Goal: Task Accomplishment & Management: Manage account settings

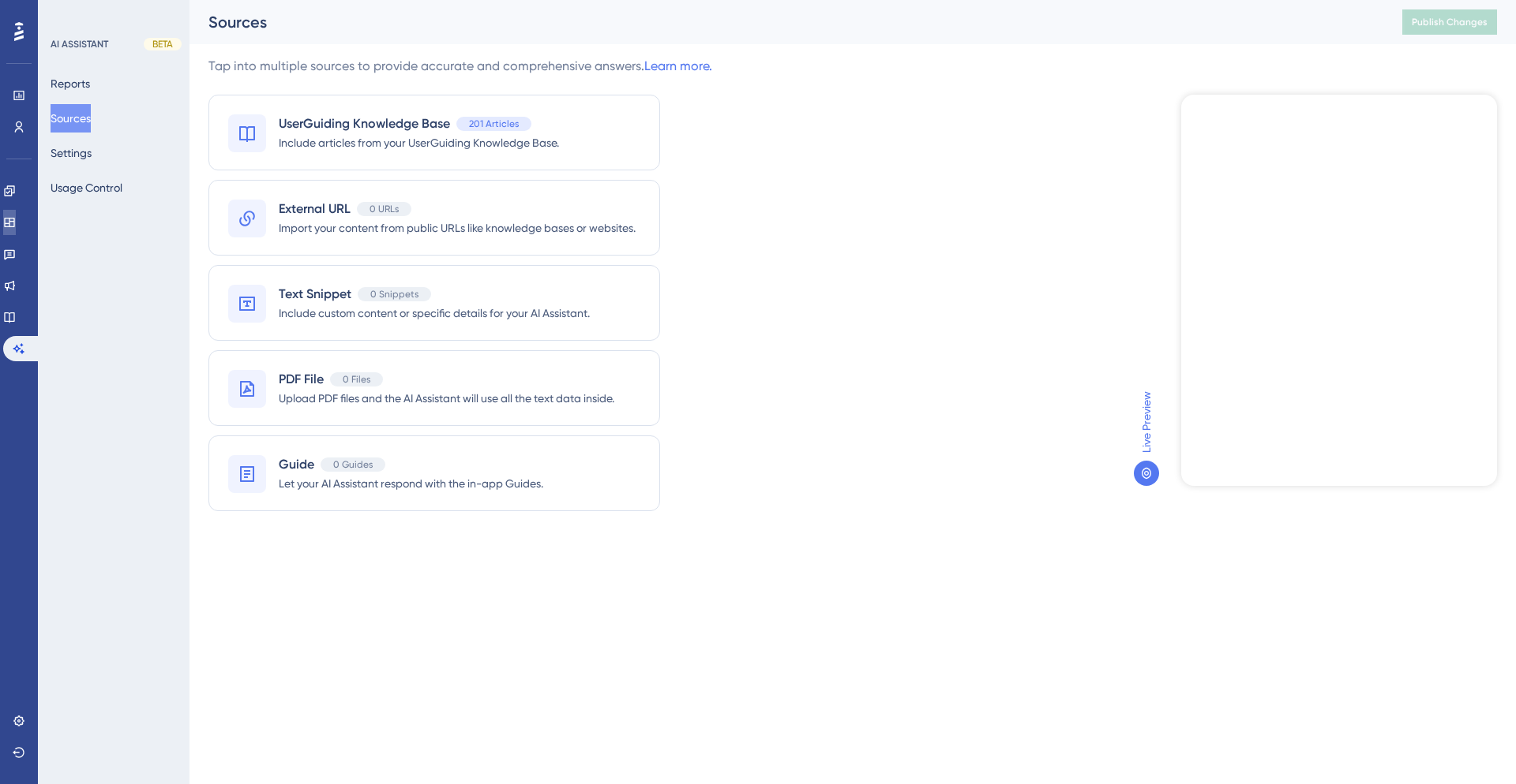
drag, startPoint x: 0, startPoint y: 0, endPoint x: 18, endPoint y: 224, distance: 224.7
click at [16, 224] on icon at bounding box center [9, 222] width 13 height 13
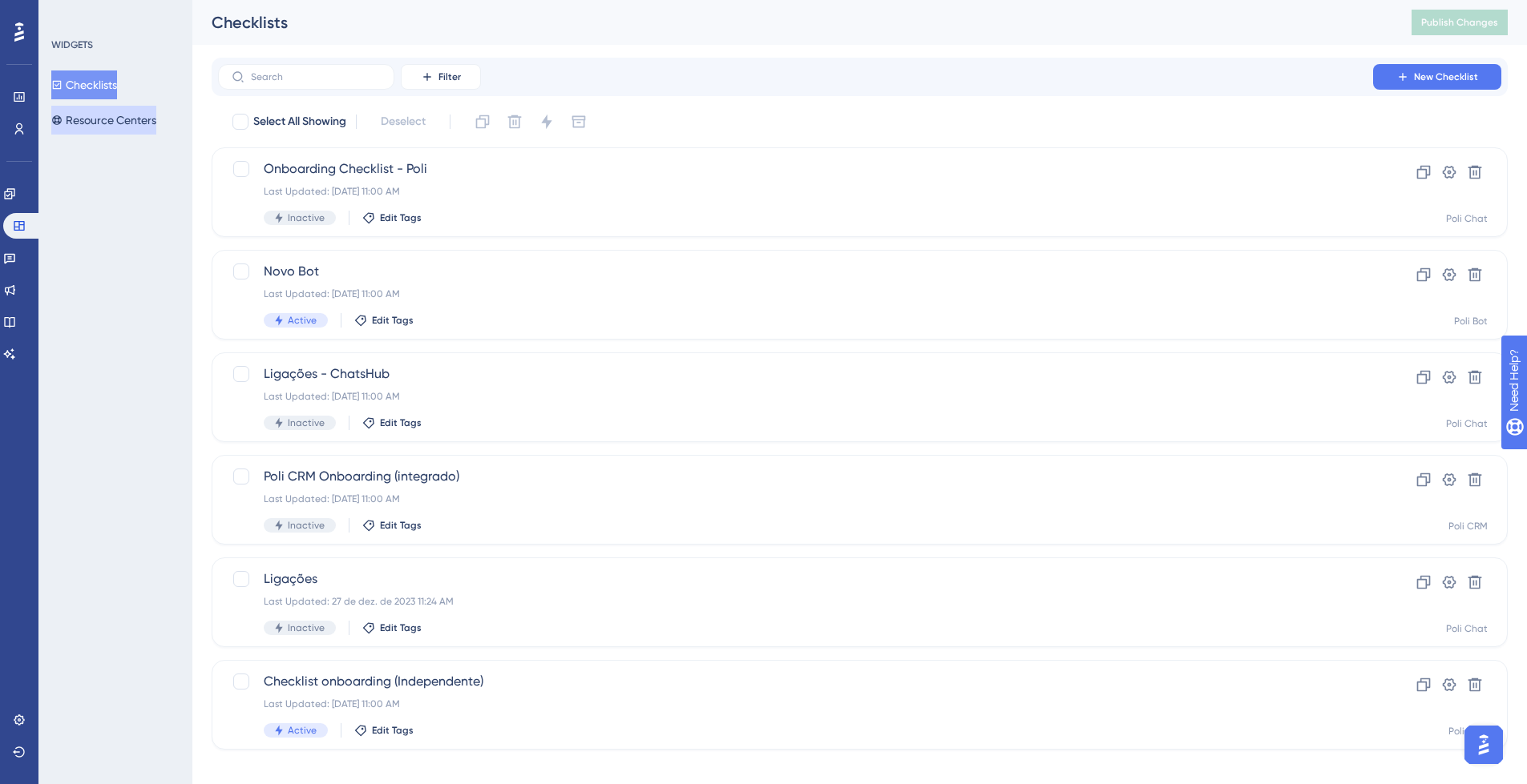
drag, startPoint x: 19, startPoint y: 227, endPoint x: 123, endPoint y: 116, distance: 152.1
click at [123, 116] on button "Resource Centers" at bounding box center [103, 120] width 105 height 29
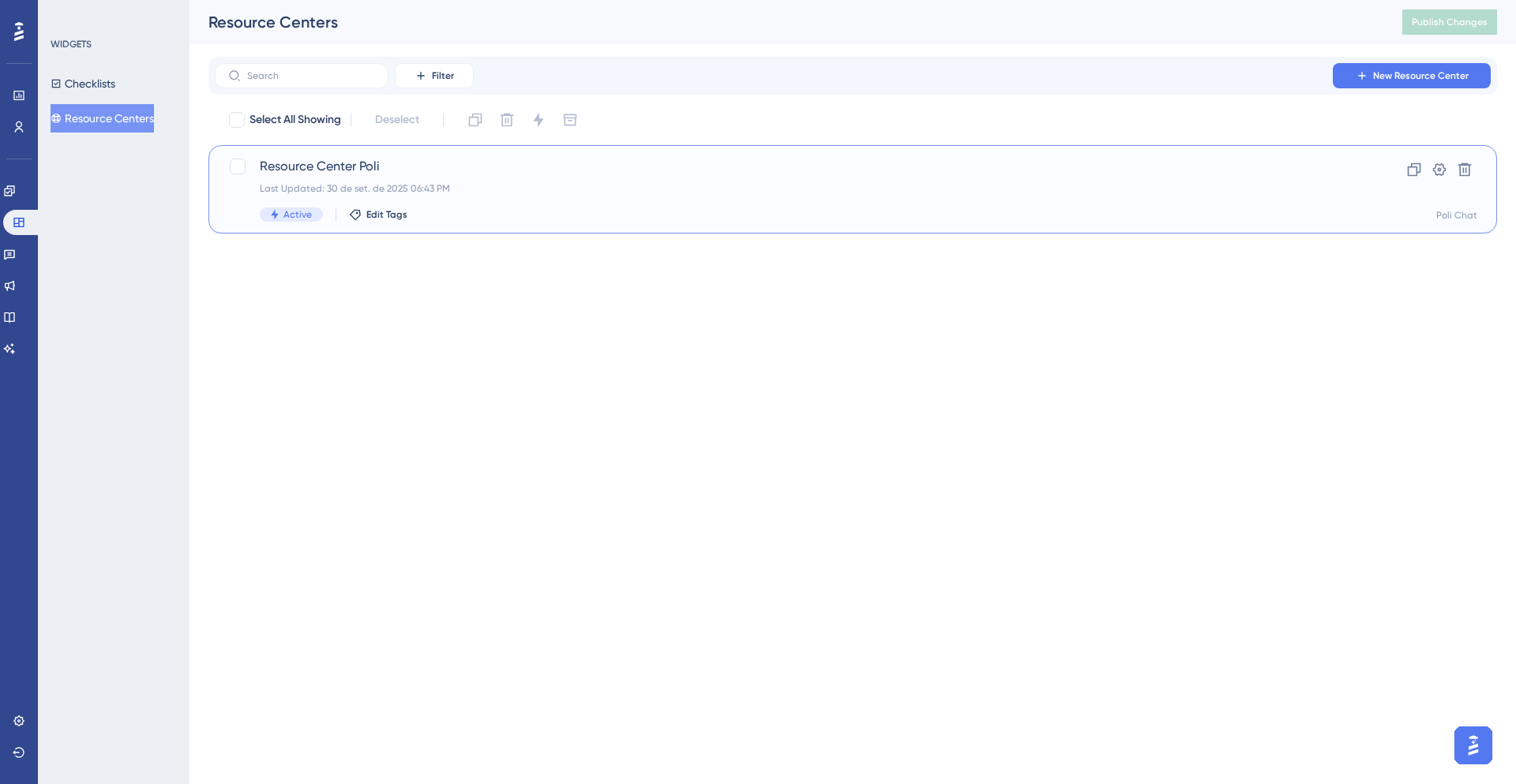
drag, startPoint x: 122, startPoint y: 114, endPoint x: 520, endPoint y: 177, distance: 403.0
click at [520, 177] on div "Resource Center Poli Last Updated: 30 de set. de 2025 06:43 PM Active Edit Tags" at bounding box center [789, 188] width 1059 height 64
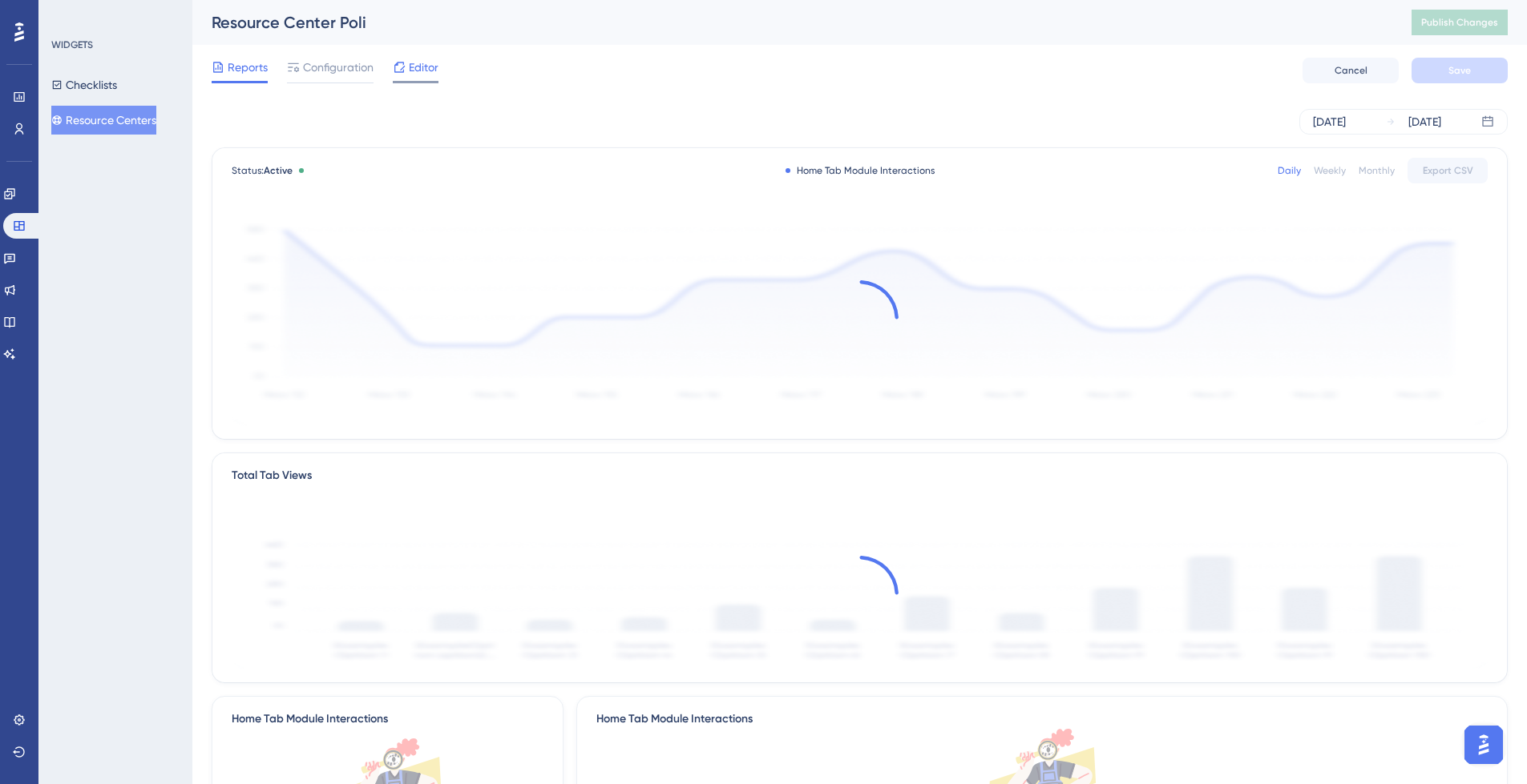
drag, startPoint x: 527, startPoint y: 179, endPoint x: 423, endPoint y: 69, distance: 151.4
click at [423, 69] on span "Editor" at bounding box center [423, 67] width 30 height 20
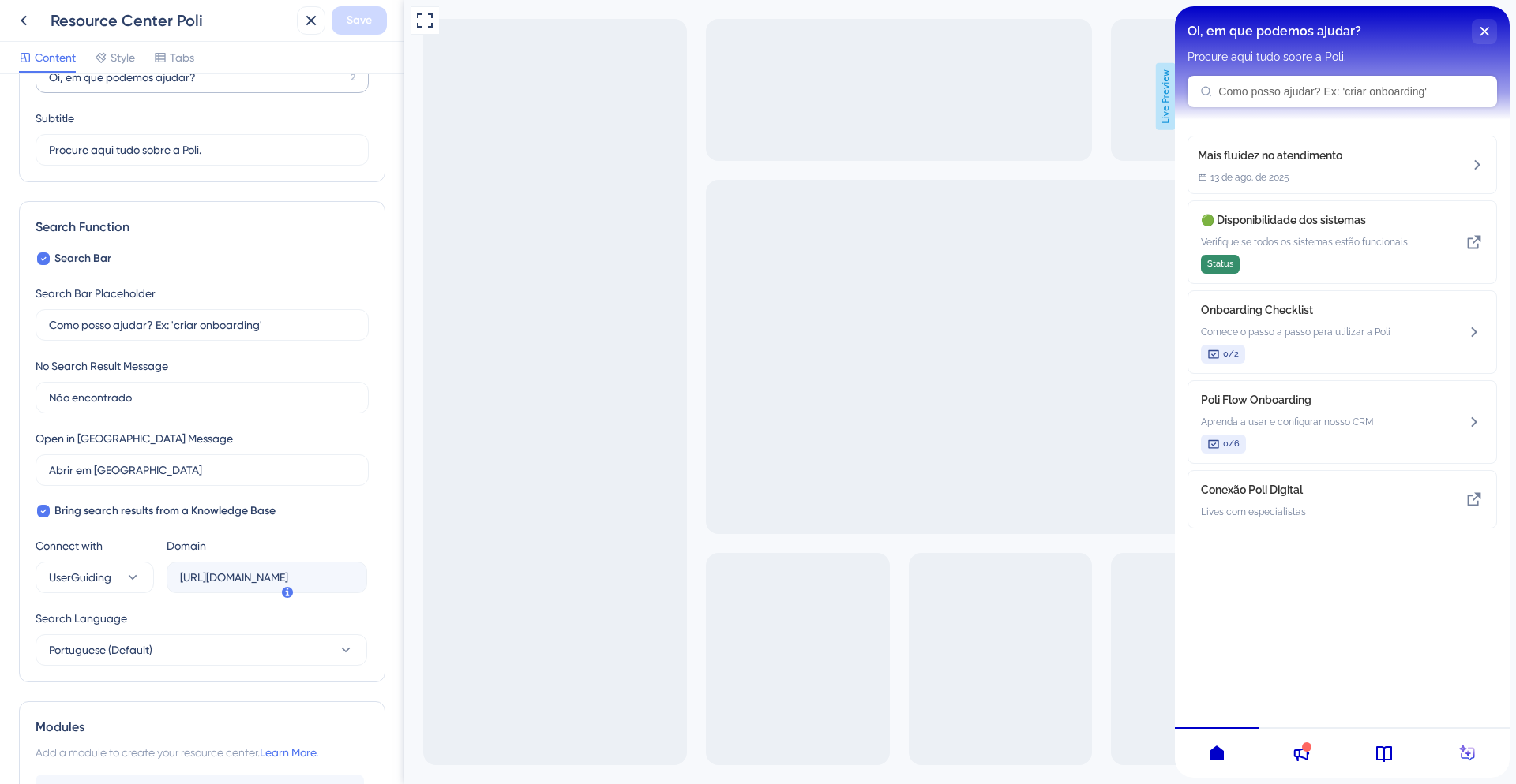
scroll to position [24, 0]
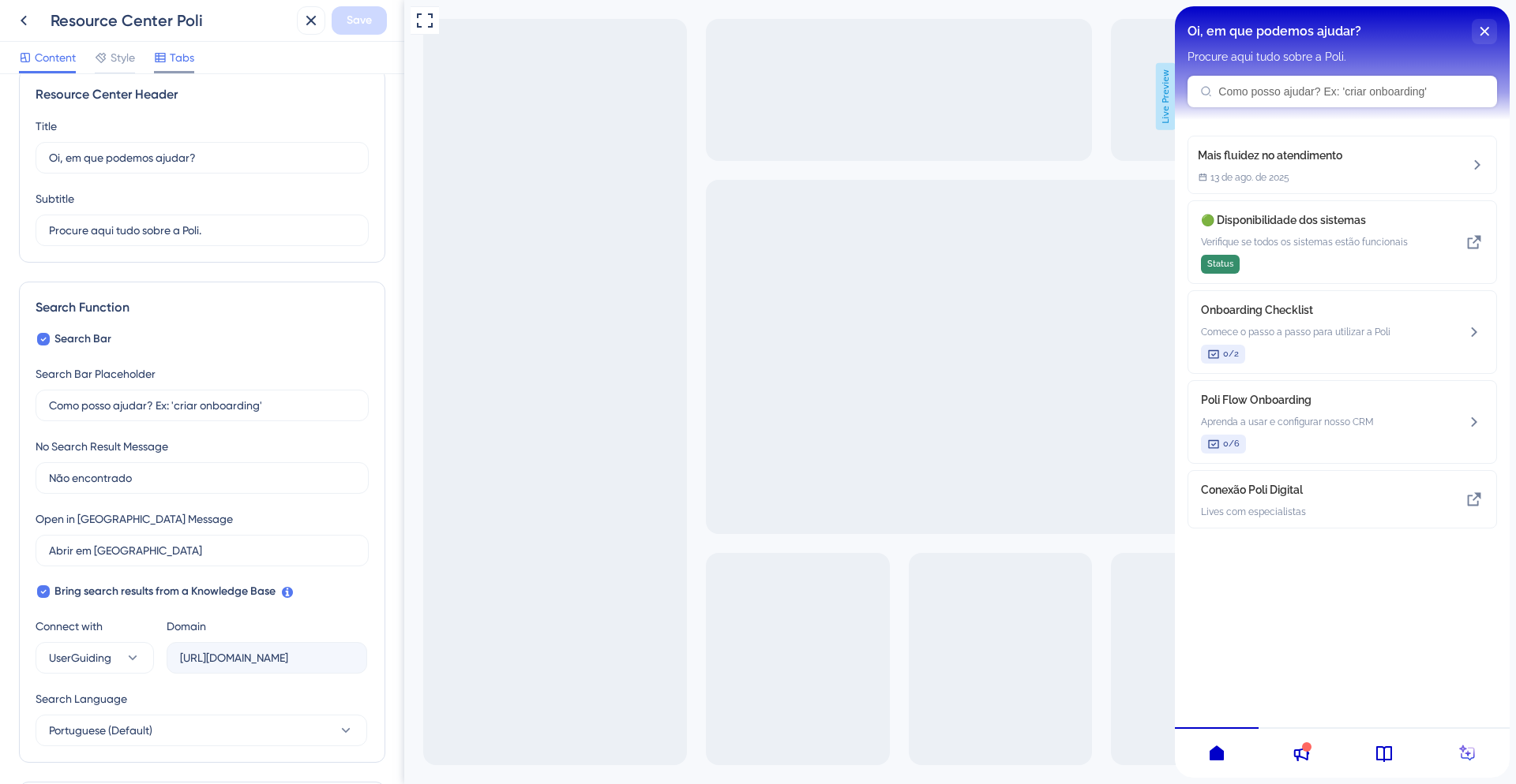
drag, startPoint x: 113, startPoint y: 58, endPoint x: 176, endPoint y: 49, distance: 63.6
click at [113, 58] on span "Style" at bounding box center [122, 57] width 24 height 19
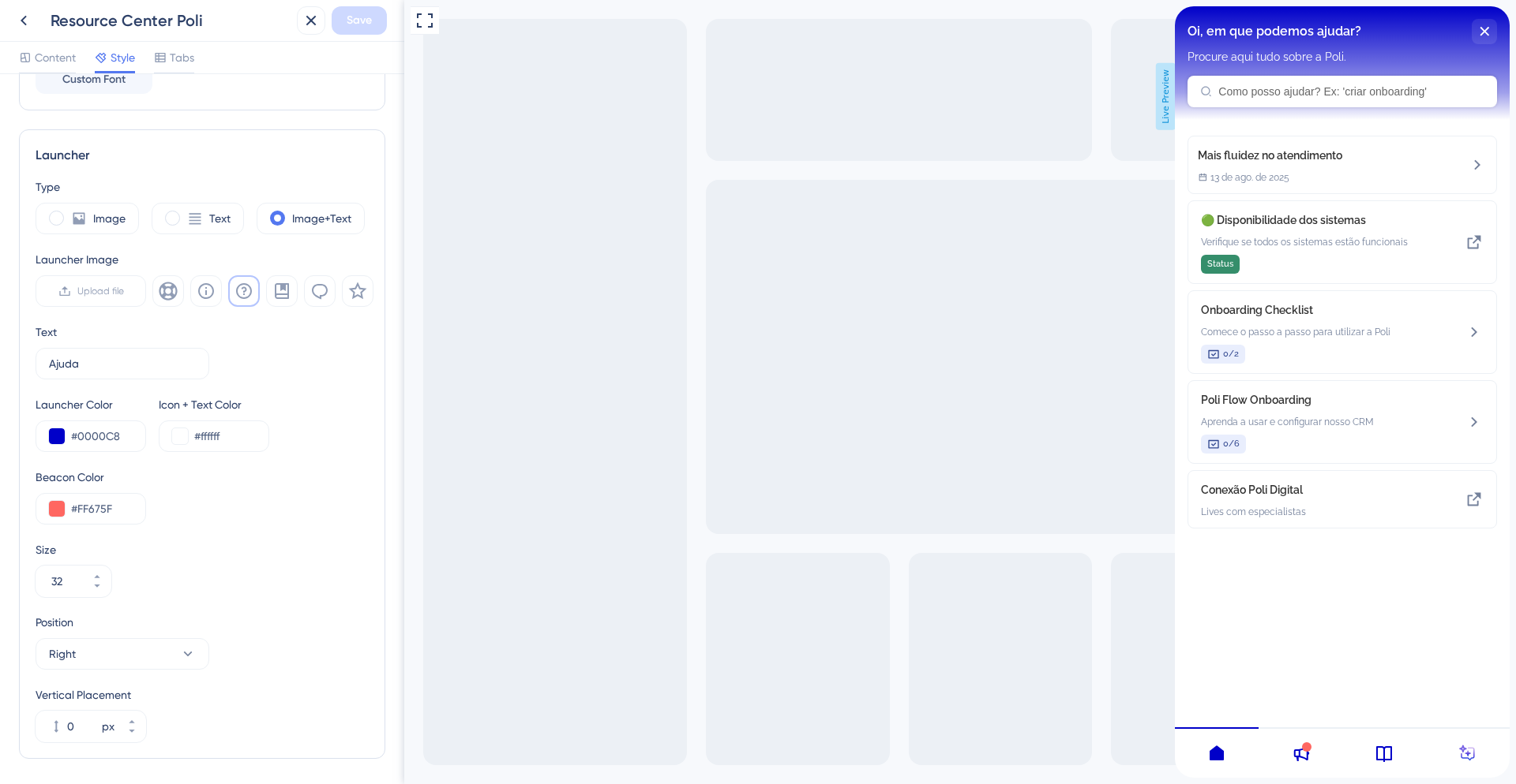
scroll to position [423, 0]
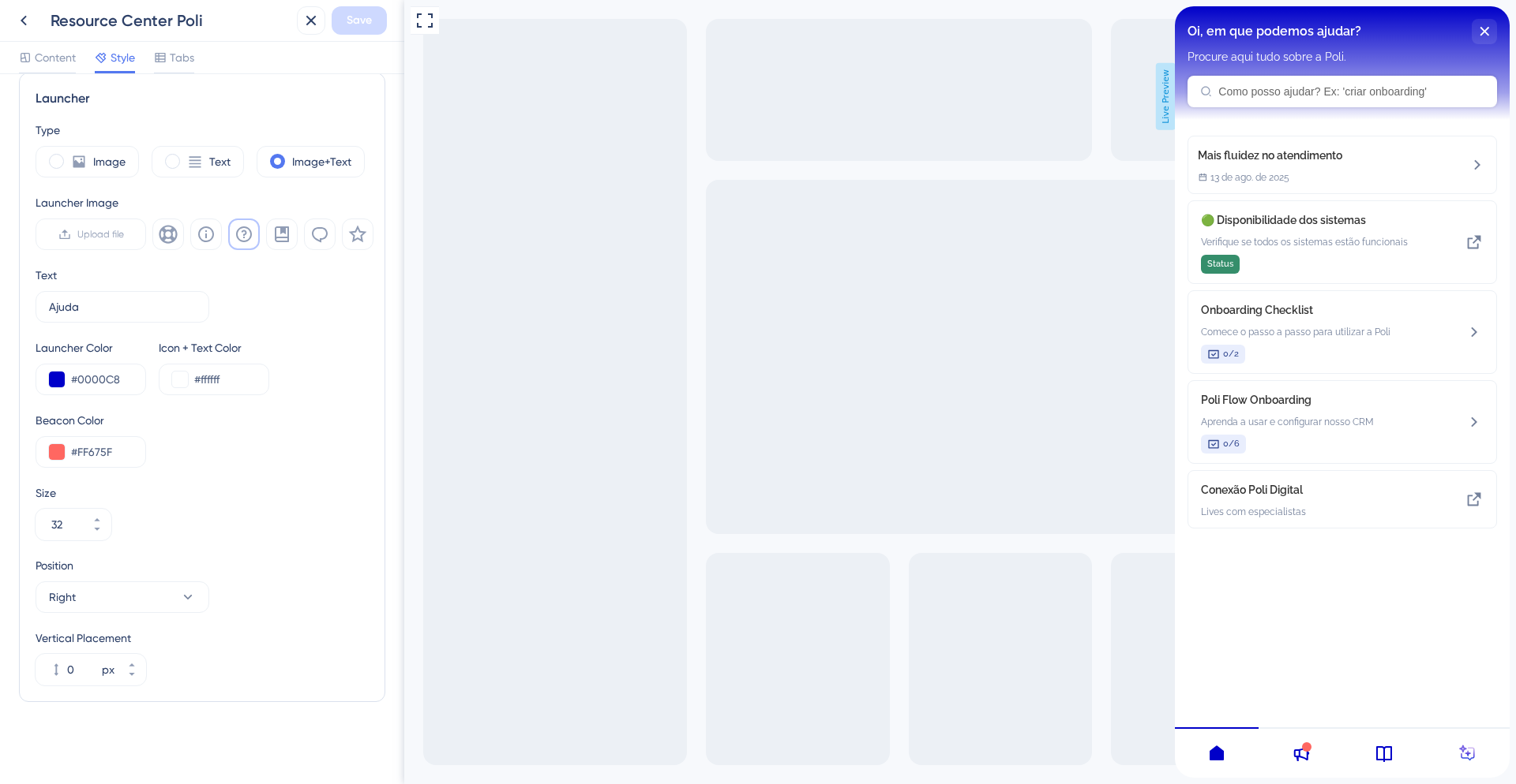
drag, startPoint x: 398, startPoint y: 309, endPoint x: 70, endPoint y: 392, distance: 338.3
drag, startPoint x: 184, startPoint y: 61, endPoint x: 199, endPoint y: 61, distance: 15.0
click at [184, 61] on span "Tabs" at bounding box center [182, 57] width 24 height 19
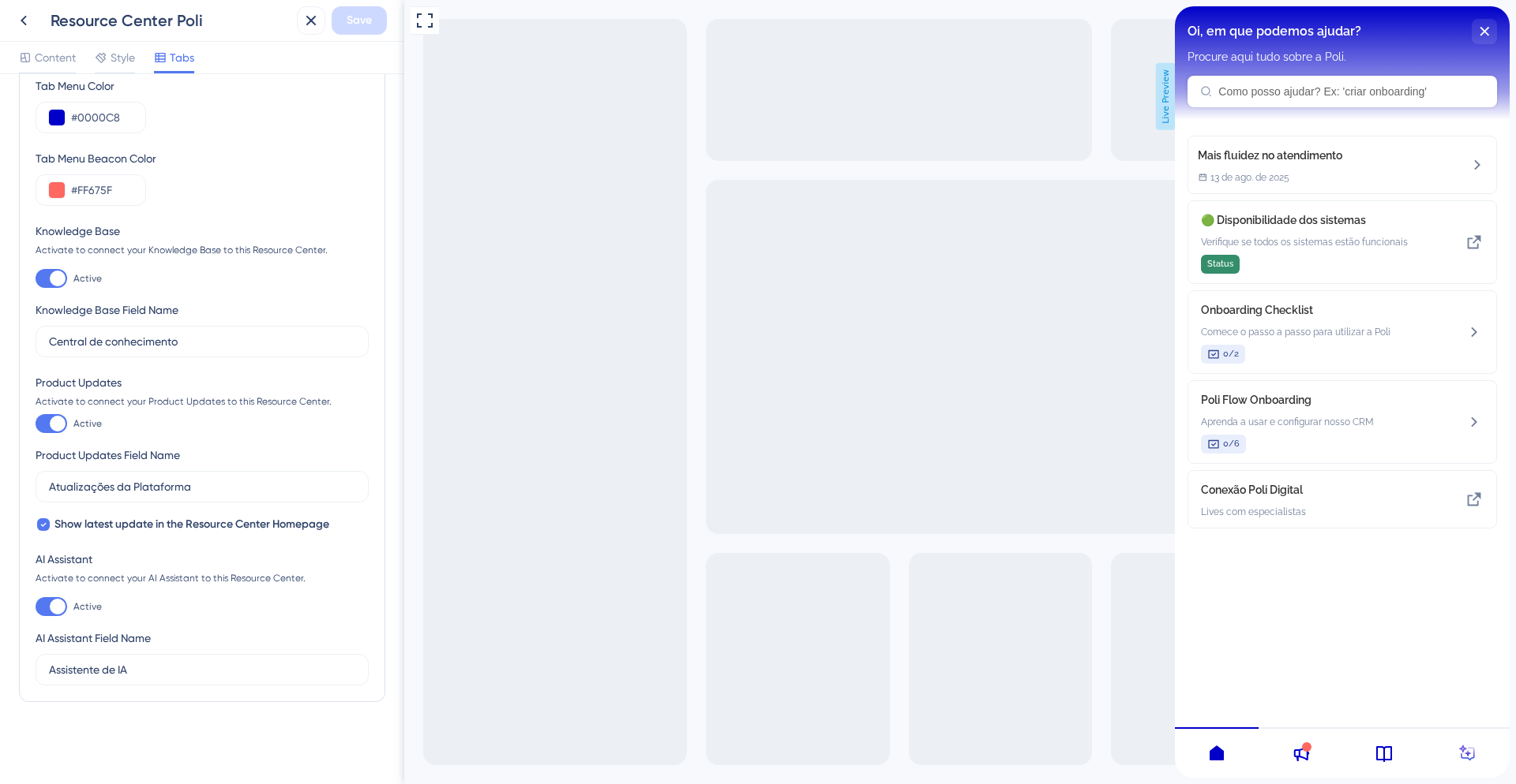
drag, startPoint x: 398, startPoint y: 308, endPoint x: 0, endPoint y: 382, distance: 404.8
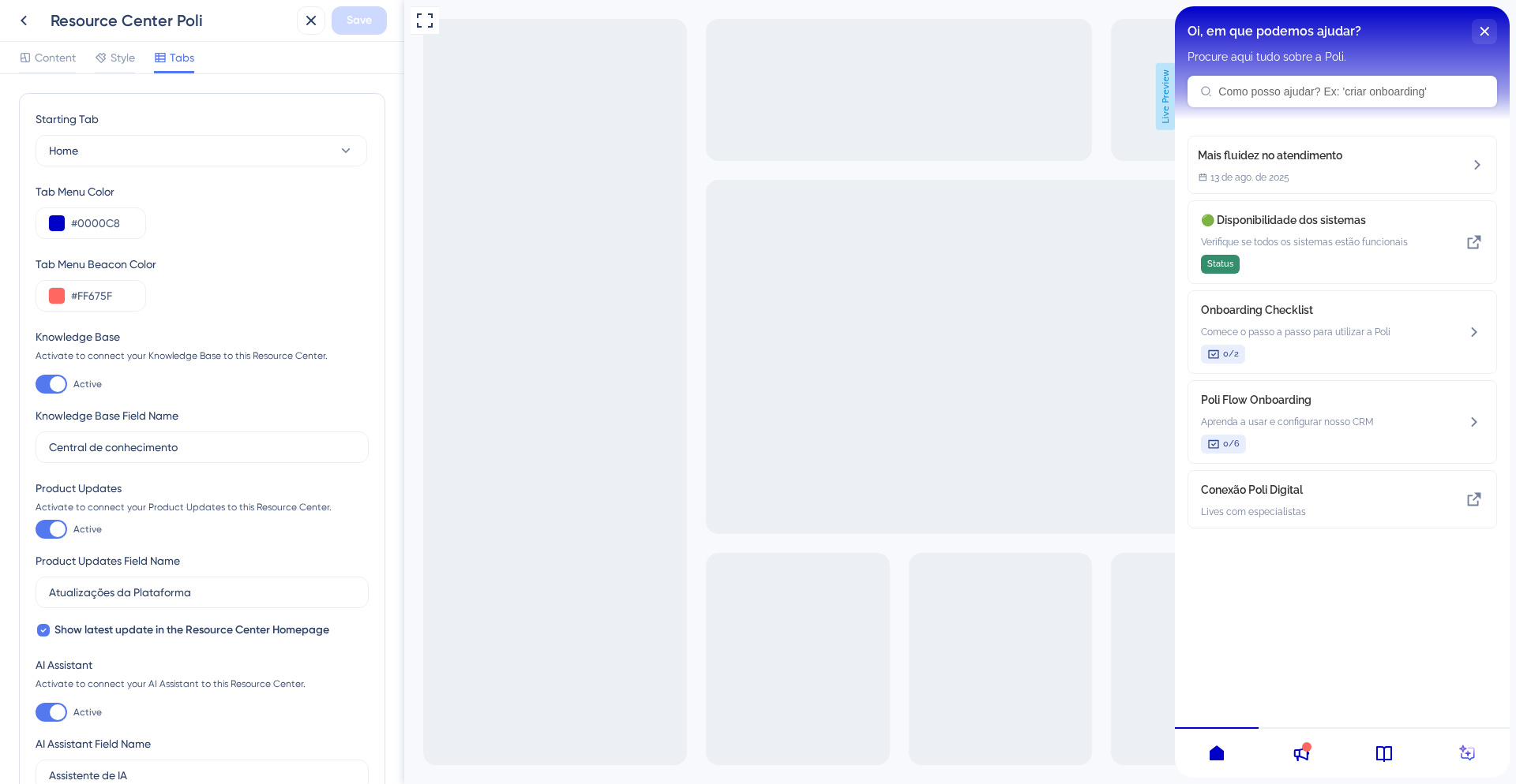
click at [23, 25] on icon at bounding box center [23, 20] width 19 height 19
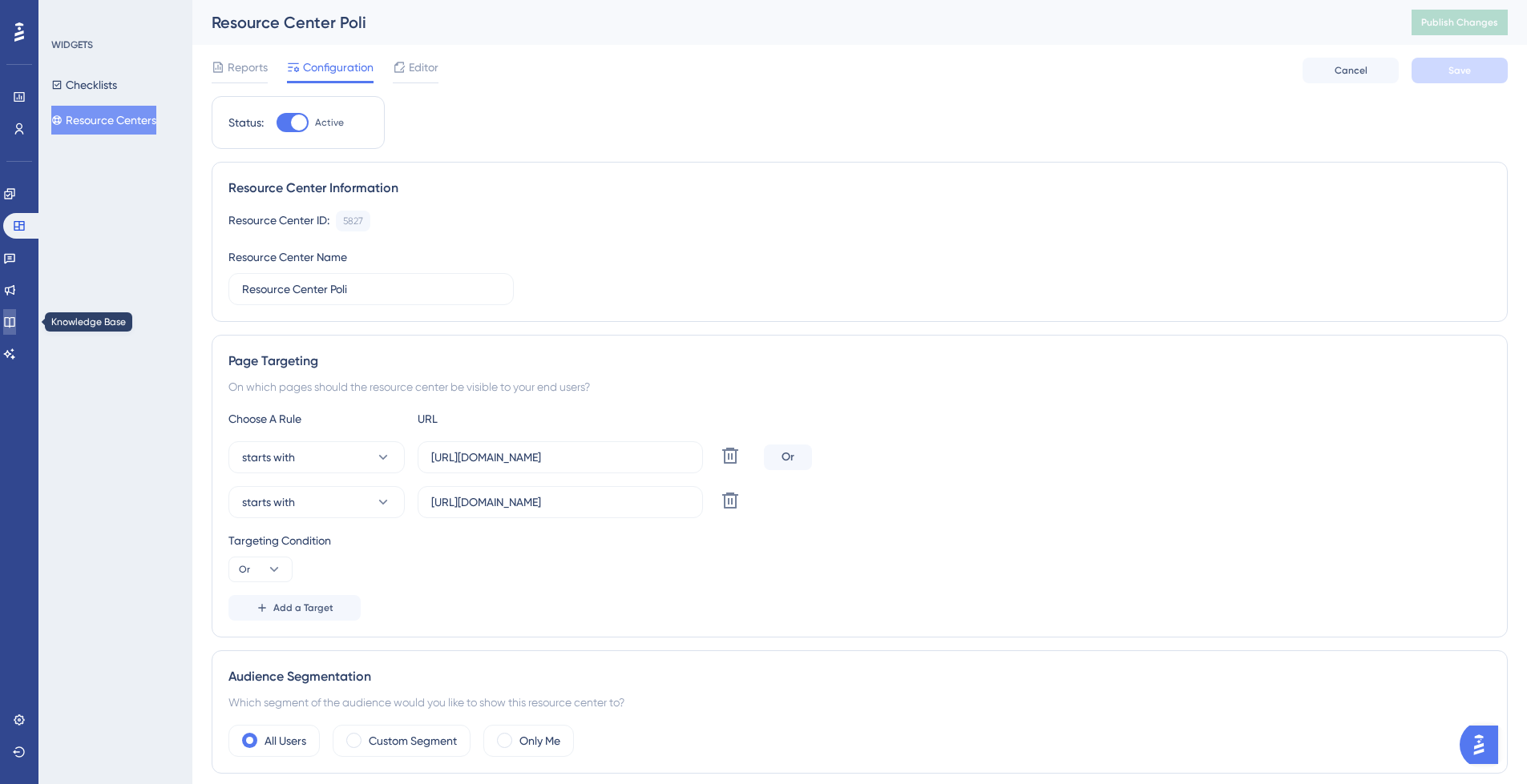
click at [14, 318] on icon at bounding box center [9, 322] width 10 height 10
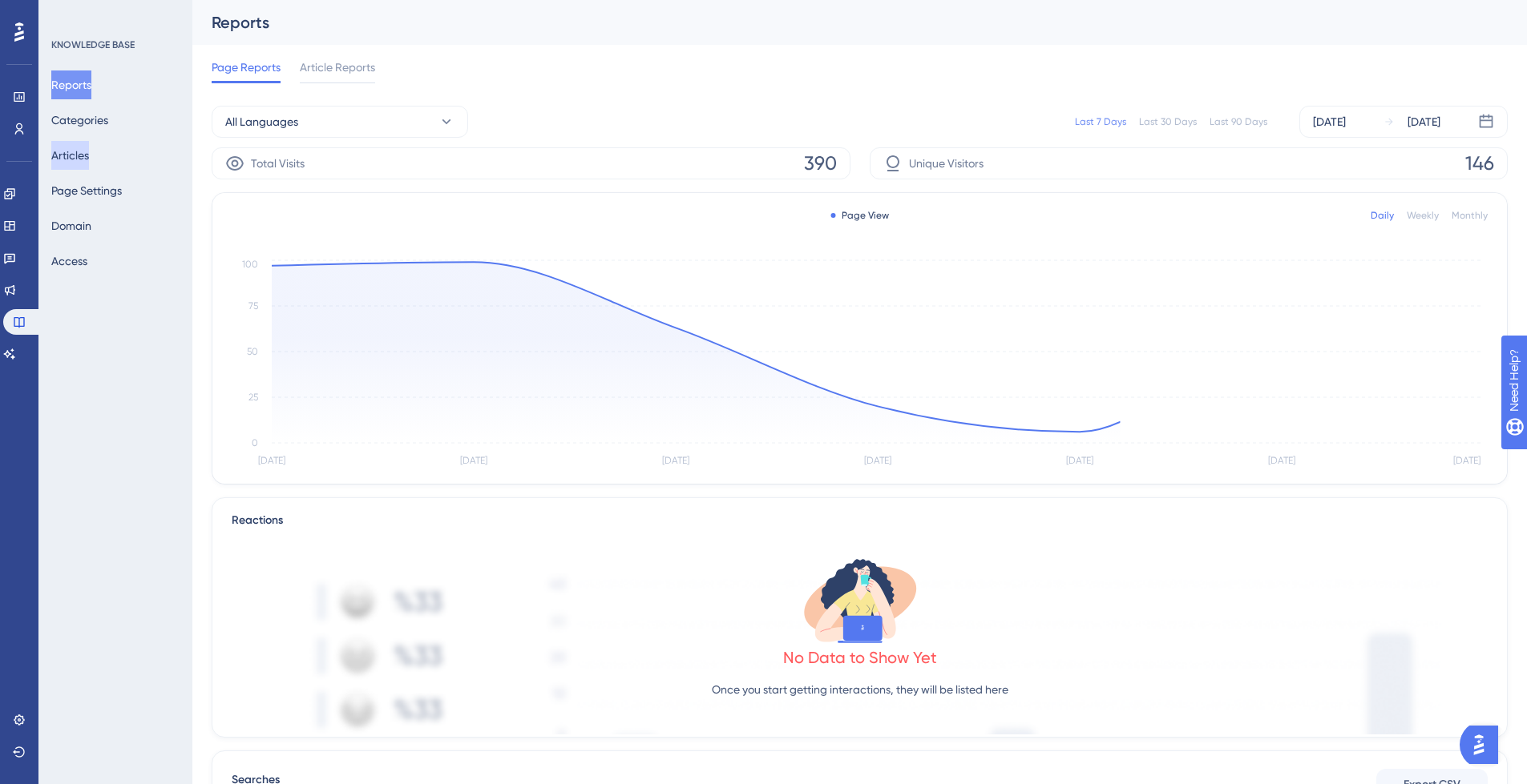
click at [89, 155] on button "Articles" at bounding box center [70, 156] width 37 height 29
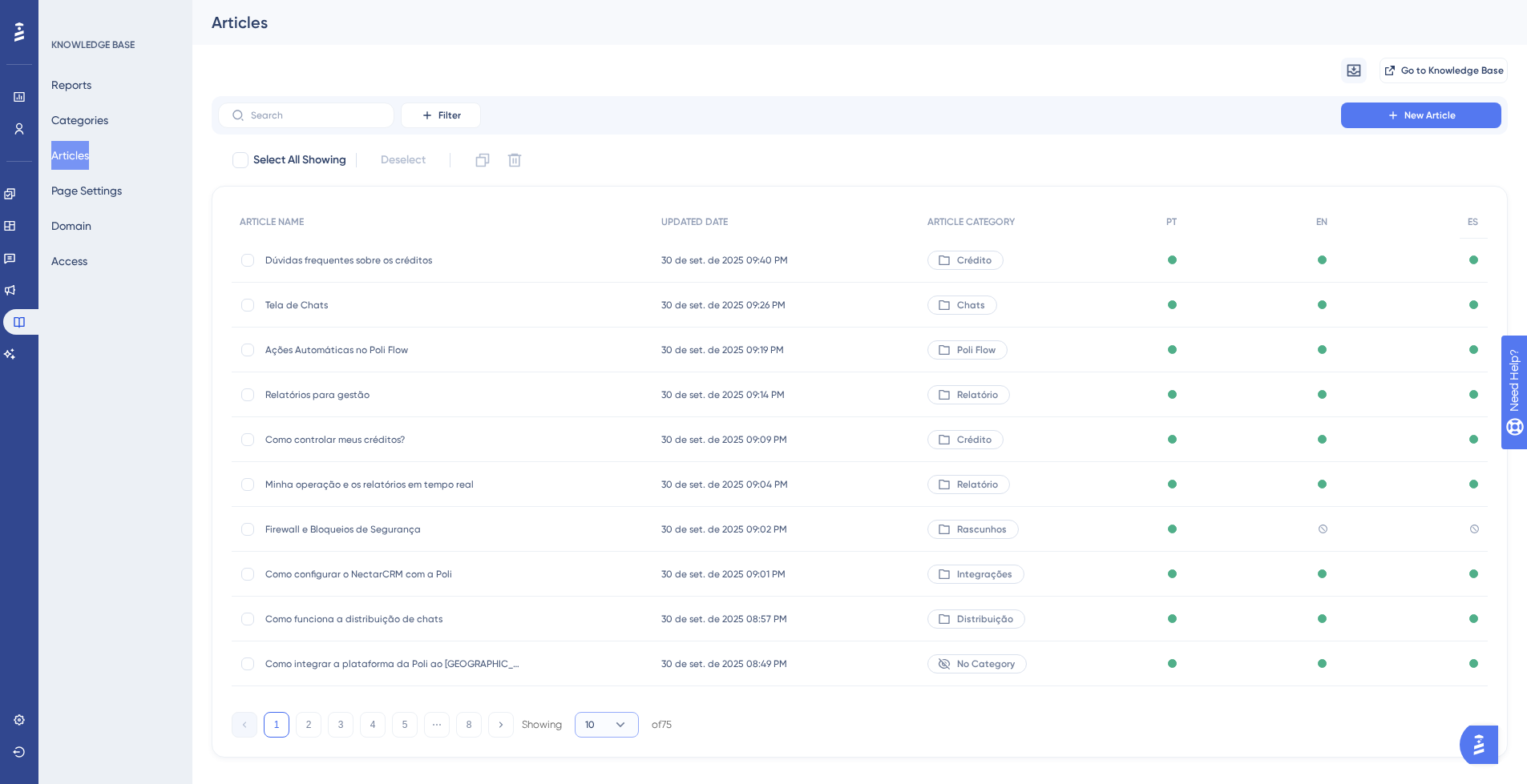
drag, startPoint x: 622, startPoint y: 724, endPoint x: 624, endPoint y: 735, distance: 11.2
click at [622, 724] on icon at bounding box center [620, 724] width 16 height 16
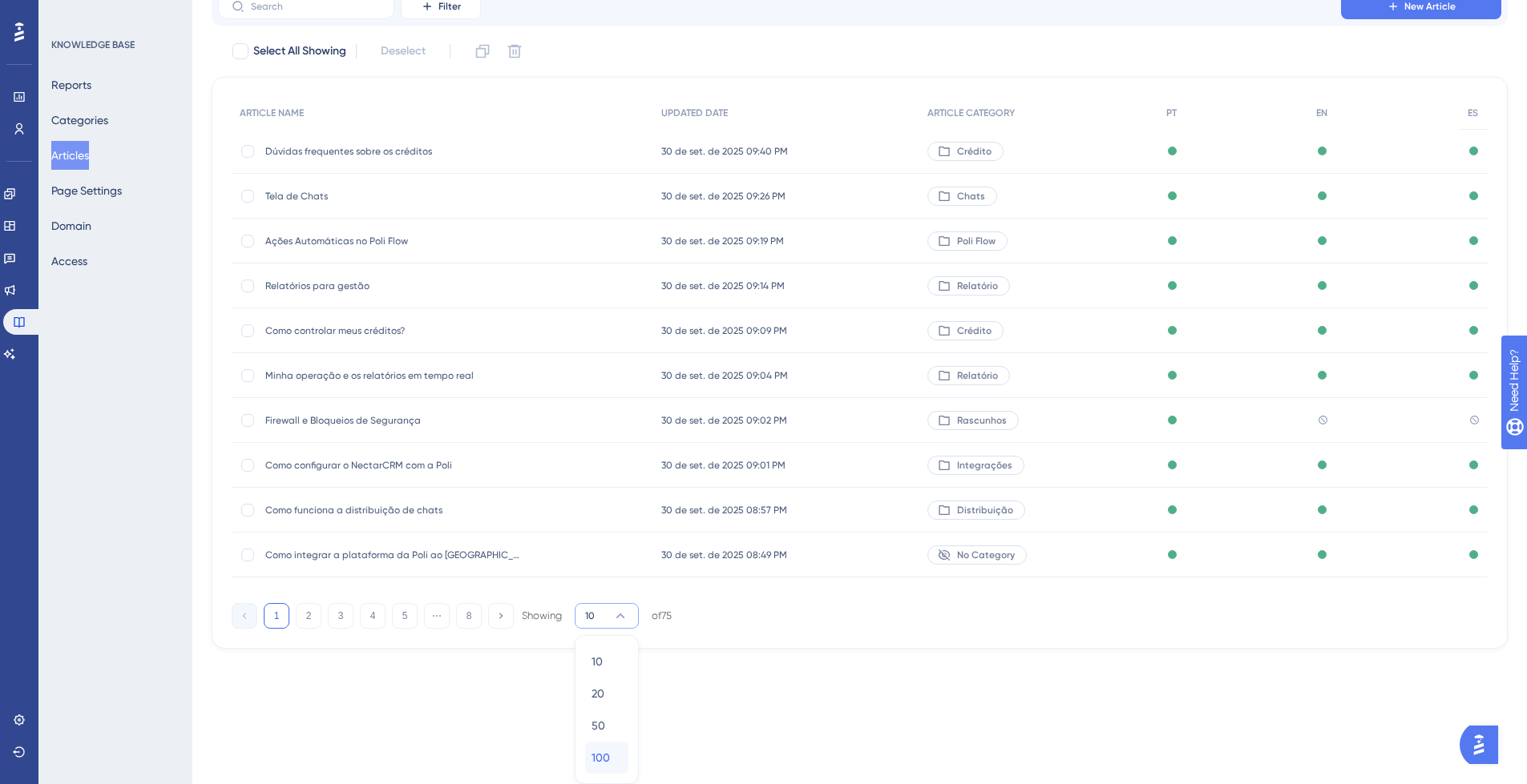
click at [613, 756] on div "100 100" at bounding box center [607, 758] width 31 height 32
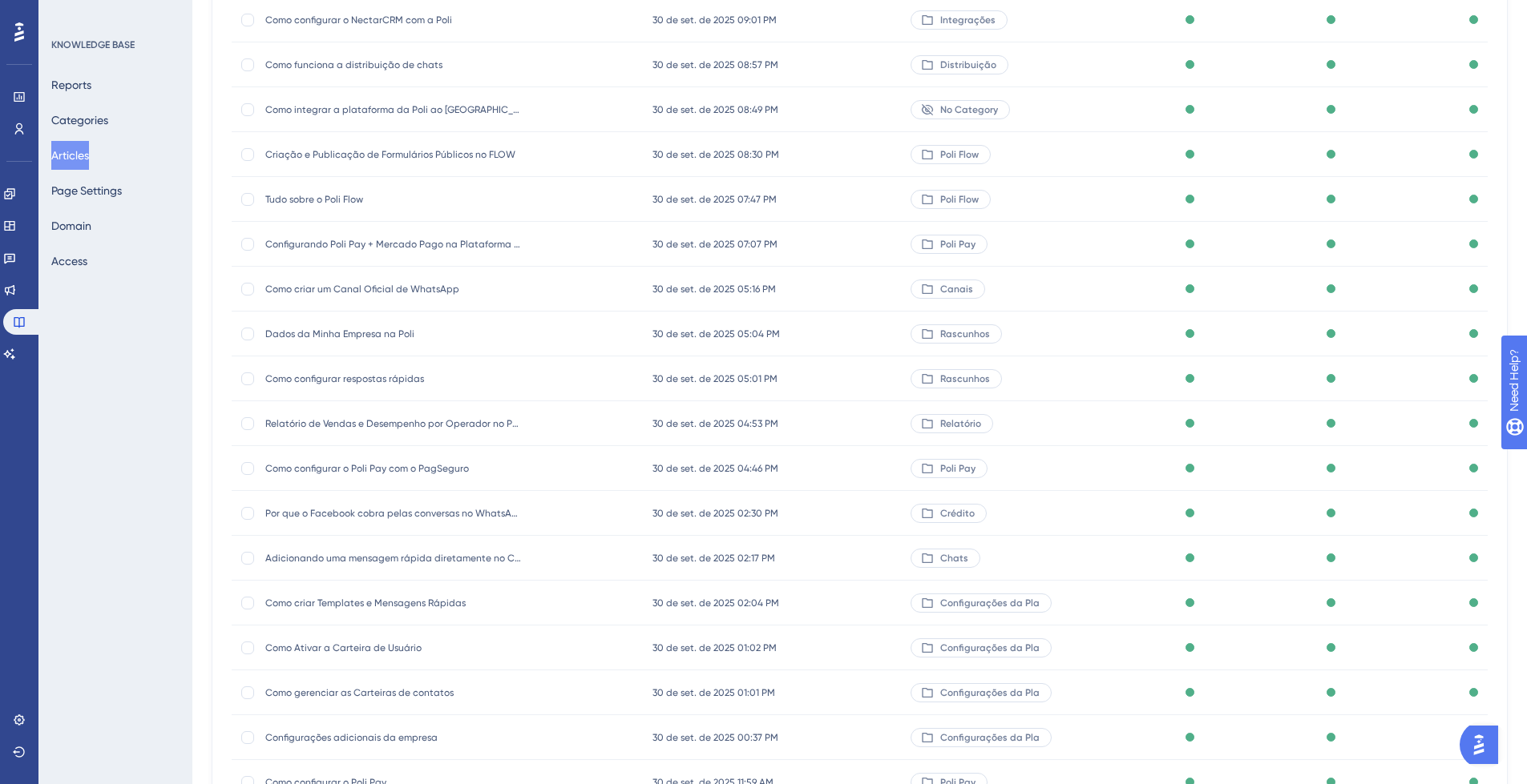
scroll to position [0, 0]
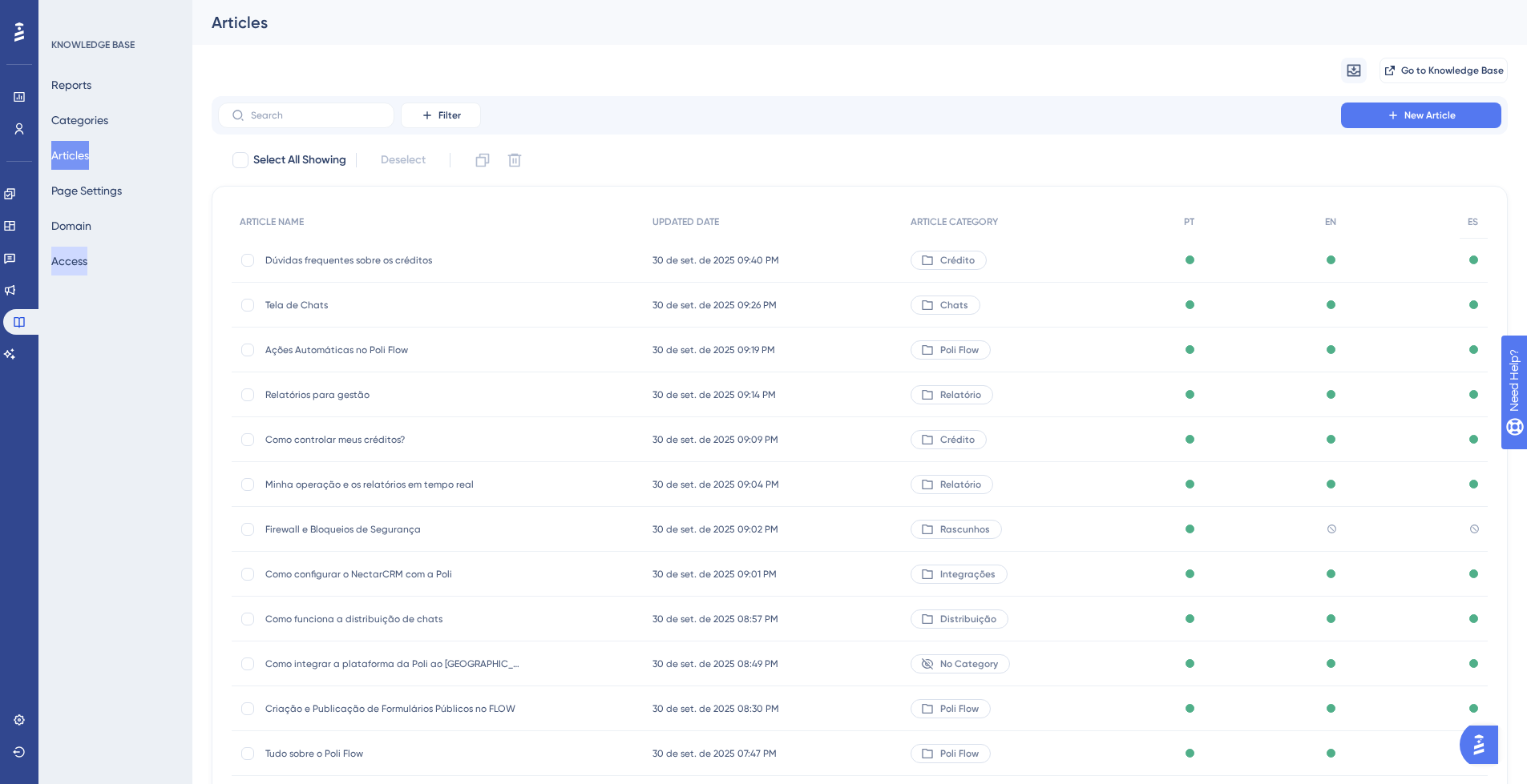
click at [88, 259] on button "Access" at bounding box center [69, 261] width 36 height 29
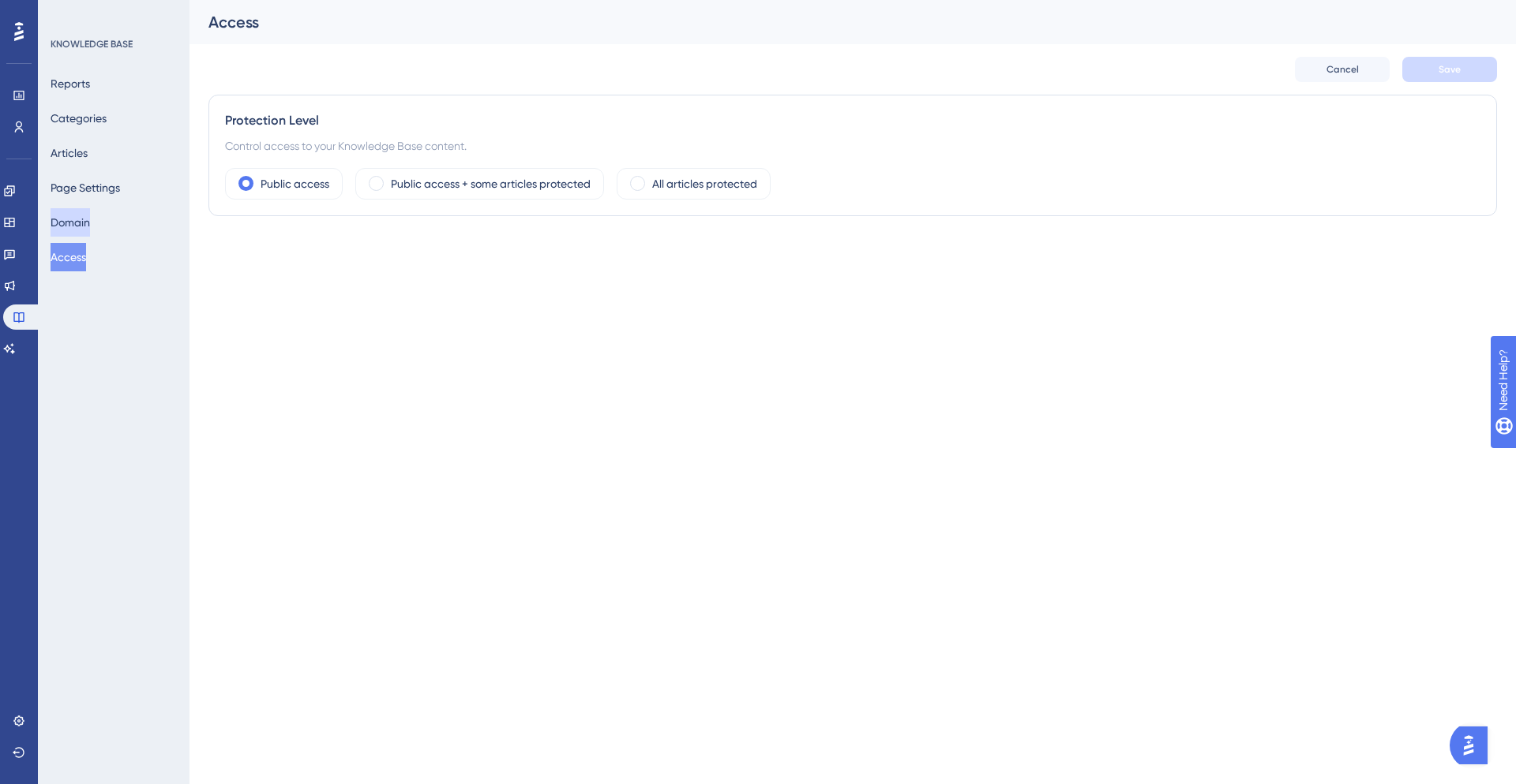
click at [85, 218] on button "Domain" at bounding box center [70, 223] width 39 height 28
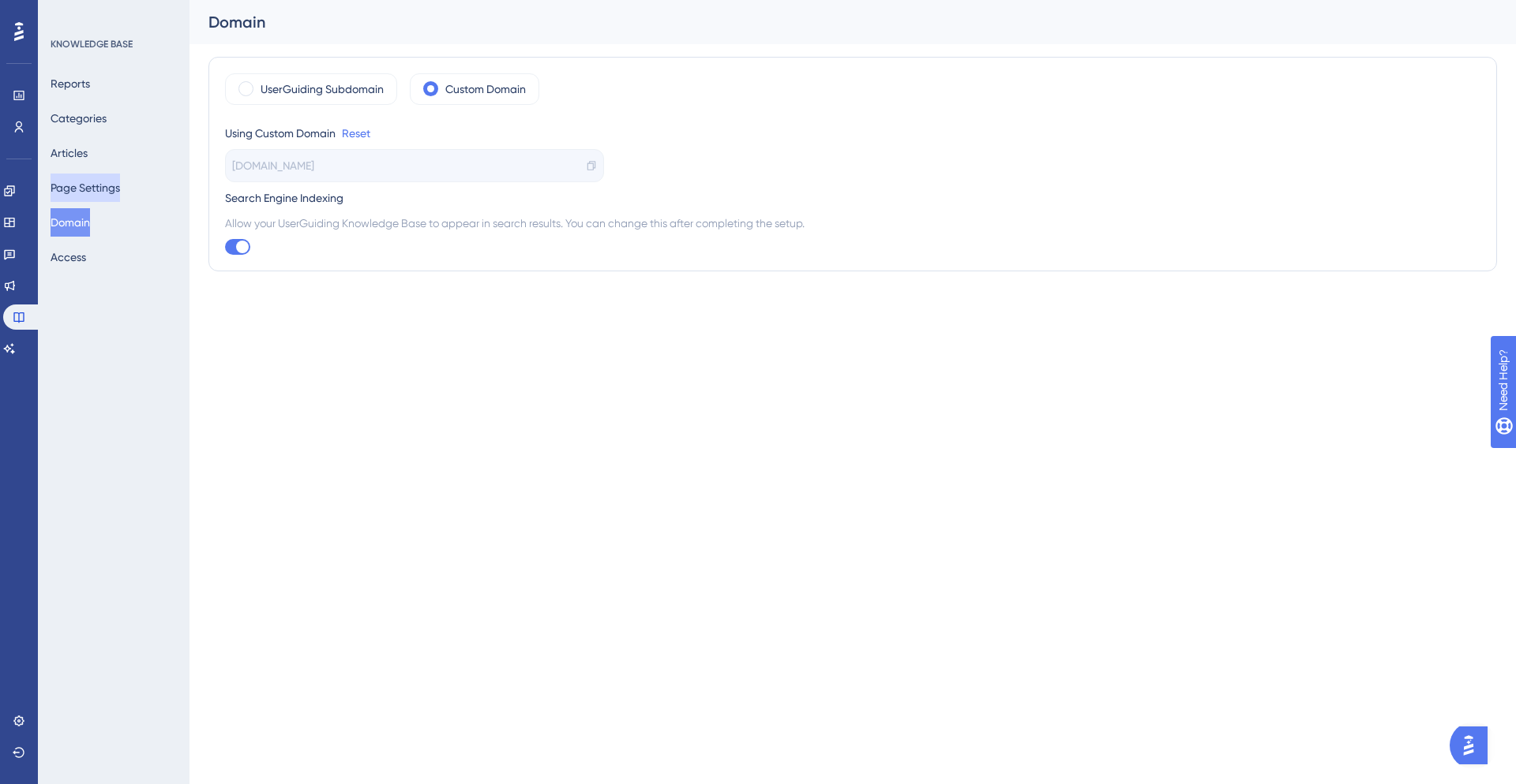
click at [93, 189] on button "Page Settings" at bounding box center [85, 188] width 70 height 28
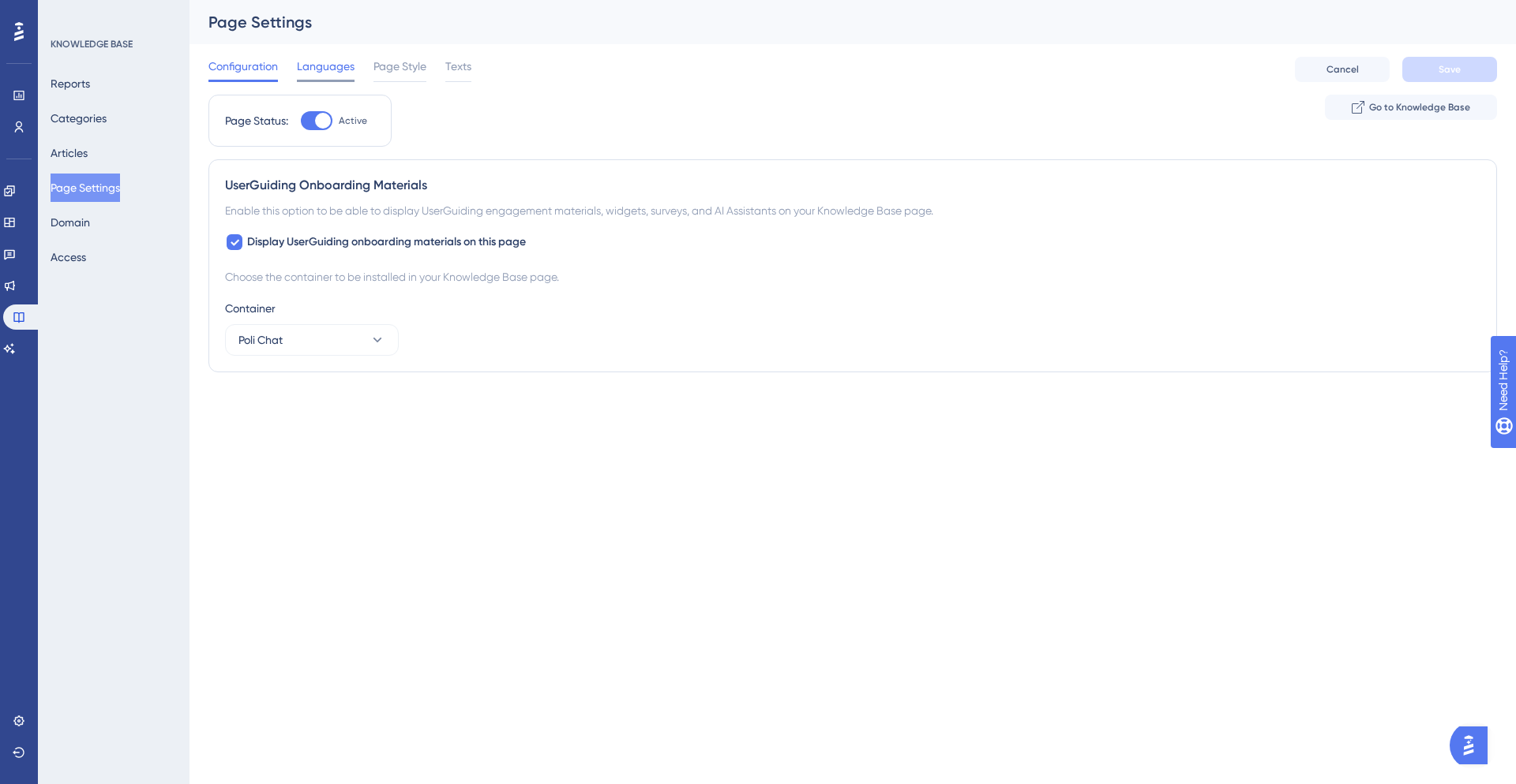
click at [334, 66] on span "Languages" at bounding box center [325, 66] width 58 height 19
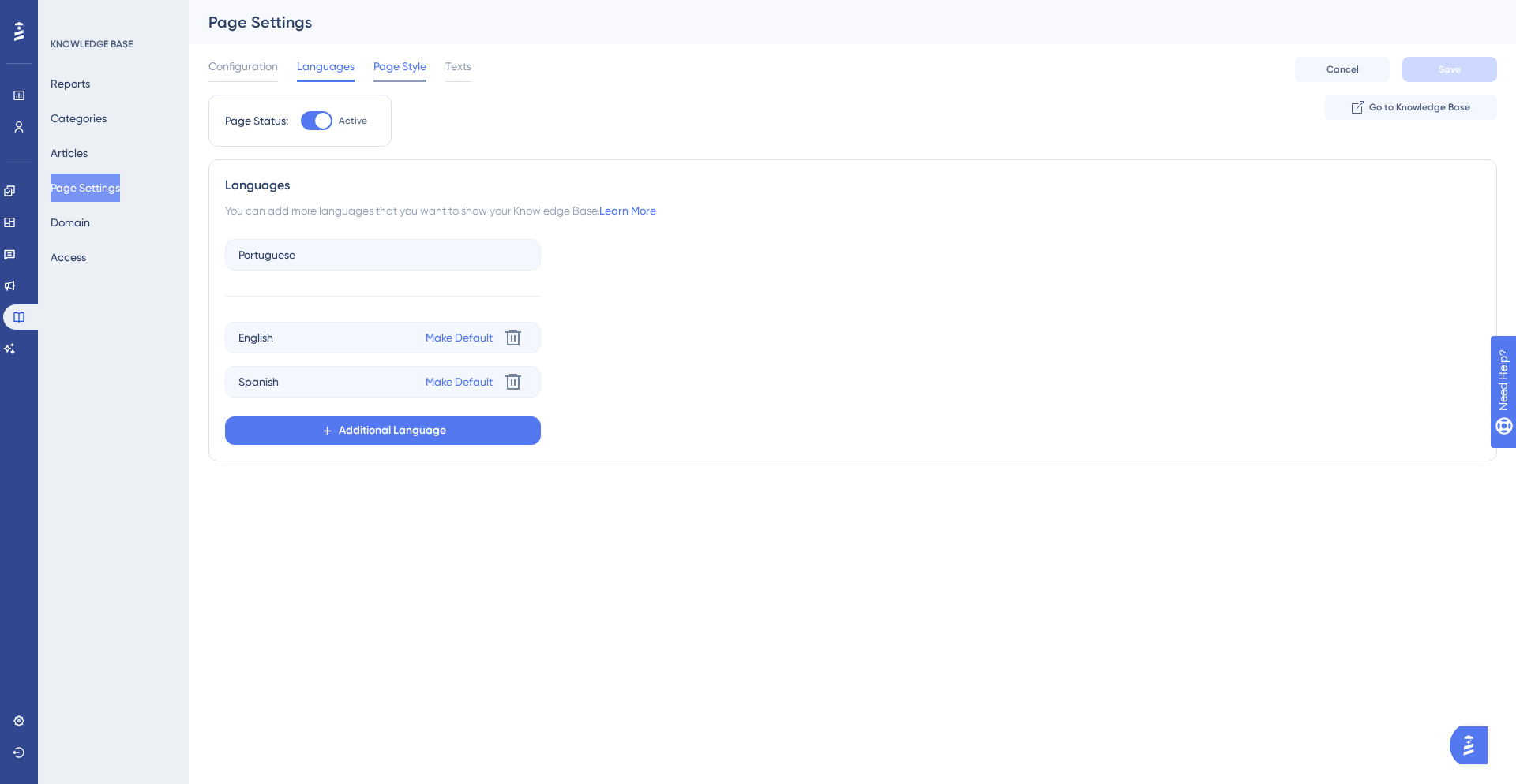
click at [403, 64] on span "Page Style" at bounding box center [400, 66] width 53 height 19
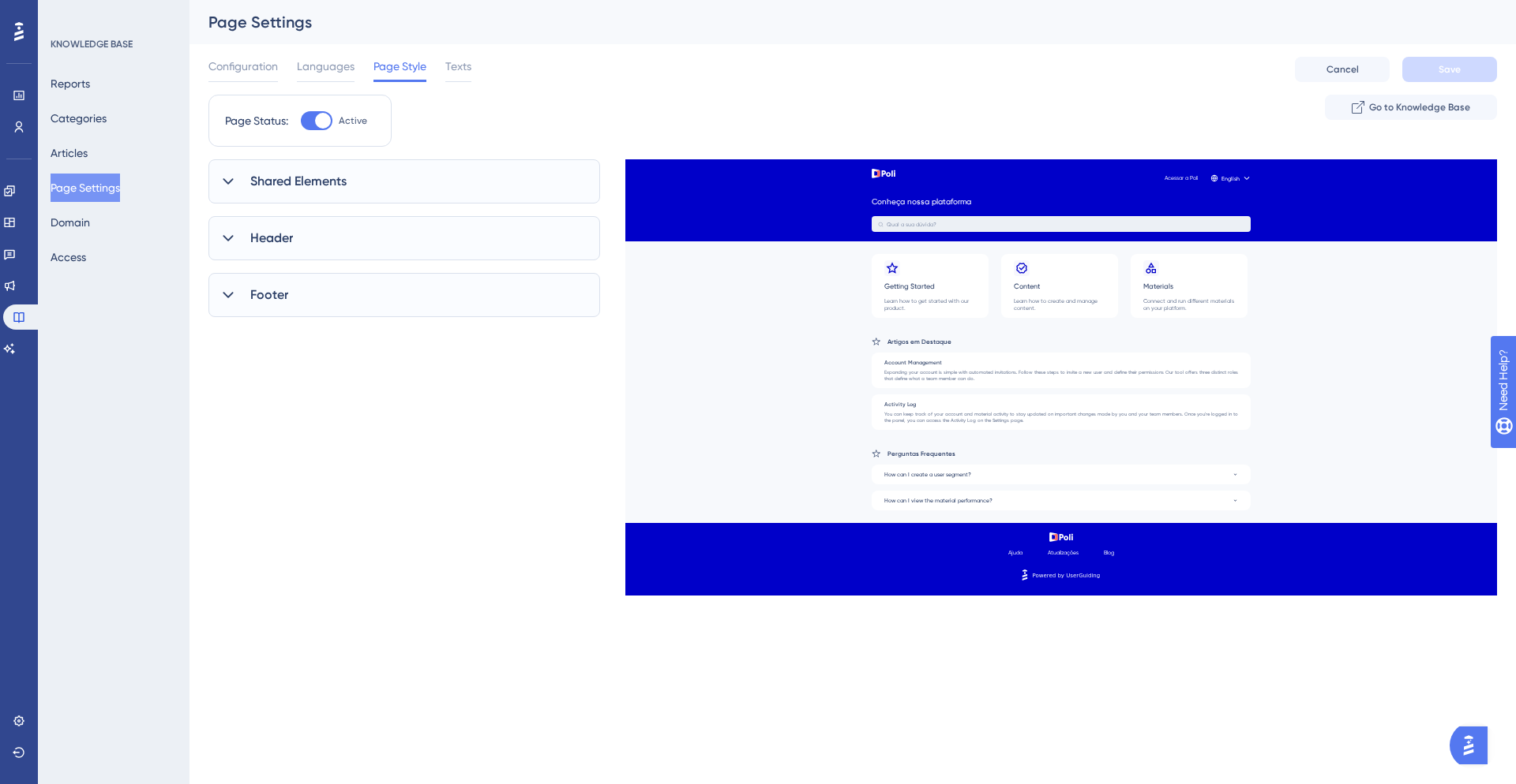
click at [236, 183] on div at bounding box center [228, 181] width 19 height 19
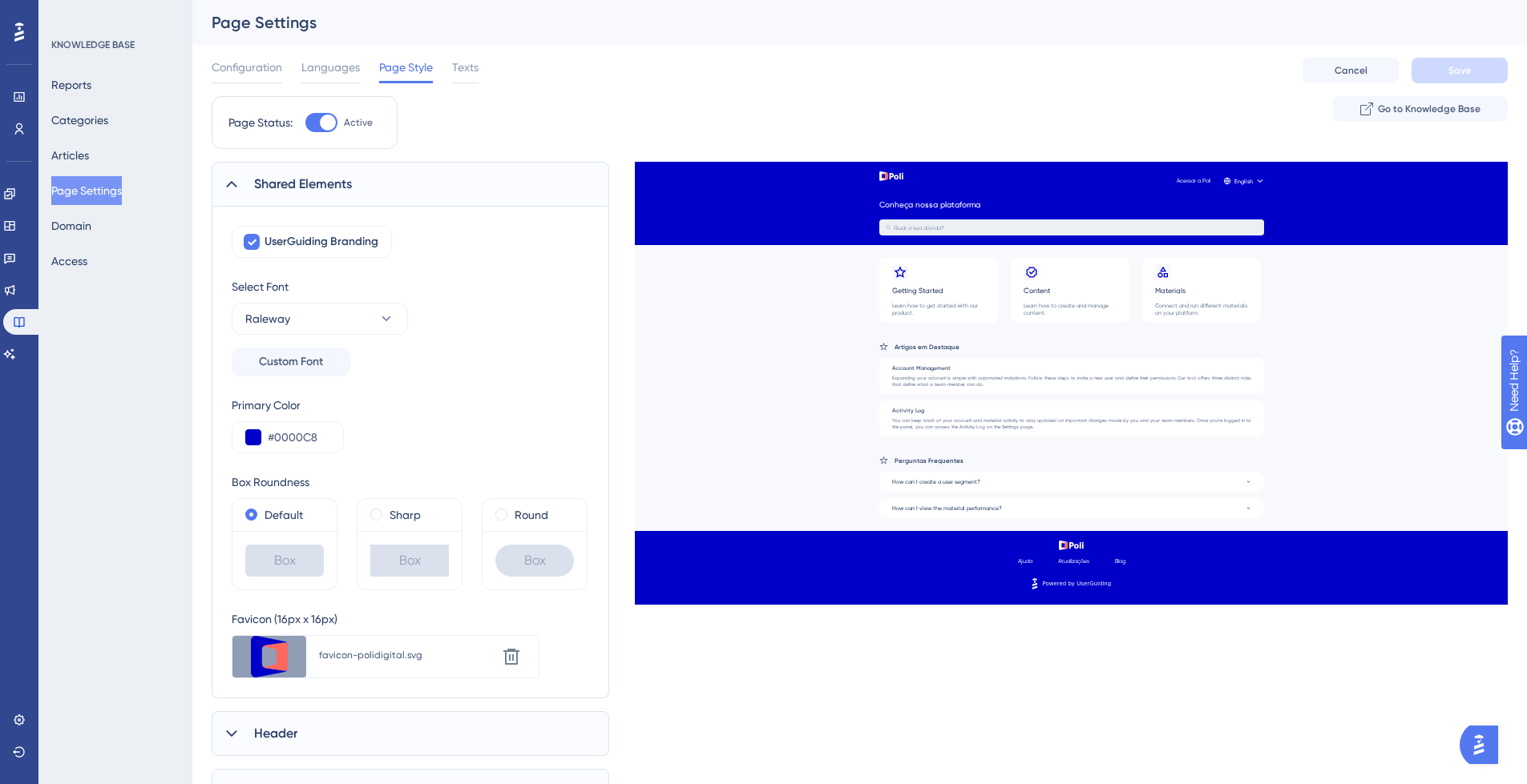
click at [236, 185] on icon at bounding box center [231, 185] width 10 height 7
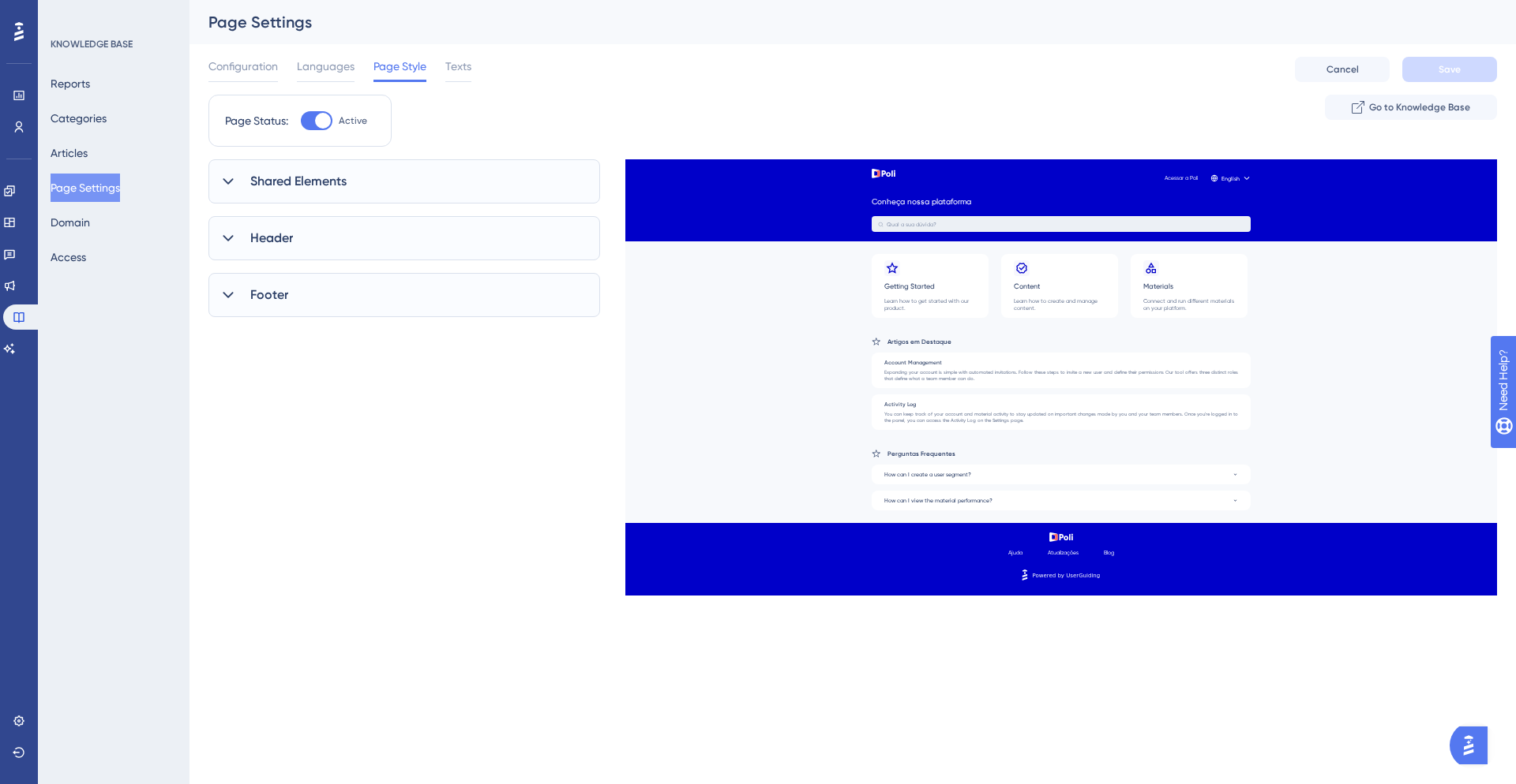
click at [225, 239] on icon at bounding box center [228, 238] width 16 height 16
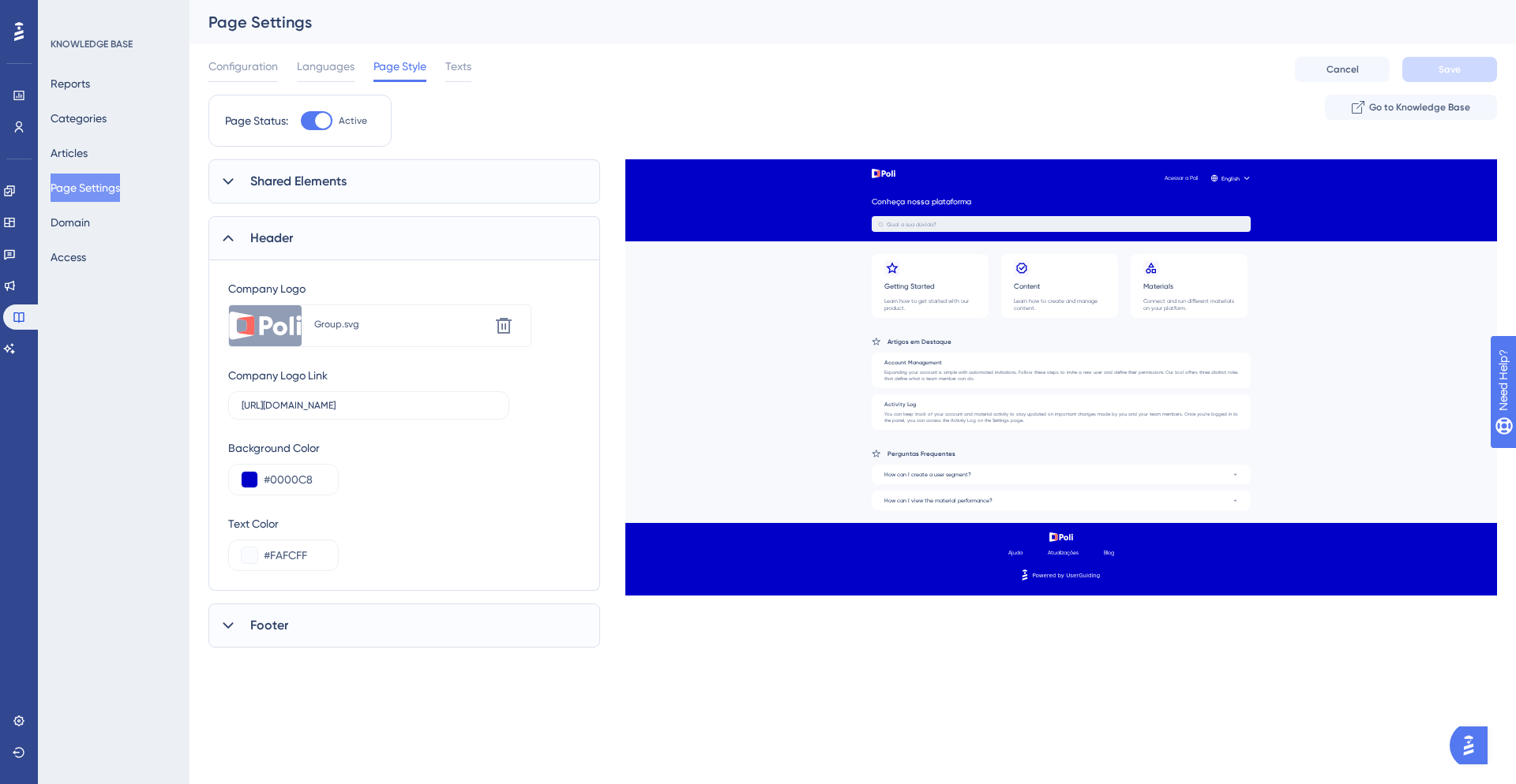
click at [225, 237] on icon at bounding box center [228, 239] width 10 height 7
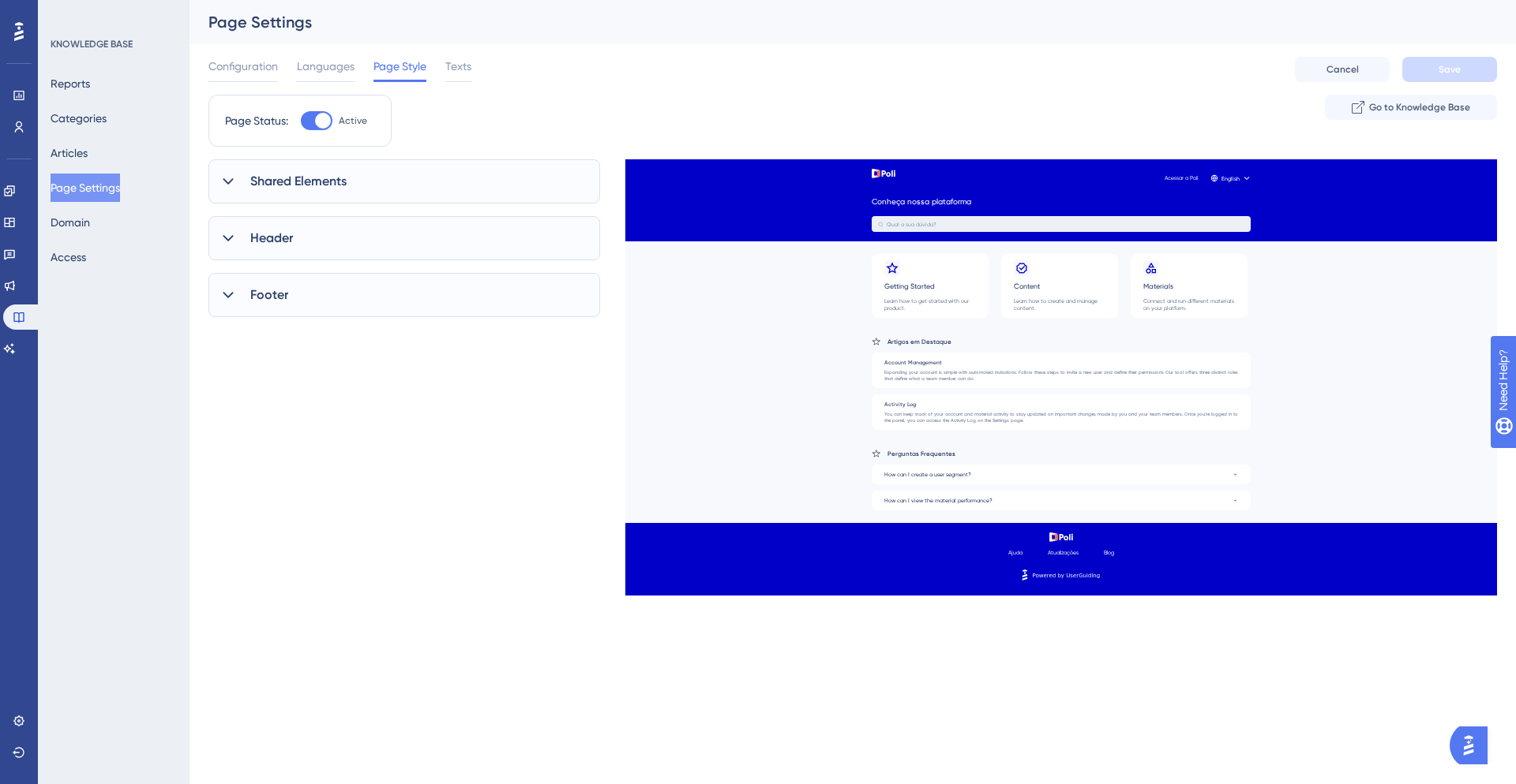
click at [225, 296] on icon at bounding box center [228, 296] width 10 height 7
drag, startPoint x: 230, startPoint y: 290, endPoint x: 237, endPoint y: 279, distance: 13.0
click at [229, 290] on icon at bounding box center [228, 295] width 16 height 16
click at [336, 74] on span "Languages" at bounding box center [325, 66] width 58 height 19
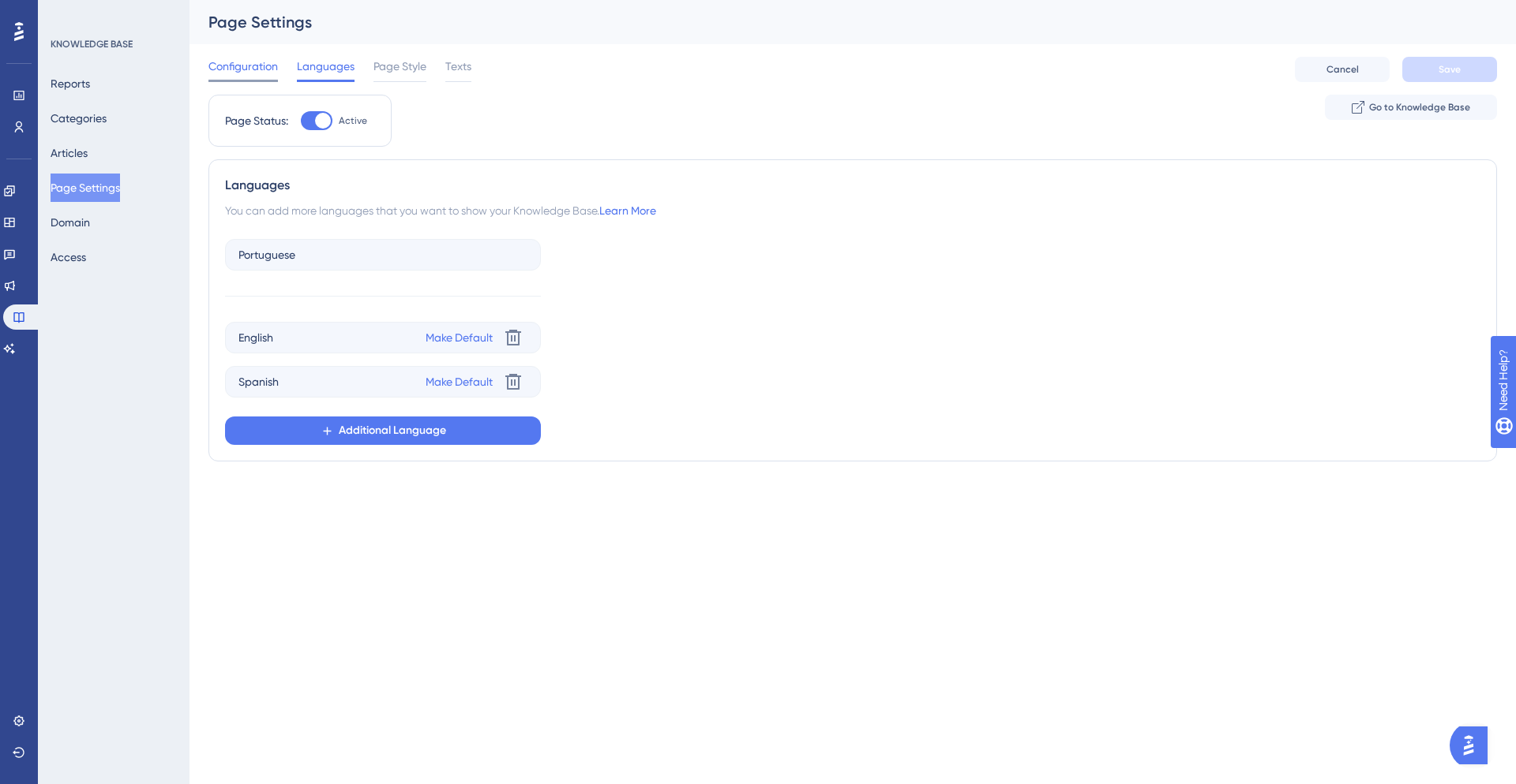
drag, startPoint x: 268, startPoint y: 67, endPoint x: 276, endPoint y: 60, distance: 10.6
click at [268, 67] on span "Configuration" at bounding box center [243, 66] width 70 height 19
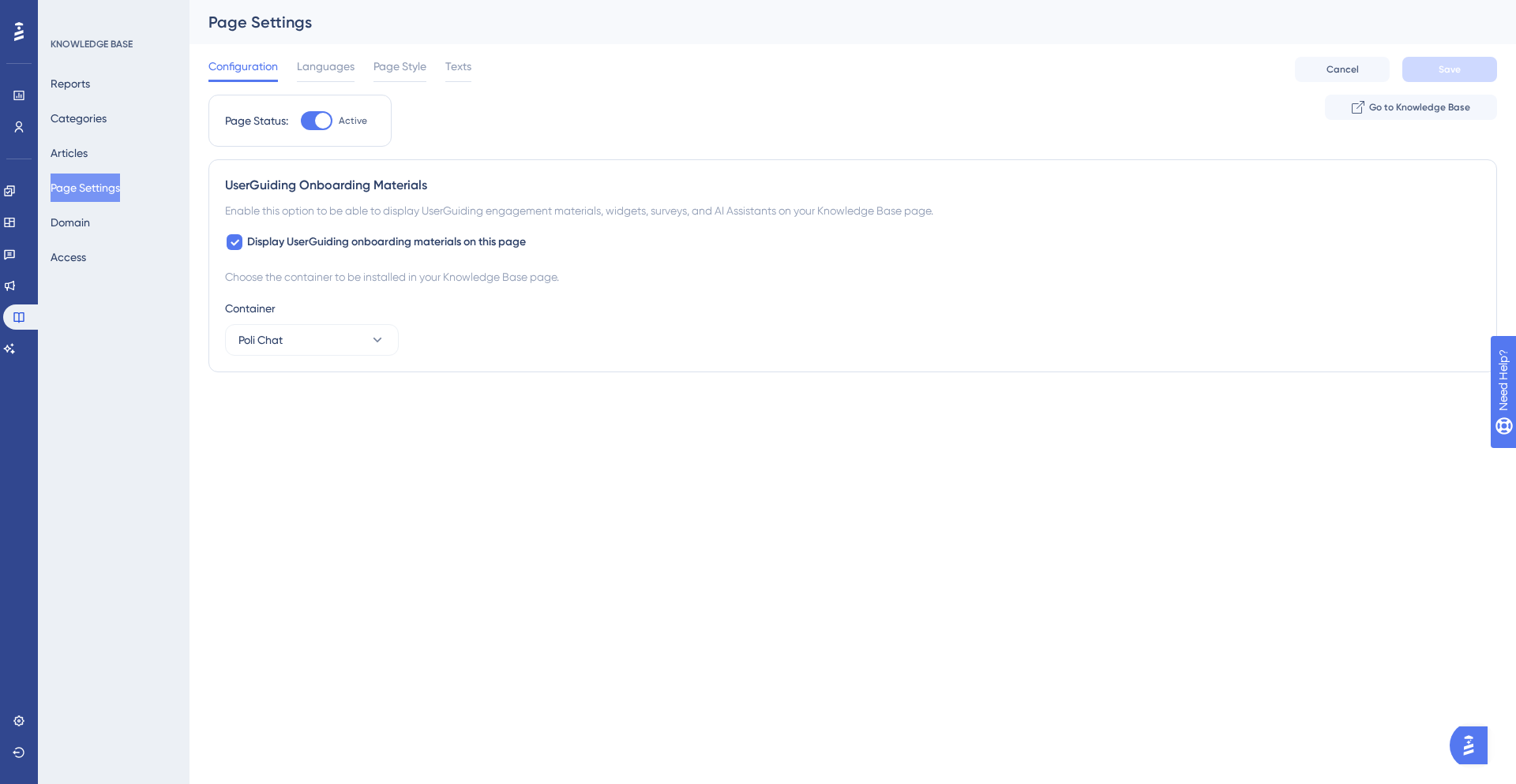
click at [433, 64] on div "Configuration Languages Page Style Texts" at bounding box center [340, 70] width 263 height 25
click at [452, 62] on span "Texts" at bounding box center [458, 66] width 26 height 19
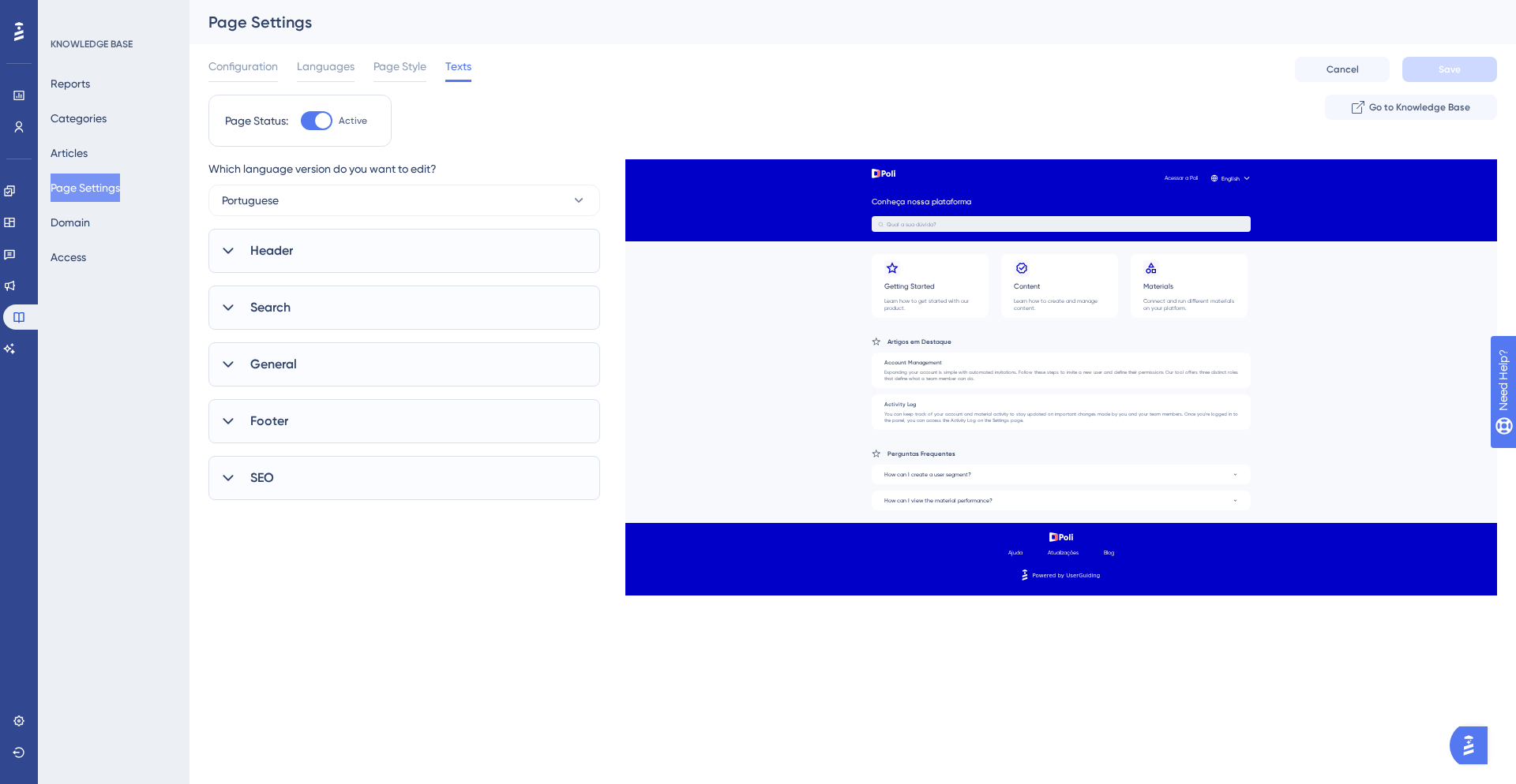
click at [232, 479] on icon at bounding box center [228, 477] width 16 height 16
click at [230, 480] on icon at bounding box center [228, 477] width 16 height 16
click at [228, 426] on icon at bounding box center [228, 421] width 16 height 16
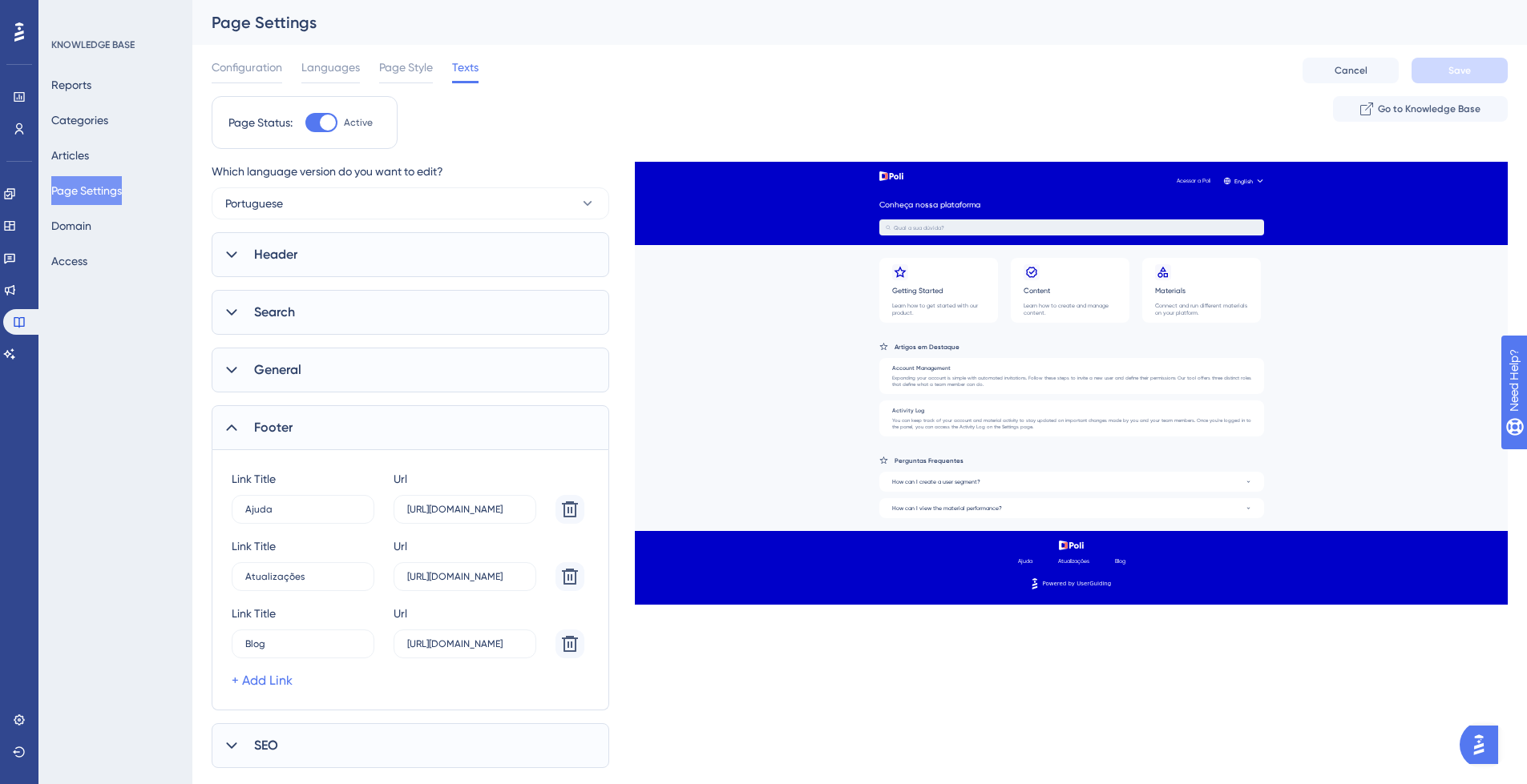
click at [233, 429] on icon at bounding box center [231, 428] width 16 height 16
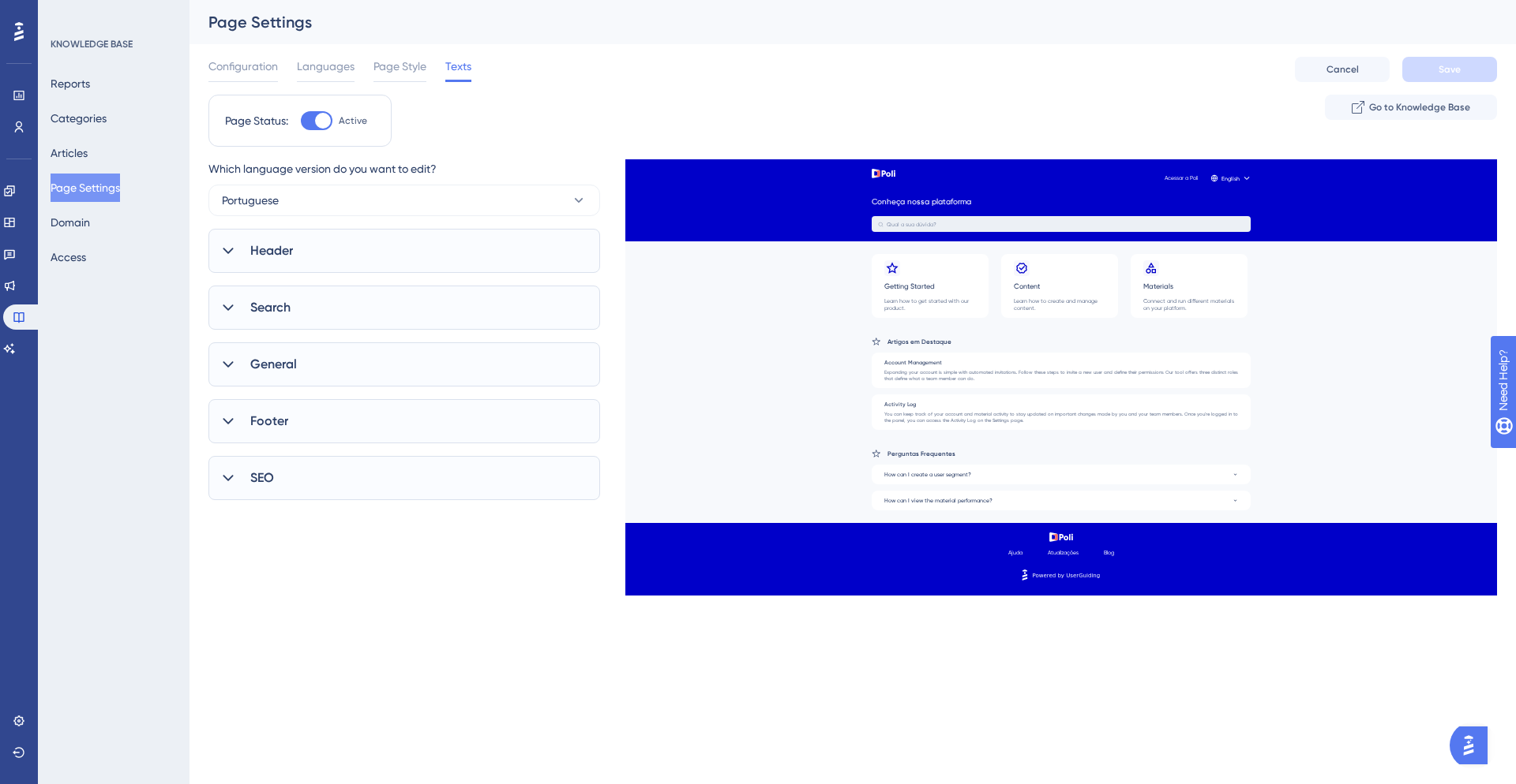
click at [225, 366] on icon at bounding box center [228, 364] width 16 height 16
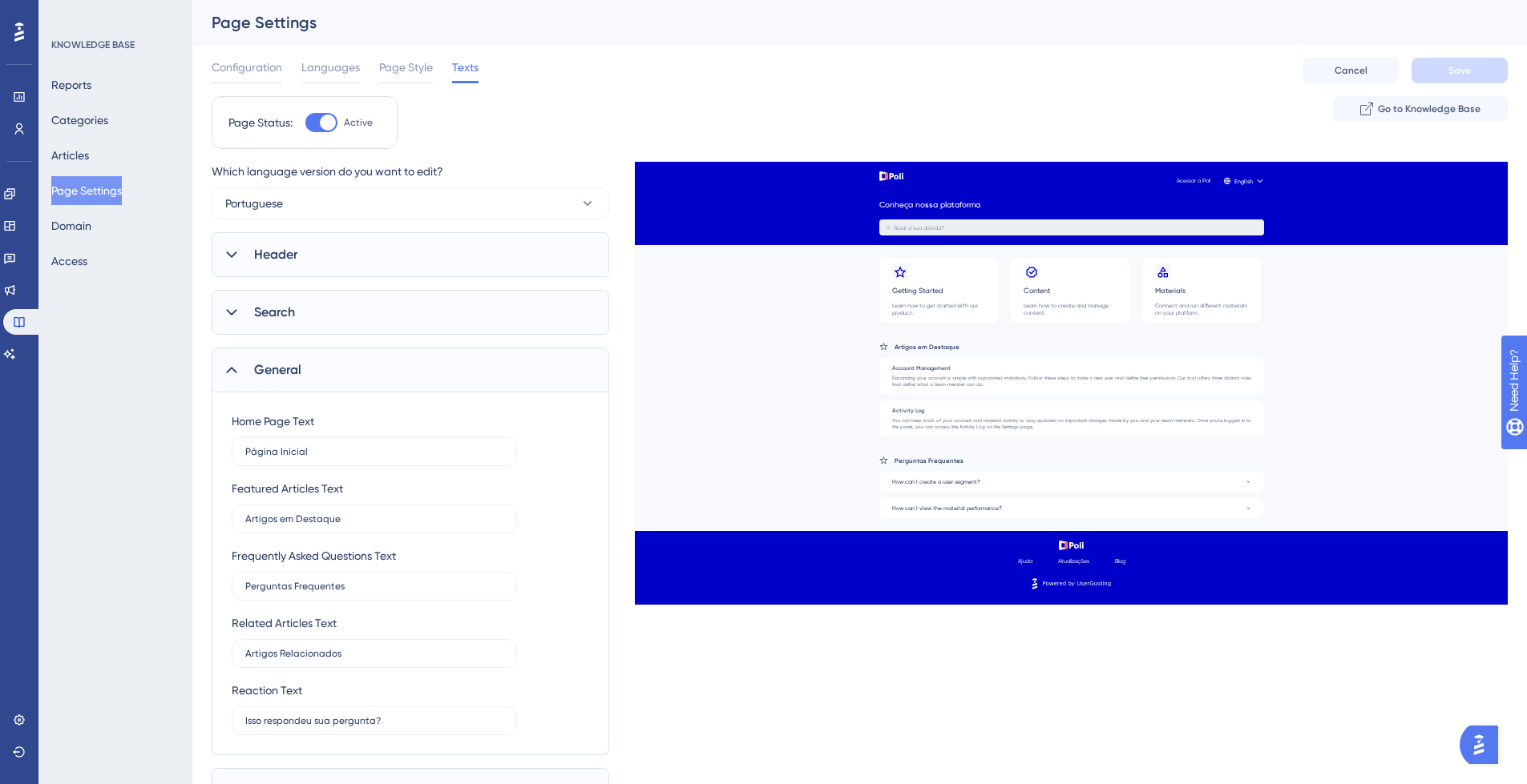
click at [231, 372] on icon at bounding box center [231, 370] width 16 height 16
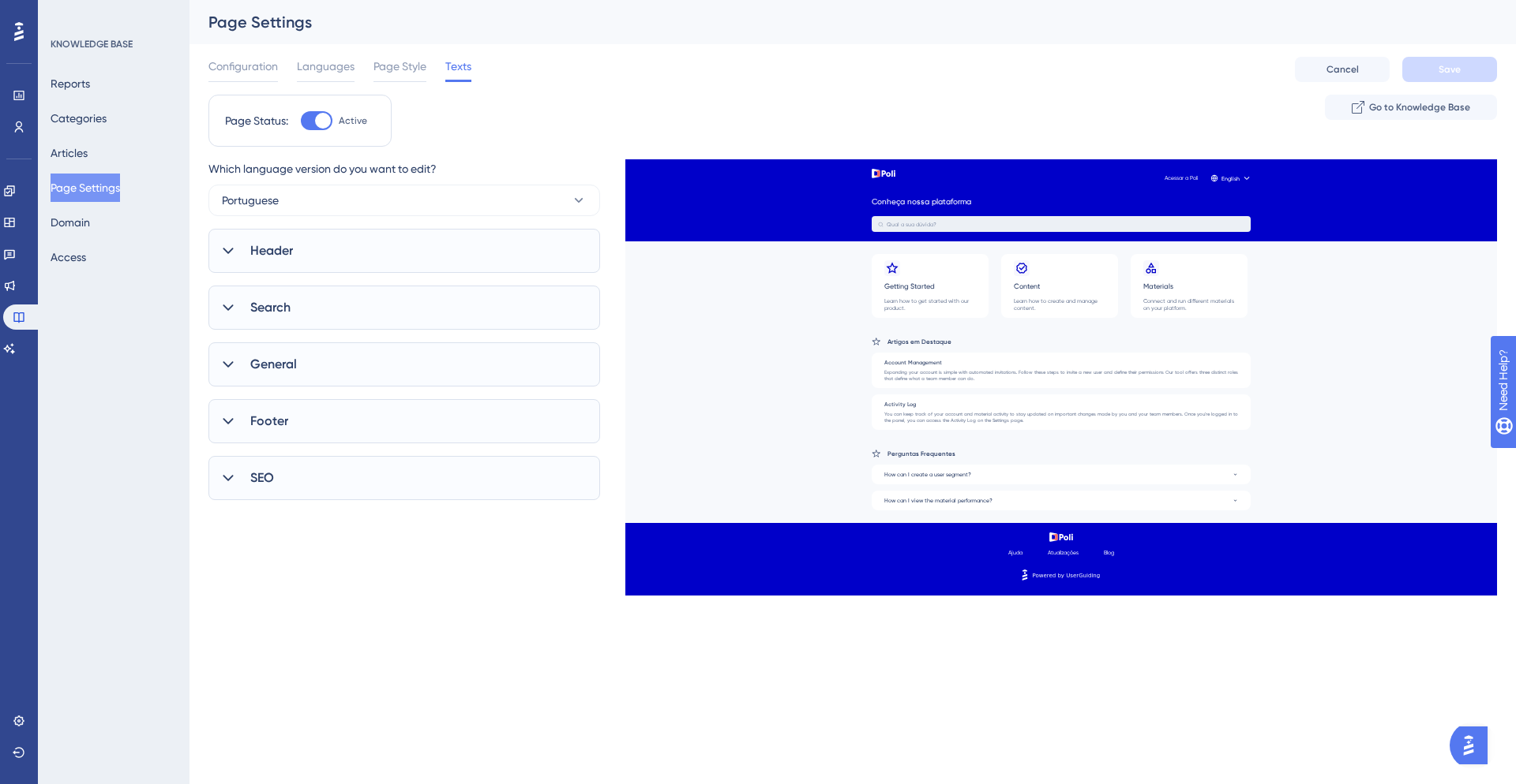
click at [230, 308] on icon at bounding box center [228, 307] width 16 height 16
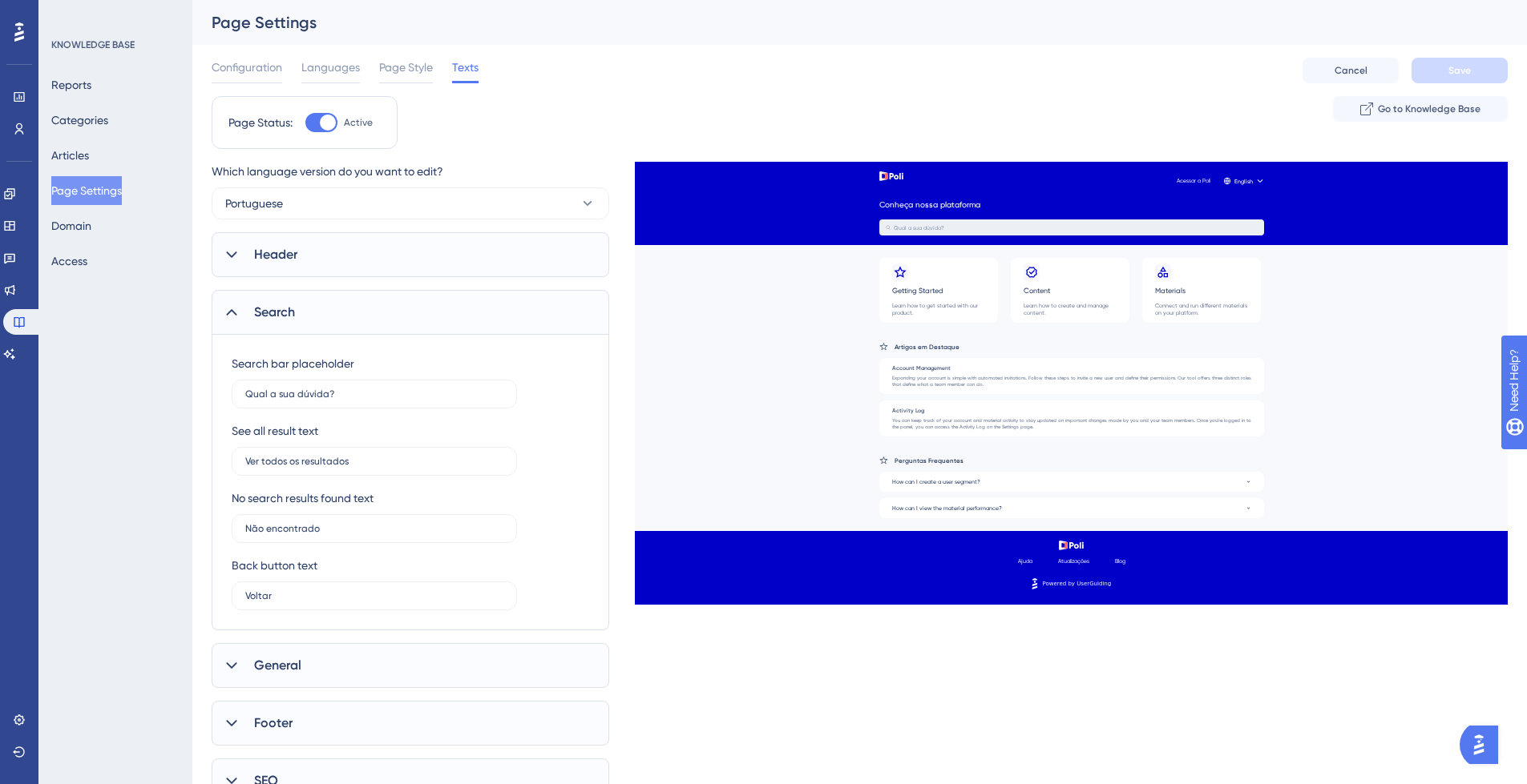
click at [236, 310] on icon at bounding box center [231, 312] width 16 height 16
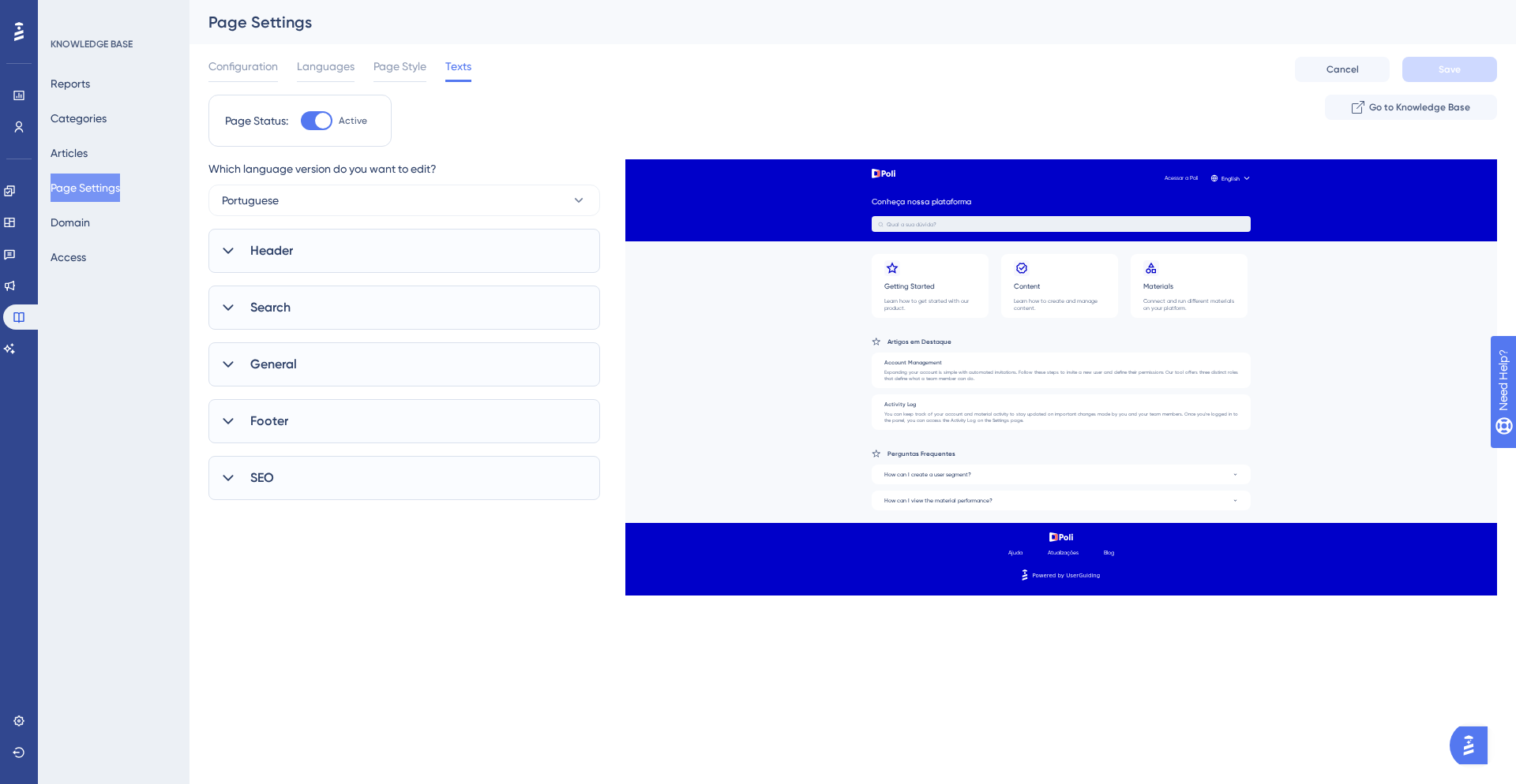
click at [232, 249] on icon at bounding box center [228, 250] width 16 height 16
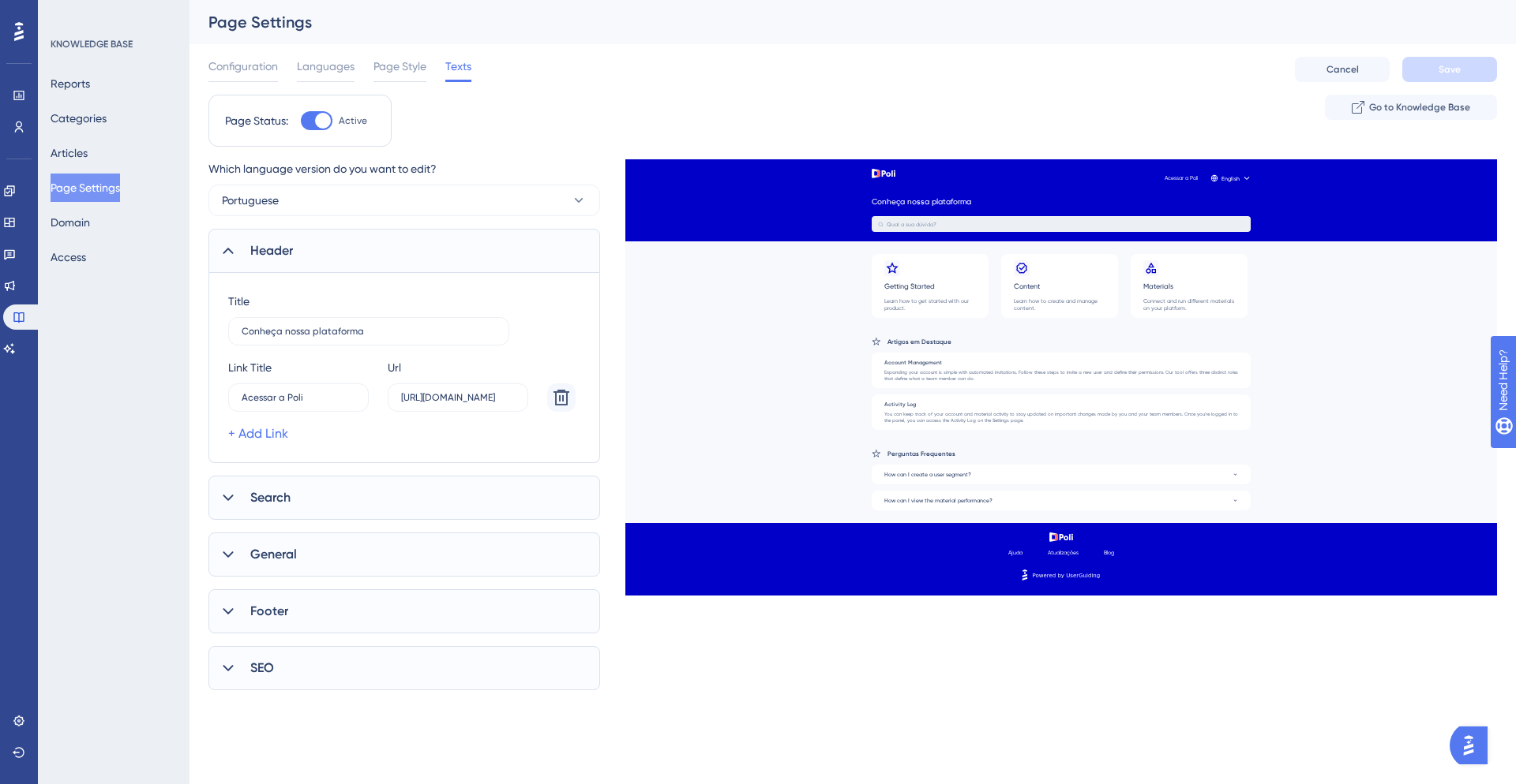
click at [231, 251] on icon at bounding box center [228, 250] width 16 height 16
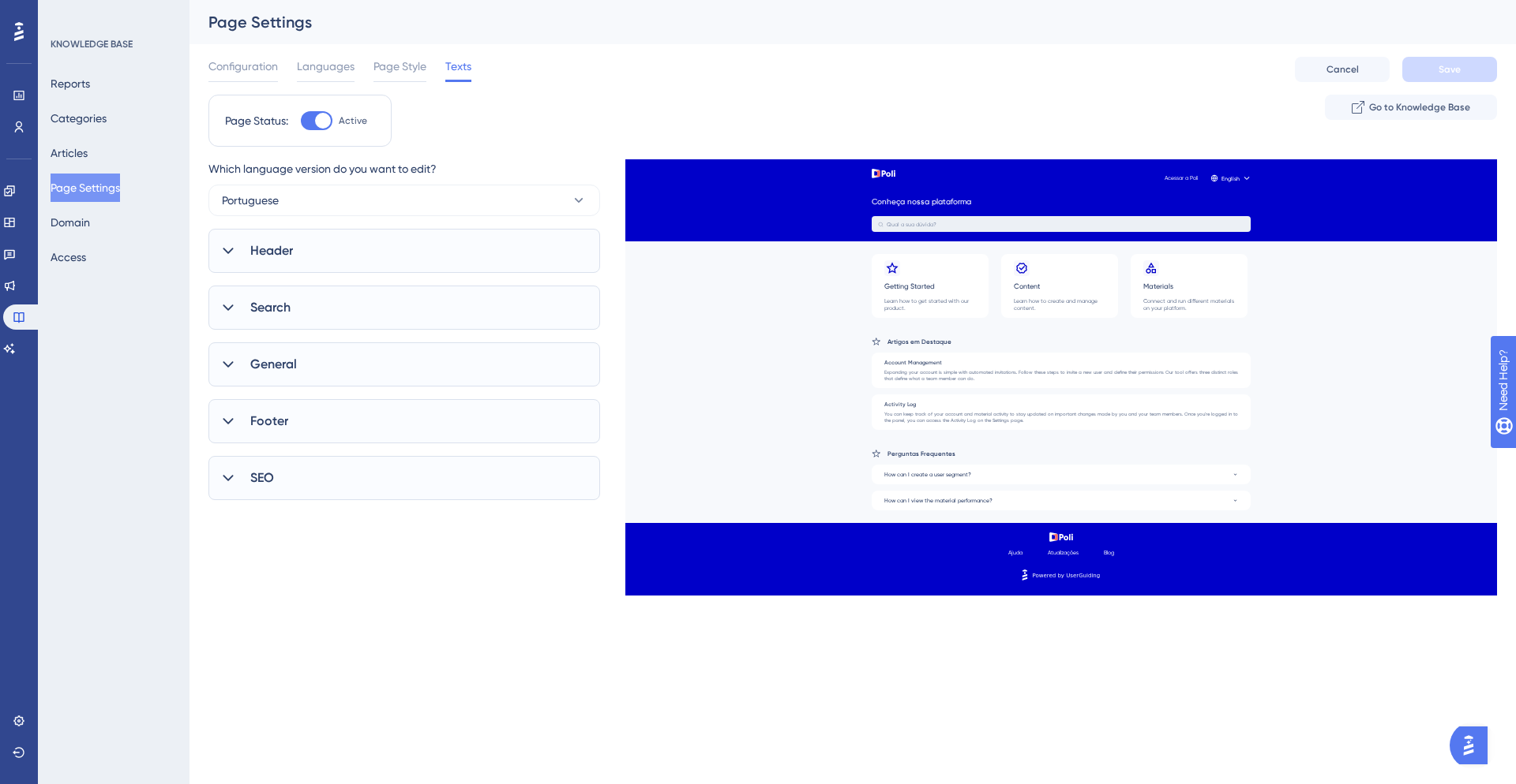
click at [115, 143] on div "Reports Categories Articles Page Settings Domain Access" at bounding box center [114, 170] width 128 height 202
drag, startPoint x: 89, startPoint y: 158, endPoint x: 144, endPoint y: 255, distance: 111.5
click at [88, 158] on button "Articles" at bounding box center [69, 153] width 37 height 28
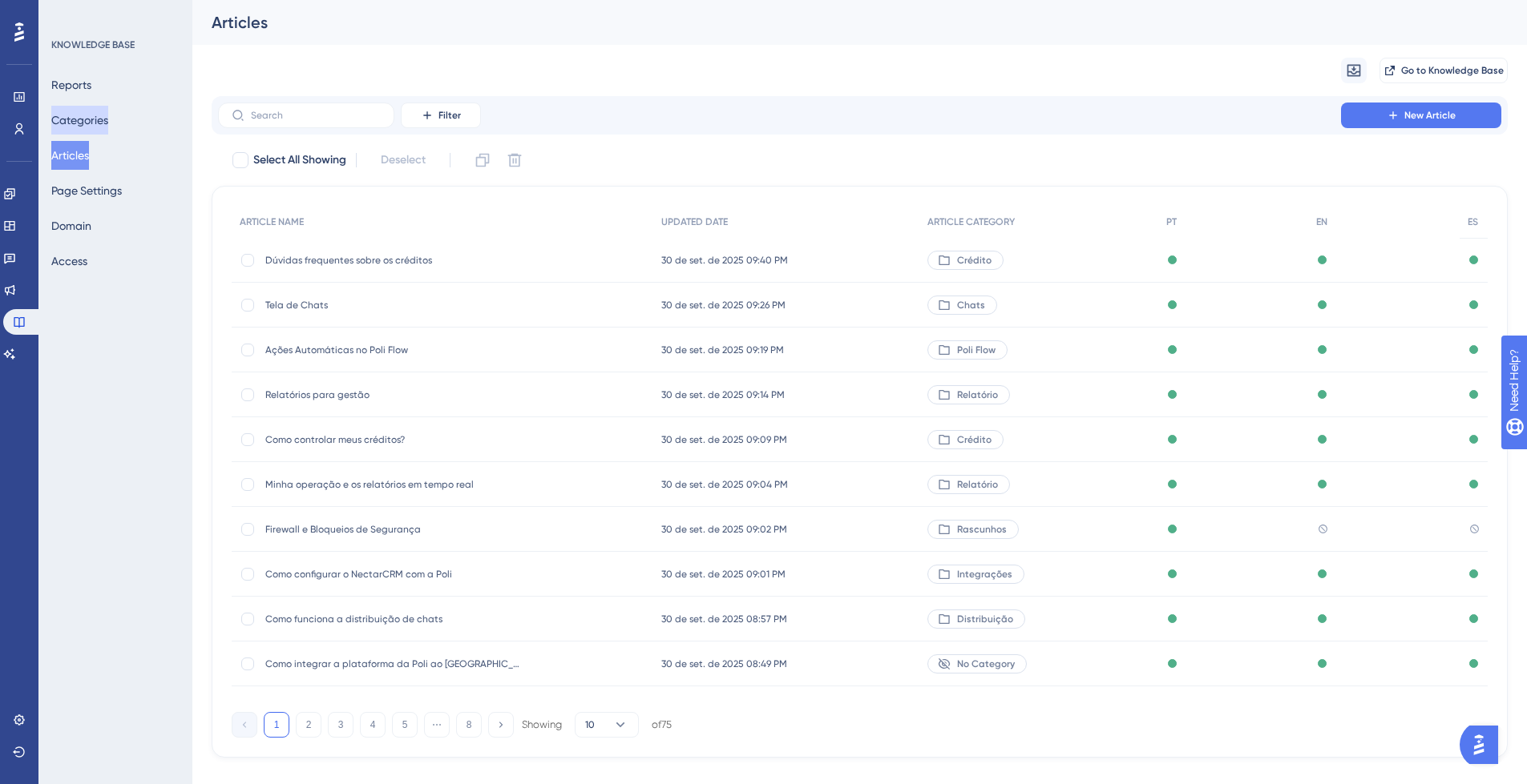
drag, startPoint x: 99, startPoint y: 119, endPoint x: 117, endPoint y: 214, distance: 96.7
click at [99, 119] on button "Categories" at bounding box center [79, 120] width 57 height 29
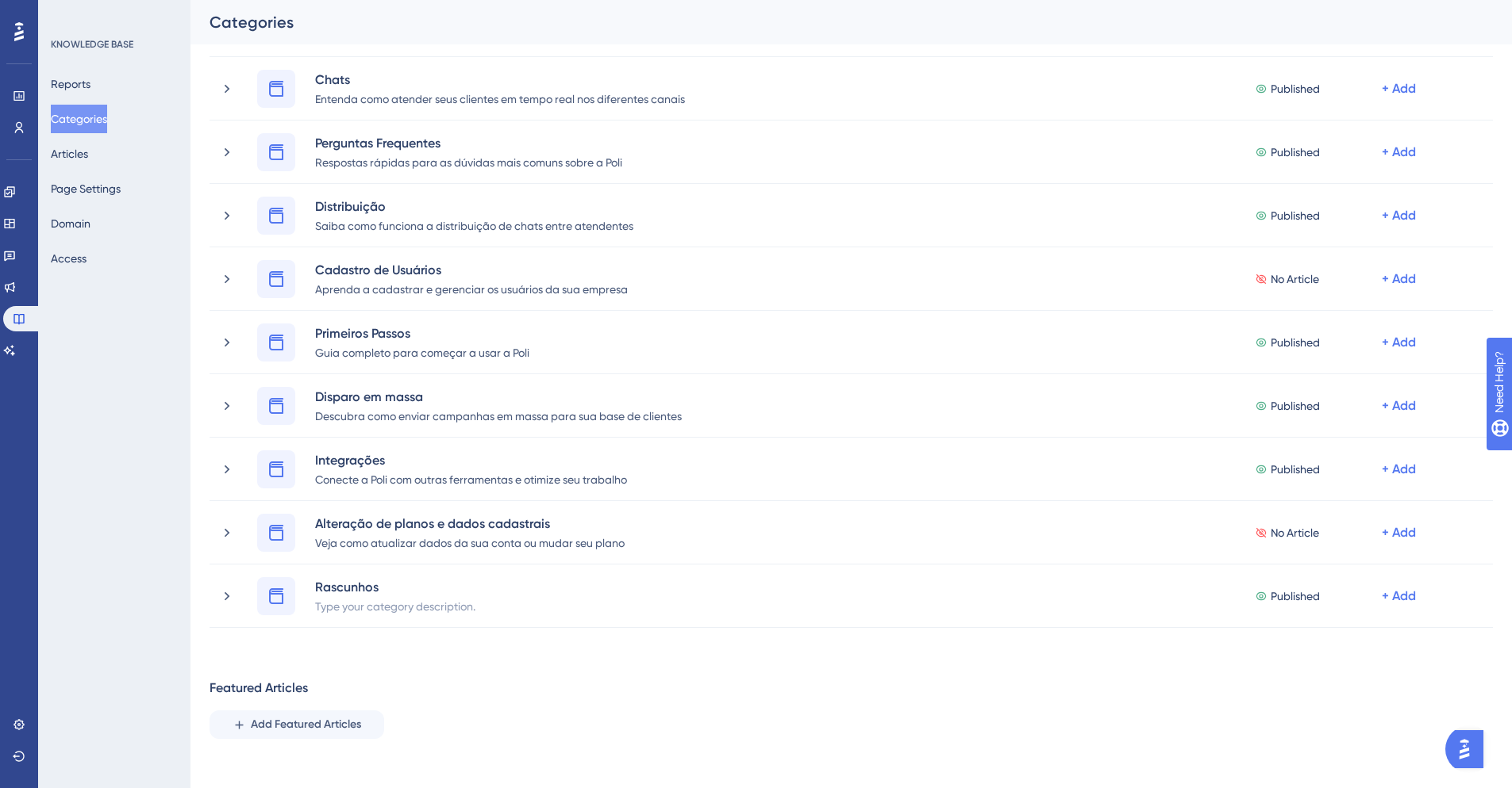
scroll to position [791, 0]
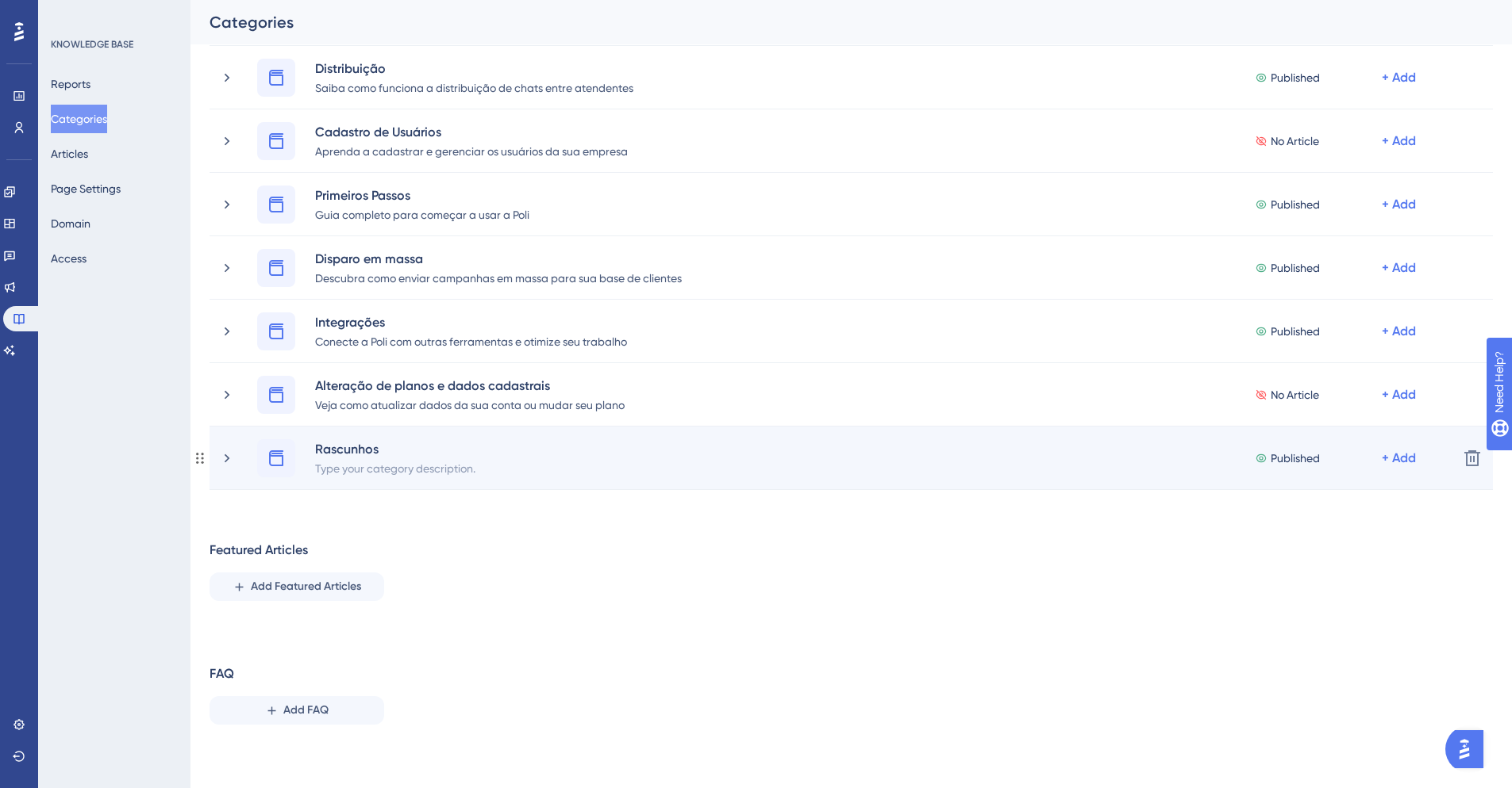
click at [1300, 459] on span "Published" at bounding box center [1295, 458] width 49 height 19
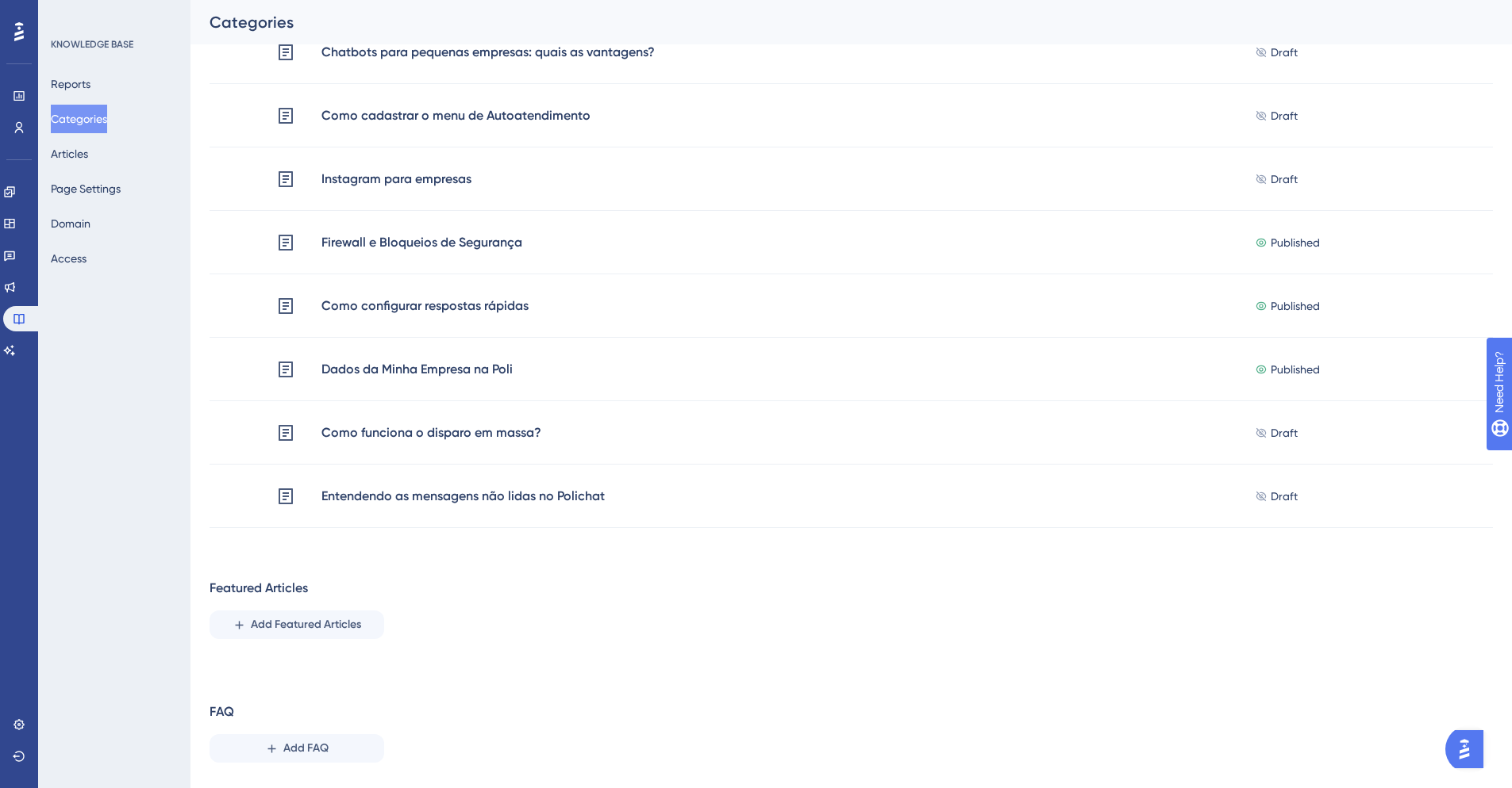
scroll to position [1489, 0]
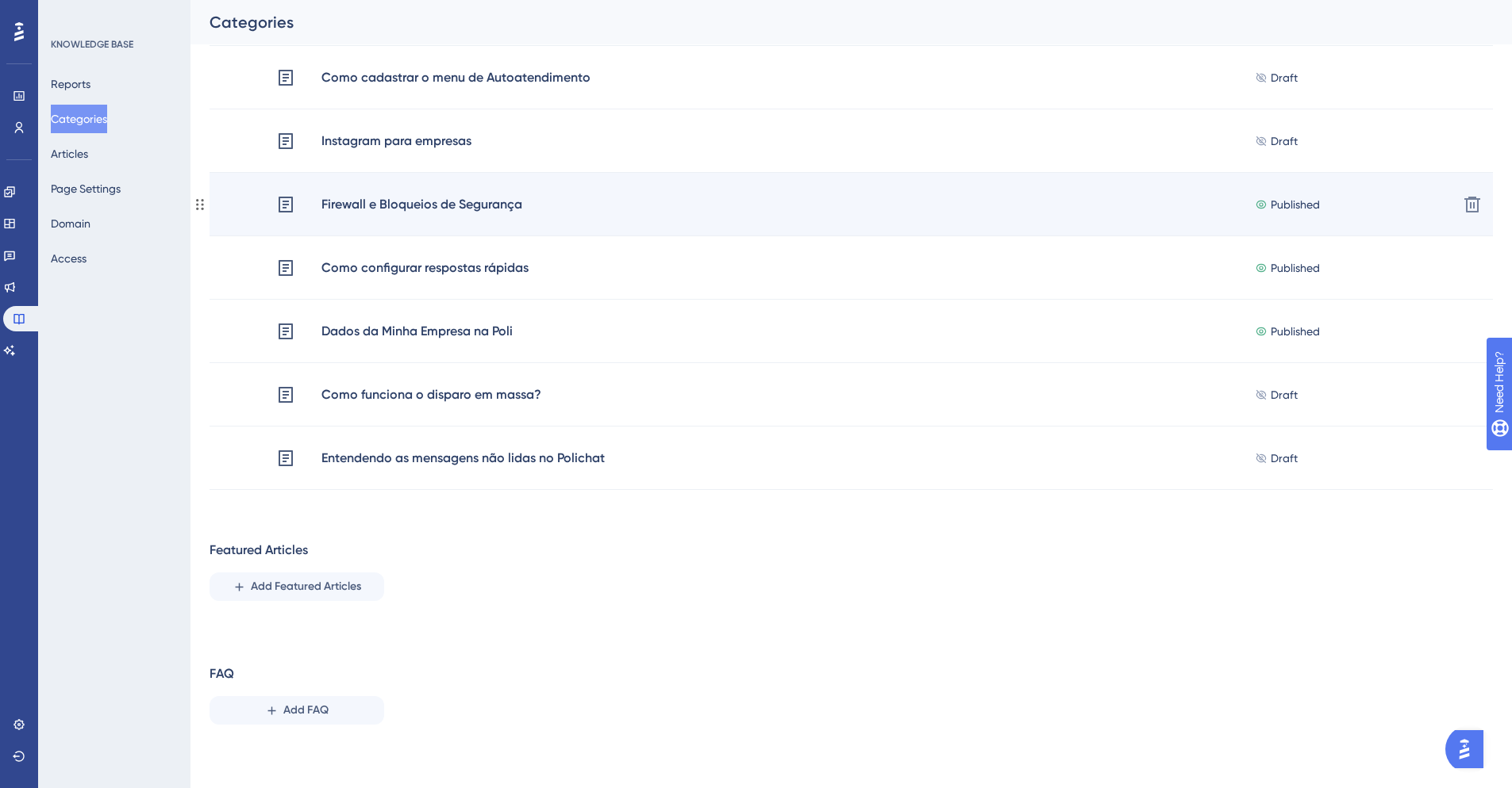
click at [1286, 200] on span "Published" at bounding box center [1295, 205] width 49 height 19
click at [1285, 204] on span "Published" at bounding box center [1295, 205] width 49 height 19
click at [1264, 201] on icon at bounding box center [1260, 204] width 13 height 11
click at [414, 200] on div "Firewall e Bloqueios de Segurança" at bounding box center [422, 205] width 202 height 20
click at [423, 207] on div "Firewall e Bloqueios de Segurança" at bounding box center [422, 205] width 202 height 20
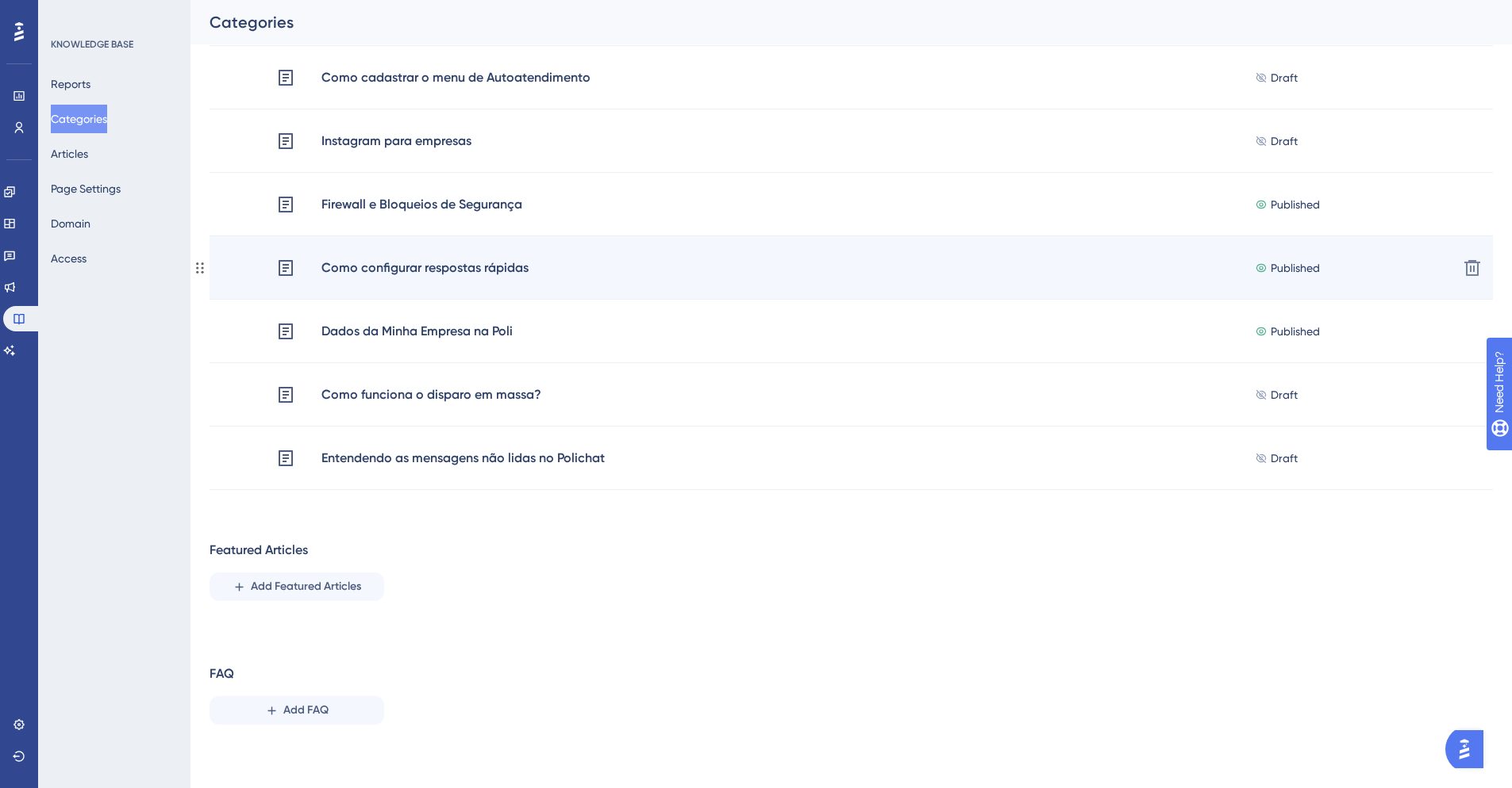
click at [419, 268] on div "Como configurar respostas rápidas" at bounding box center [425, 268] width 209 height 20
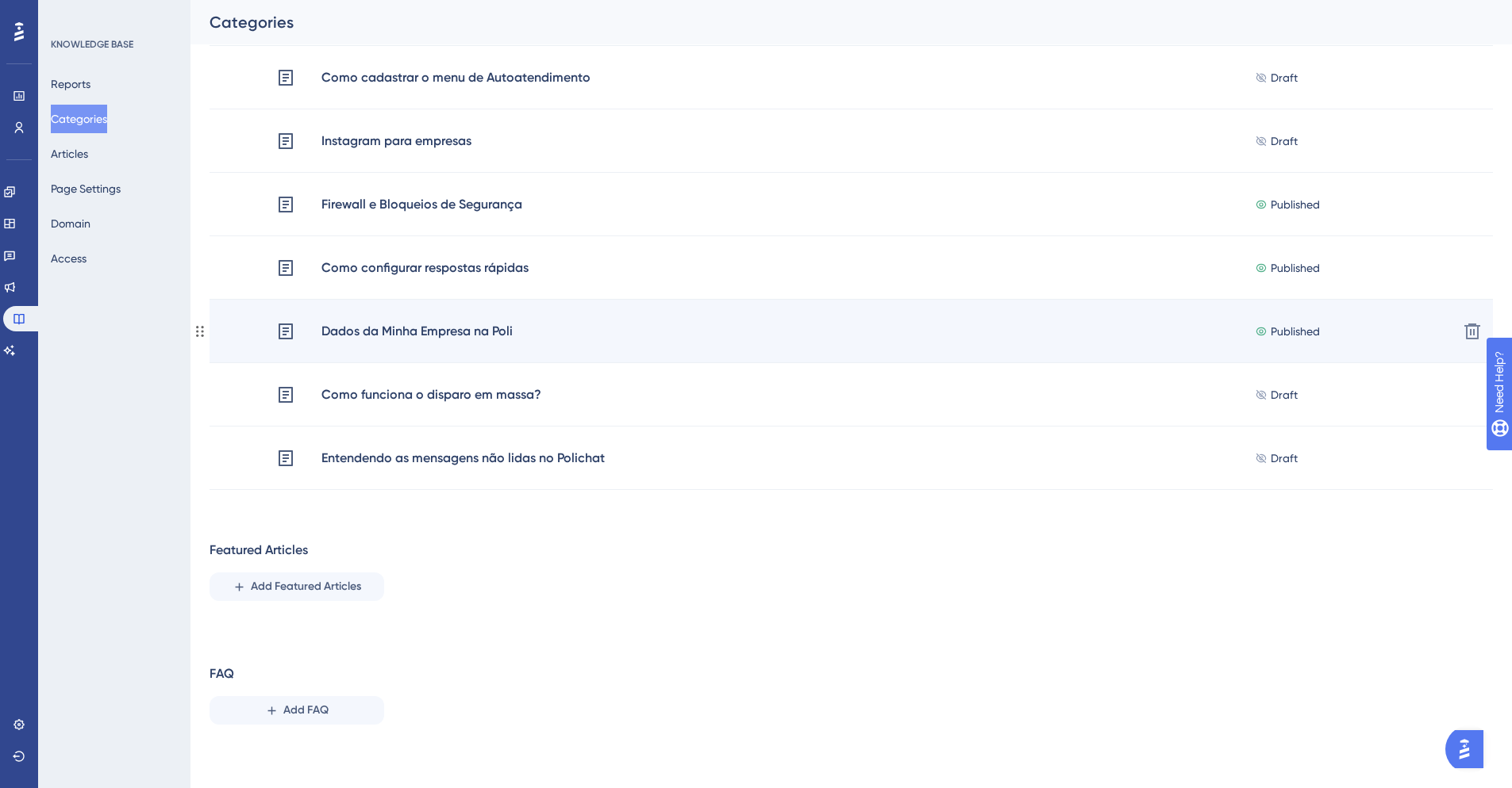
drag, startPoint x: 419, startPoint y: 268, endPoint x: 421, endPoint y: 325, distance: 57.0
click at [421, 325] on div "Dados da Minha Empresa na Poli" at bounding box center [417, 332] width 193 height 20
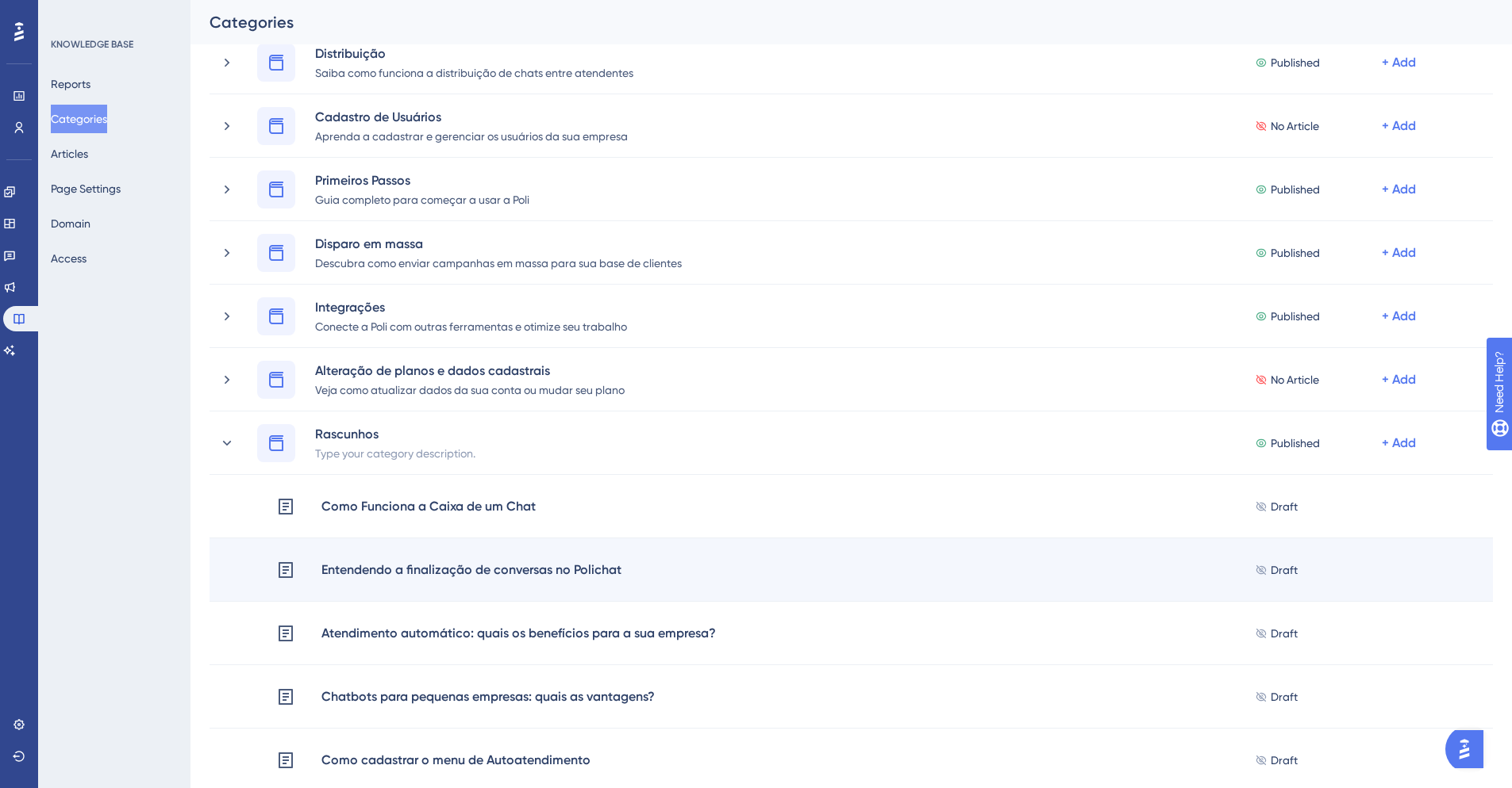
scroll to position [809, 0]
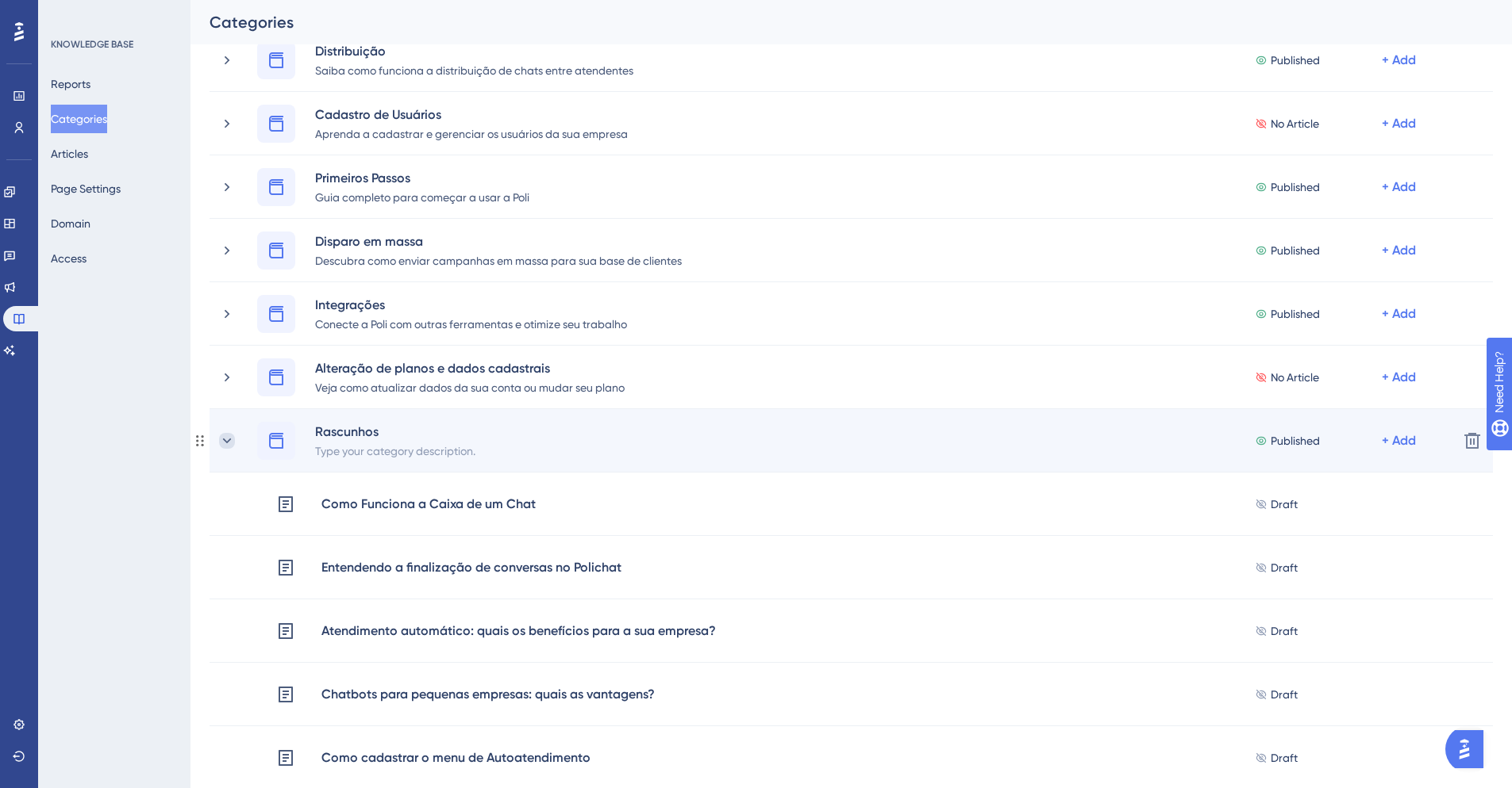
click at [228, 441] on icon at bounding box center [227, 440] width 16 height 16
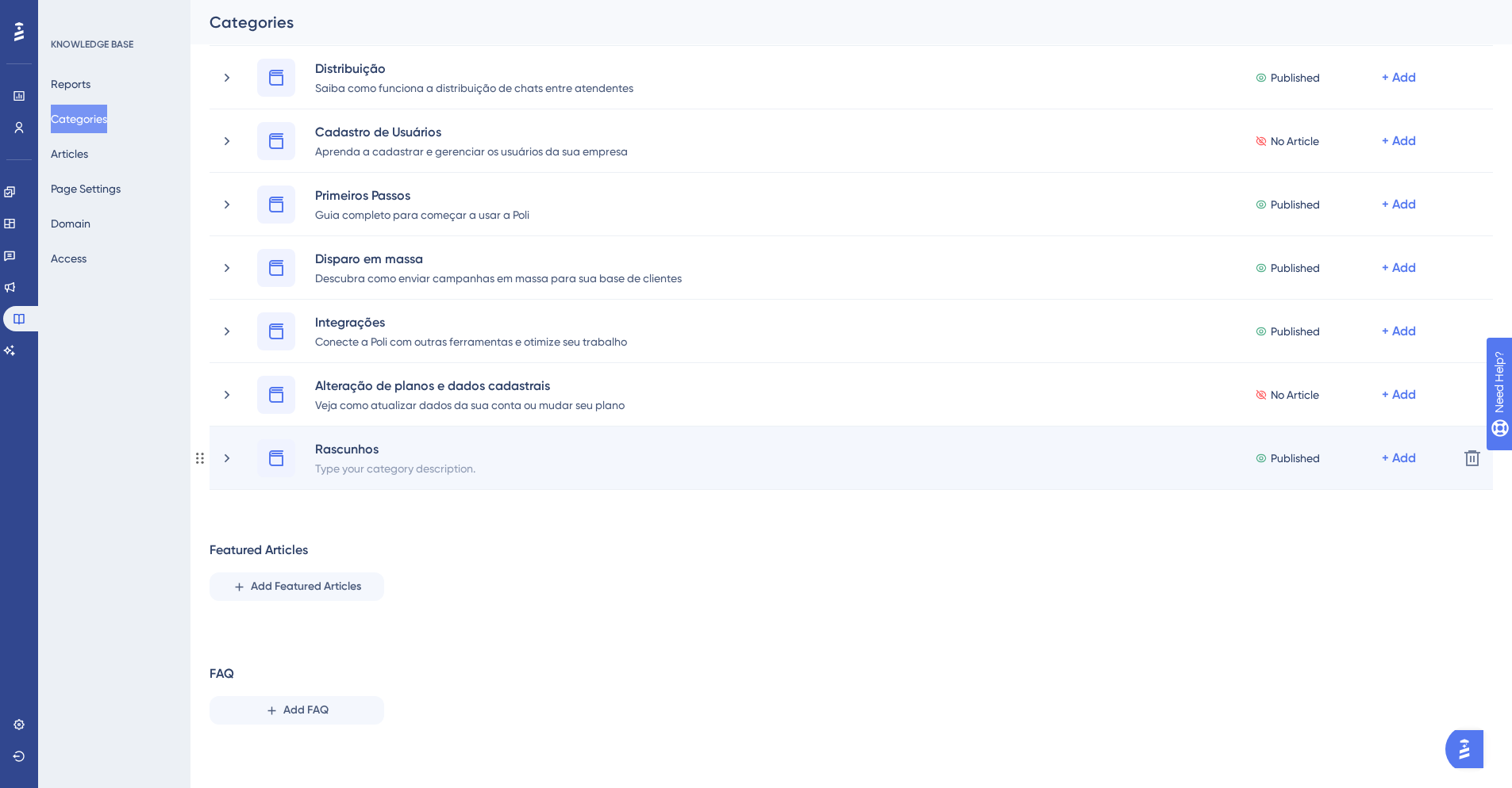
click at [1453, 459] on div "Rascunhos Type your category description. Published + Add Delete" at bounding box center [851, 458] width 1283 height 63
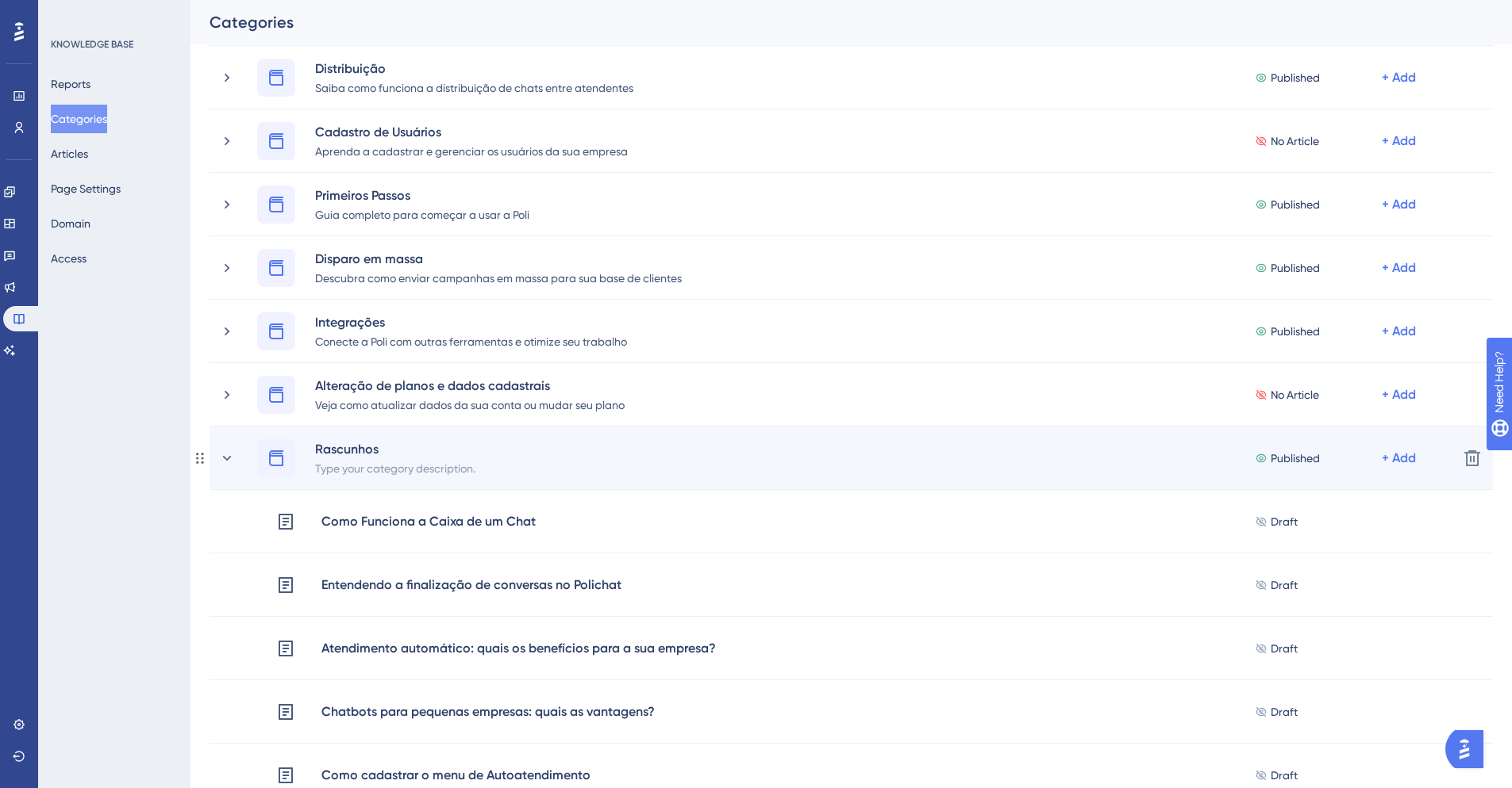
scroll to position [809, 0]
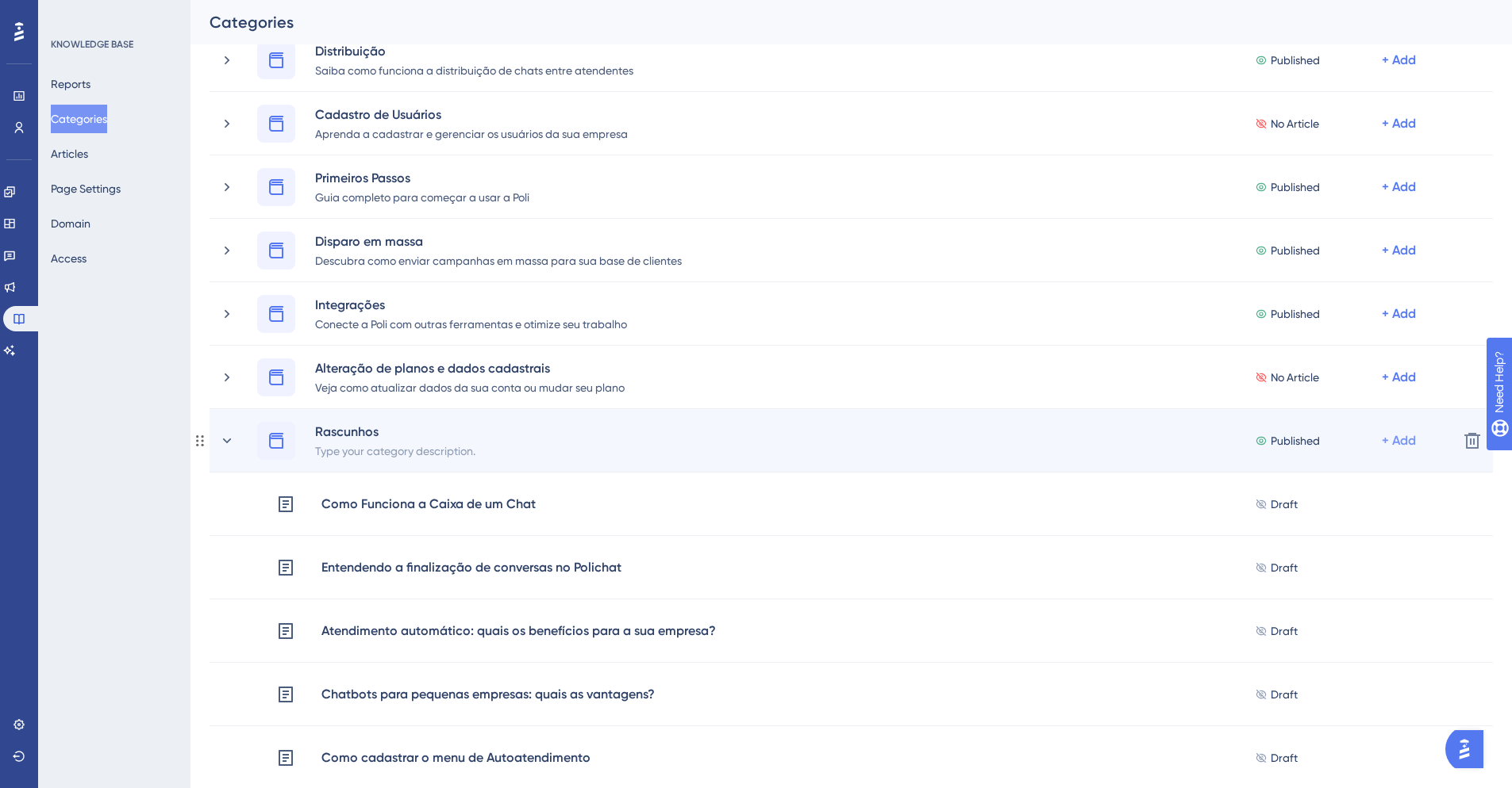
click at [1403, 439] on div "+ Add" at bounding box center [1398, 440] width 35 height 19
click at [1135, 428] on div "Rascunhos Type your category description. Published + Add Add a Subcategory Add…" at bounding box center [851, 440] width 1188 height 38
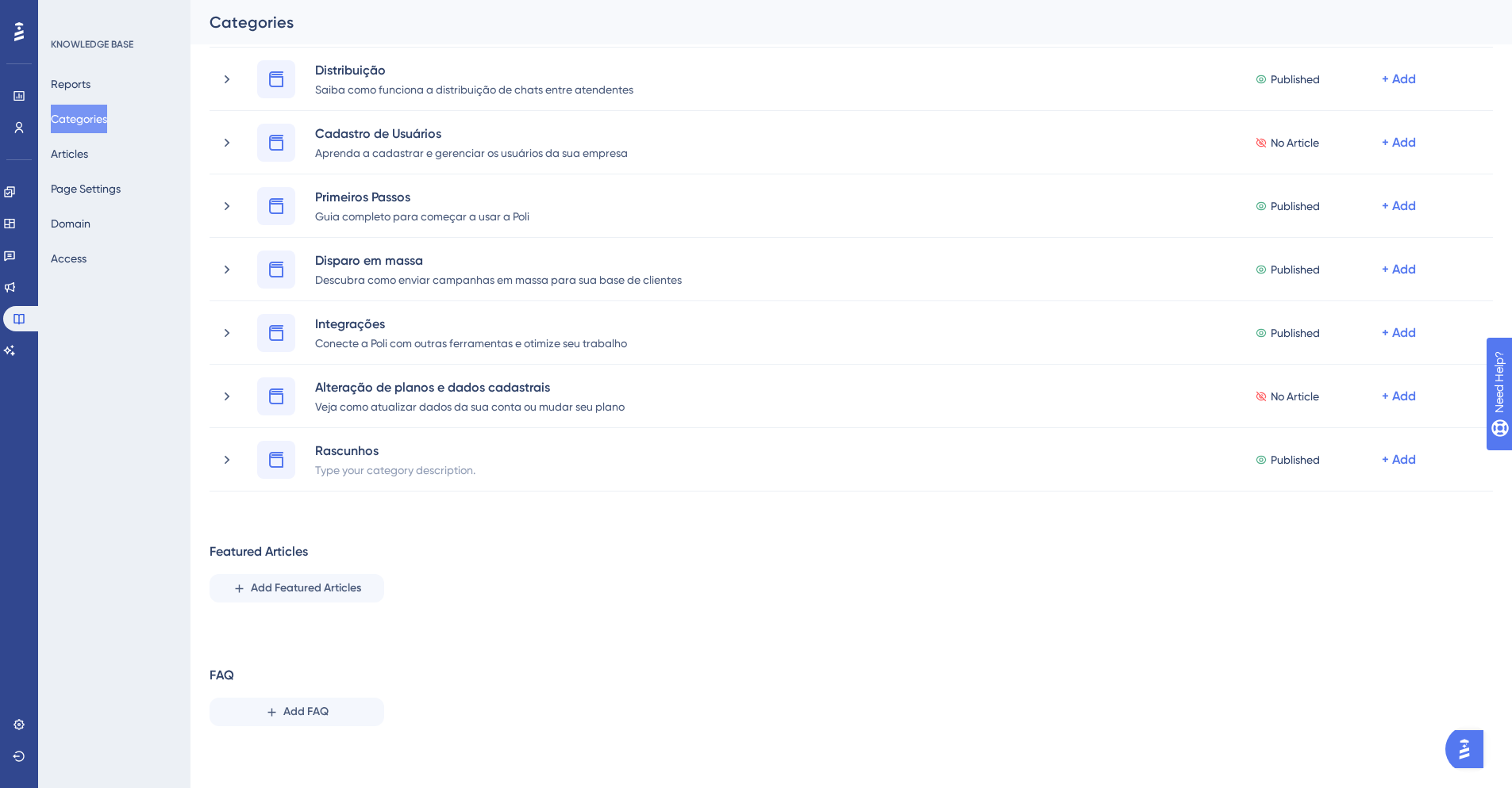
scroll to position [791, 0]
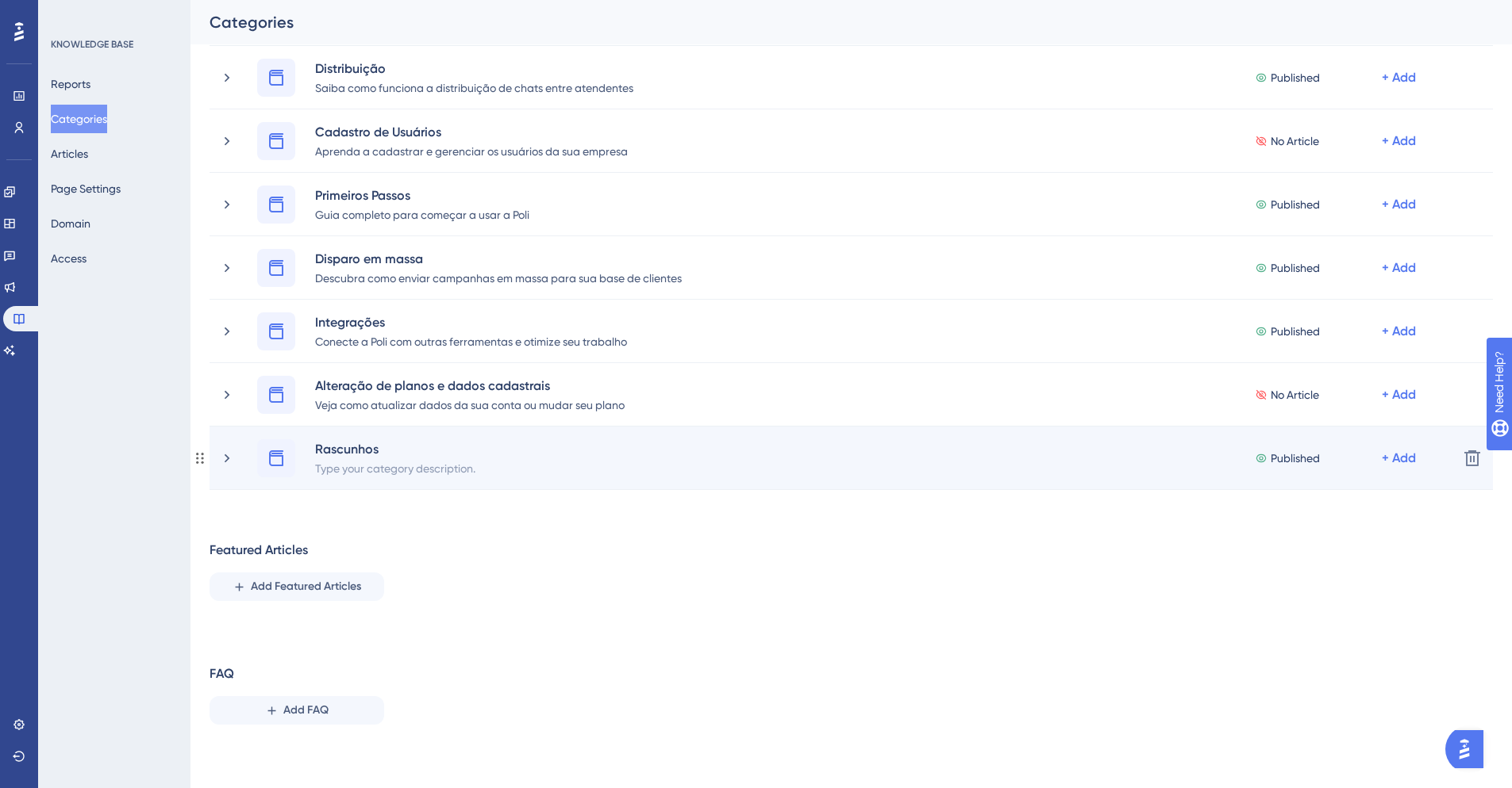
click at [1264, 457] on icon at bounding box center [1260, 458] width 13 height 11
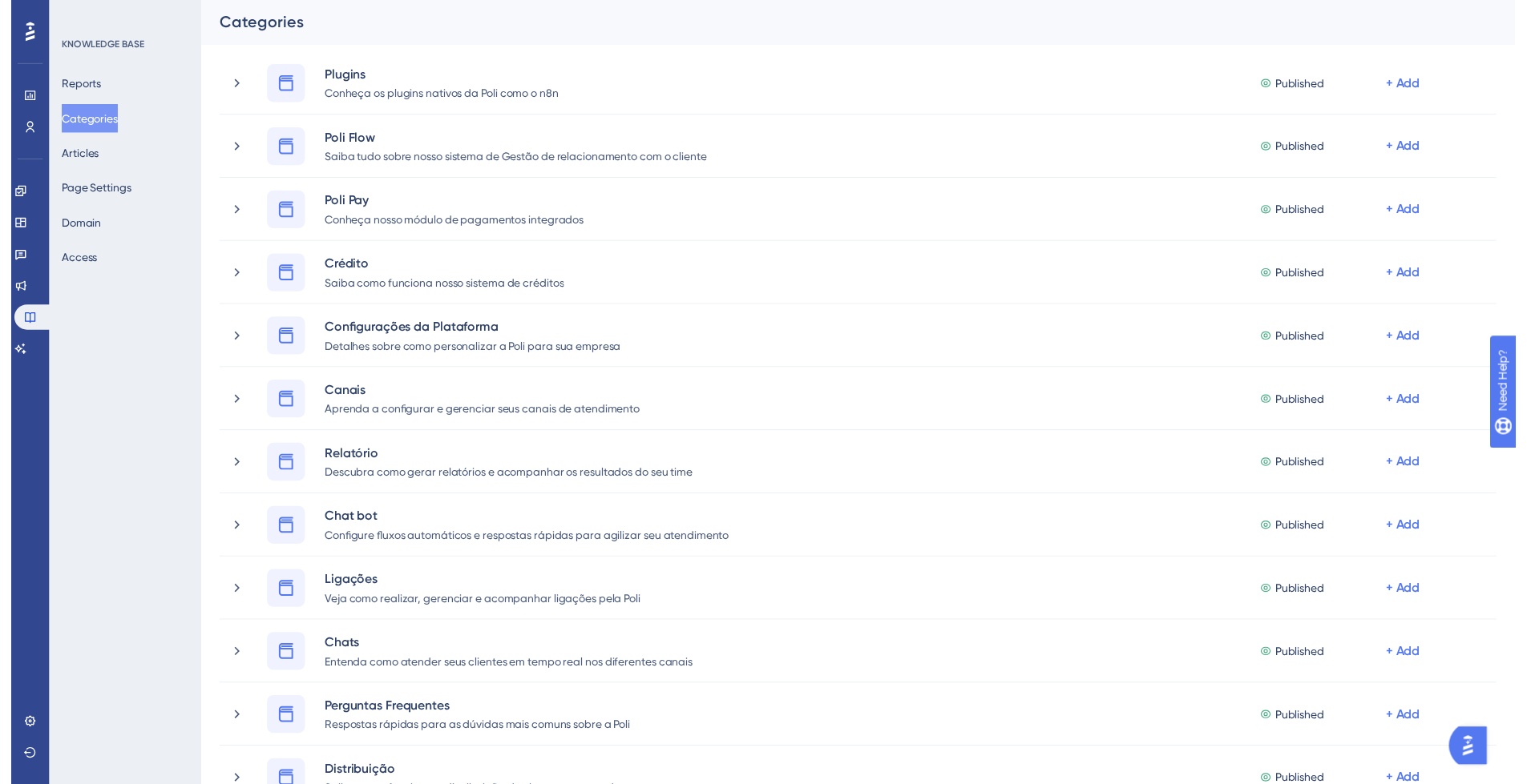
scroll to position [0, 0]
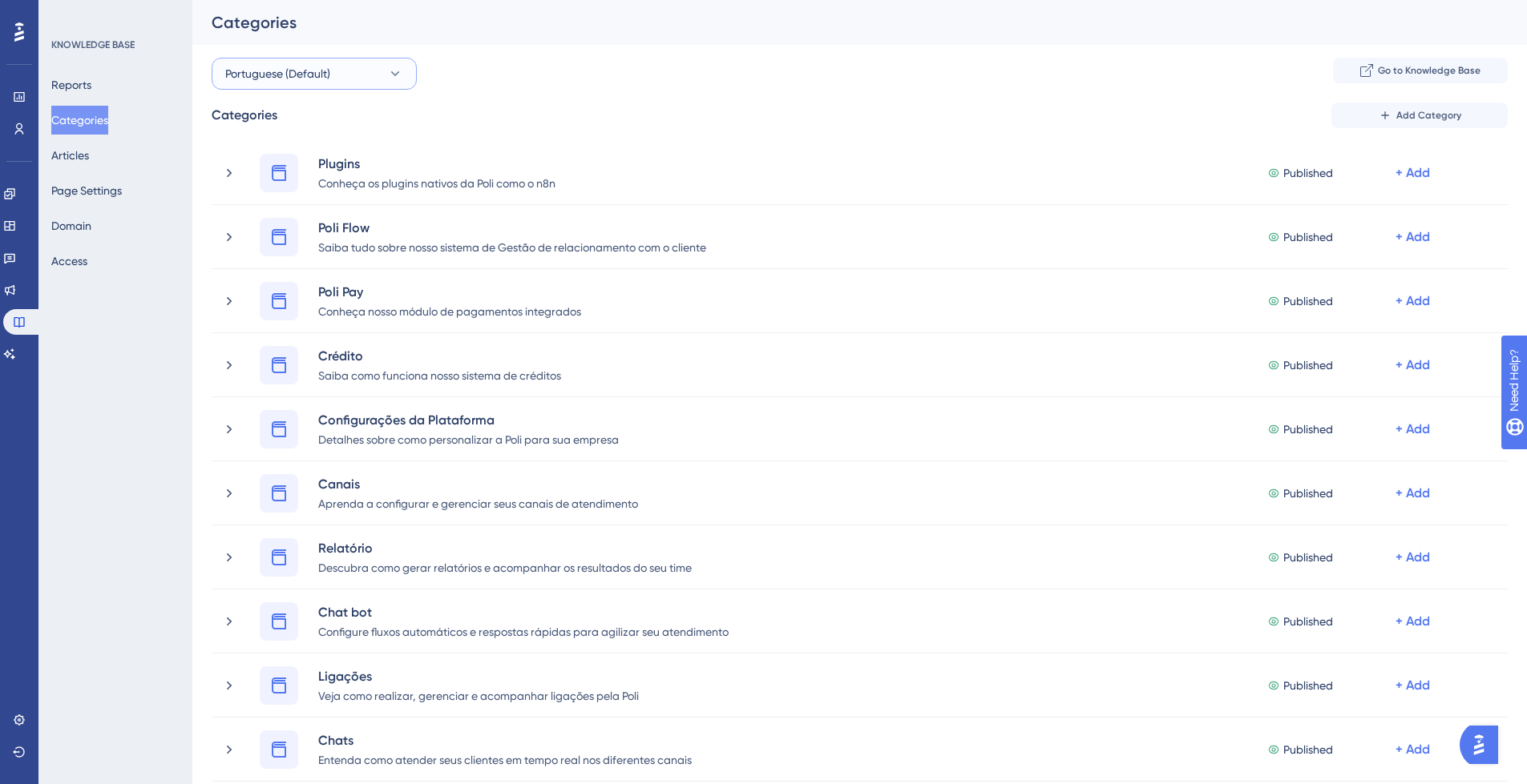
drag, startPoint x: 398, startPoint y: 75, endPoint x: 392, endPoint y: 80, distance: 7.8
click at [398, 75] on icon at bounding box center [395, 73] width 16 height 16
click at [461, 79] on div "Portuguese (Default) Portuguese (Default) Portuguese (Default) English English …" at bounding box center [859, 74] width 1296 height 32
drag, startPoint x: 212, startPoint y: 116, endPoint x: 522, endPoint y: 795, distance: 746.4
click at [512, 0] on html "Performance Users Engagement Widgets Feedback Product Updates Knowledge Base AI…" at bounding box center [763, 0] width 1527 height 0
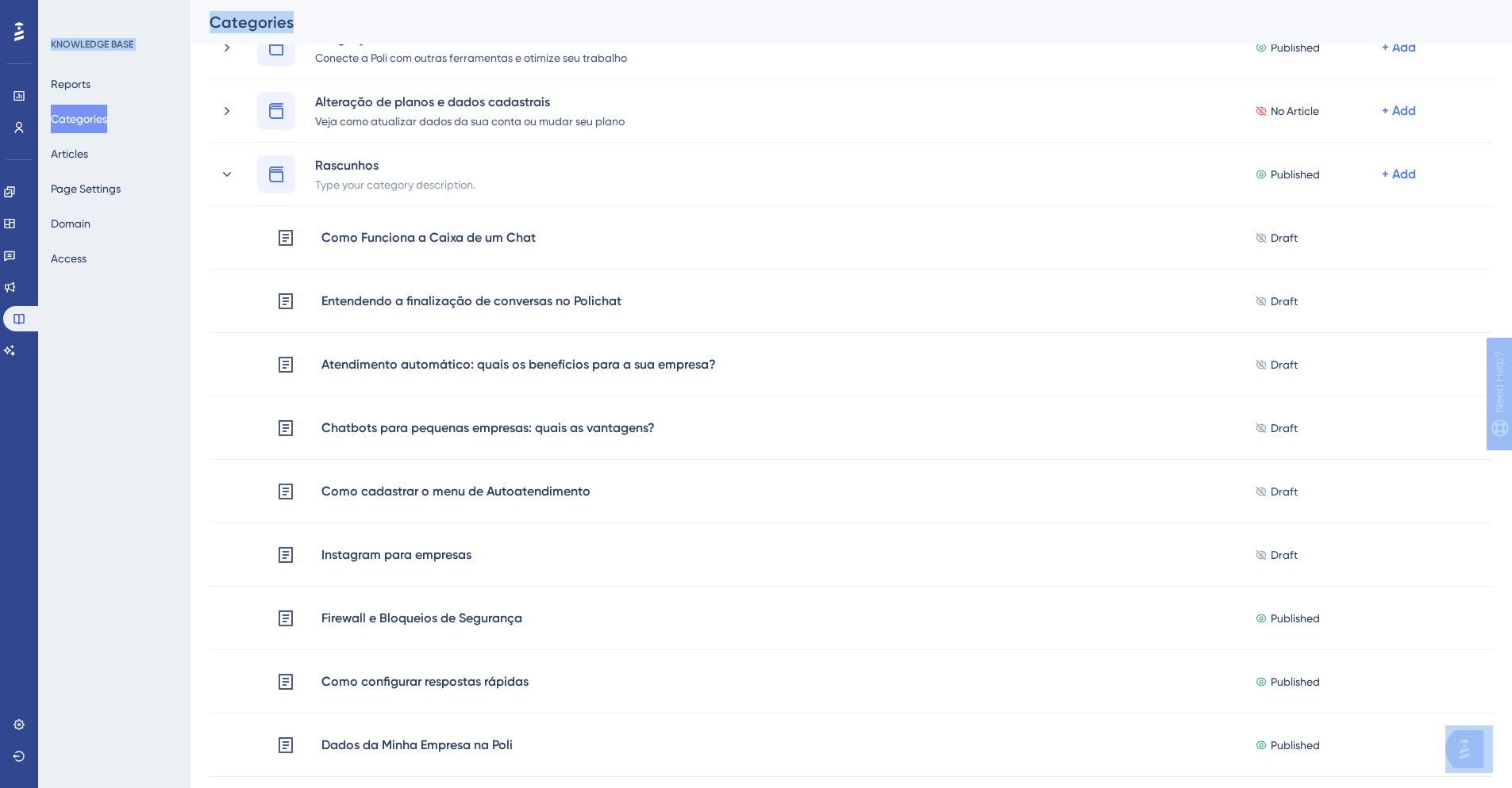
scroll to position [1489, 0]
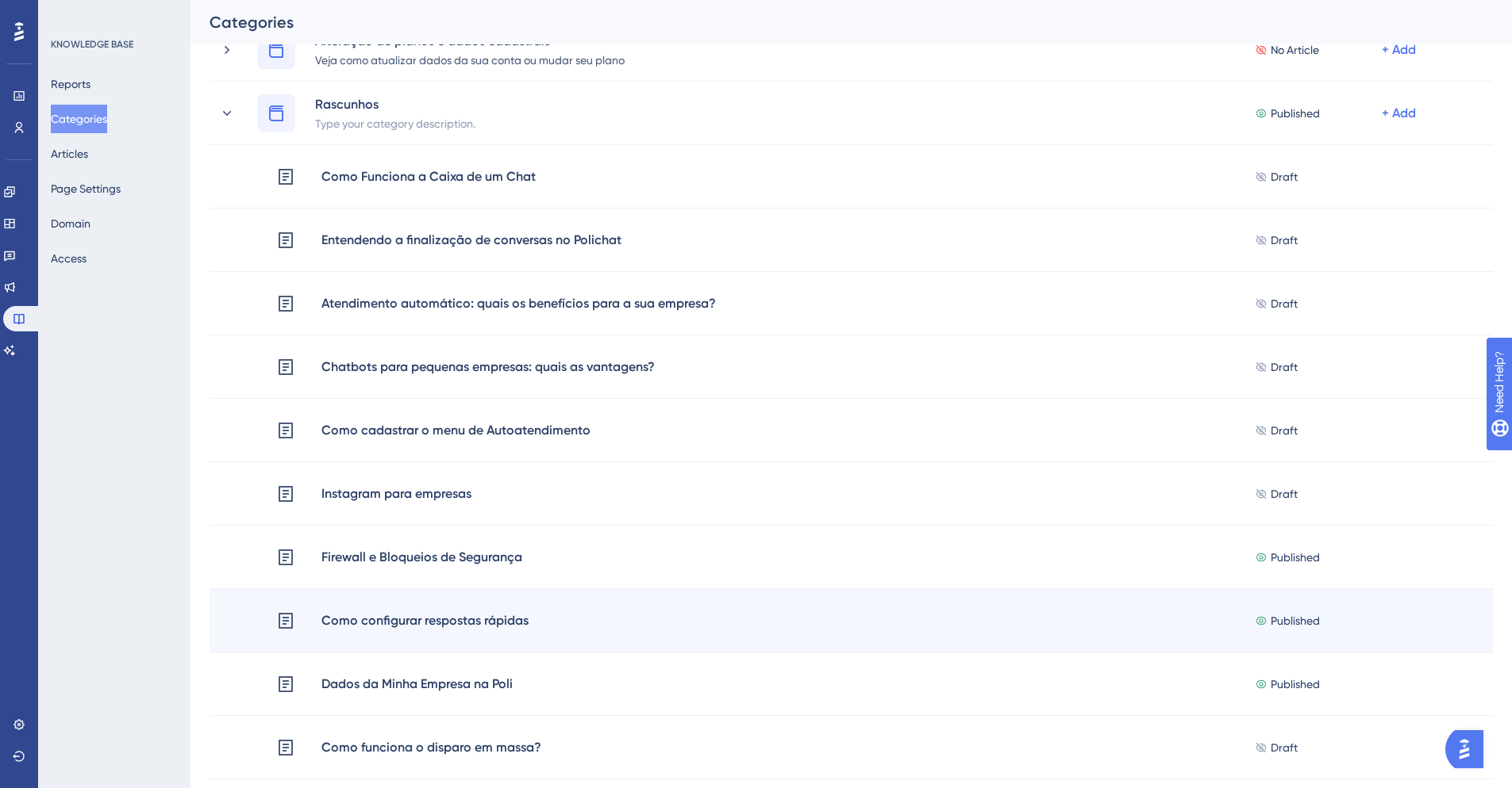
scroll to position [1139, 0]
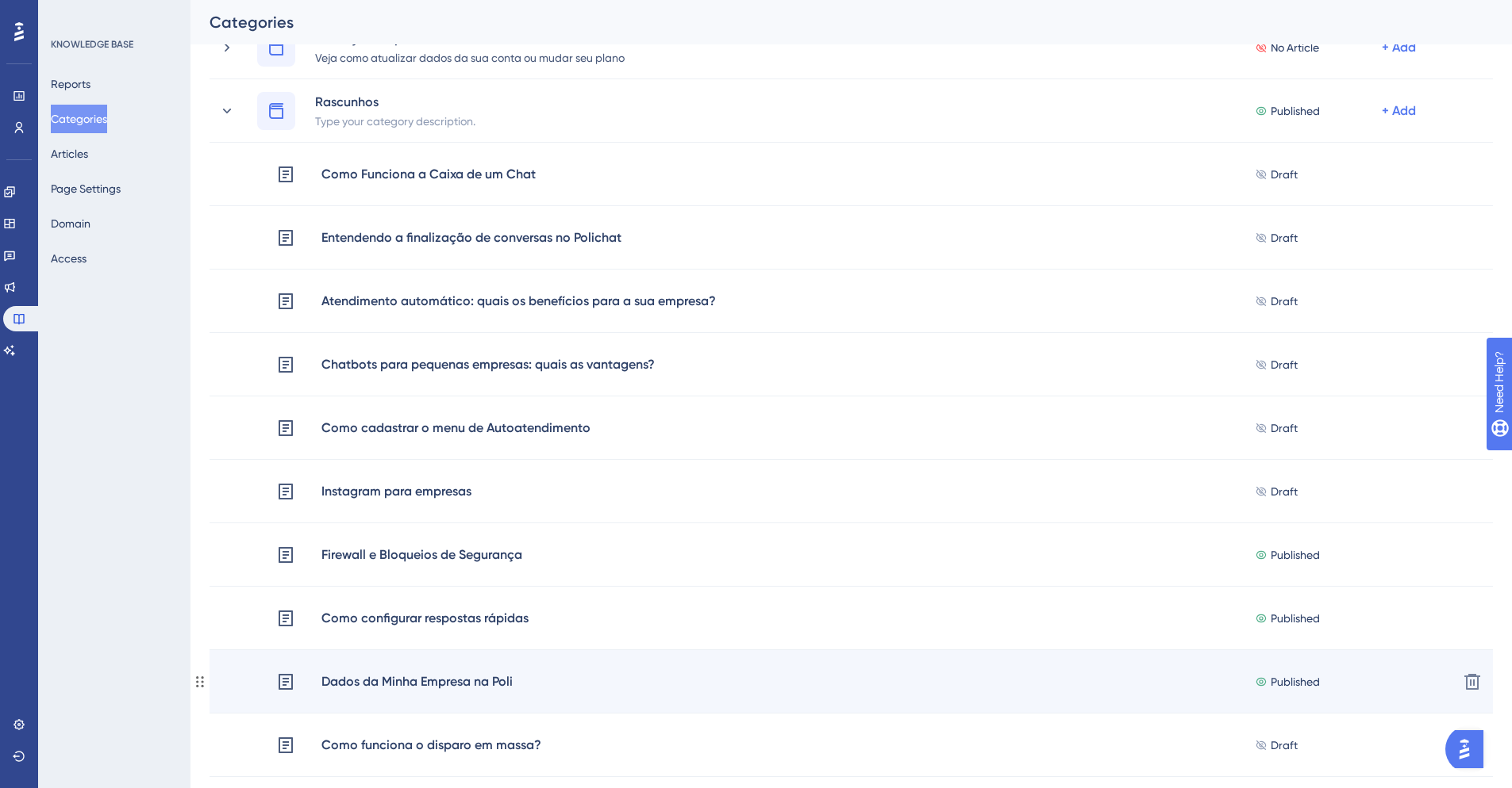
click at [1292, 681] on span "Published" at bounding box center [1295, 682] width 49 height 19
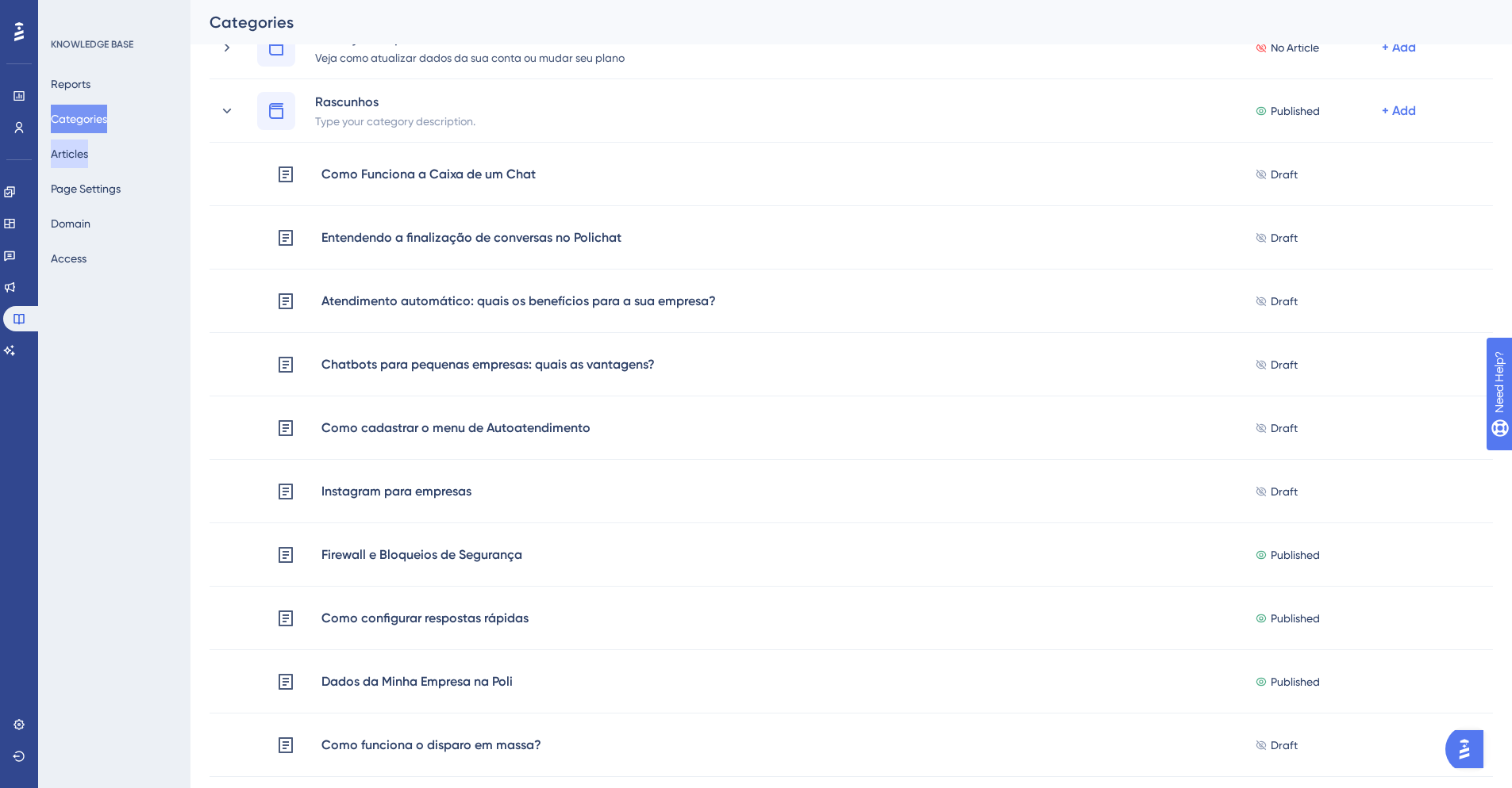
click at [75, 150] on button "Articles" at bounding box center [69, 154] width 37 height 29
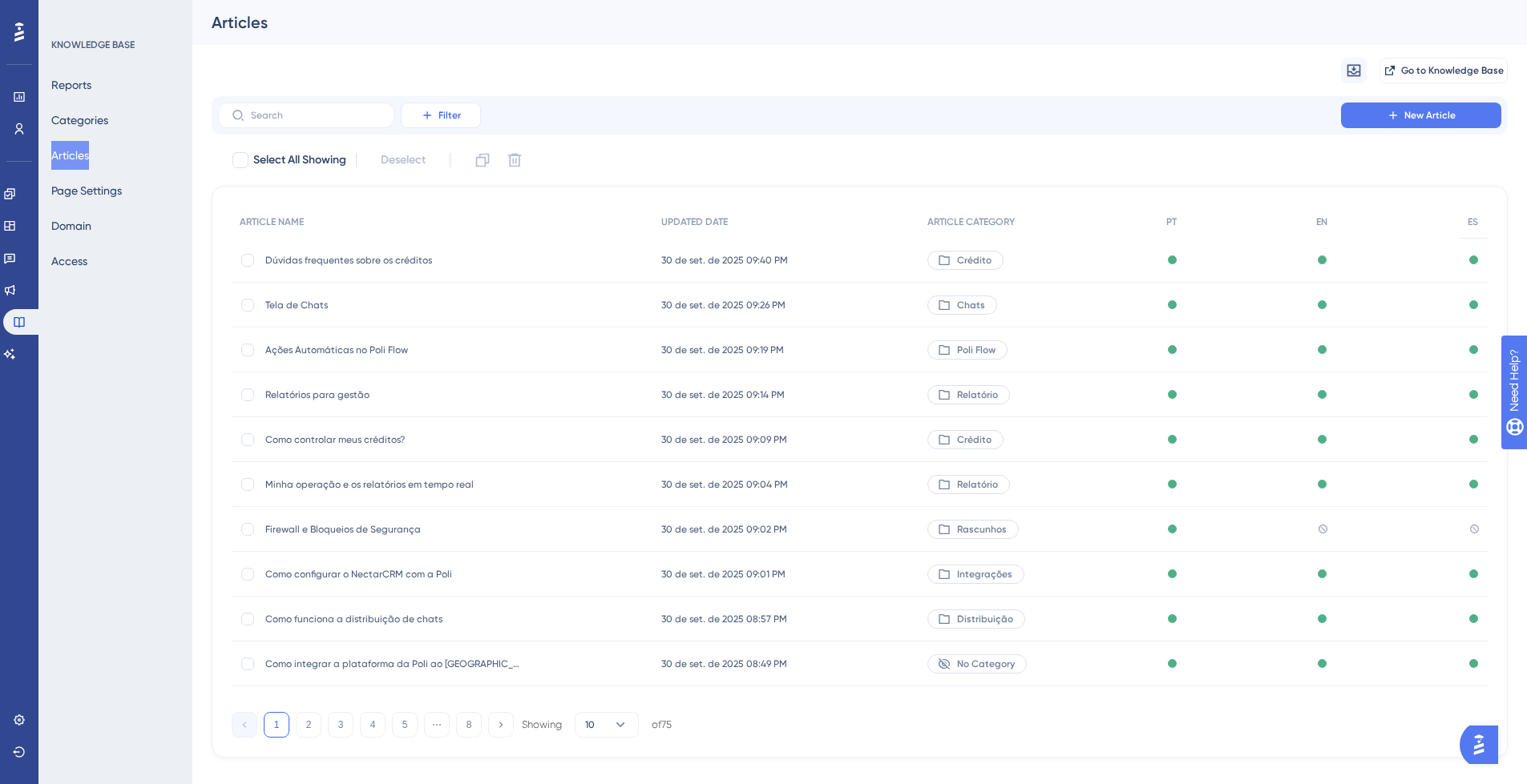
click at [438, 115] on span "Filter" at bounding box center [449, 115] width 22 height 13
click at [477, 256] on div "Category Category" at bounding box center [456, 258] width 66 height 32
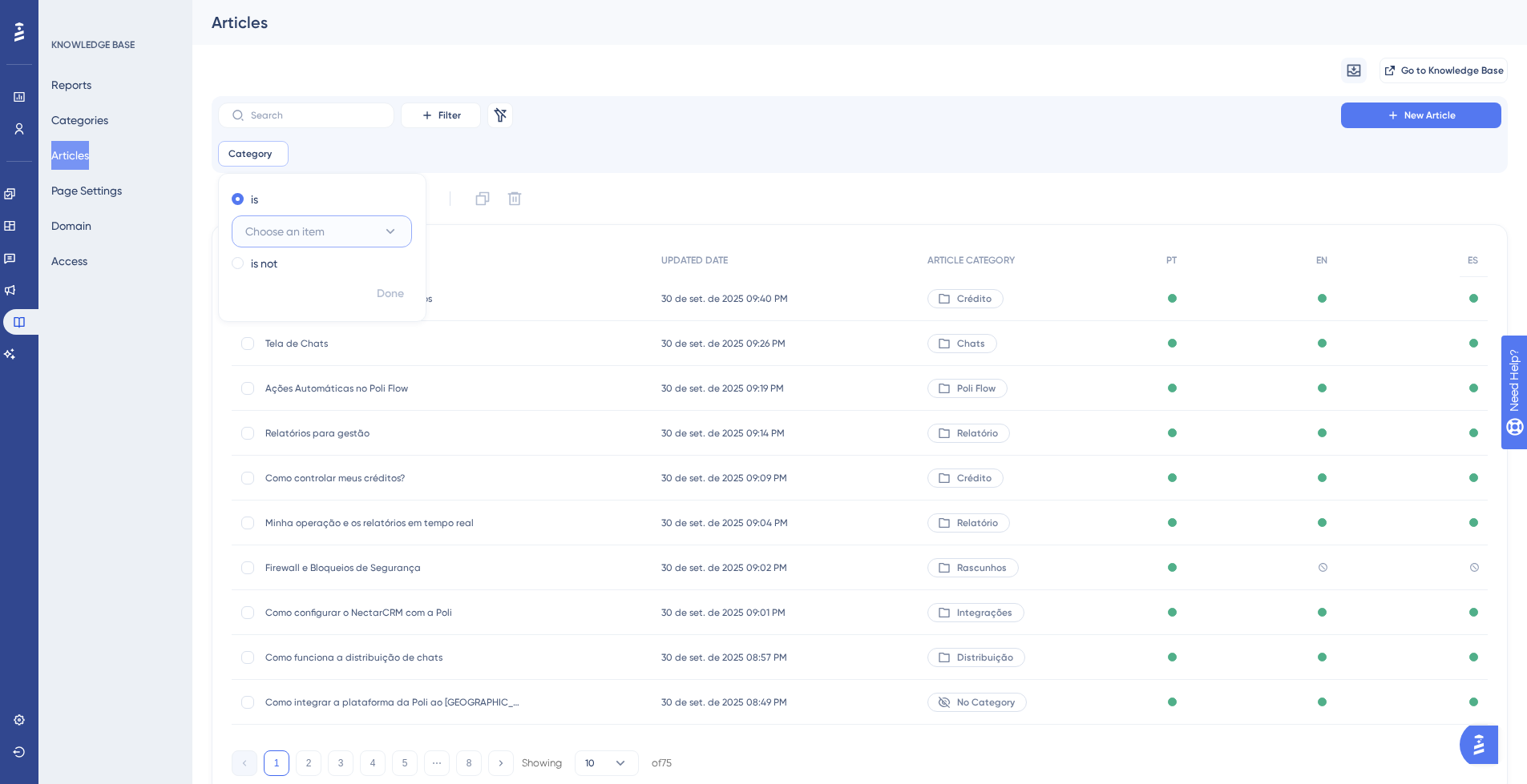
drag, startPoint x: 364, startPoint y: 237, endPoint x: 363, endPoint y: 251, distance: 14.0
click at [364, 237] on button "Choose an item" at bounding box center [322, 231] width 180 height 32
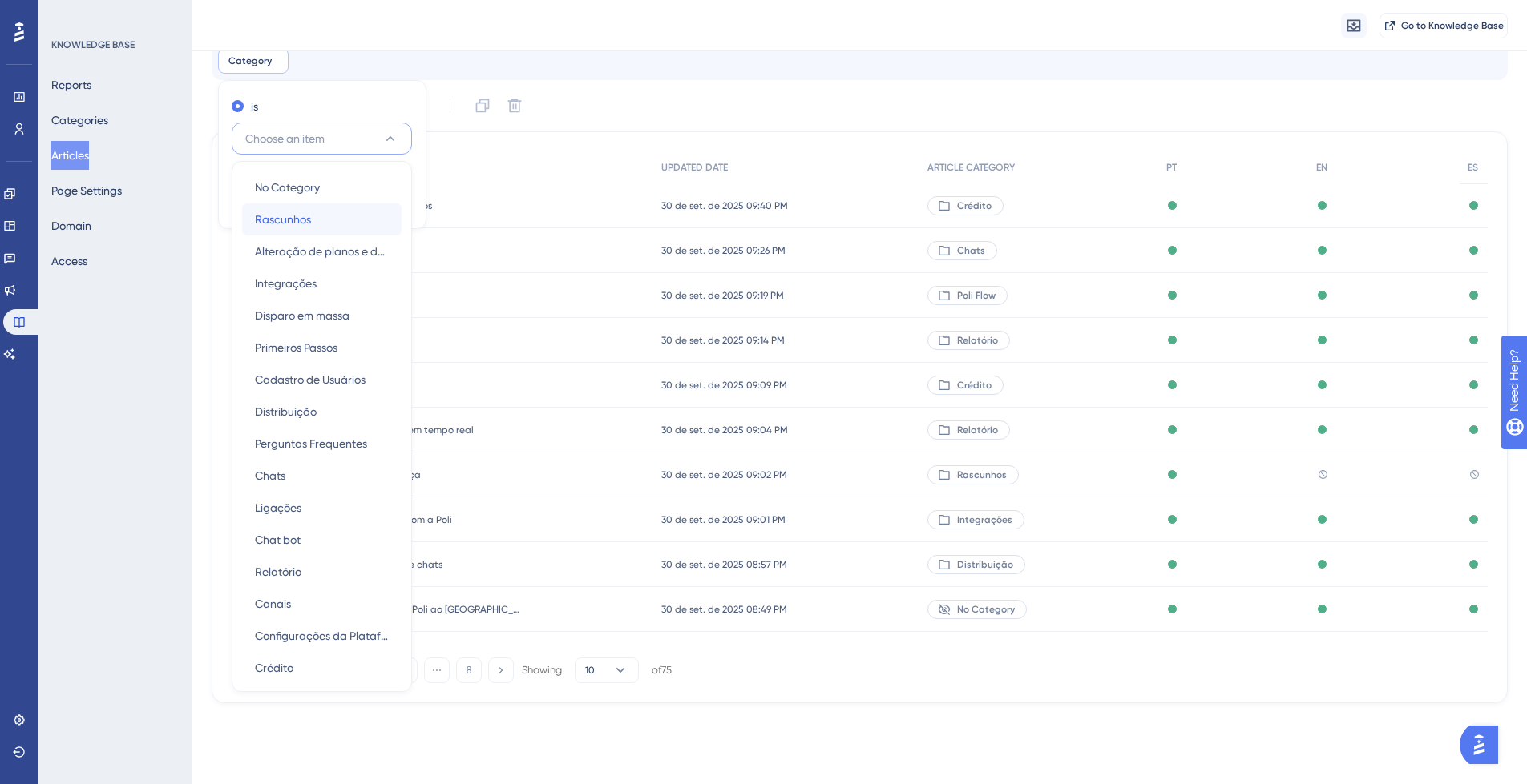
click at [331, 215] on div "Rascunhos Rascunhos" at bounding box center [322, 219] width 134 height 32
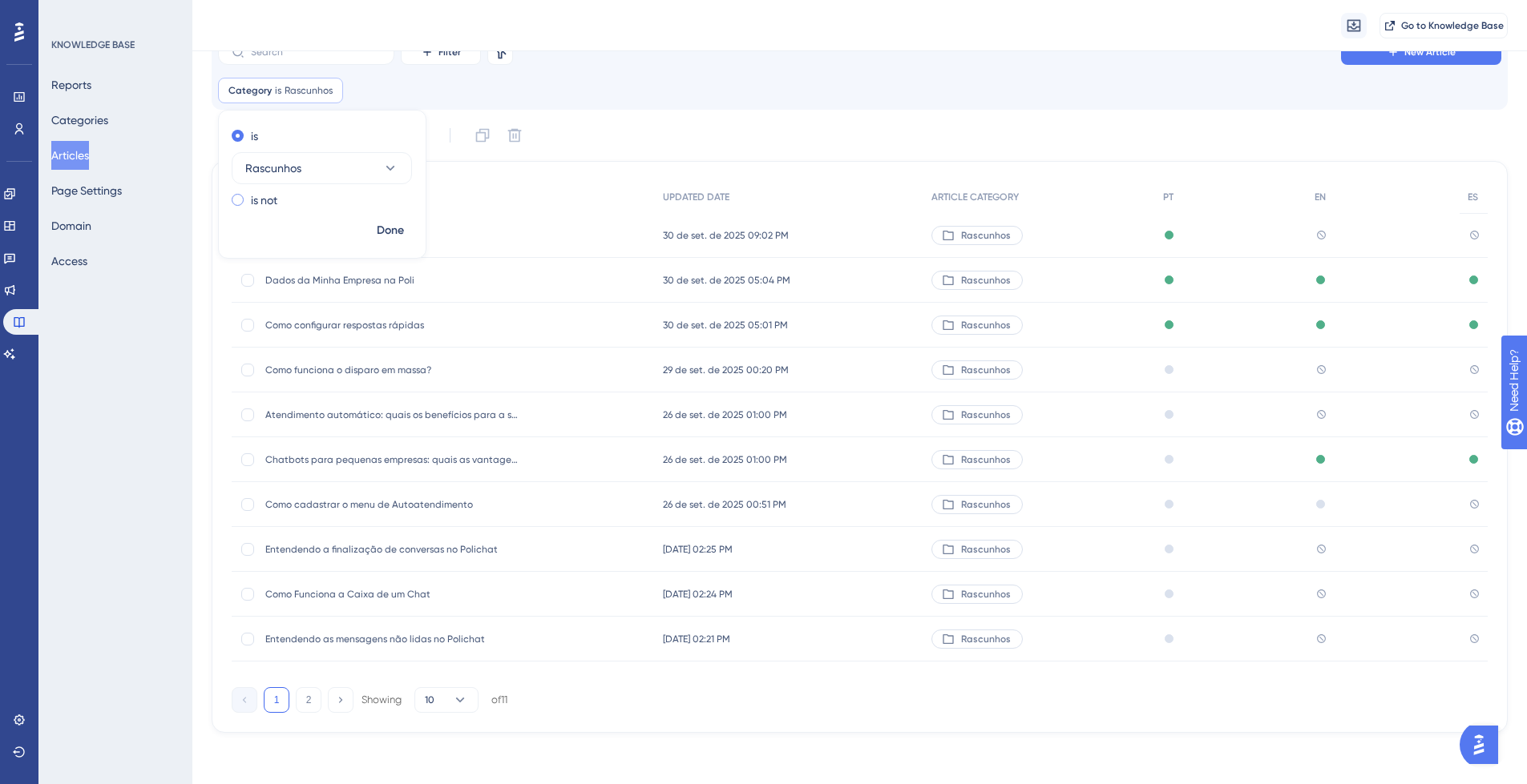
scroll to position [70, 0]
click at [389, 234] on span "Done" at bounding box center [390, 230] width 27 height 20
click at [465, 699] on icon at bounding box center [459, 700] width 16 height 16
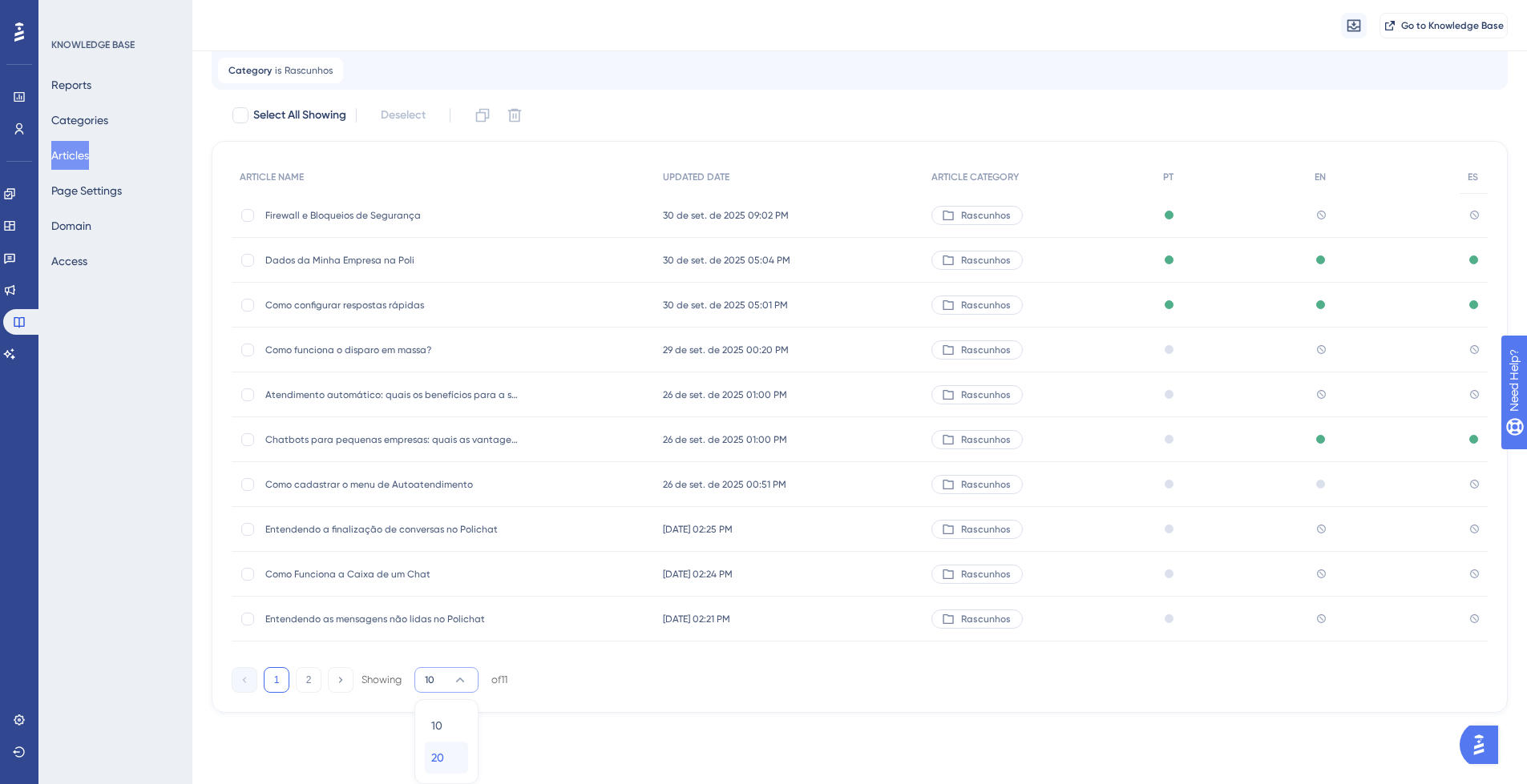
click at [452, 760] on div "20 20" at bounding box center [447, 758] width 31 height 32
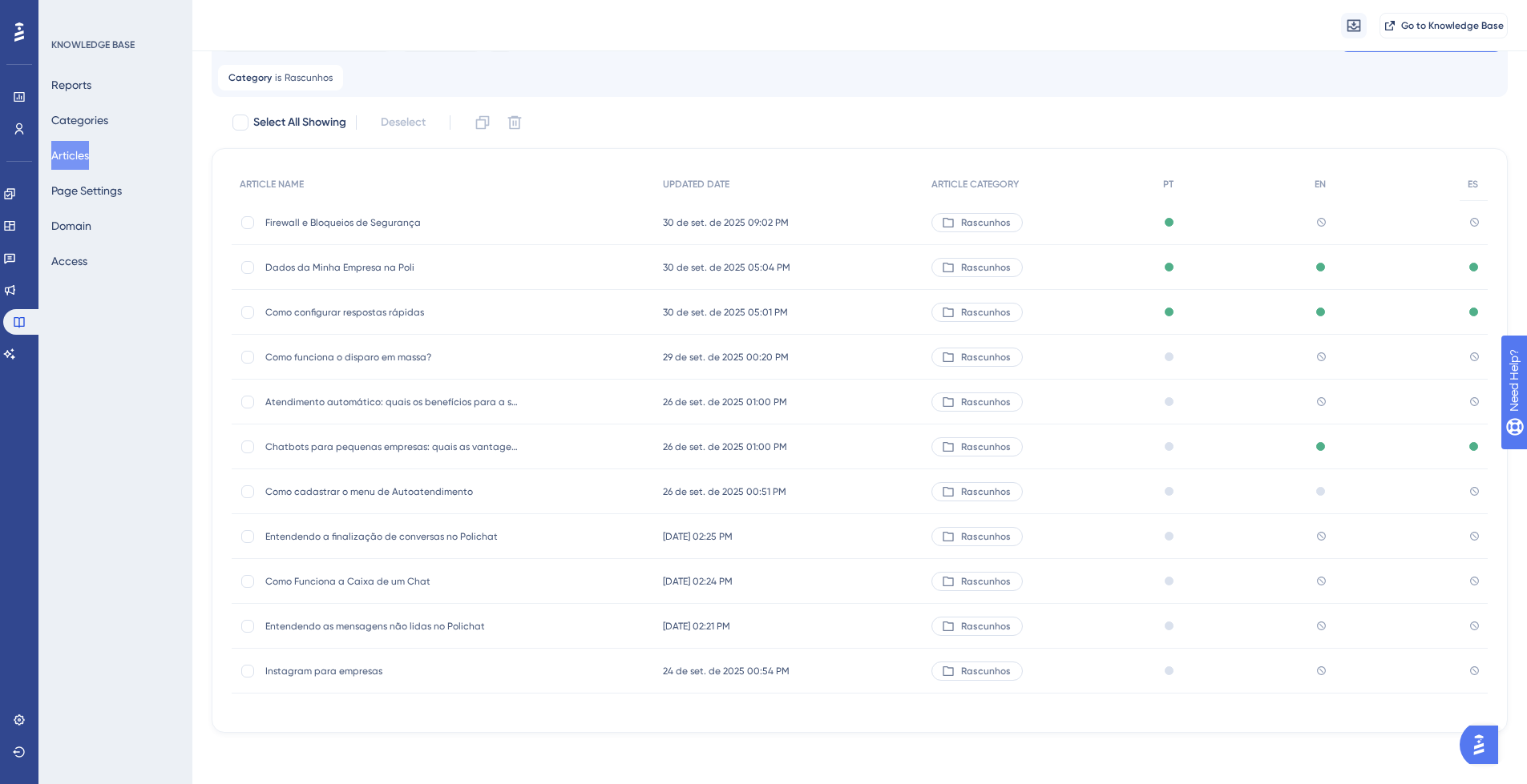
click at [344, 313] on span "Como configurar respostas rápidas" at bounding box center [393, 312] width 256 height 13
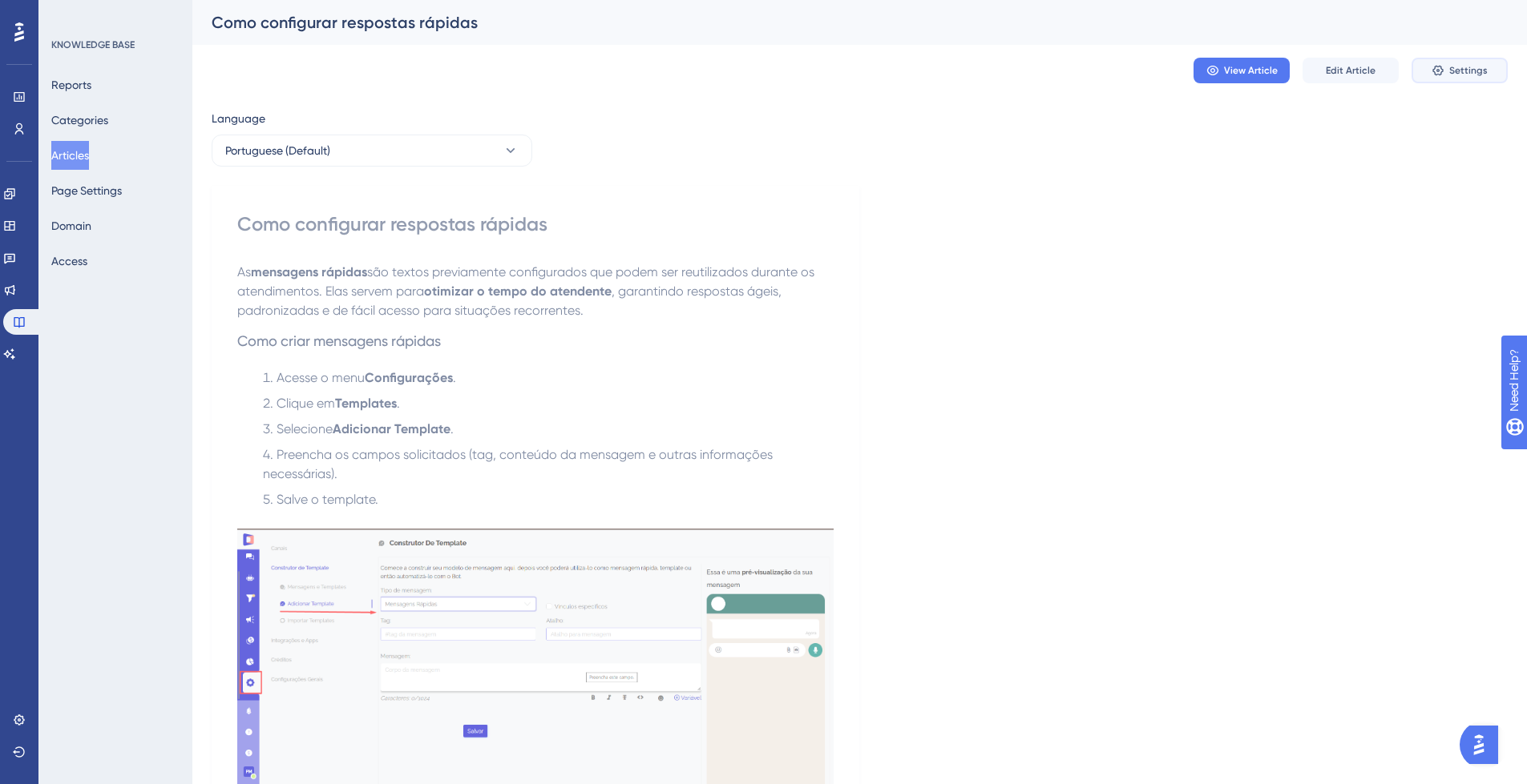
click at [1440, 62] on button "Settings" at bounding box center [1459, 71] width 96 height 26
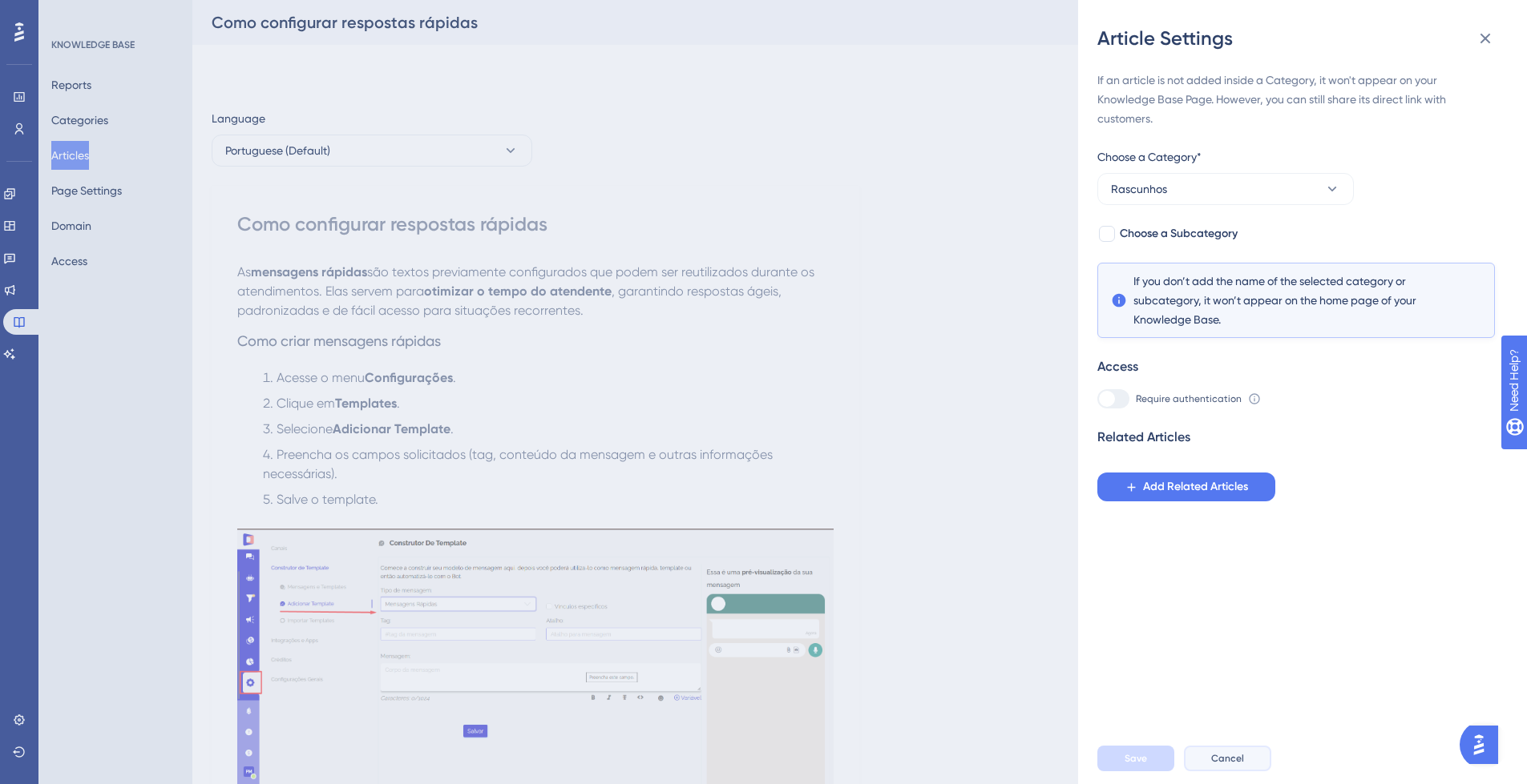
click at [1222, 765] on span "Cancel" at bounding box center [1227, 758] width 33 height 13
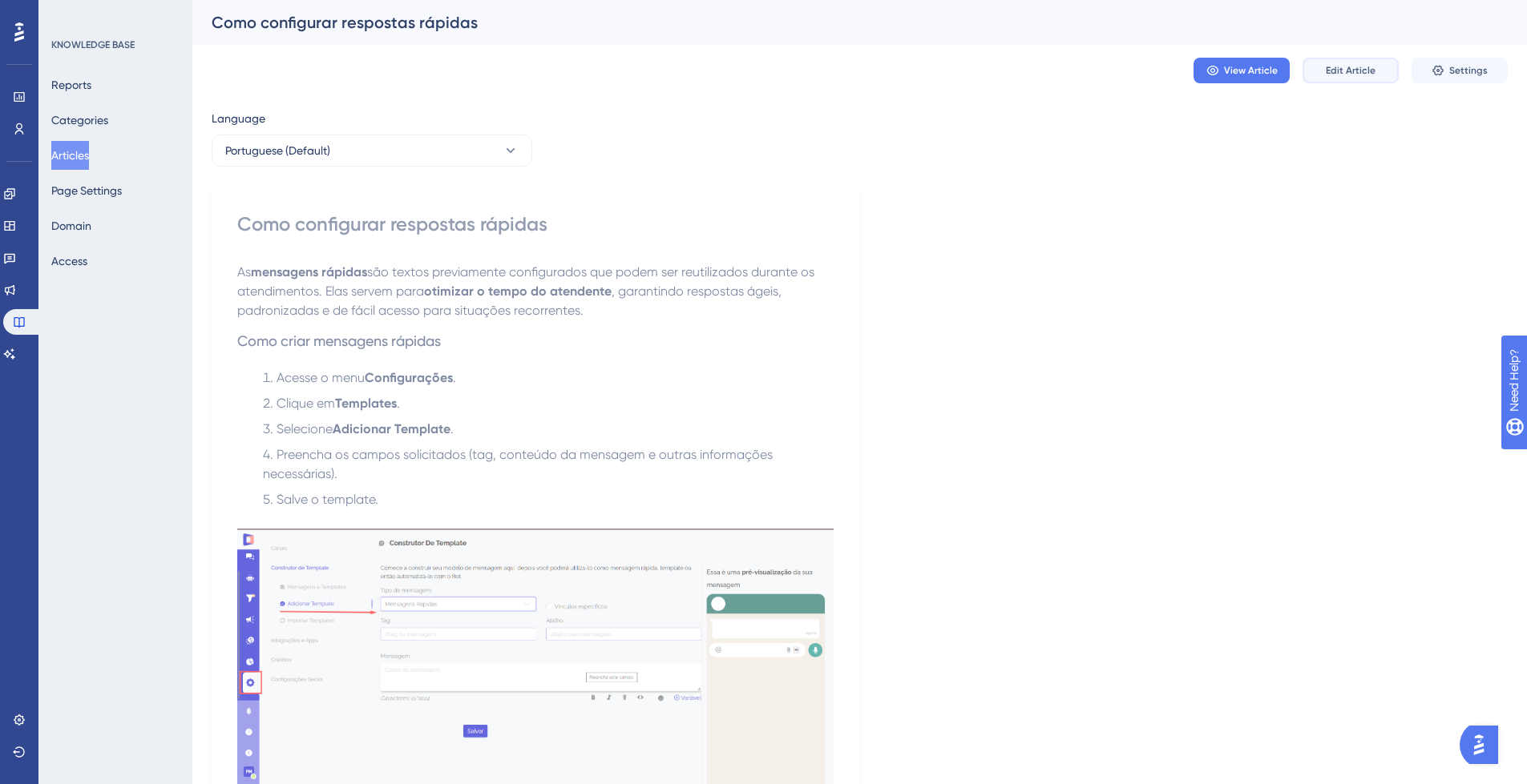
click at [1372, 70] on span "Edit Article" at bounding box center [1350, 70] width 49 height 13
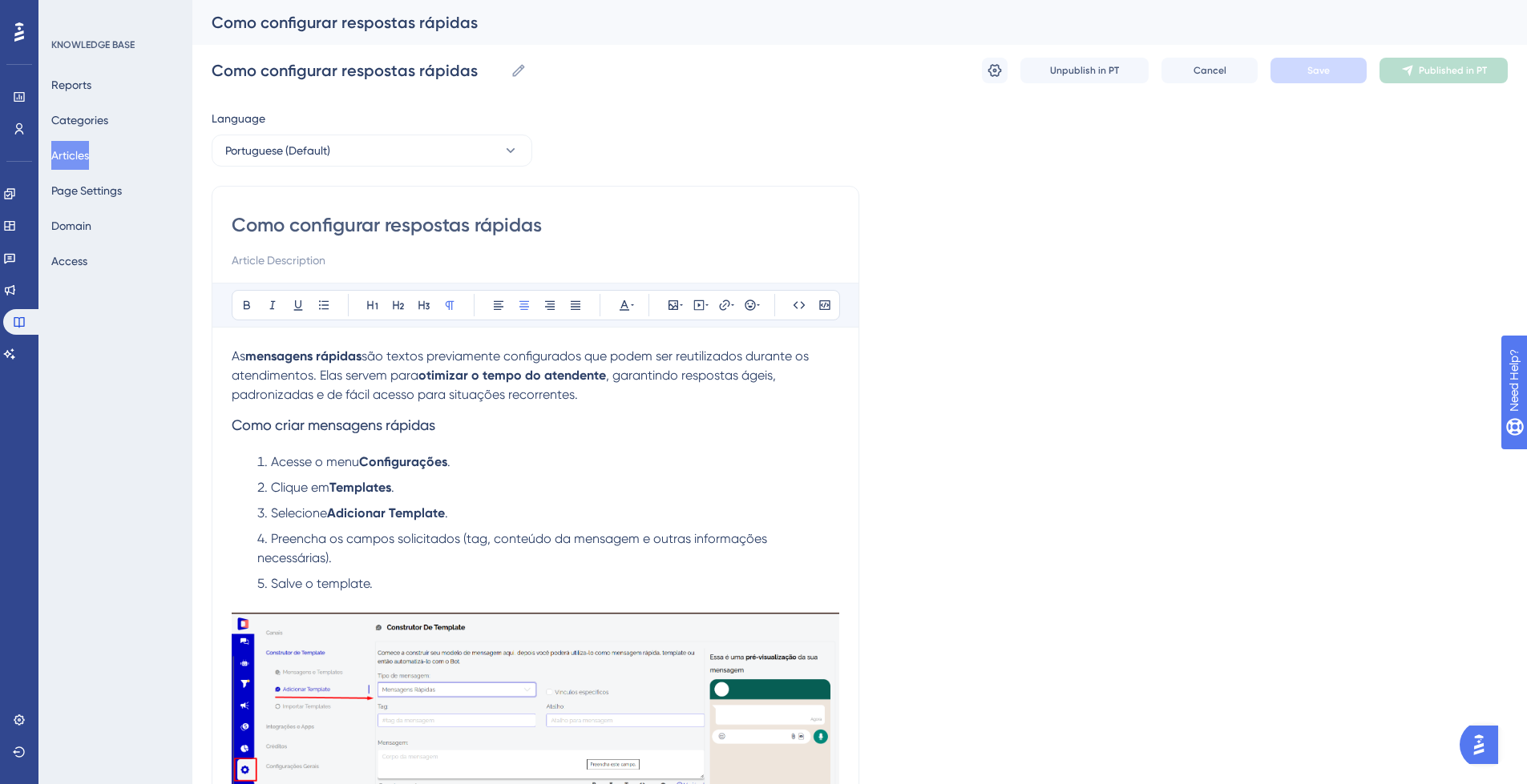
scroll to position [253, 0]
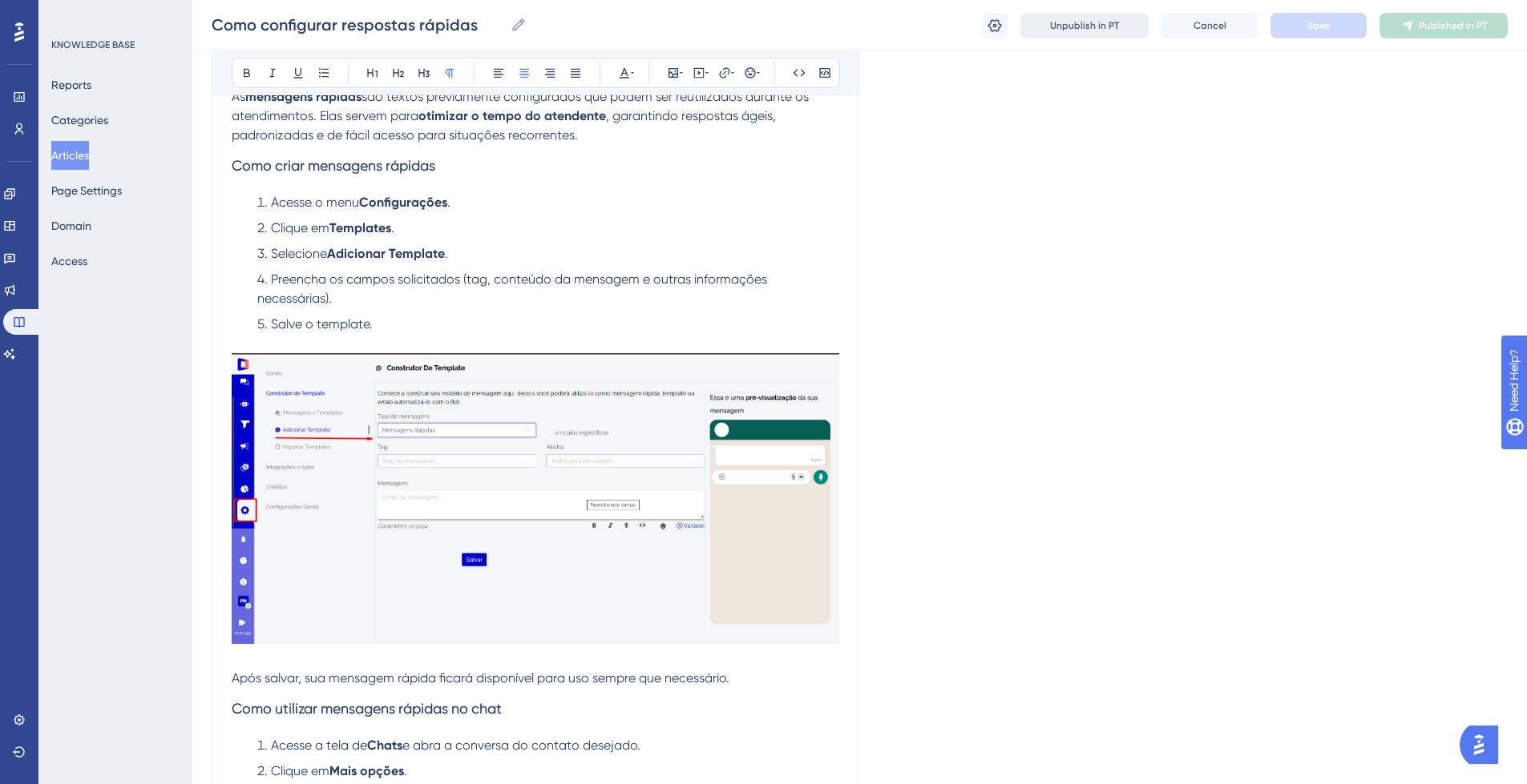
click at [1086, 16] on button "Unpublish in PT" at bounding box center [1084, 26] width 128 height 26
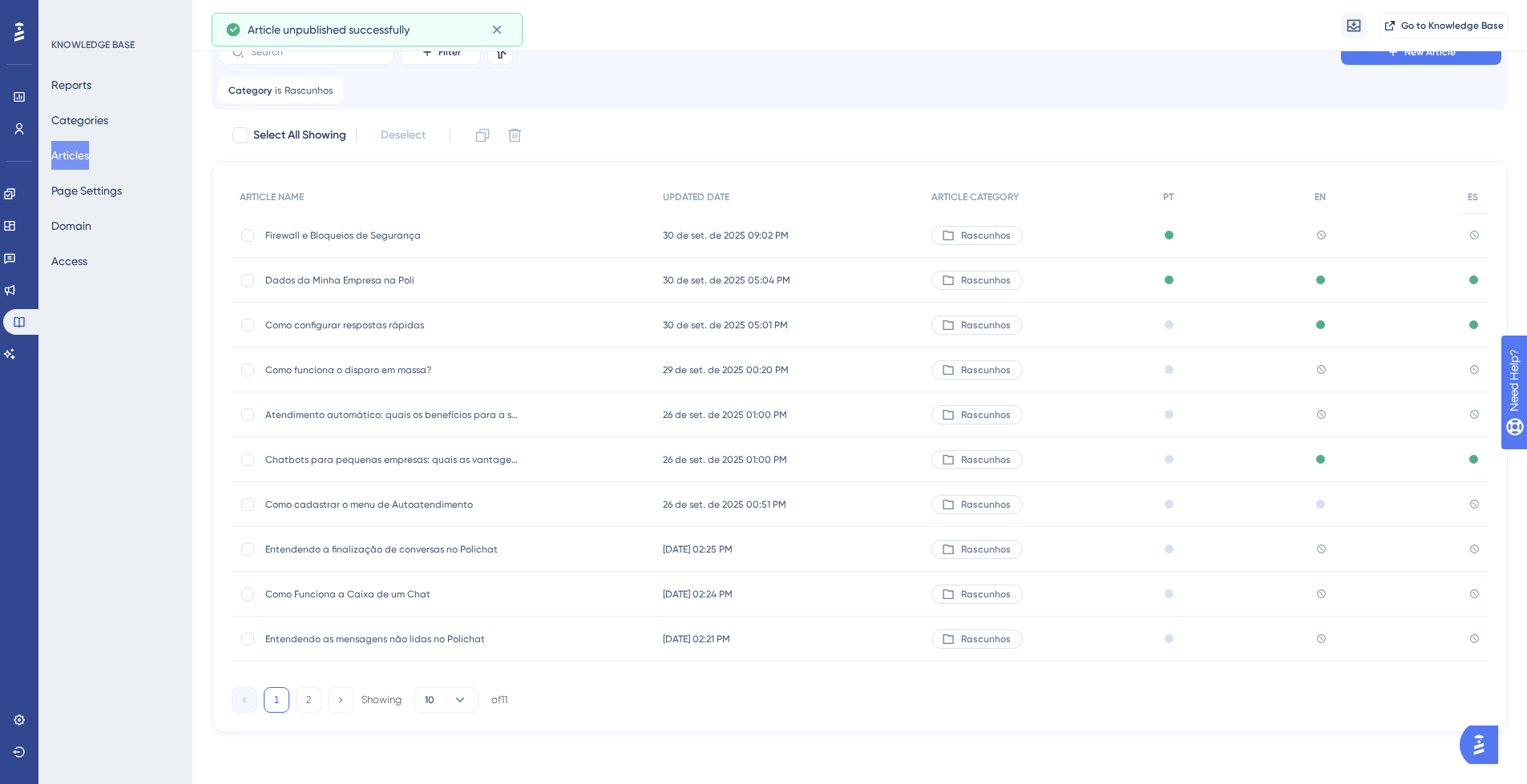
scroll to position [70, 0]
click at [339, 236] on span "Firewall e Bloqueios de Segurança" at bounding box center [393, 235] width 256 height 13
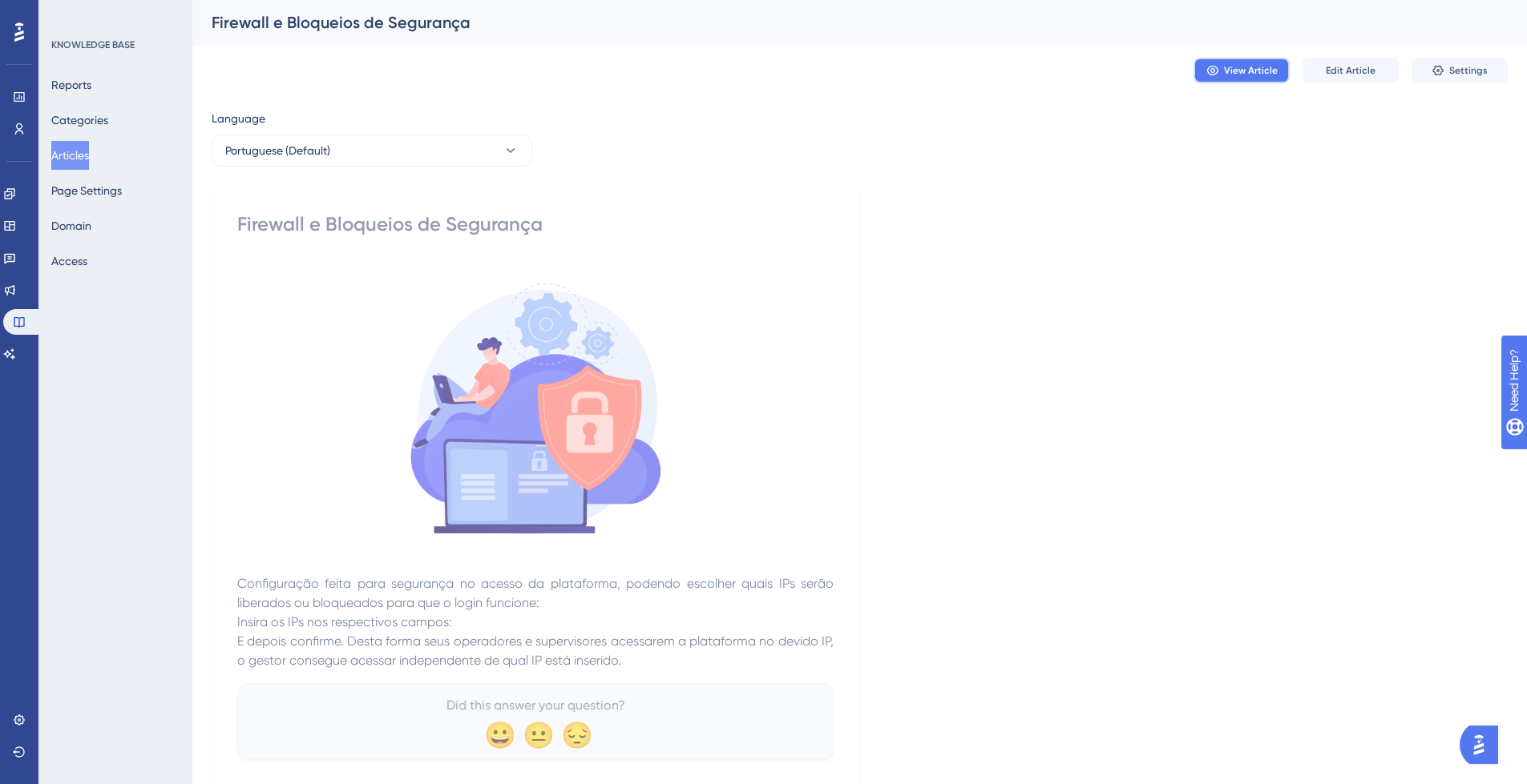
click at [1268, 79] on button "View Article" at bounding box center [1241, 71] width 96 height 26
click at [1342, 64] on span "Edit Article" at bounding box center [1350, 70] width 49 height 13
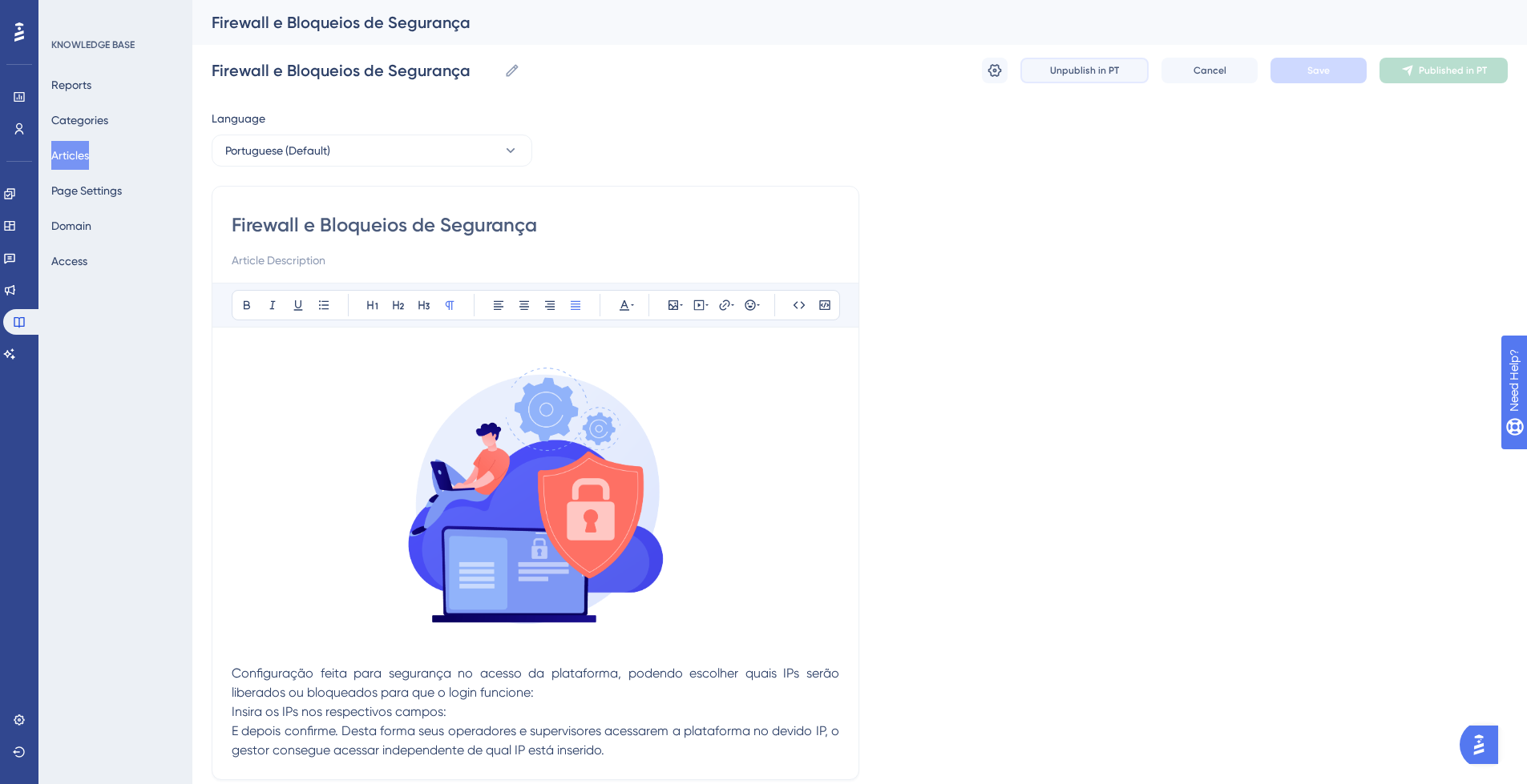
click at [1114, 76] on span "Unpublish in PT" at bounding box center [1084, 70] width 69 height 13
click at [89, 159] on button "Articles" at bounding box center [70, 156] width 37 height 29
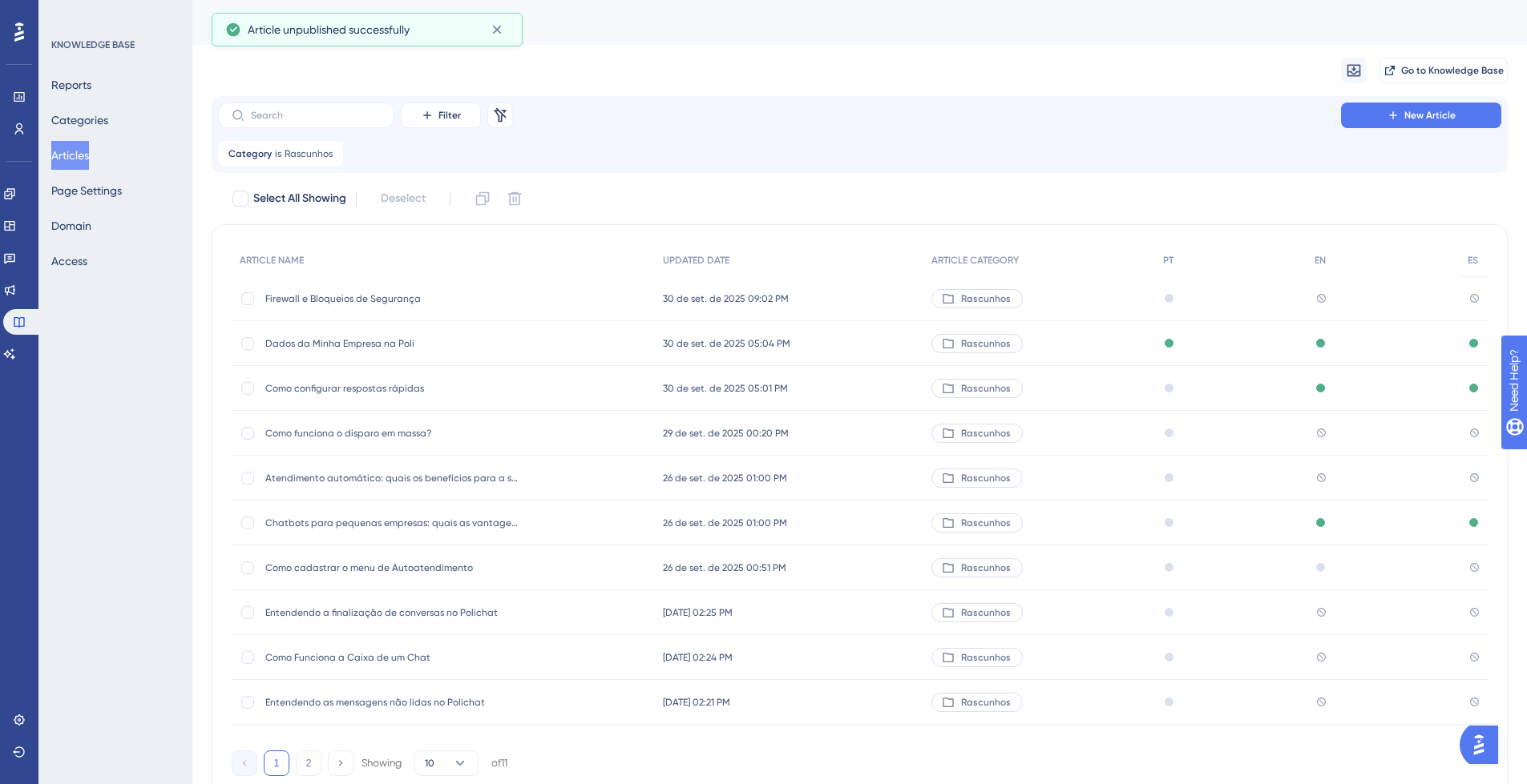
click at [350, 342] on span "Dados da Minha Empresa na Poli" at bounding box center [393, 344] width 256 height 13
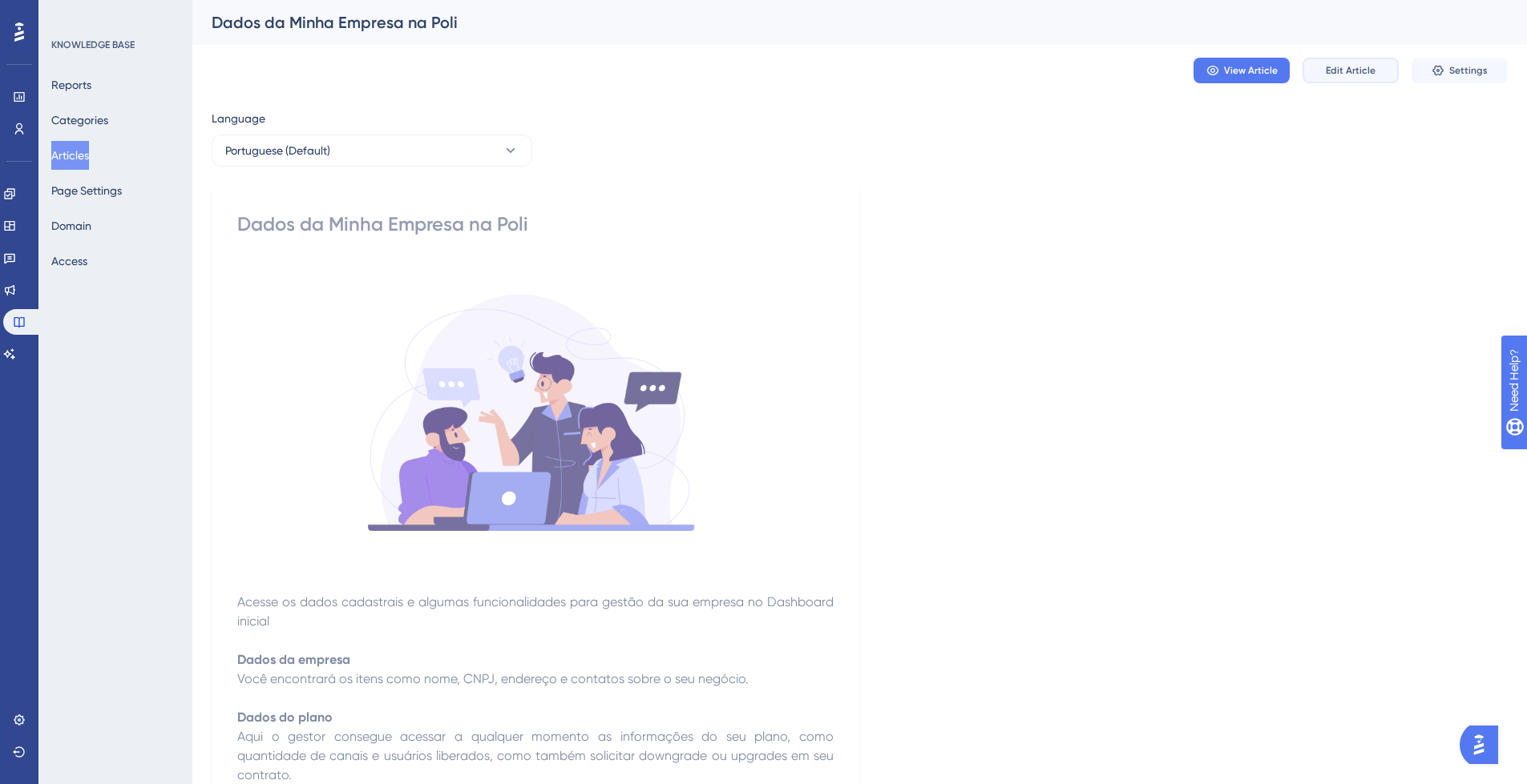
click at [1340, 73] on span "Edit Article" at bounding box center [1350, 70] width 49 height 13
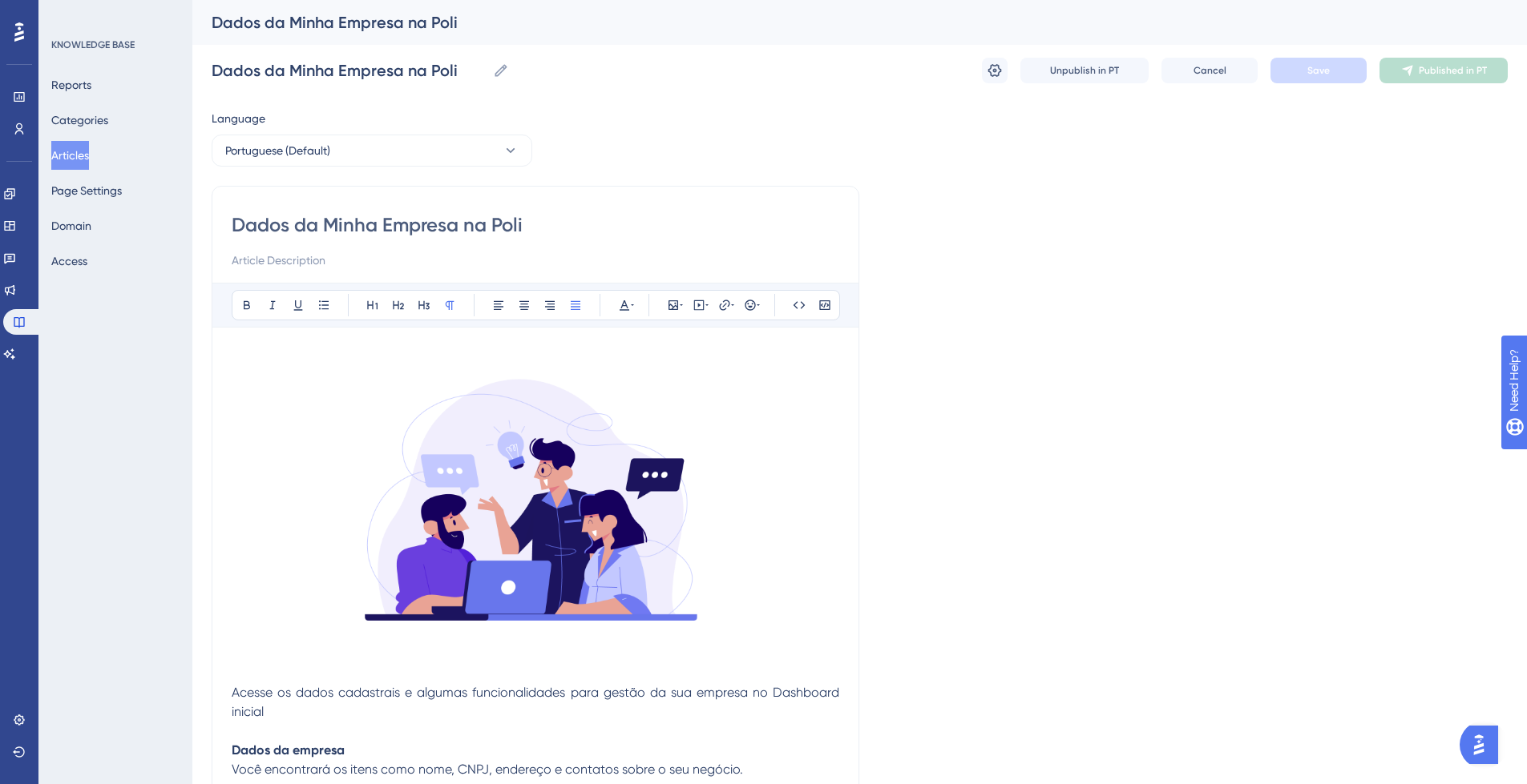
scroll to position [279, 0]
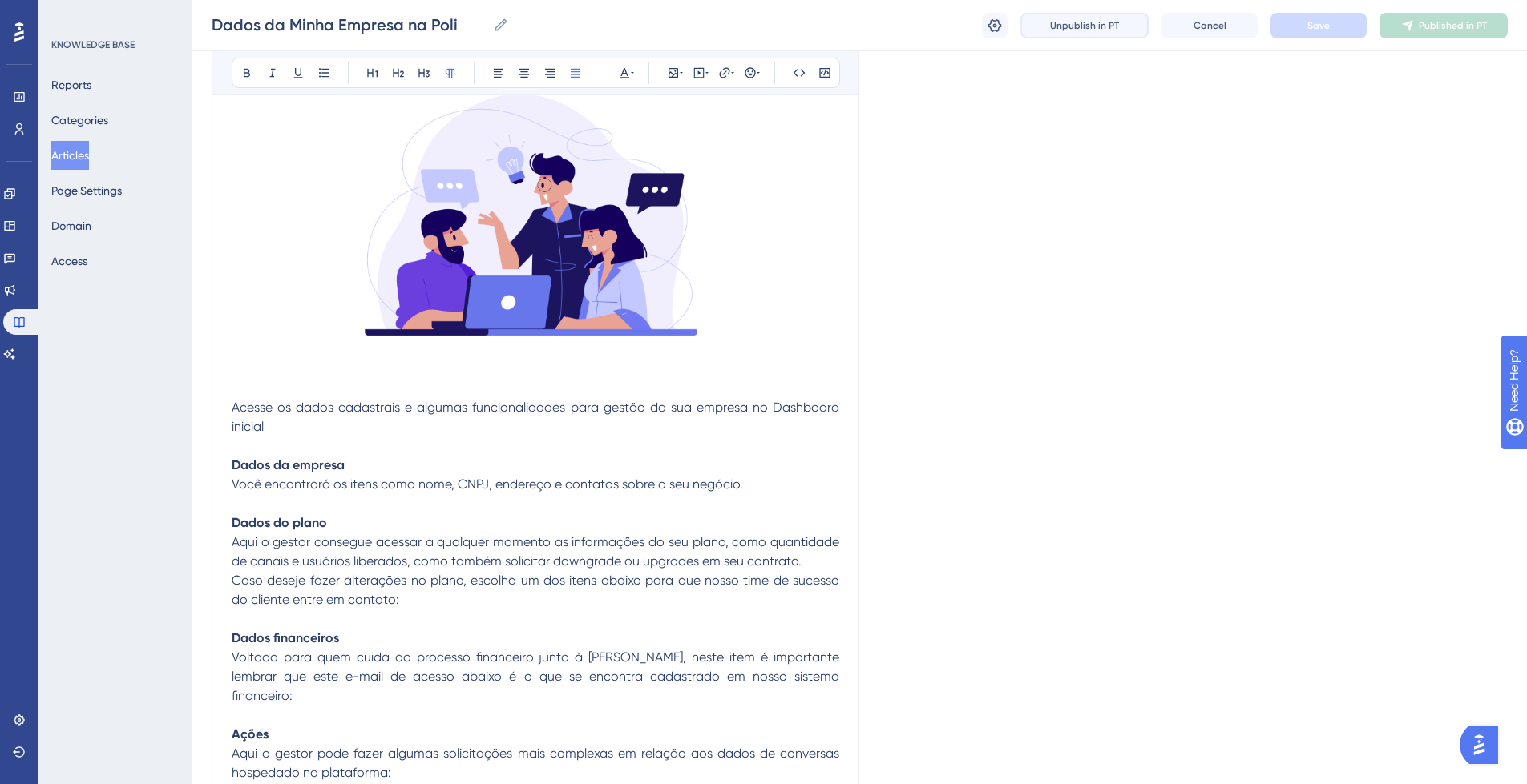
click at [1109, 31] on span "Unpublish in PT" at bounding box center [1084, 26] width 69 height 13
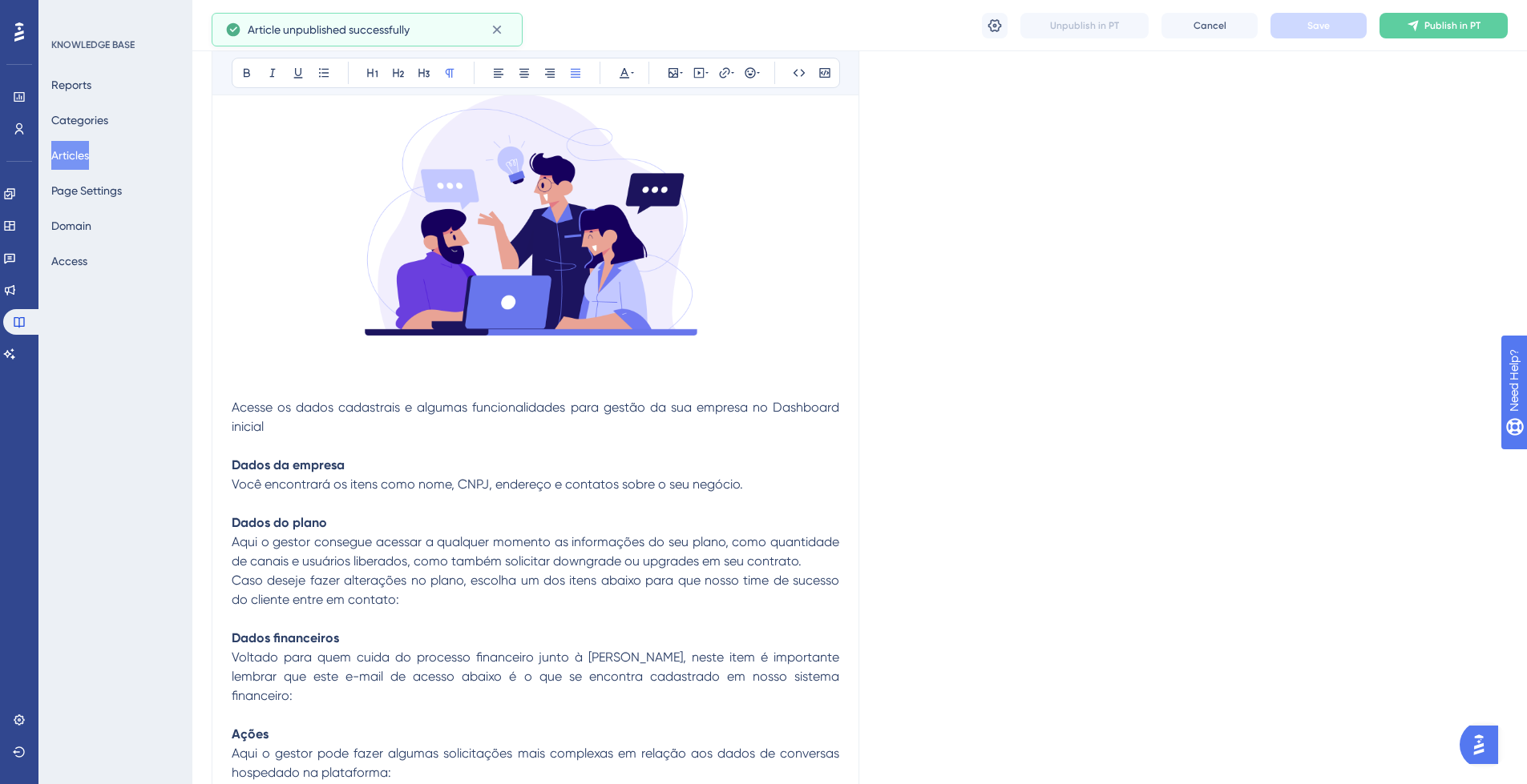
drag, startPoint x: 79, startPoint y: 156, endPoint x: 162, endPoint y: 139, distance: 84.7
click at [79, 156] on button "Articles" at bounding box center [70, 156] width 37 height 29
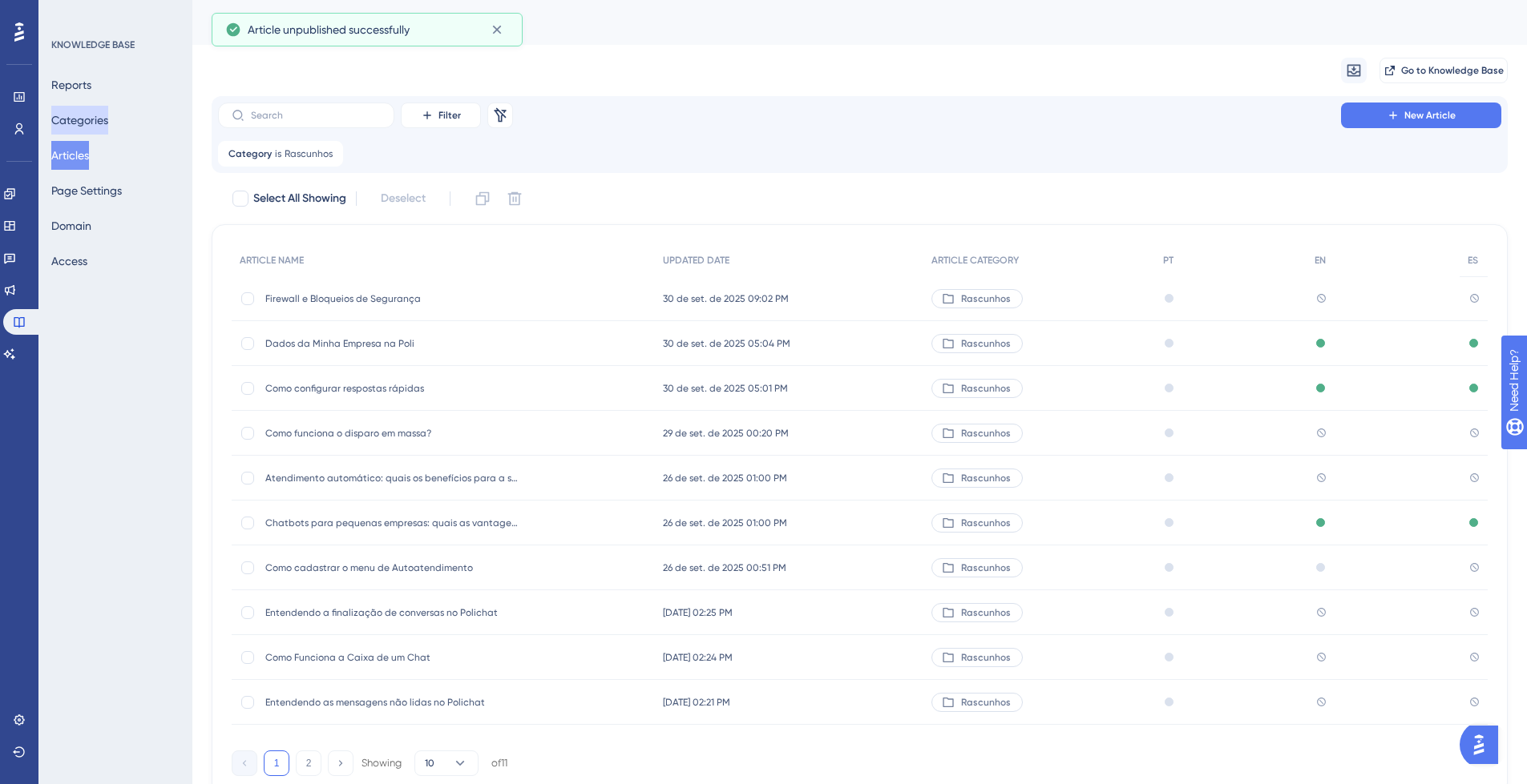
click at [103, 116] on button "Categories" at bounding box center [79, 120] width 57 height 29
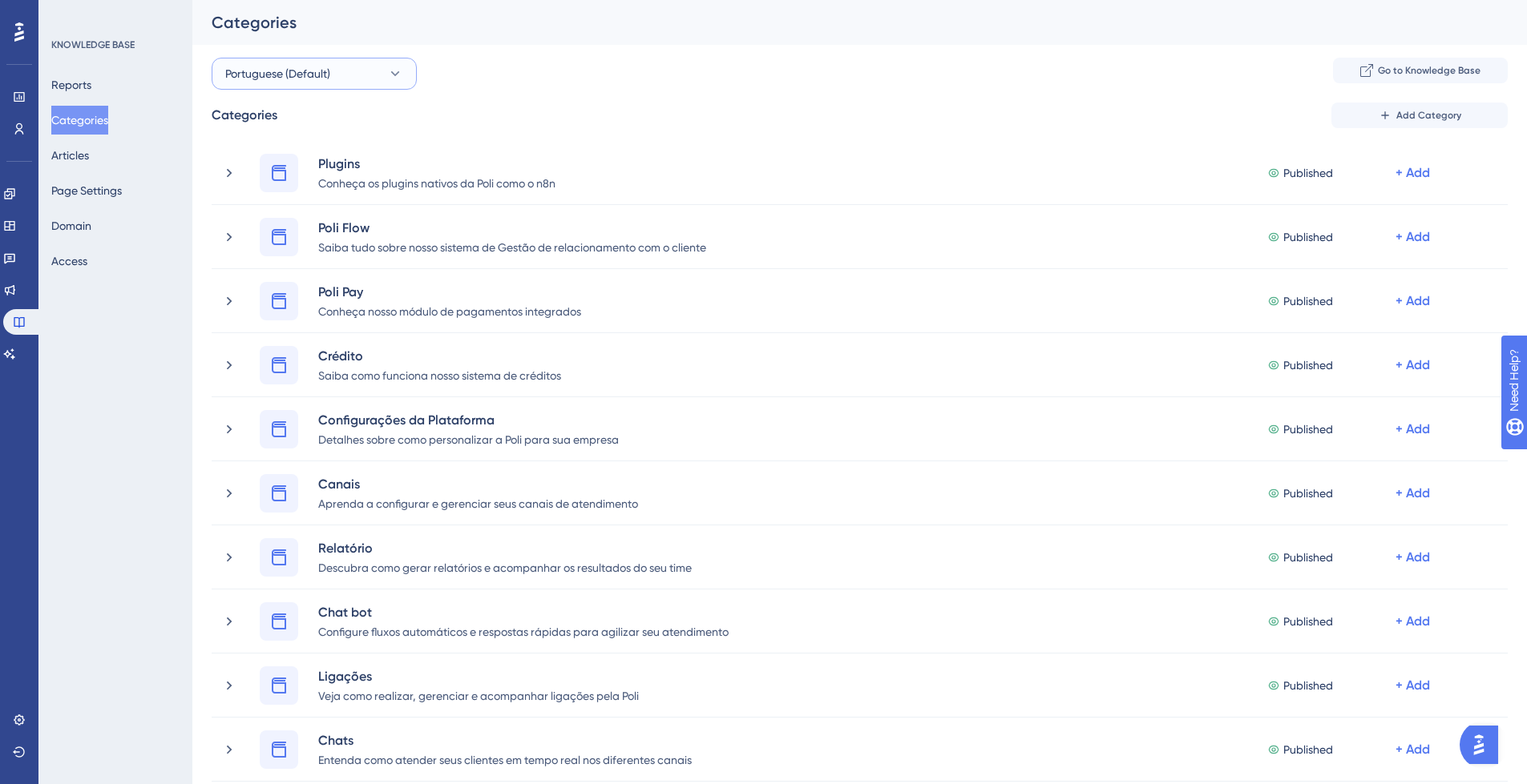
drag, startPoint x: 325, startPoint y: 70, endPoint x: 329, endPoint y: 79, distance: 9.8
click at [325, 71] on span "Portuguese (Default)" at bounding box center [277, 73] width 105 height 20
click at [348, 206] on div "English English" at bounding box center [314, 203] width 159 height 32
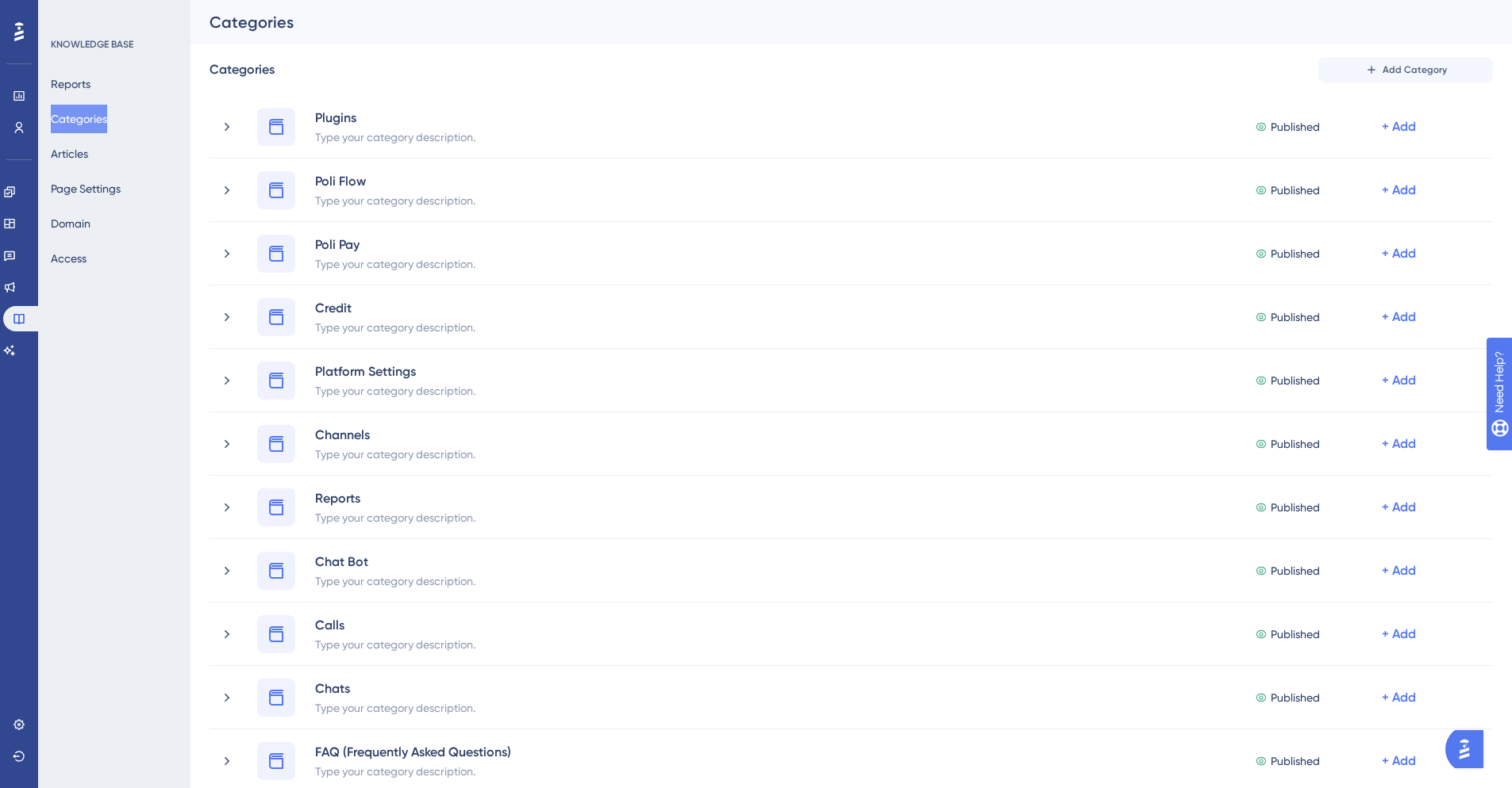
drag, startPoint x: 126, startPoint y: 526, endPoint x: 155, endPoint y: 617, distance: 95.5
click at [165, 650] on div "KNOWLEDGE BASE Reports Categories Articles Page Settings Domain Access" at bounding box center [114, 394] width 152 height 788
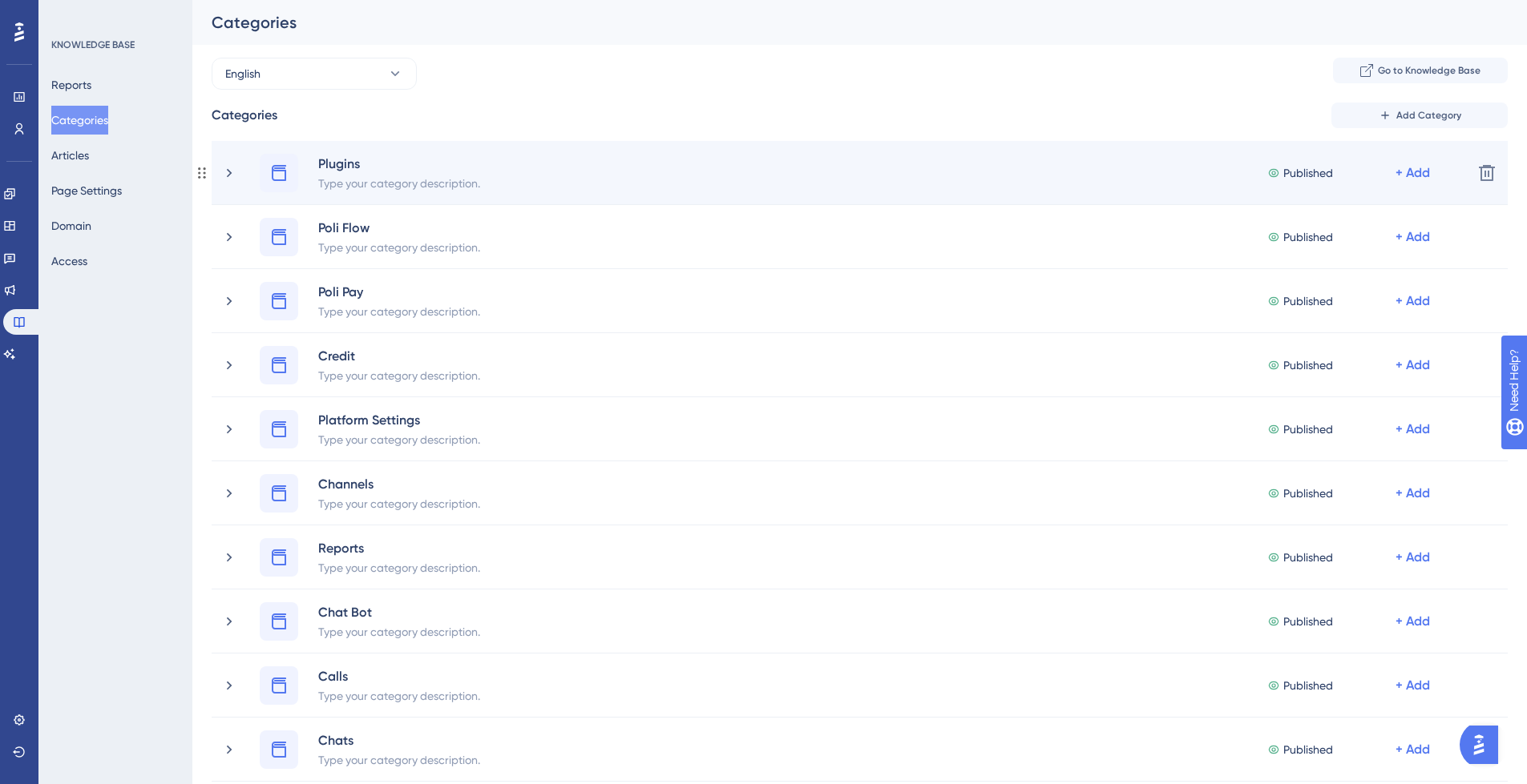
drag, startPoint x: 406, startPoint y: 182, endPoint x: 419, endPoint y: 190, distance: 15.3
click at [405, 182] on div "Type your category description." at bounding box center [399, 182] width 163 height 20
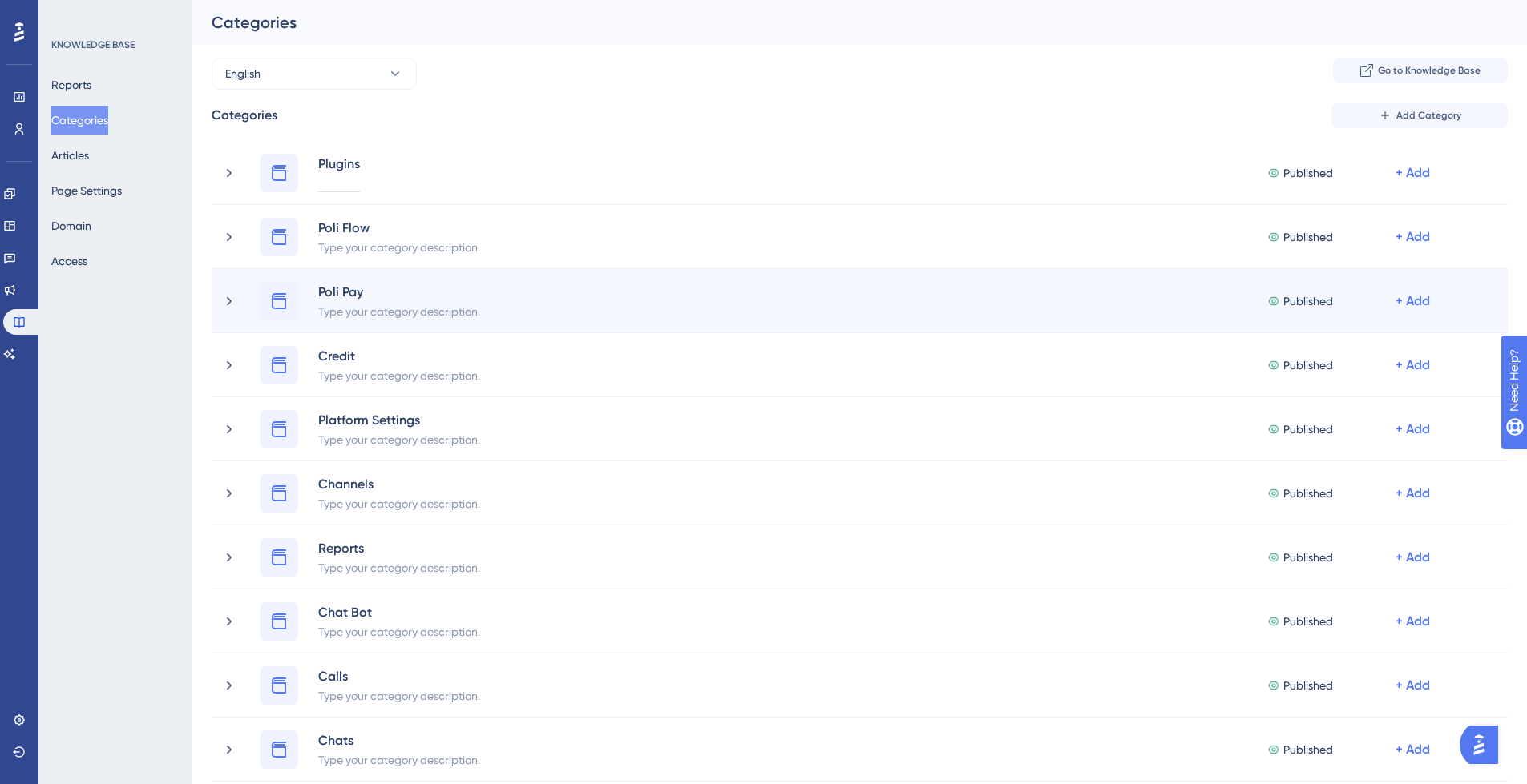
paste div
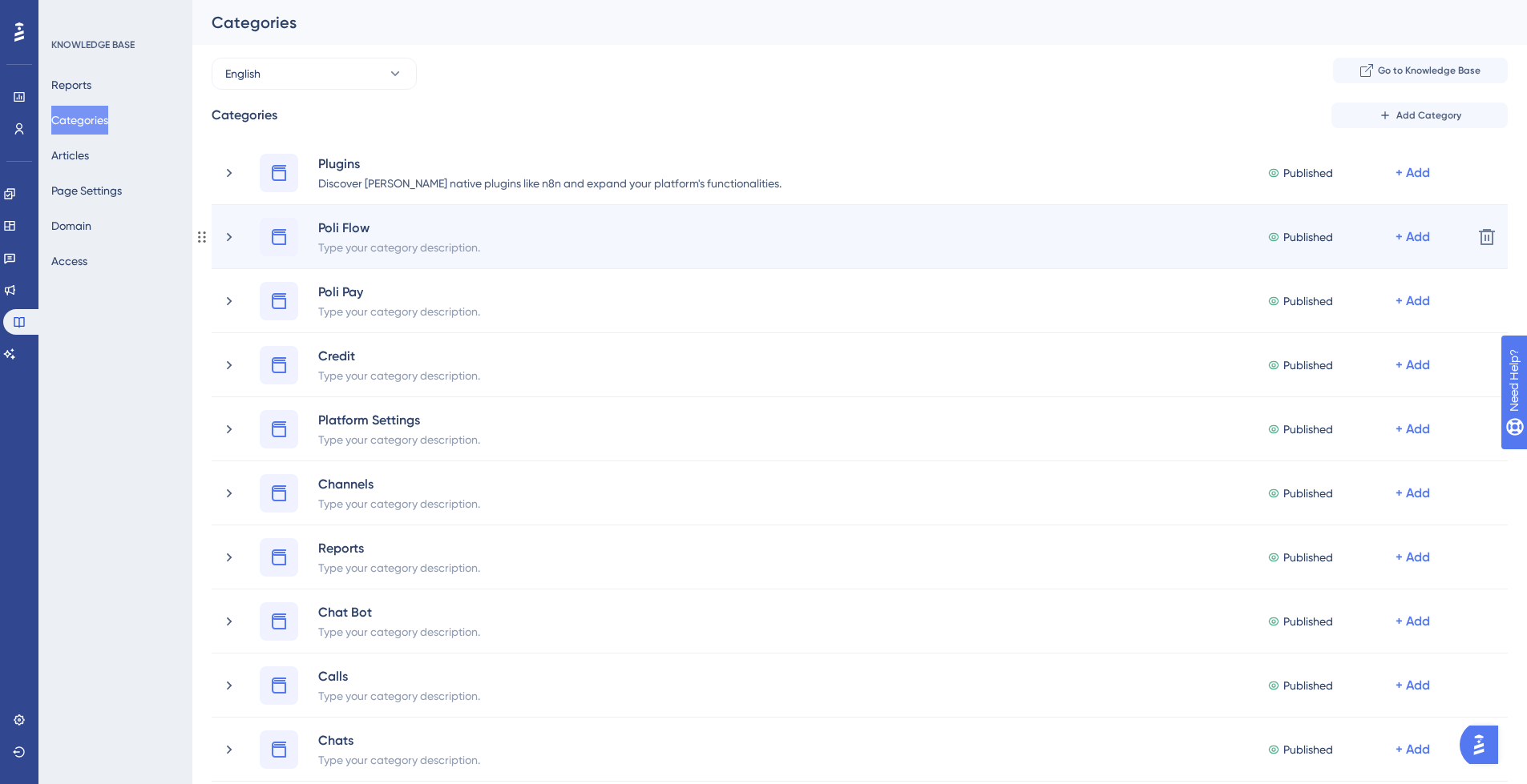
click at [442, 249] on div "Type your category description." at bounding box center [399, 247] width 163 height 20
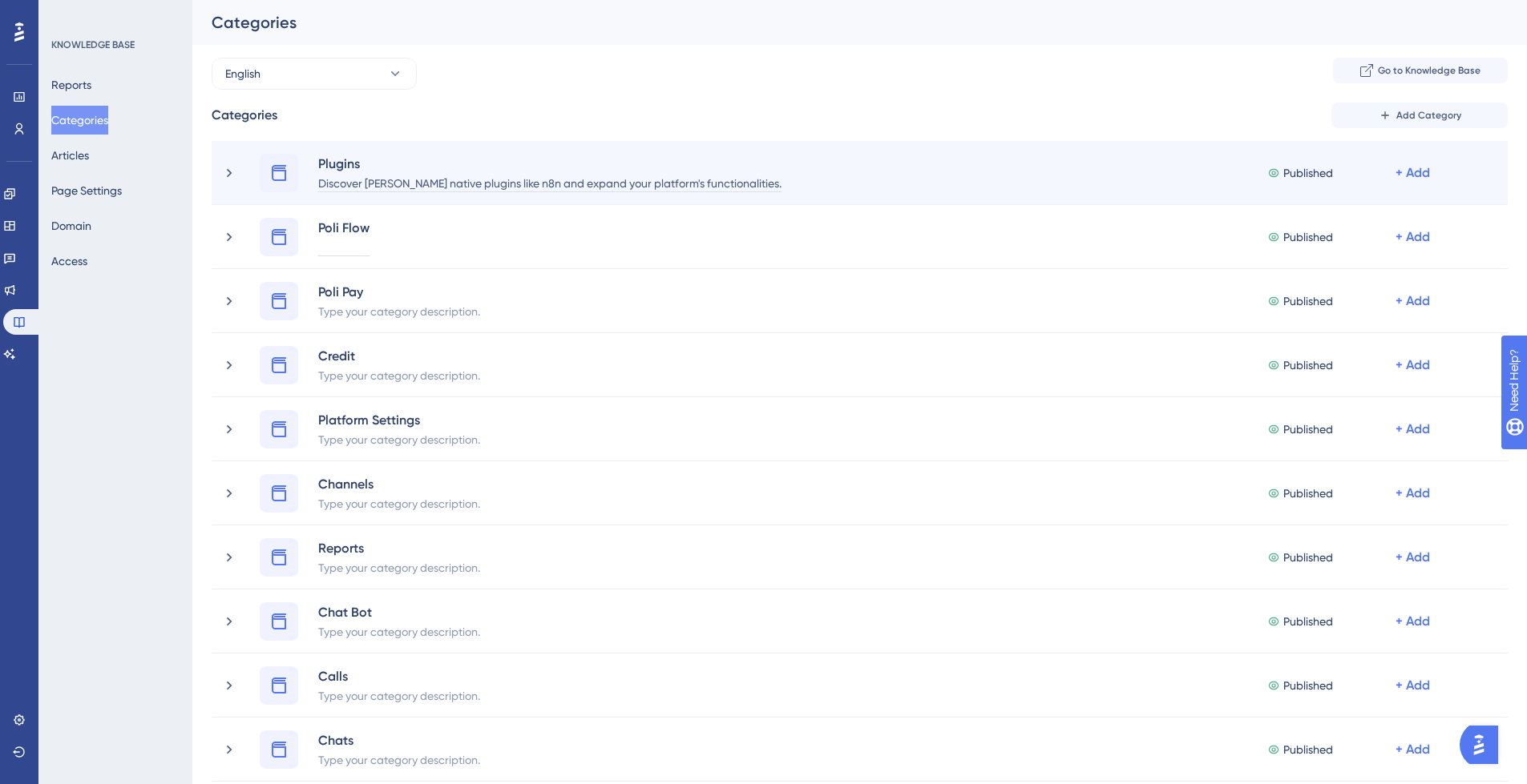
paste div
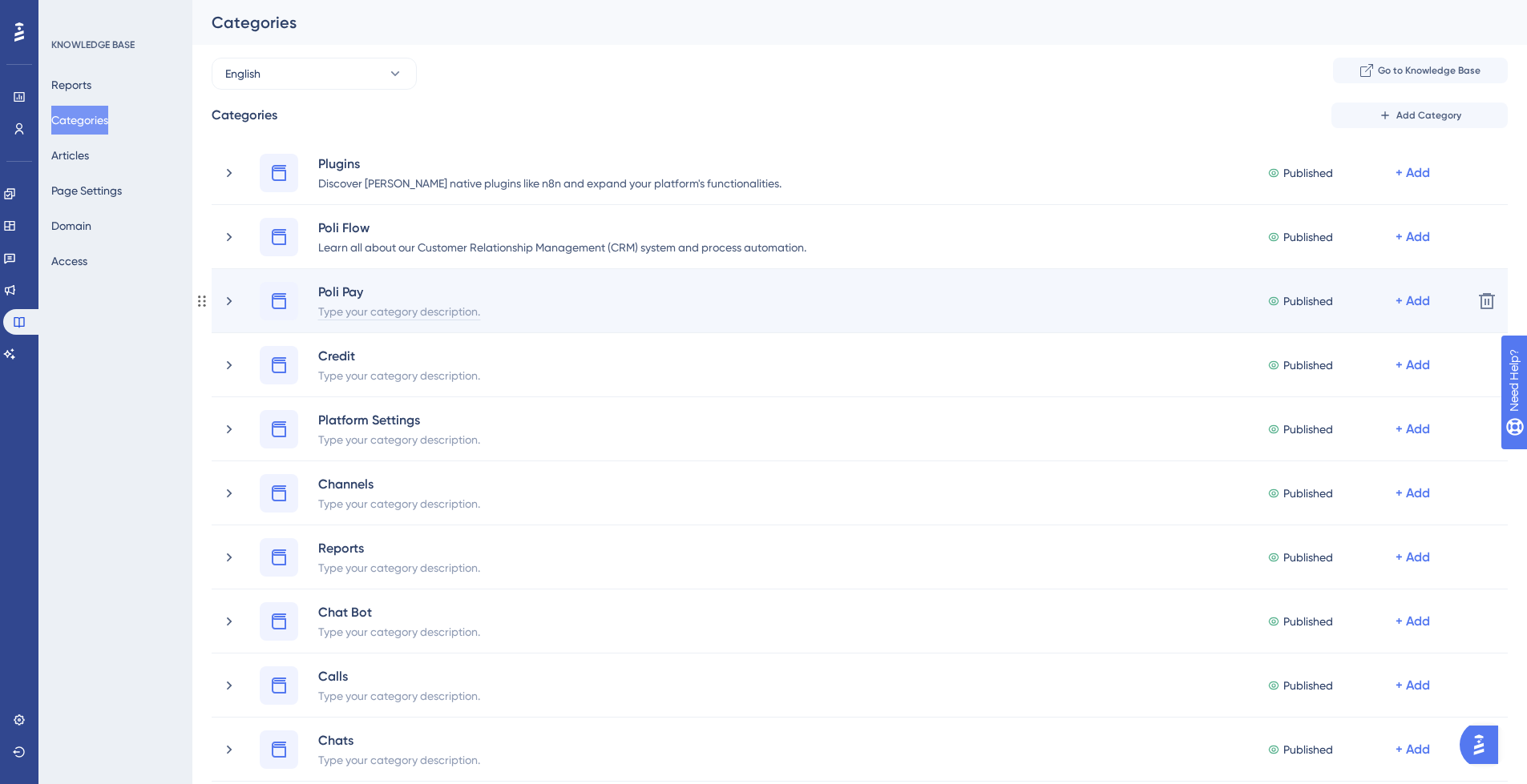
drag, startPoint x: 352, startPoint y: 310, endPoint x: 361, endPoint y: 308, distance: 9.2
click at [352, 310] on div "Type your category description." at bounding box center [399, 310] width 163 height 20
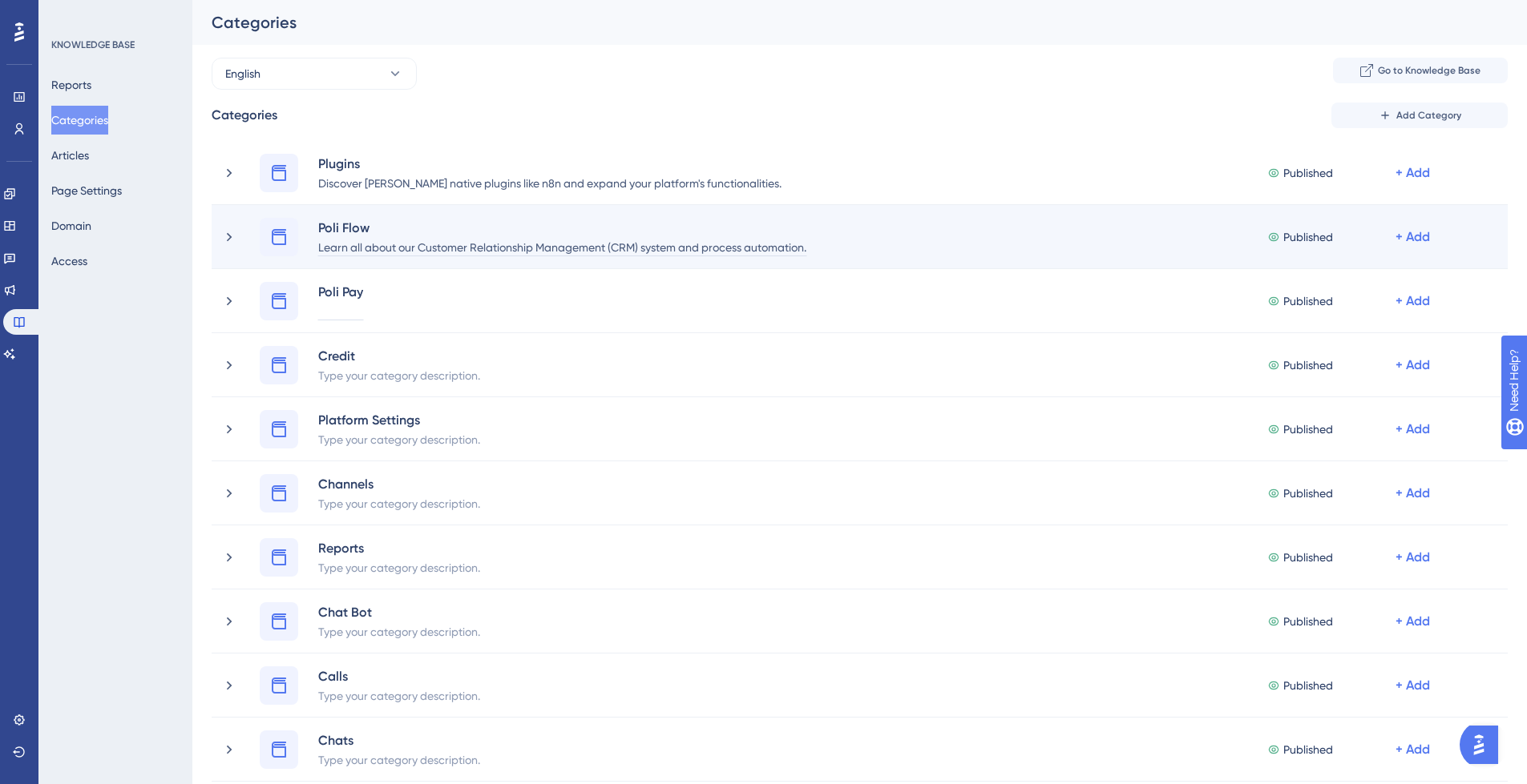
paste div
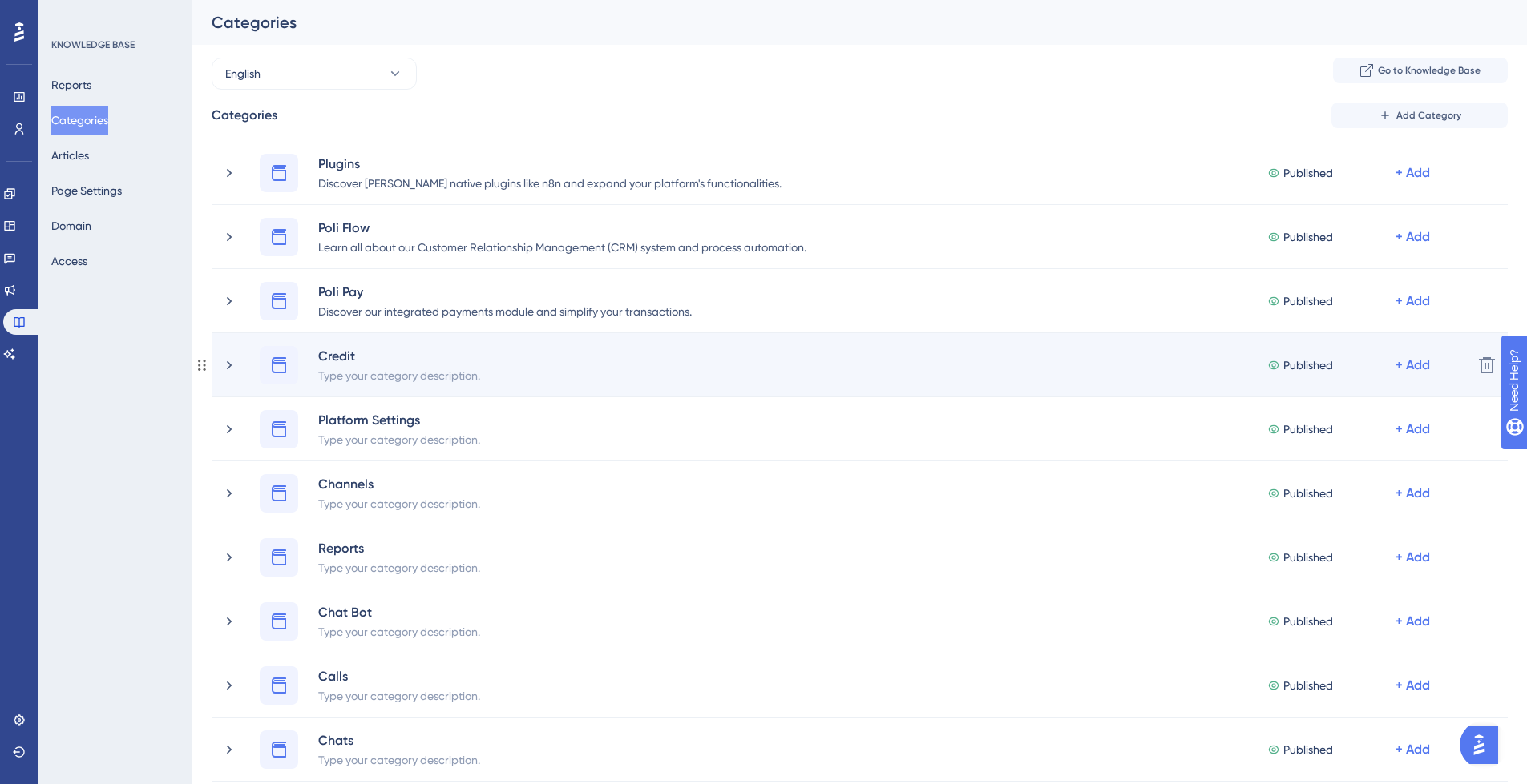
click at [370, 372] on div "Type your category description." at bounding box center [399, 375] width 163 height 20
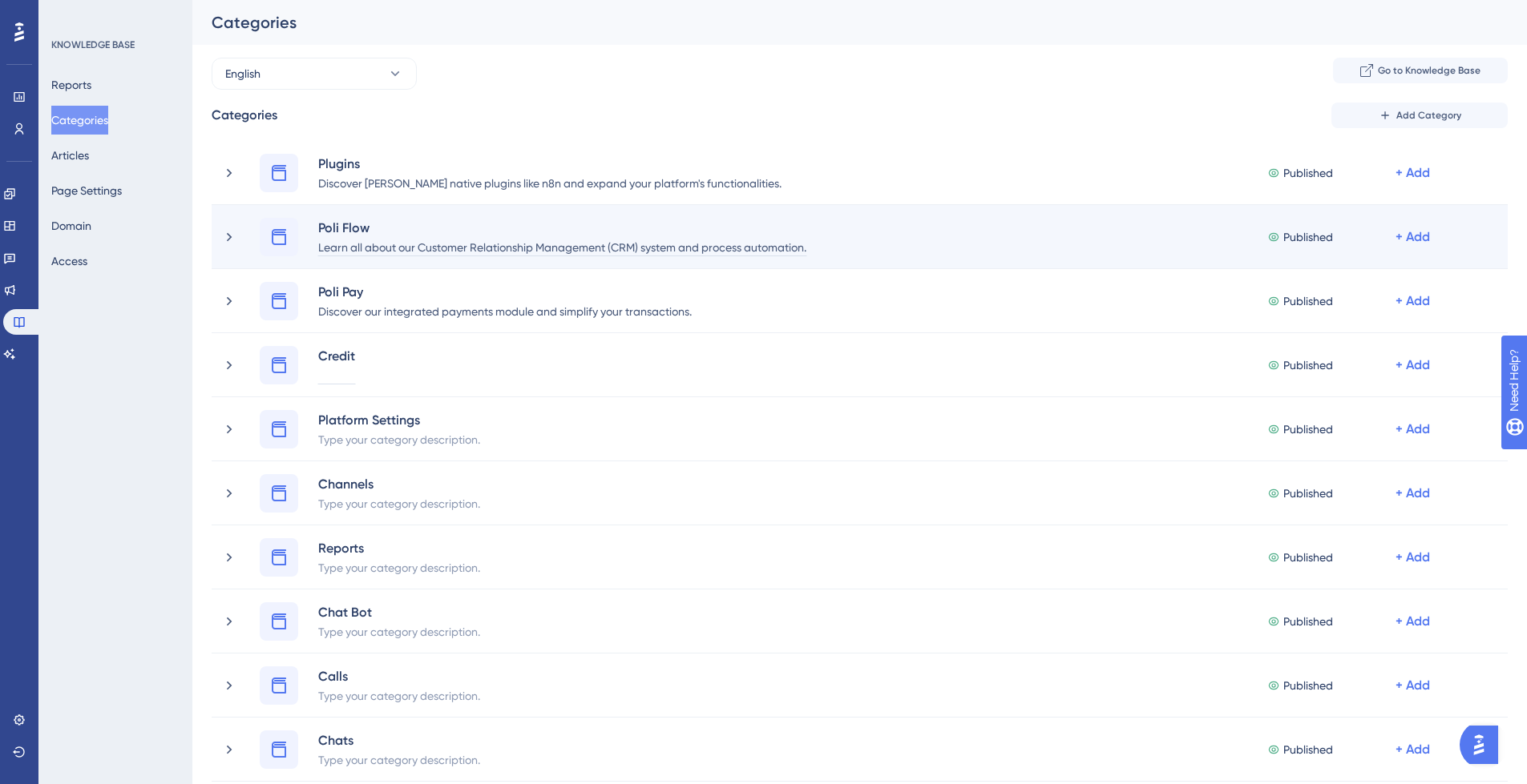
paste div
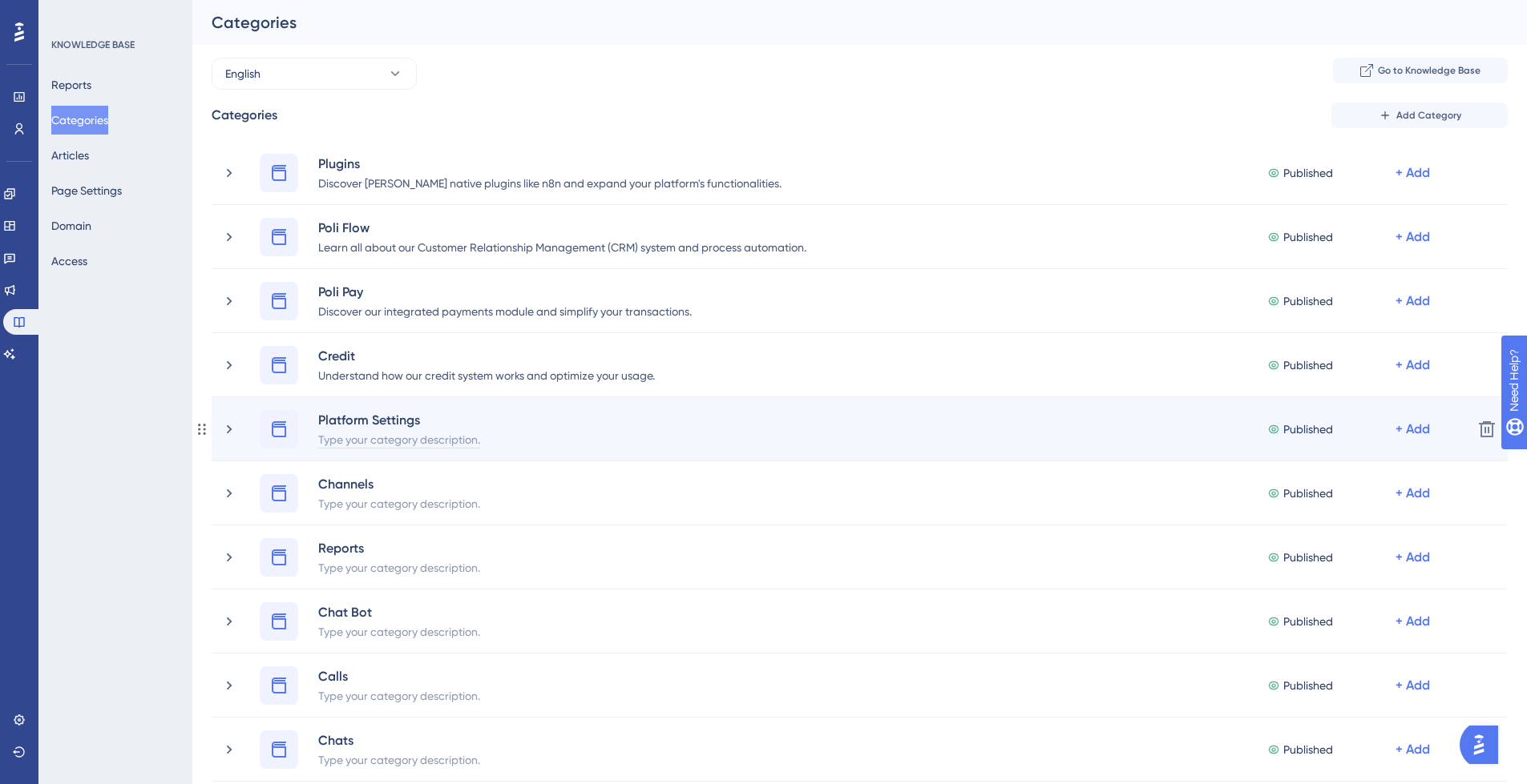
click at [401, 437] on div "Type your category description." at bounding box center [399, 439] width 163 height 20
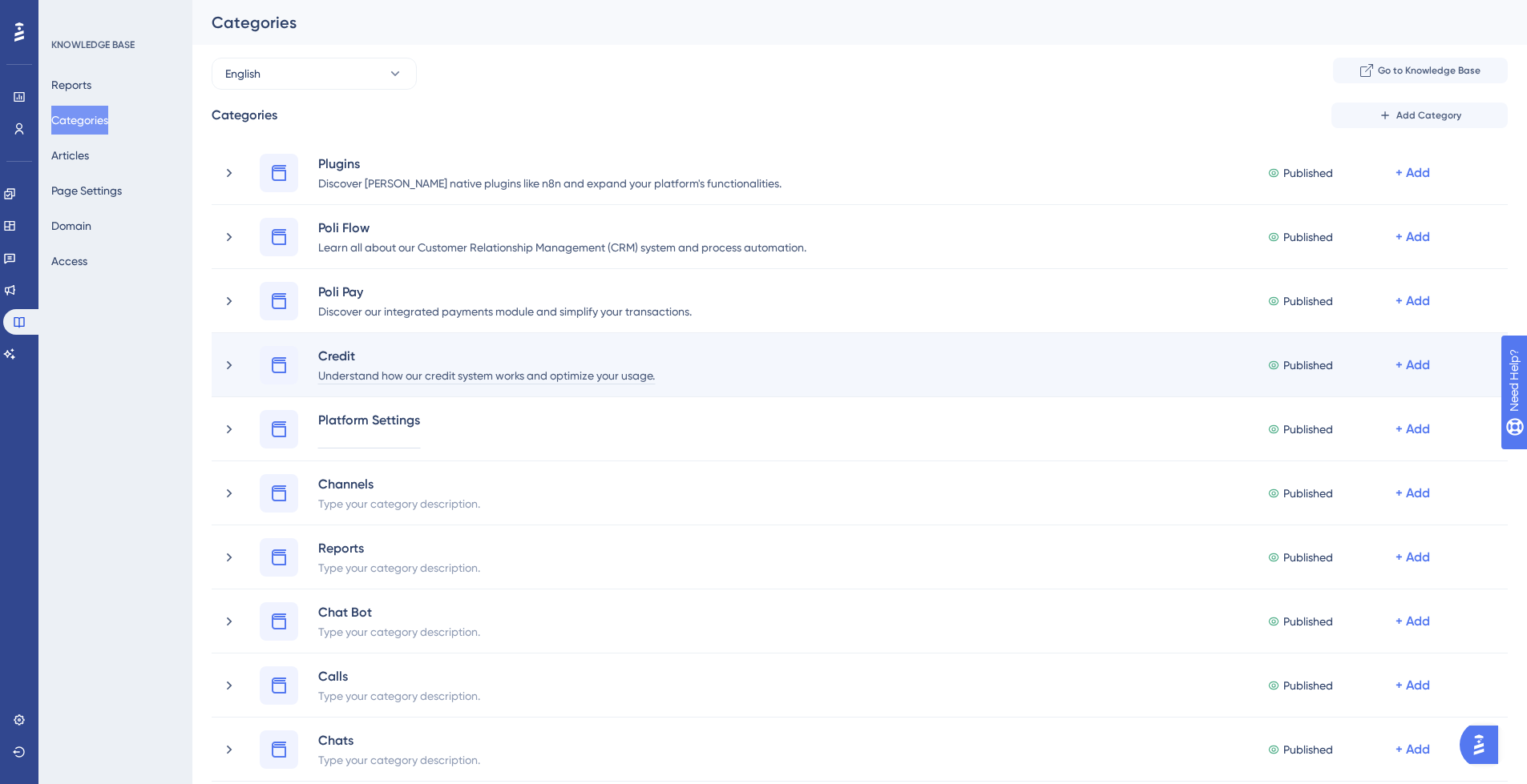
paste div
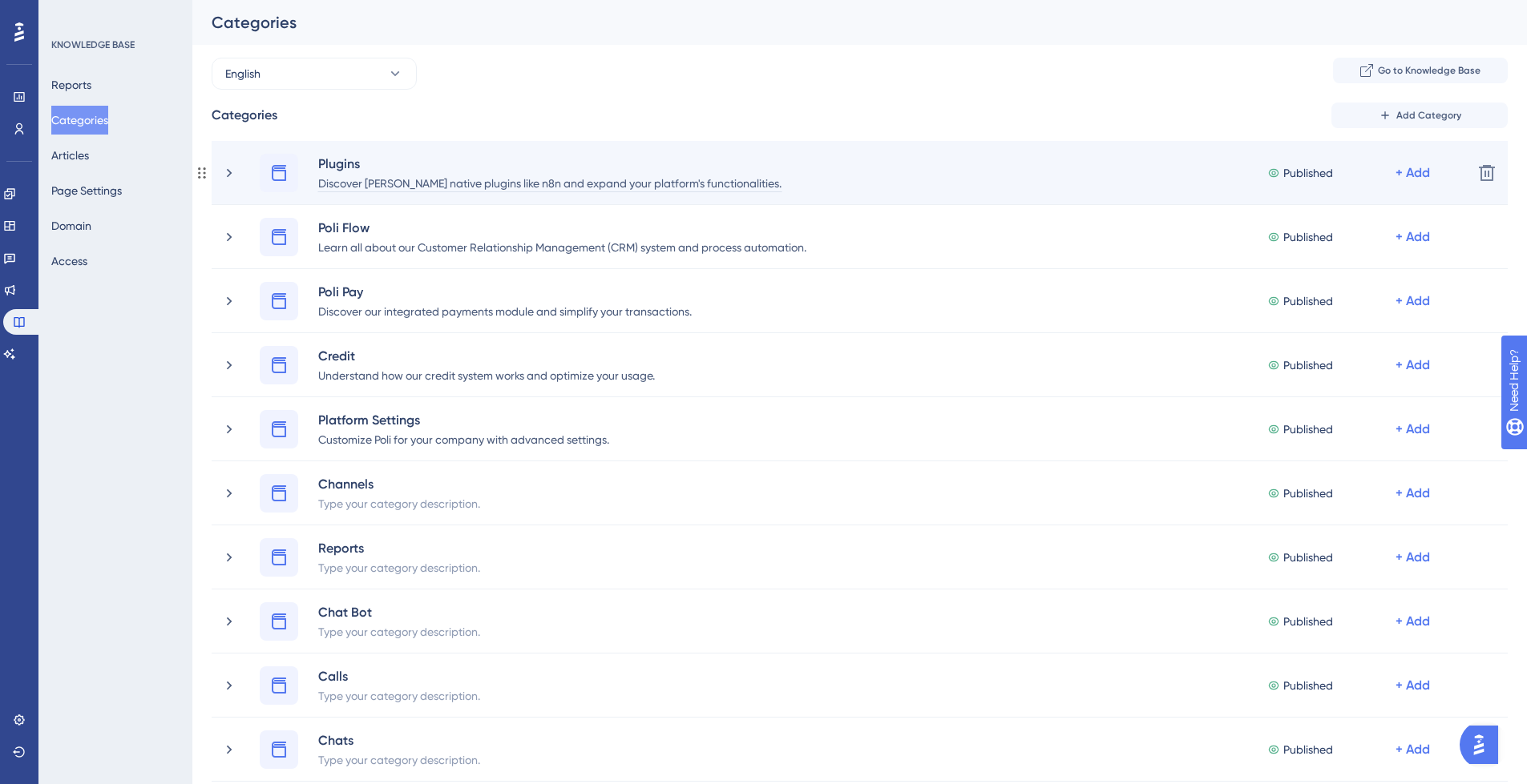
click at [725, 184] on div "Discover [PERSON_NAME] native plugins like n8n and expand your platform's funct…" at bounding box center [550, 182] width 464 height 20
click at [719, 186] on div "Discover [PERSON_NAME] native plugins like n8n and expand your platform's funct…" at bounding box center [550, 182] width 464 height 20
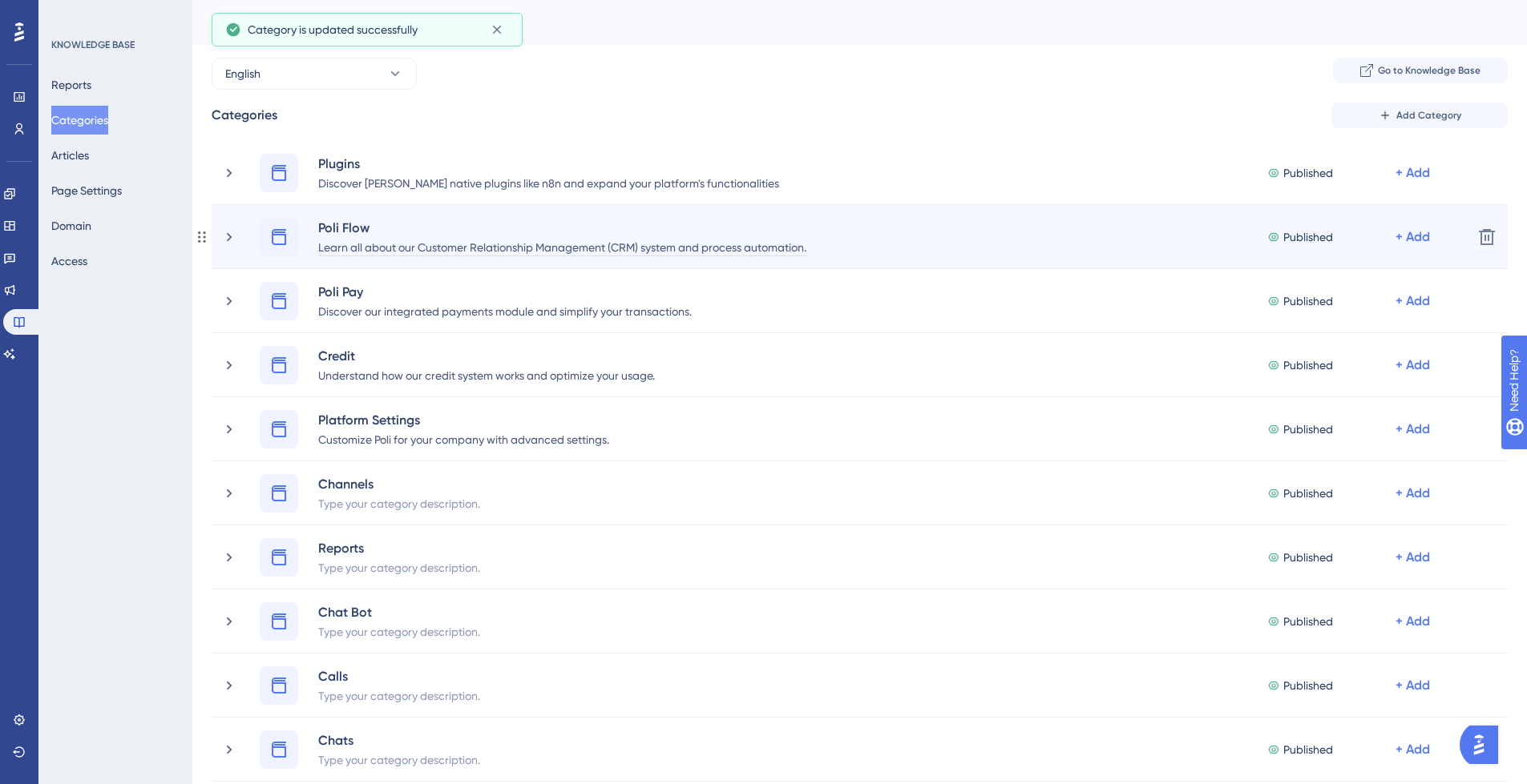
click at [807, 247] on div "Learn all about our Customer Relationship Management (CRM) system and process a…" at bounding box center [562, 247] width 490 height 20
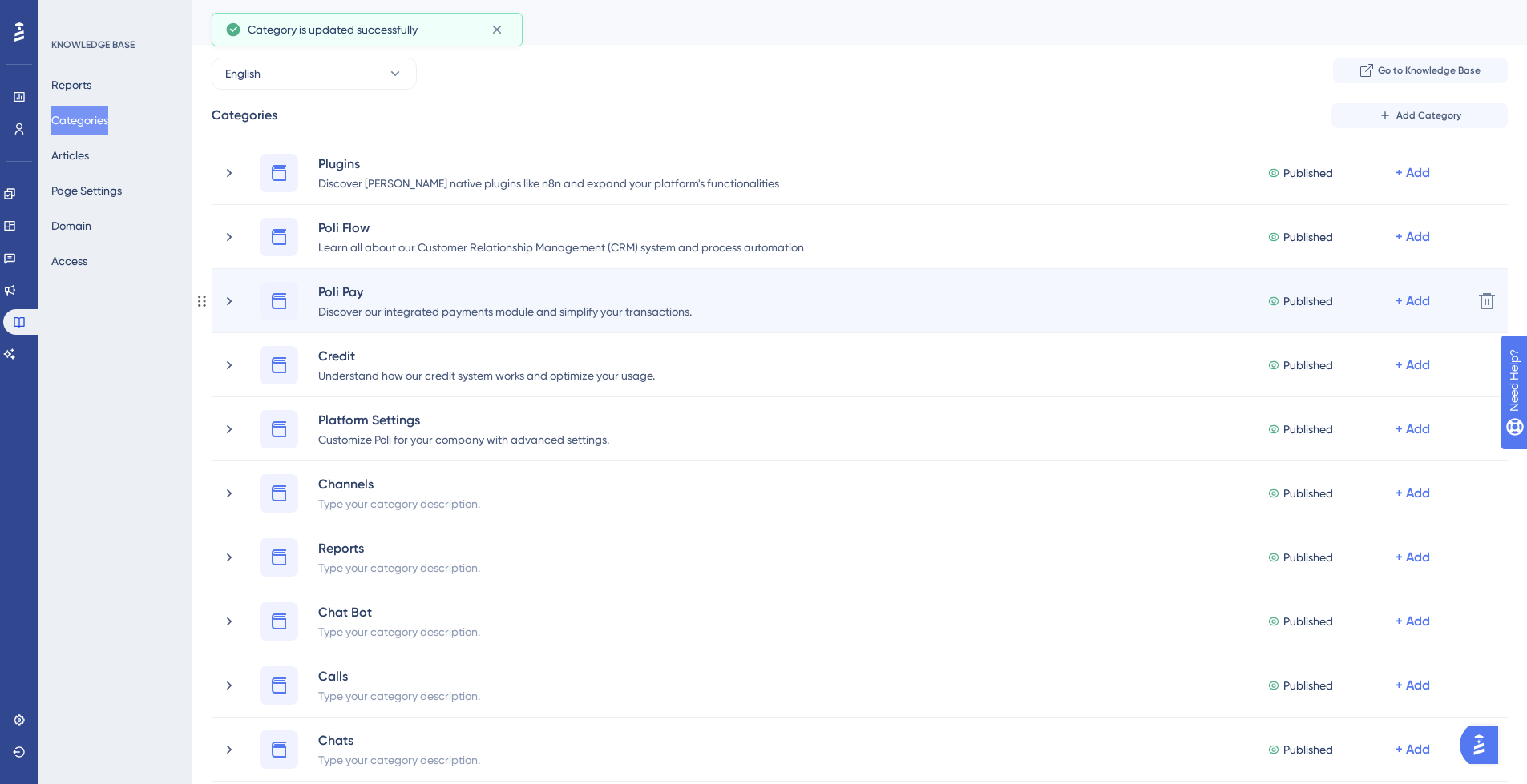
drag, startPoint x: 690, startPoint y: 311, endPoint x: 760, endPoint y: 275, distance: 78.7
click at [690, 311] on div "Discover our integrated payments module and simplify your transactions." at bounding box center [504, 310] width 375 height 20
drag, startPoint x: 680, startPoint y: 315, endPoint x: 756, endPoint y: 281, distance: 83.3
click at [680, 315] on div "Discover our integrated payments module and simplify your transactions." at bounding box center [504, 310] width 375 height 20
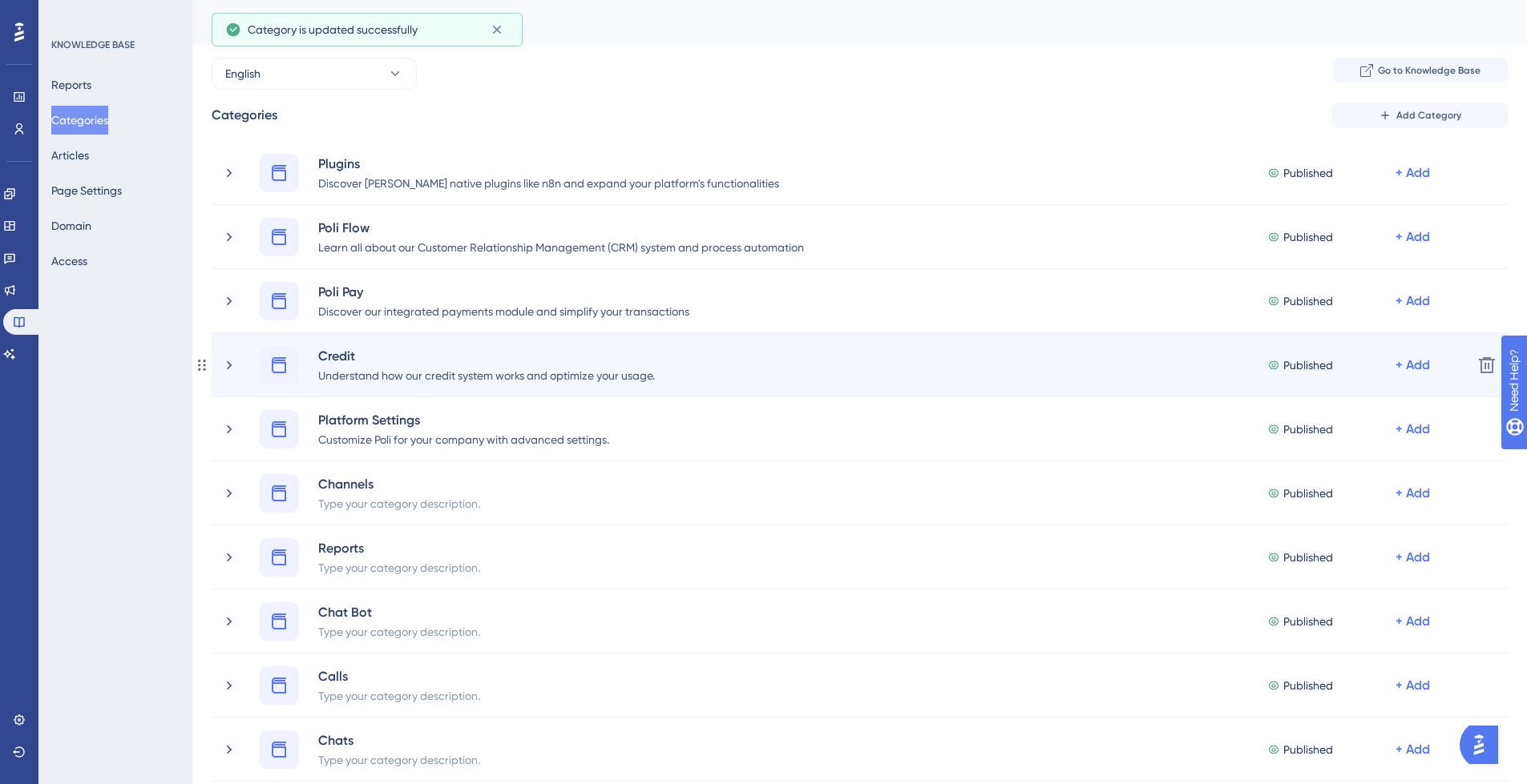
drag, startPoint x: 647, startPoint y: 377, endPoint x: 692, endPoint y: 340, distance: 58.3
click at [647, 377] on div "Understand how our credit system works and optimize your usage." at bounding box center [487, 375] width 339 height 20
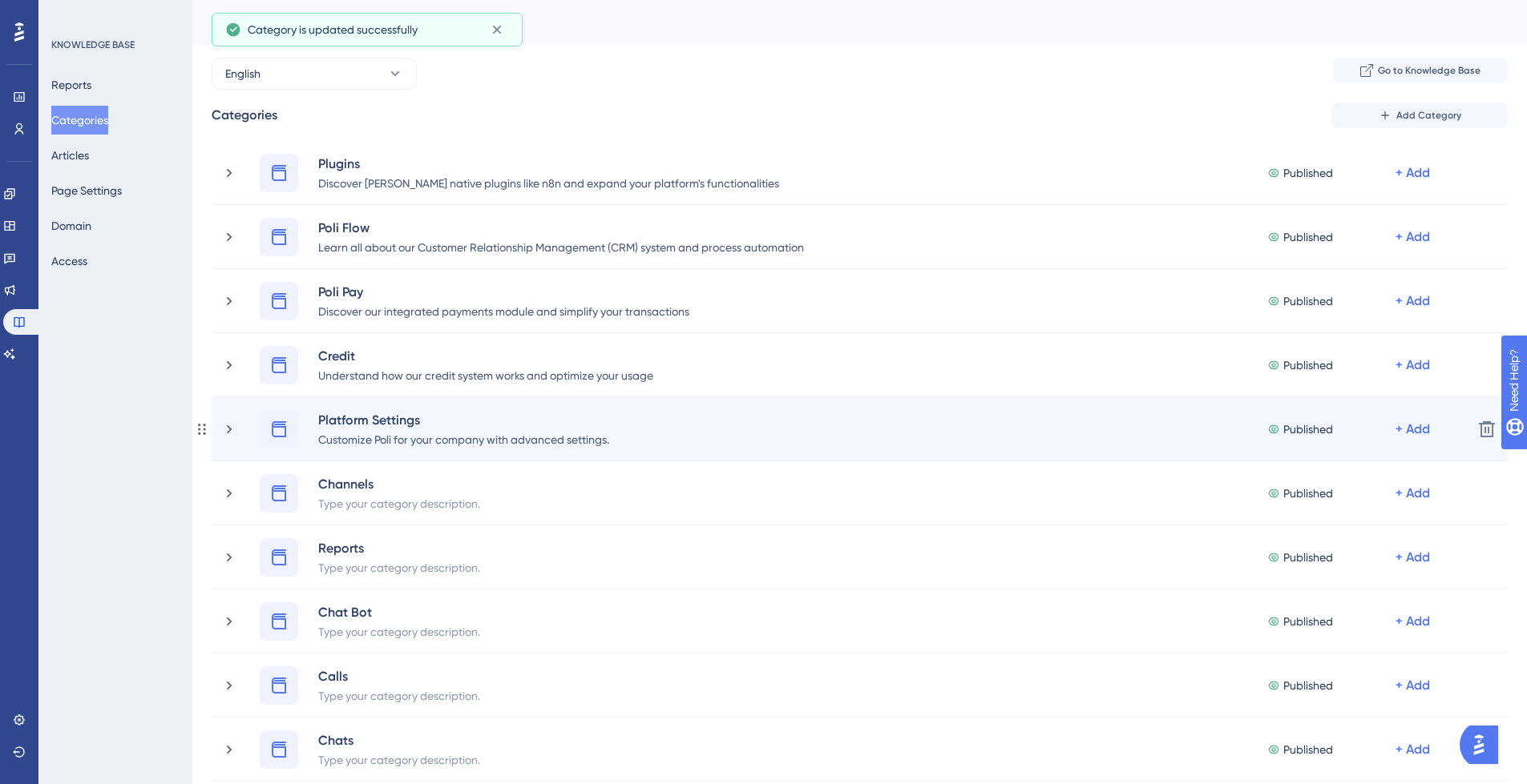
drag, startPoint x: 608, startPoint y: 441, endPoint x: 618, endPoint y: 439, distance: 10.2
click at [608, 441] on div "Customize Poli for your company with advanced settings." at bounding box center [464, 439] width 293 height 20
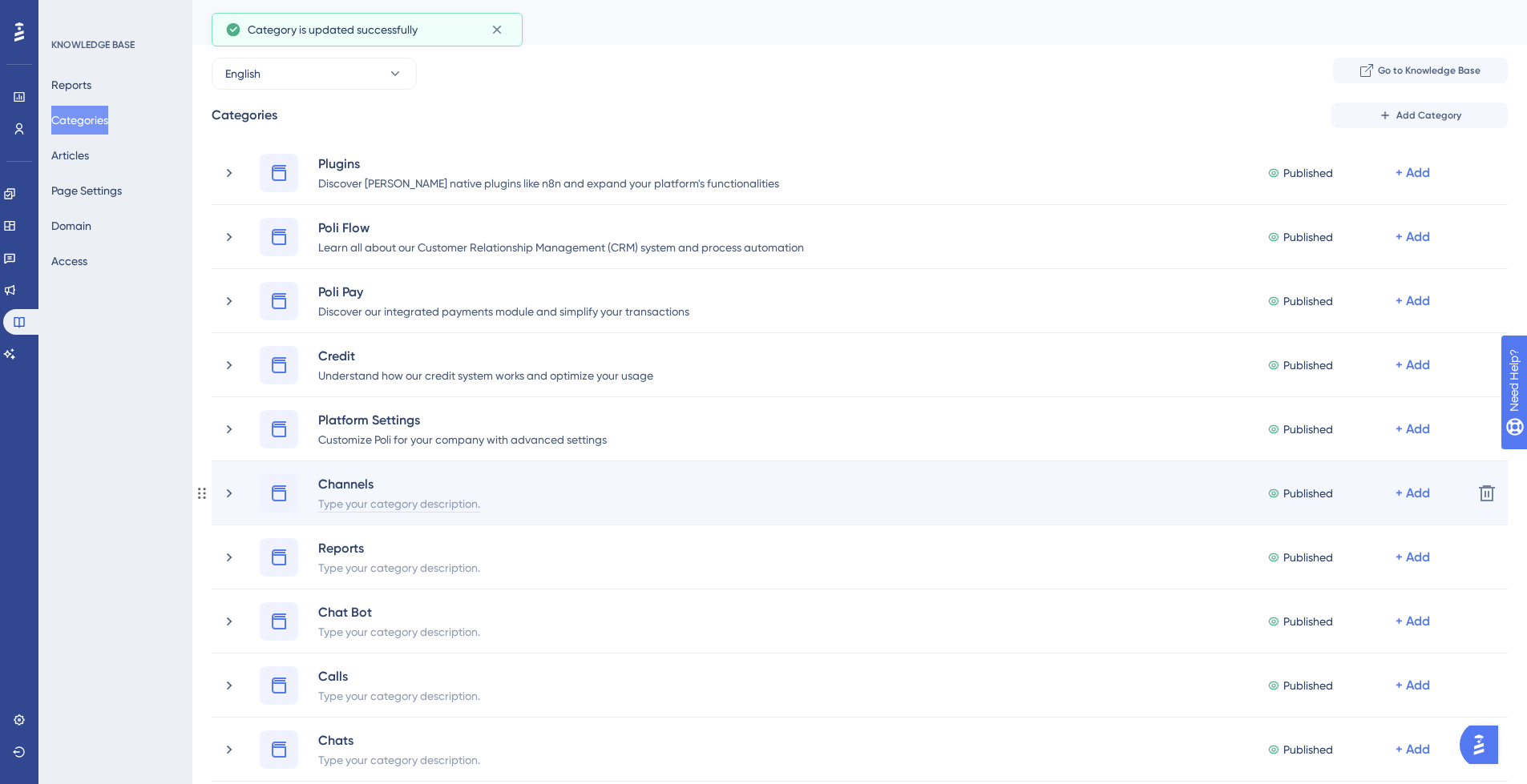
click at [430, 503] on div "Type your category description." at bounding box center [399, 503] width 163 height 20
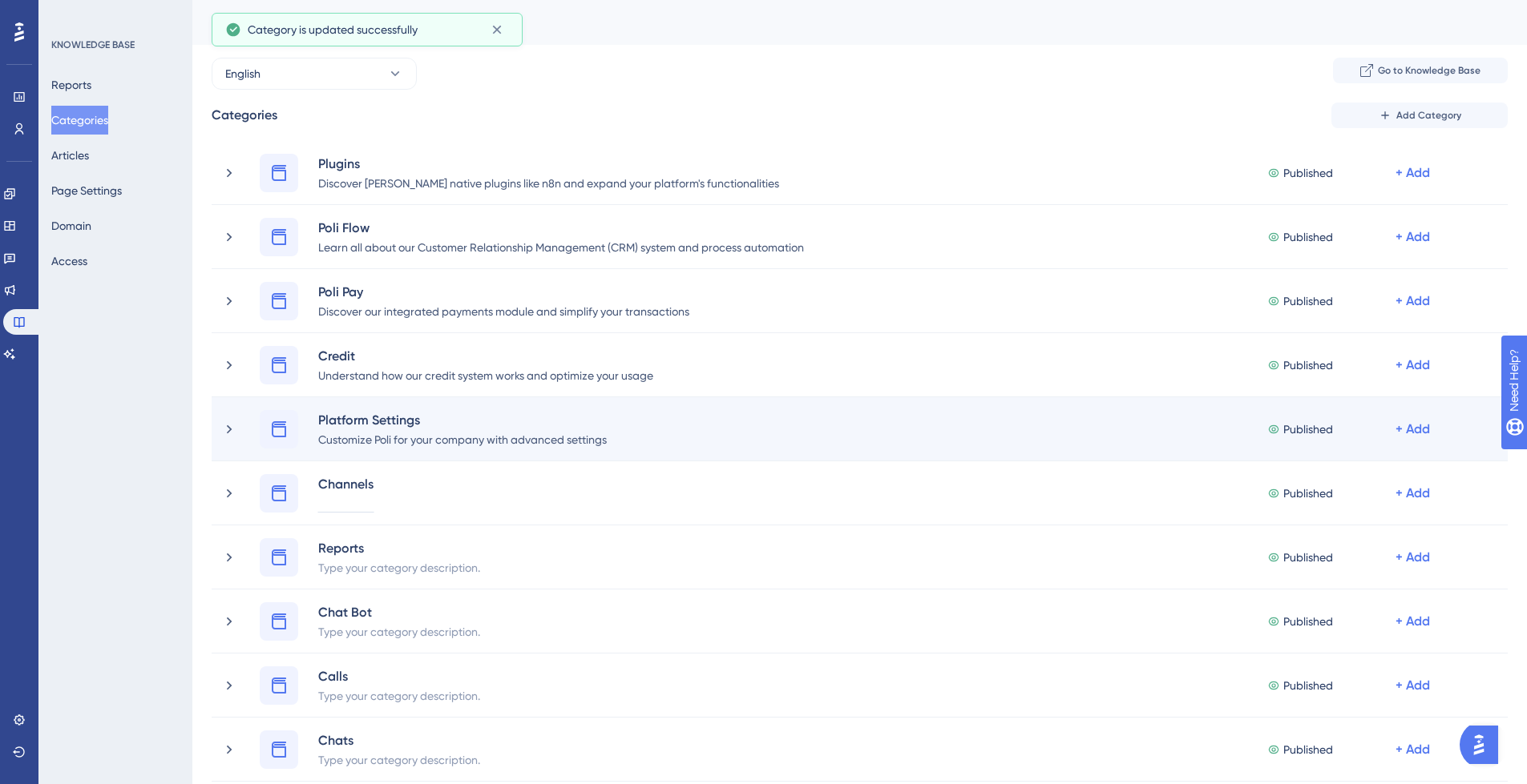
paste div
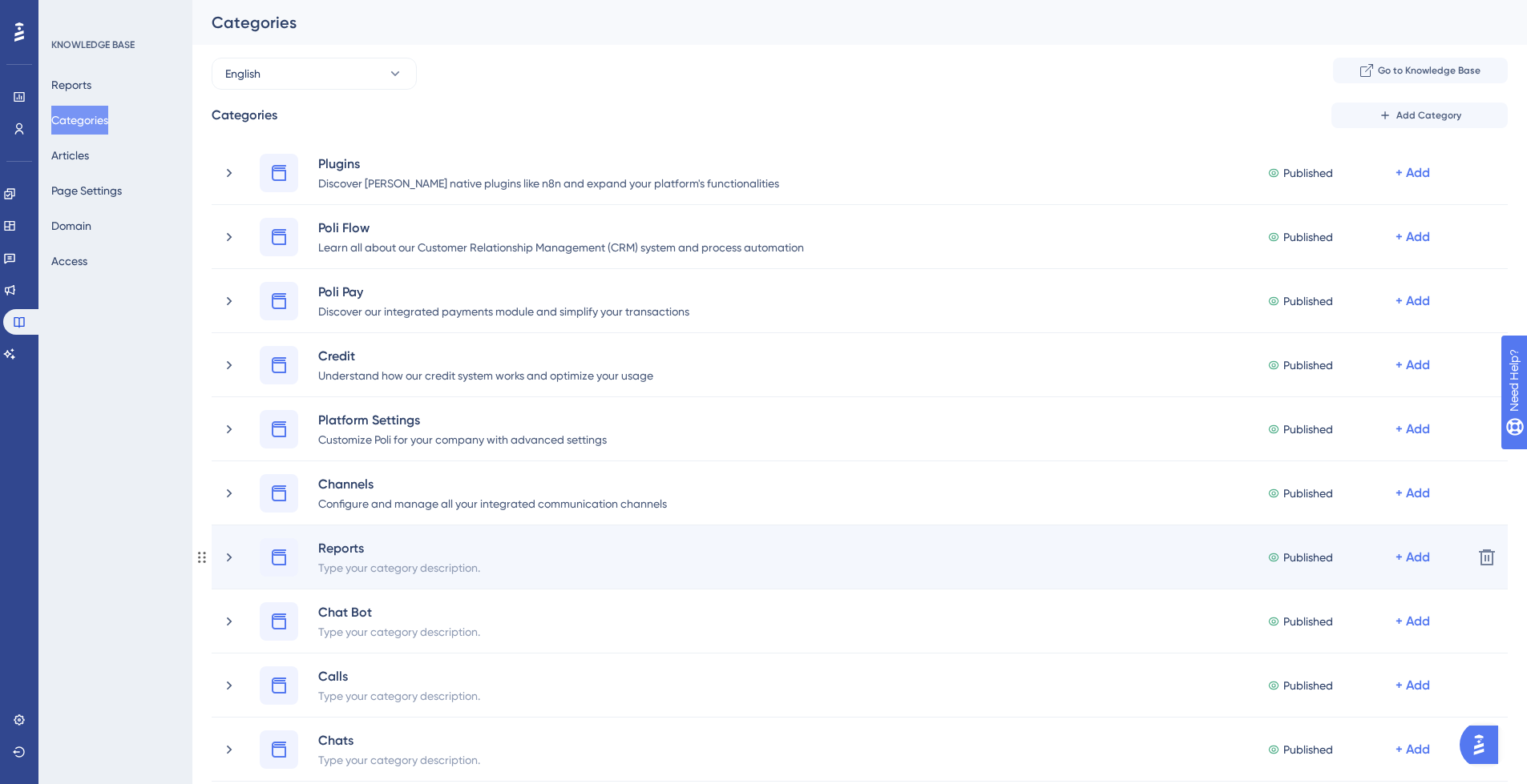
drag, startPoint x: 367, startPoint y: 565, endPoint x: 380, endPoint y: 561, distance: 13.6
click at [367, 565] on div "Type your category description." at bounding box center [399, 567] width 163 height 20
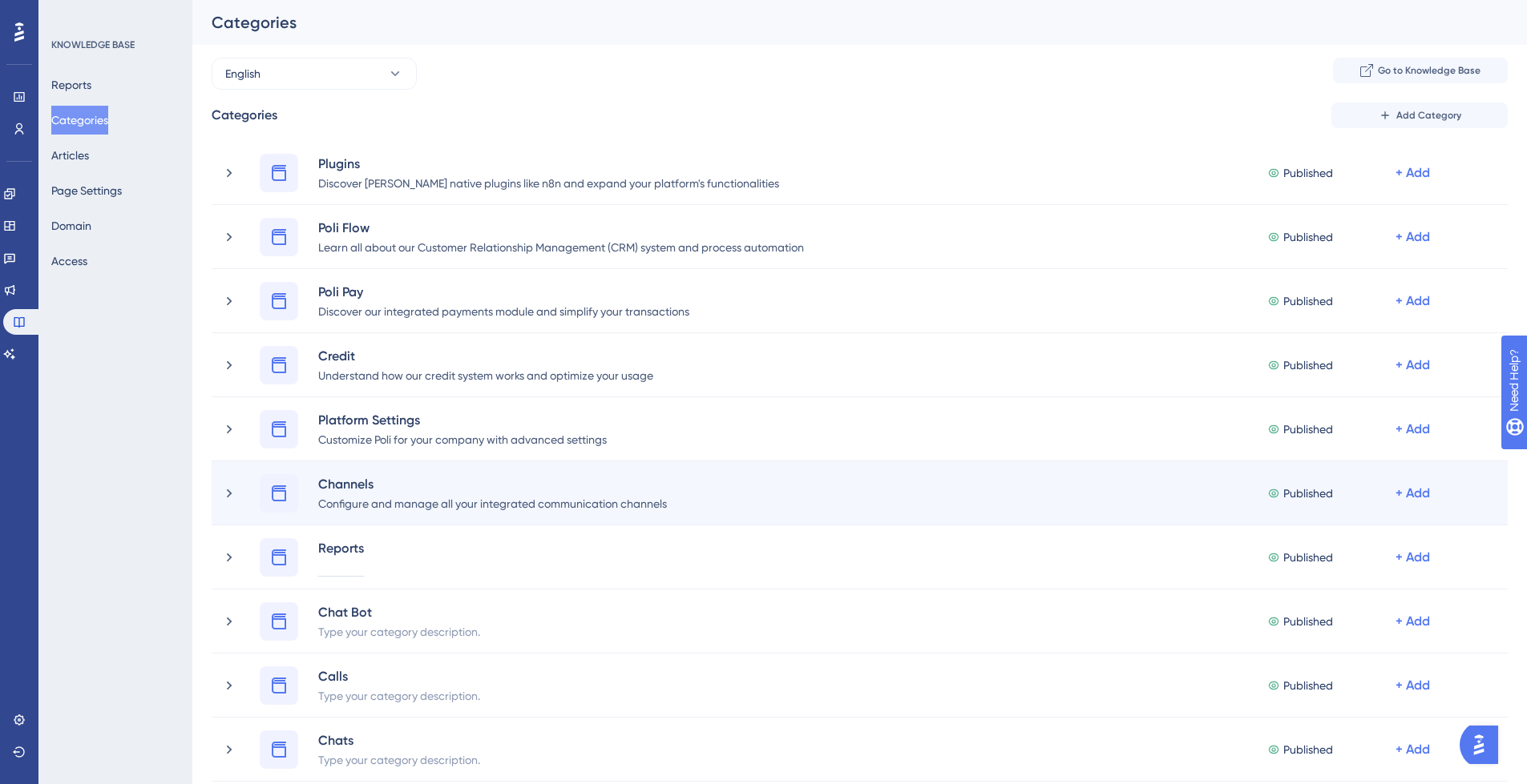
paste div
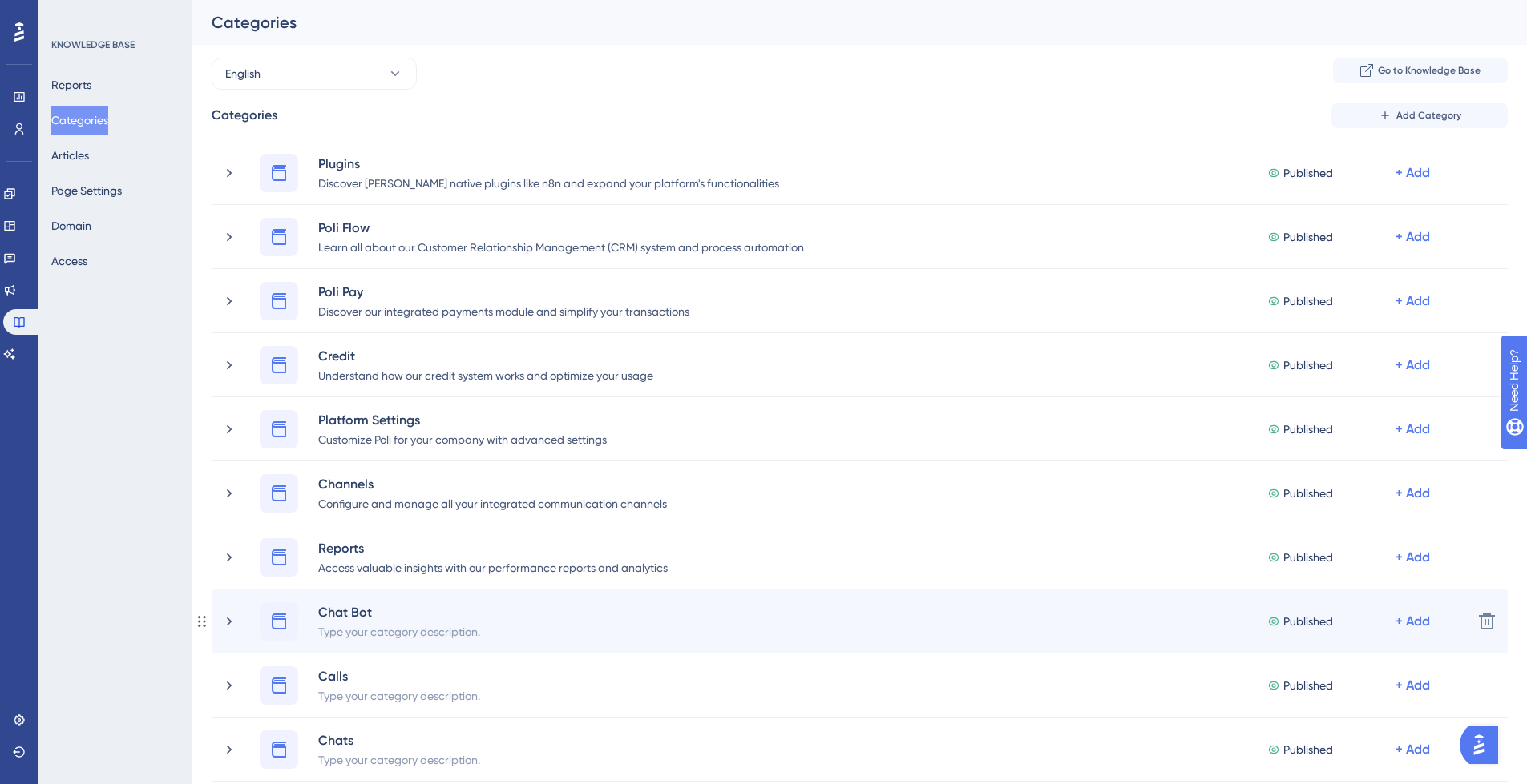
click at [382, 636] on div "Type your category description." at bounding box center [399, 631] width 163 height 20
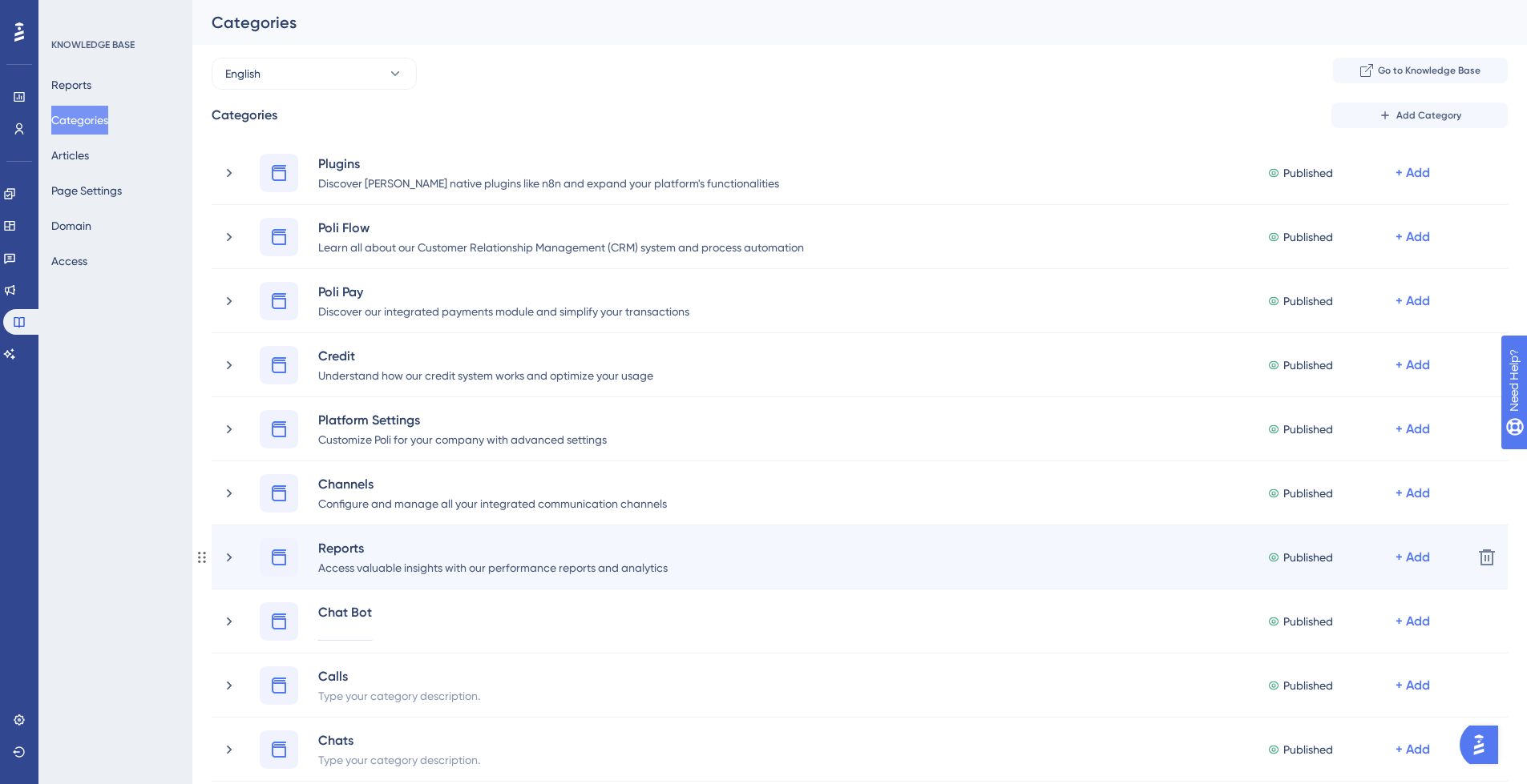
paste div
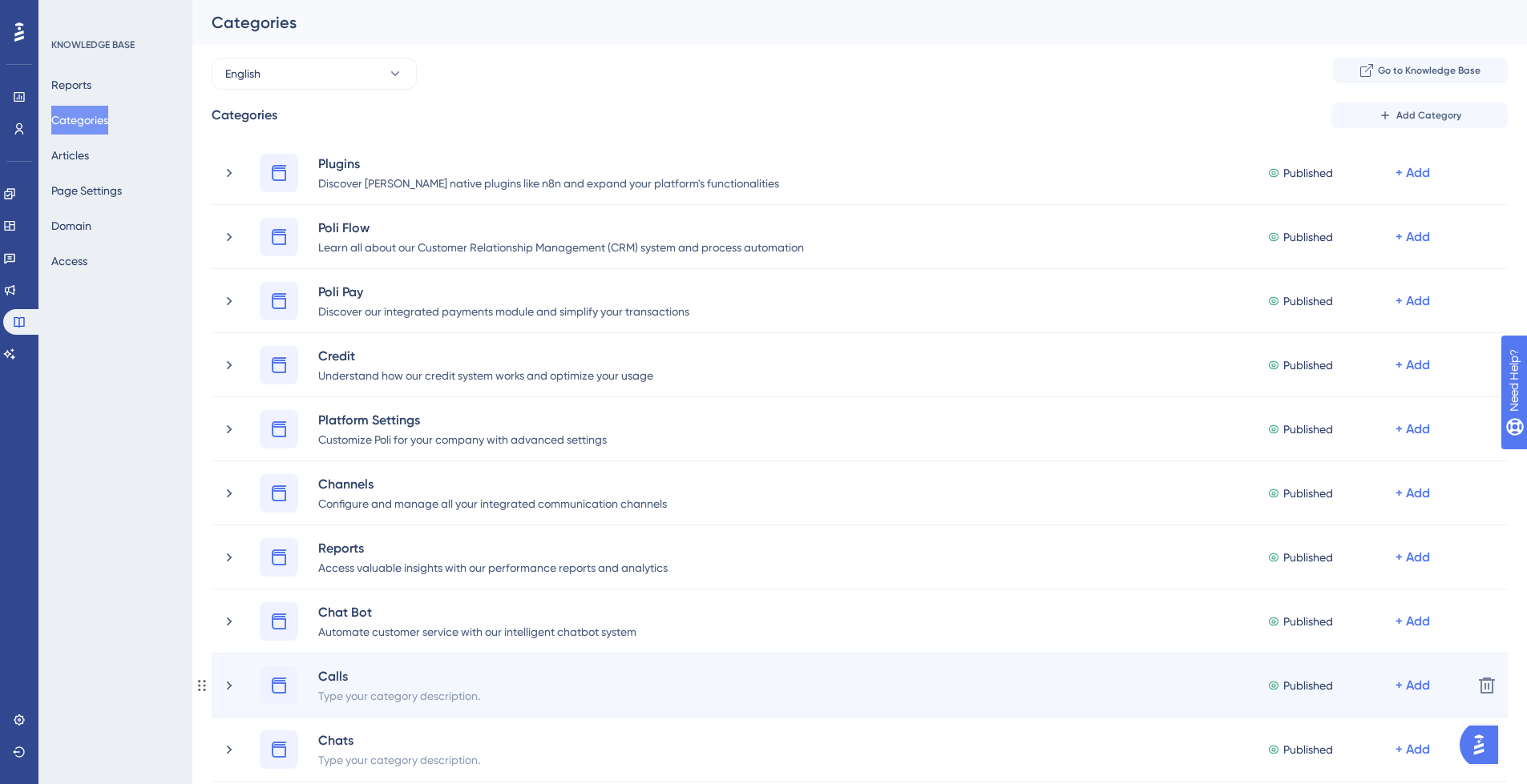
click at [352, 702] on div "Type your category description." at bounding box center [399, 695] width 163 height 20
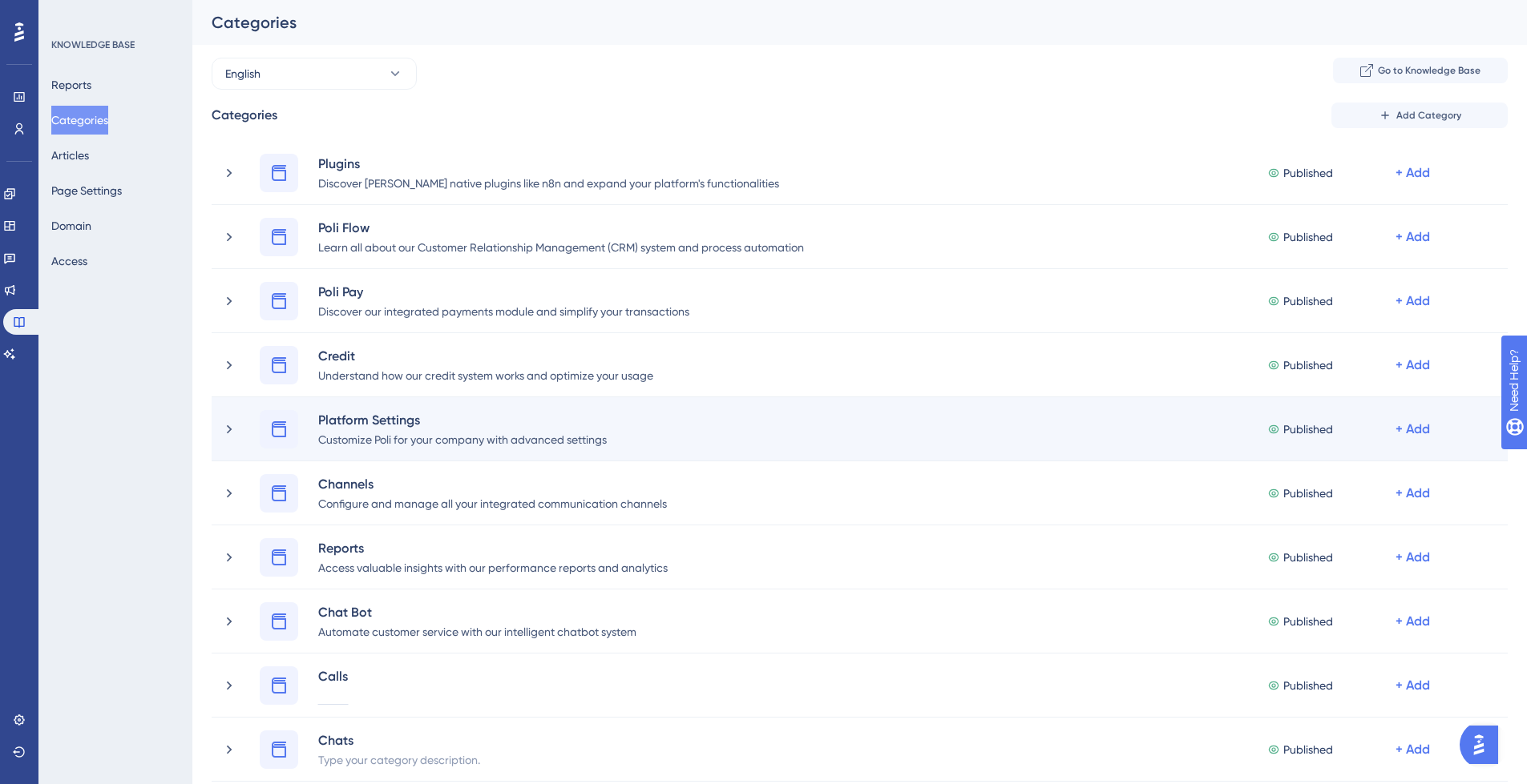
paste div
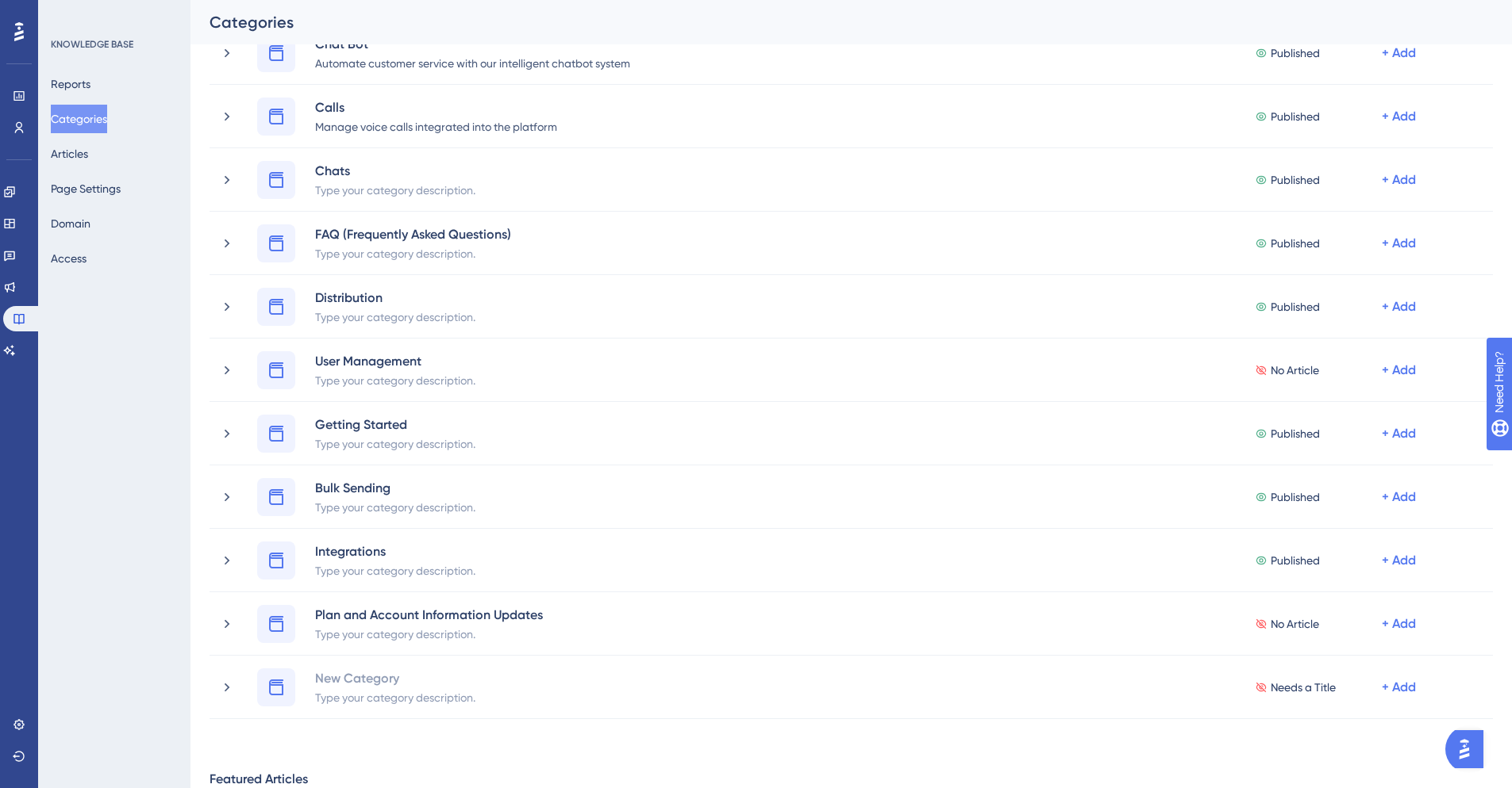
scroll to position [567, 0]
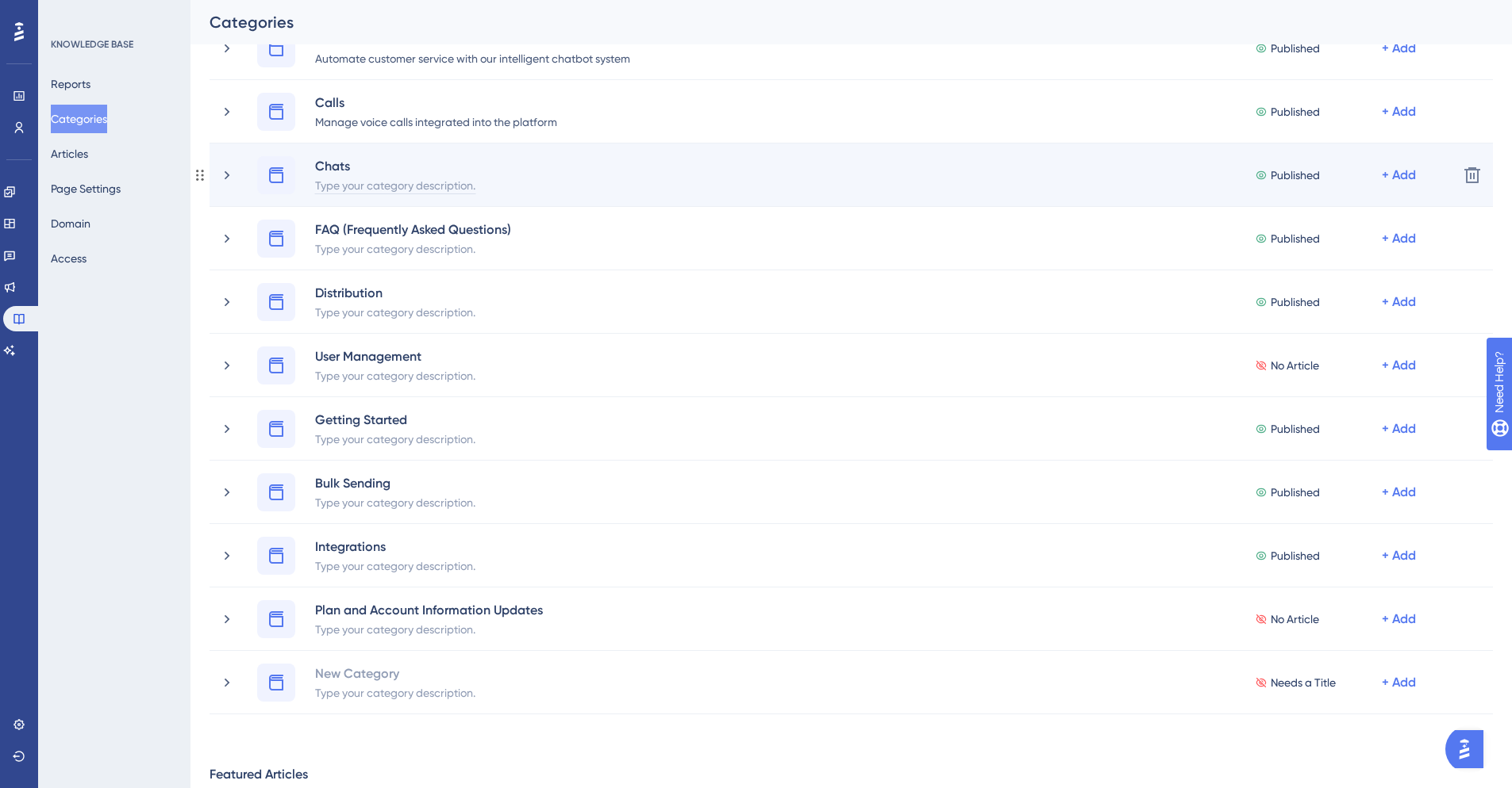
click at [336, 186] on div "Type your category description." at bounding box center [395, 184] width 162 height 19
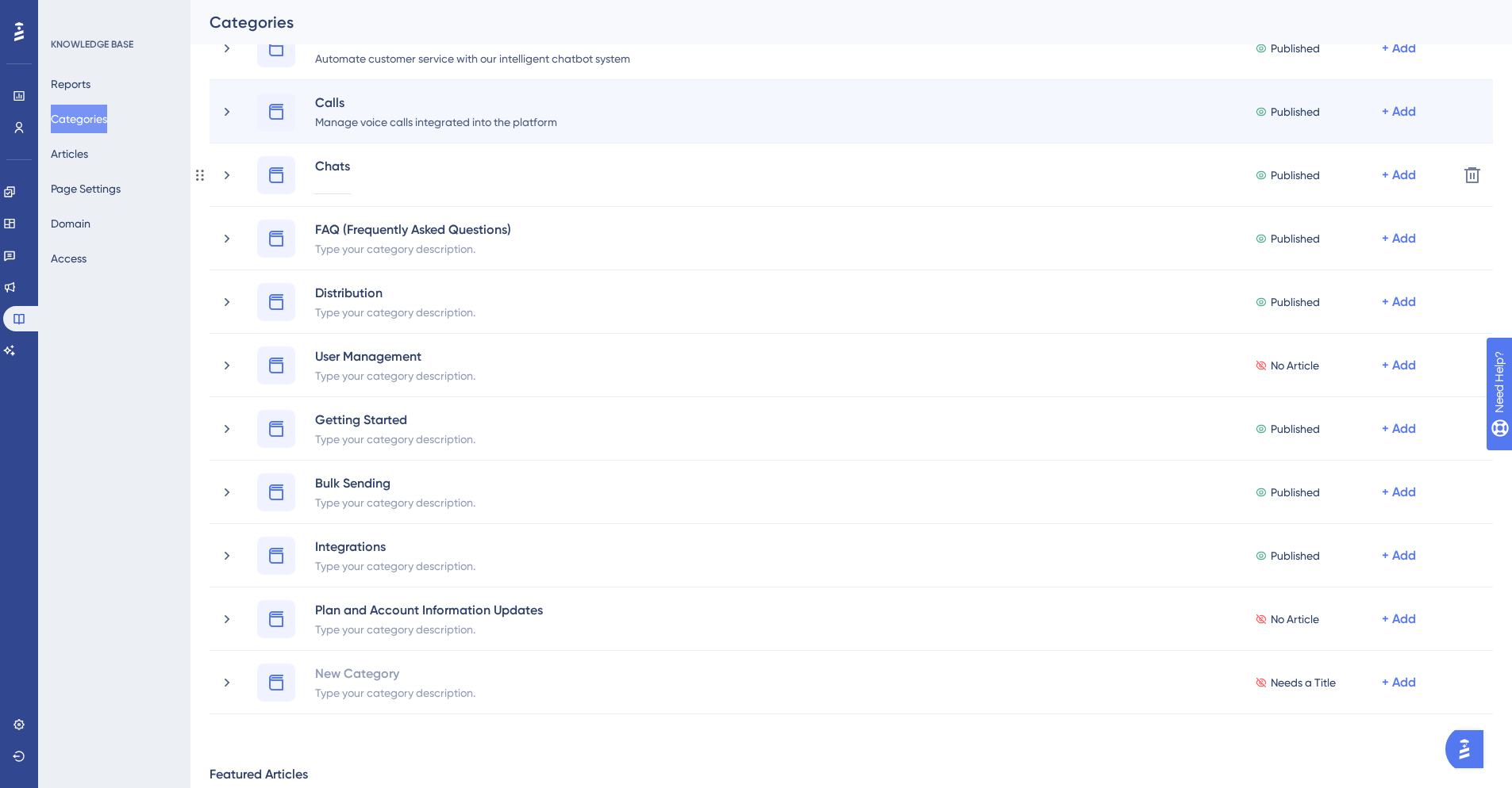
paste div
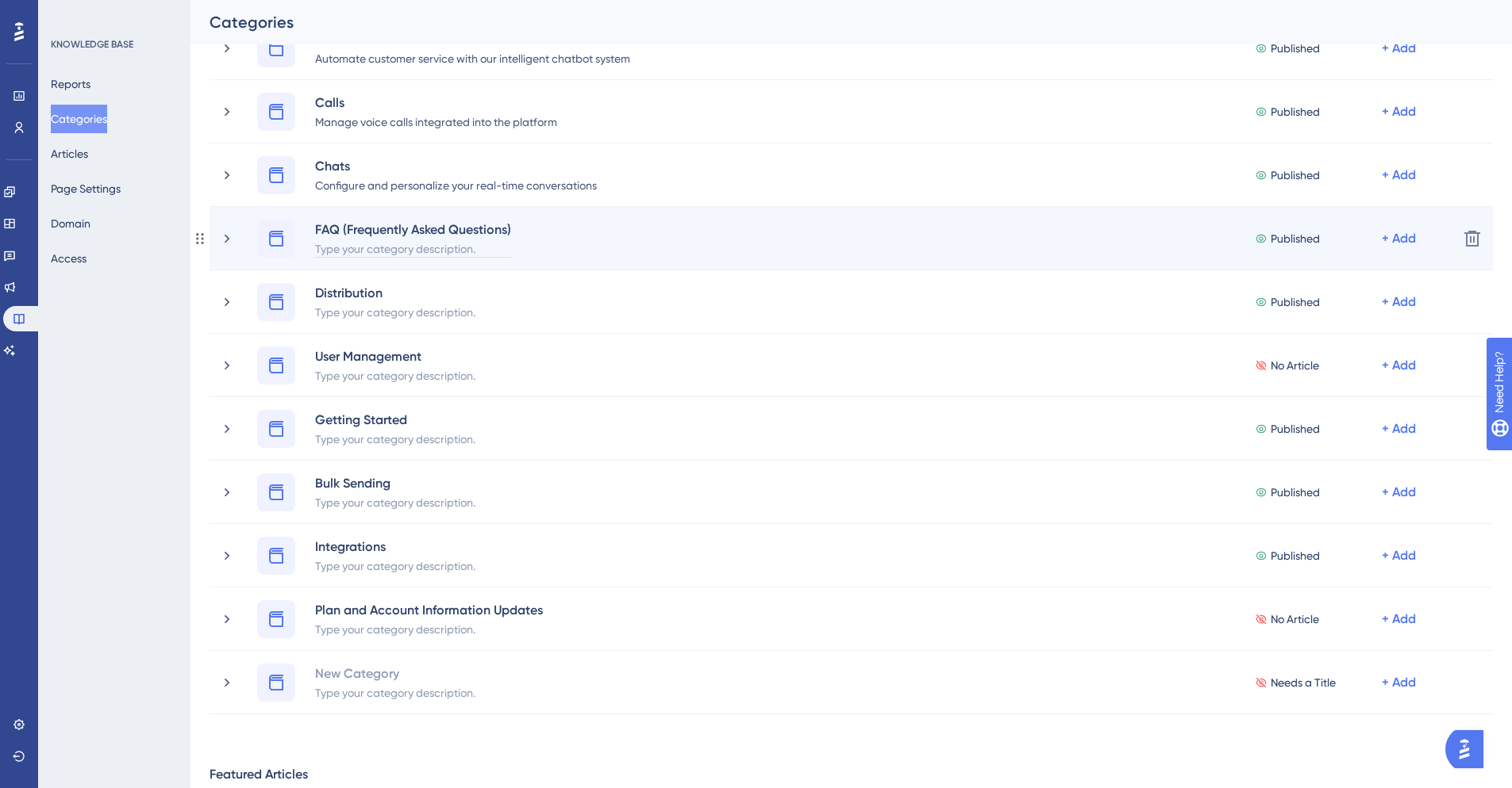
click at [386, 247] on div "Type your category description." at bounding box center [413, 248] width 198 height 19
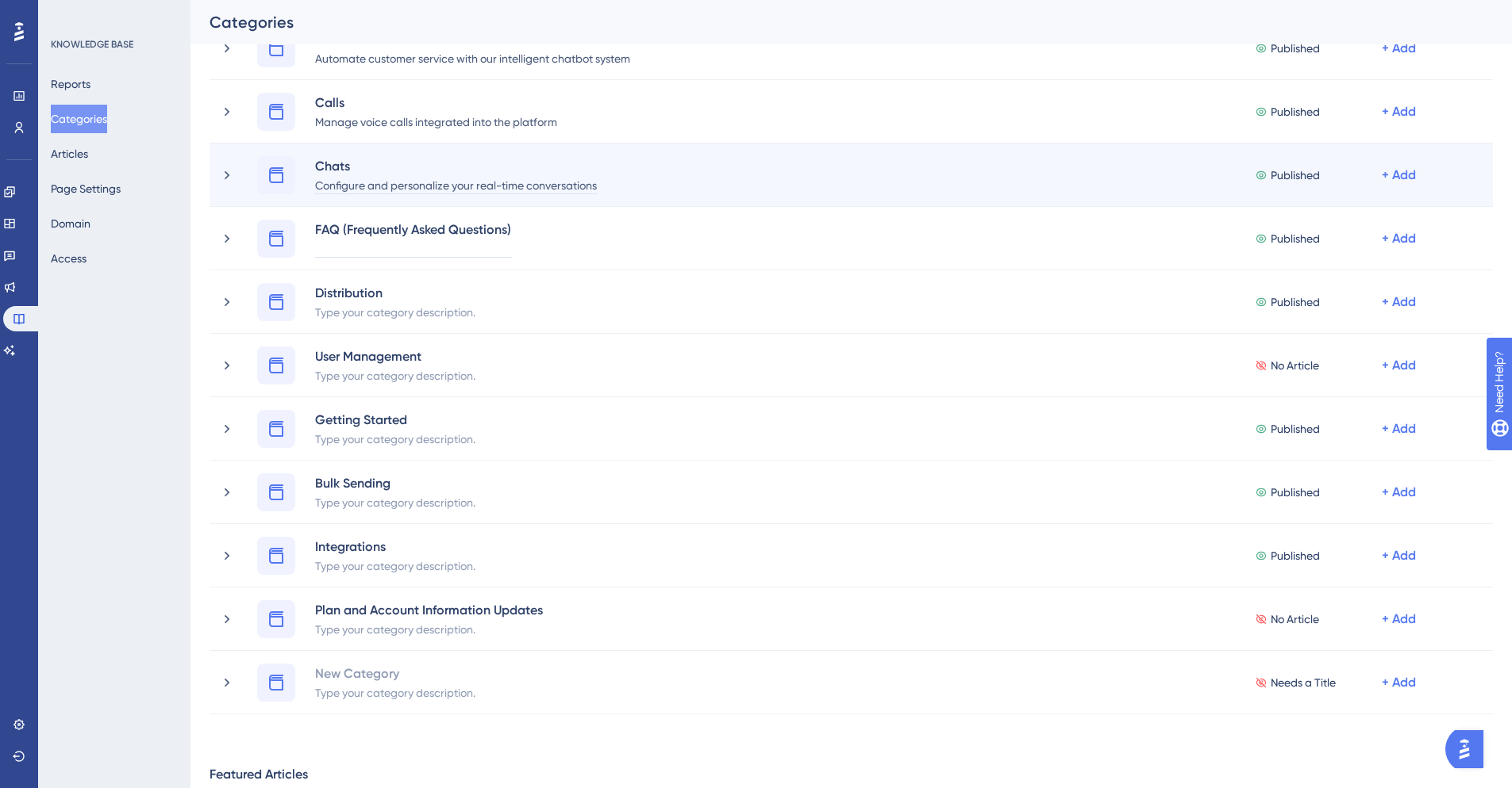
paste div
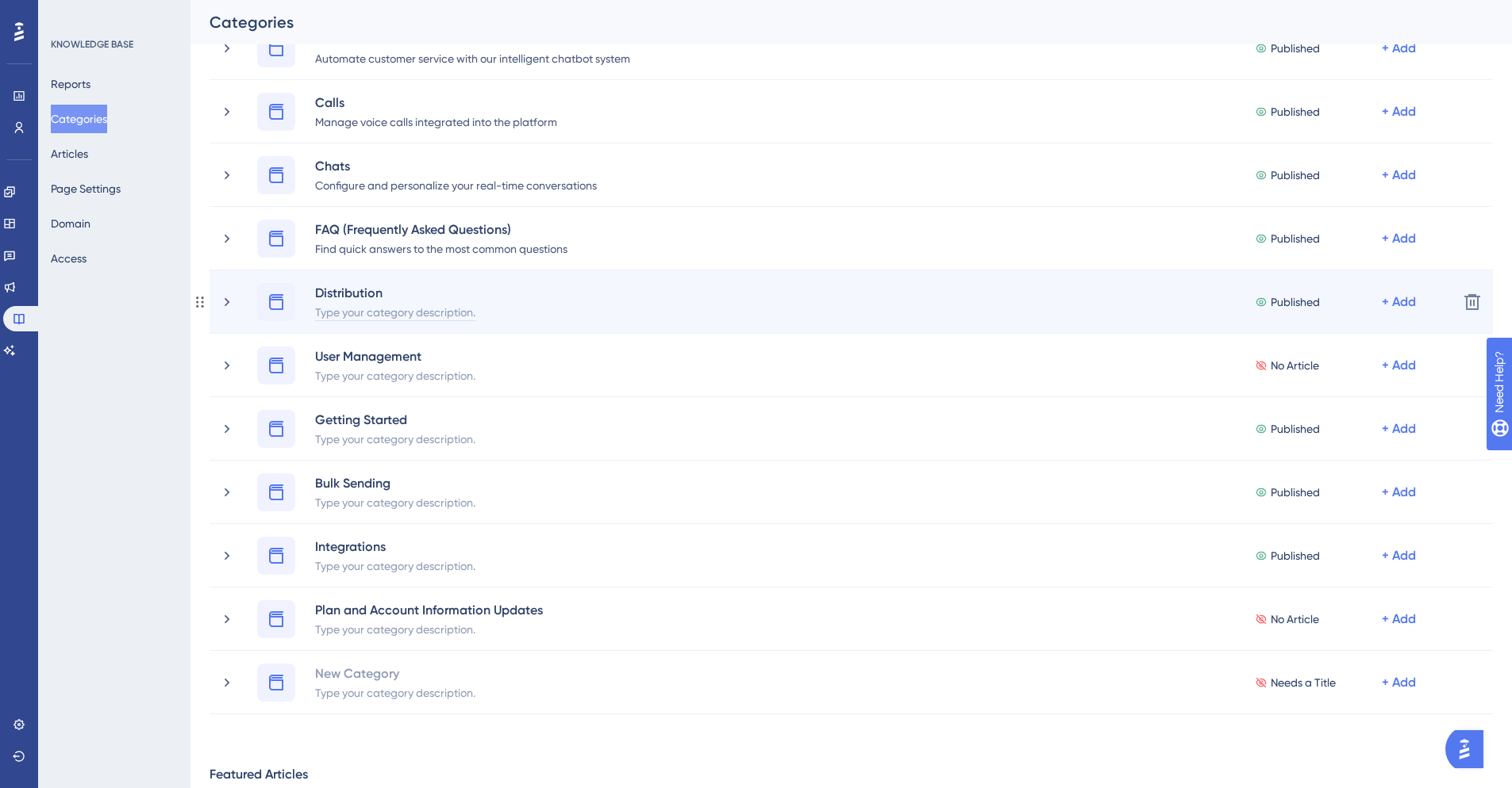
click at [361, 312] on div "Type your category description." at bounding box center [395, 311] width 162 height 19
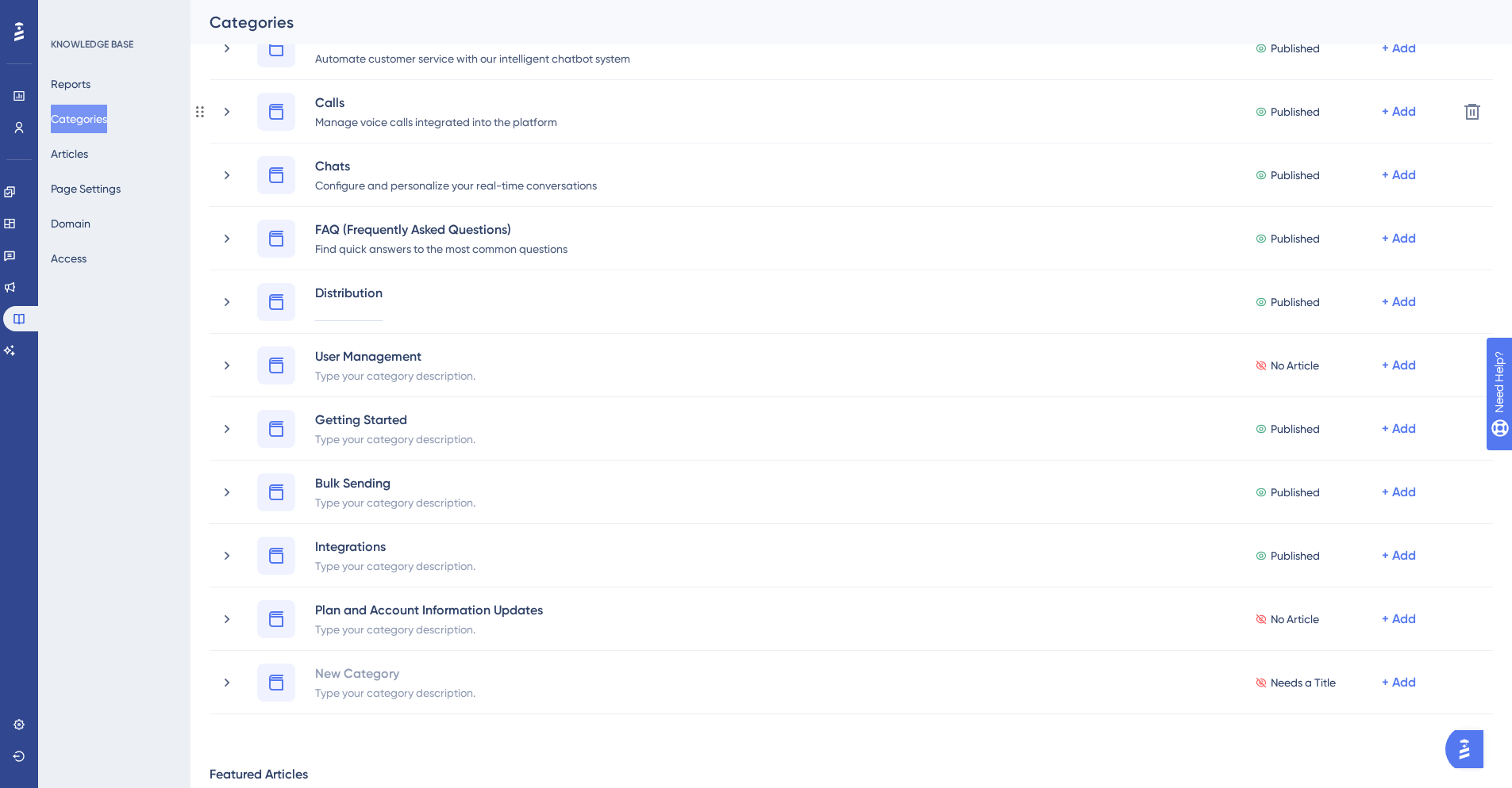
paste div
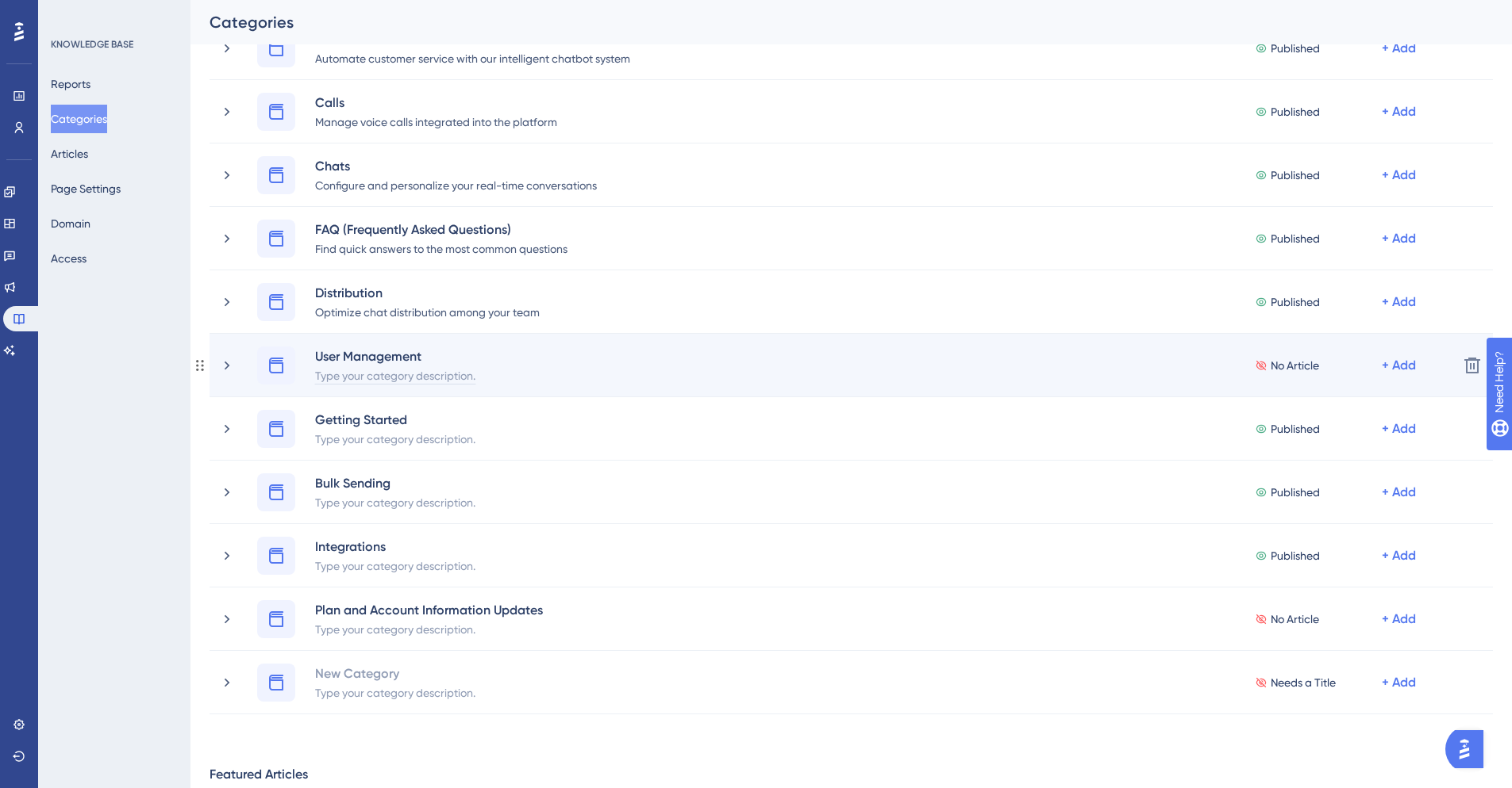
click at [349, 378] on div "Type your category description." at bounding box center [395, 375] width 162 height 19
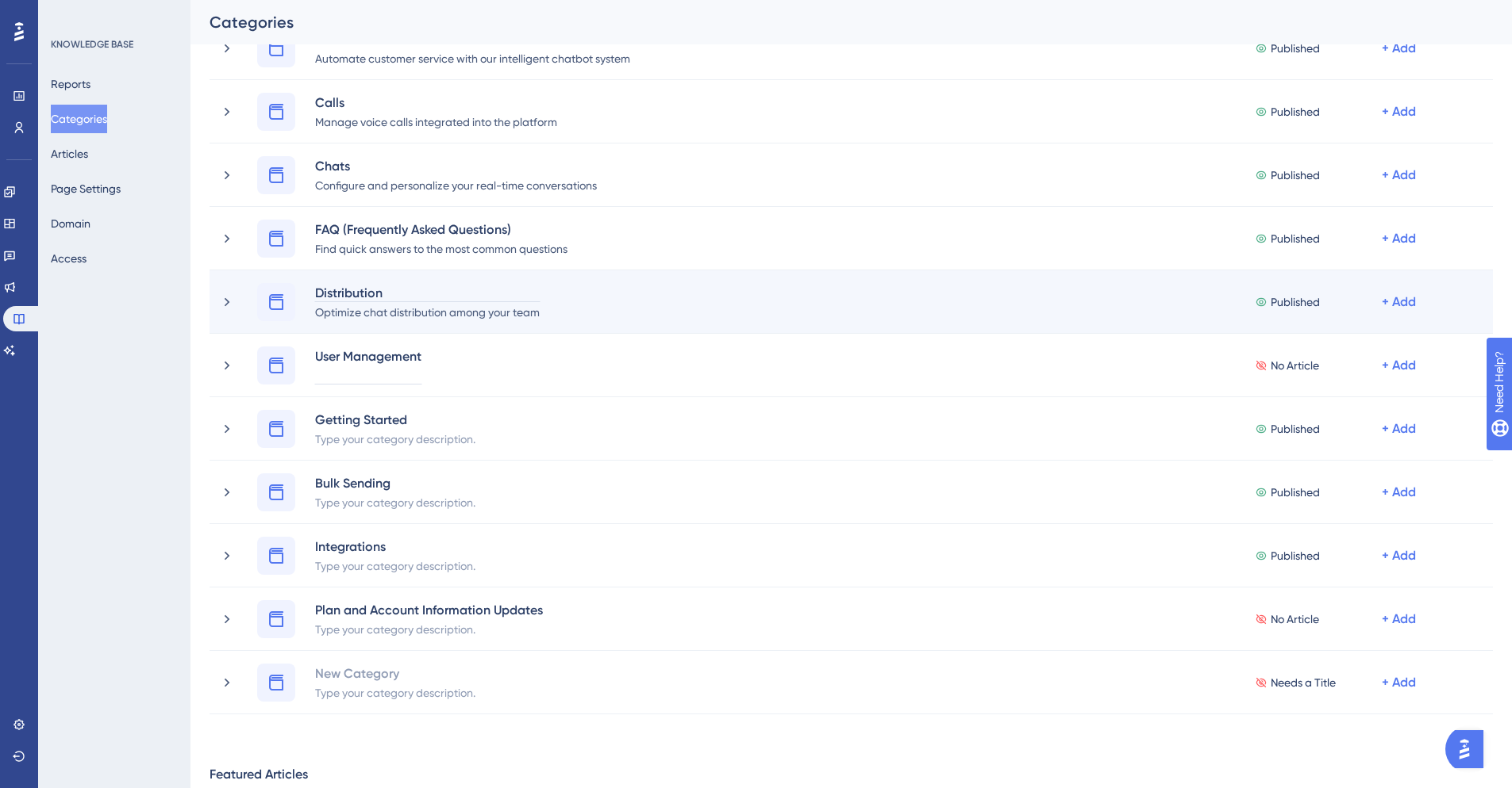
paste div
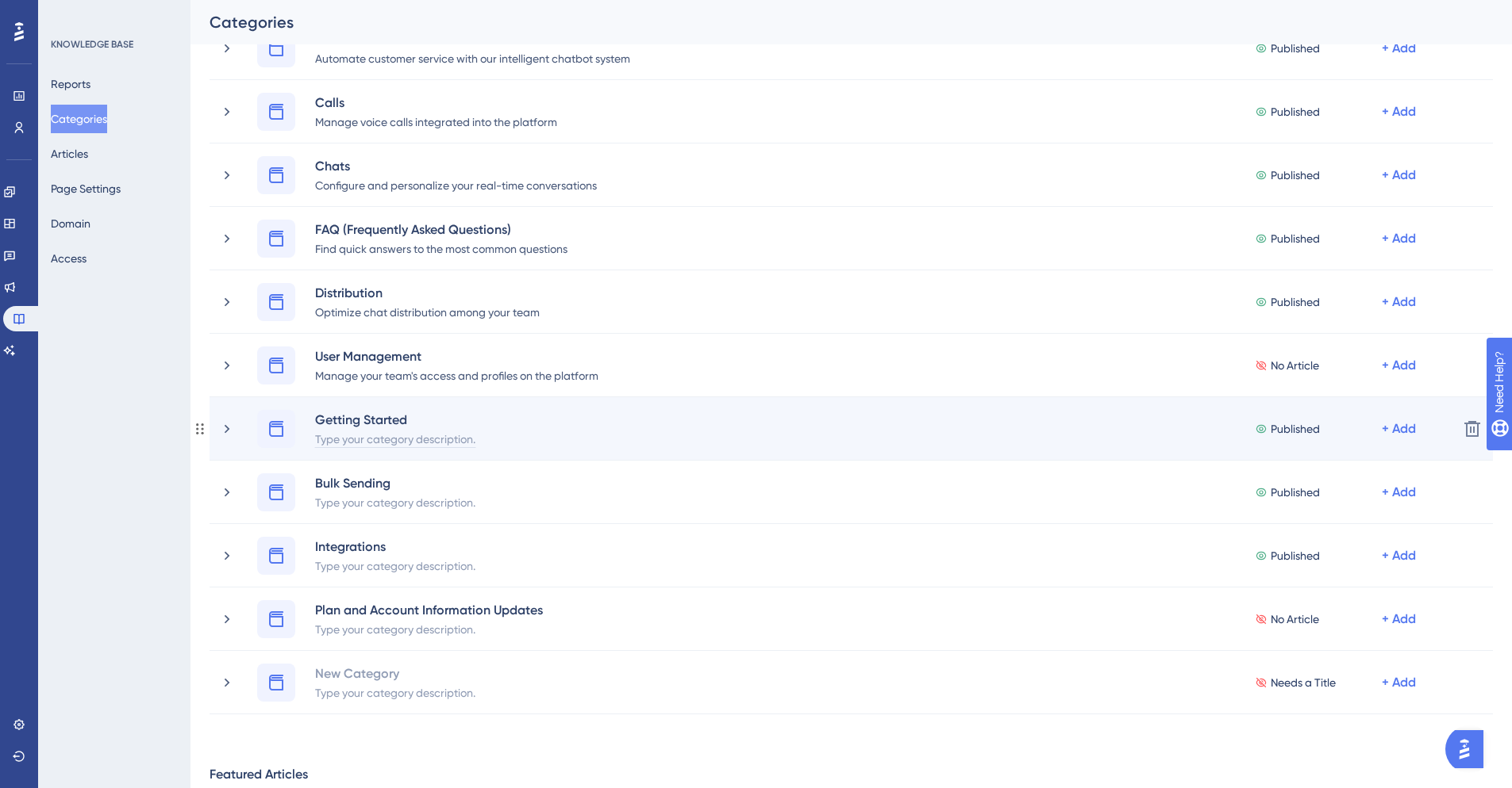
click at [373, 437] on div "Type your category description." at bounding box center [395, 439] width 162 height 19
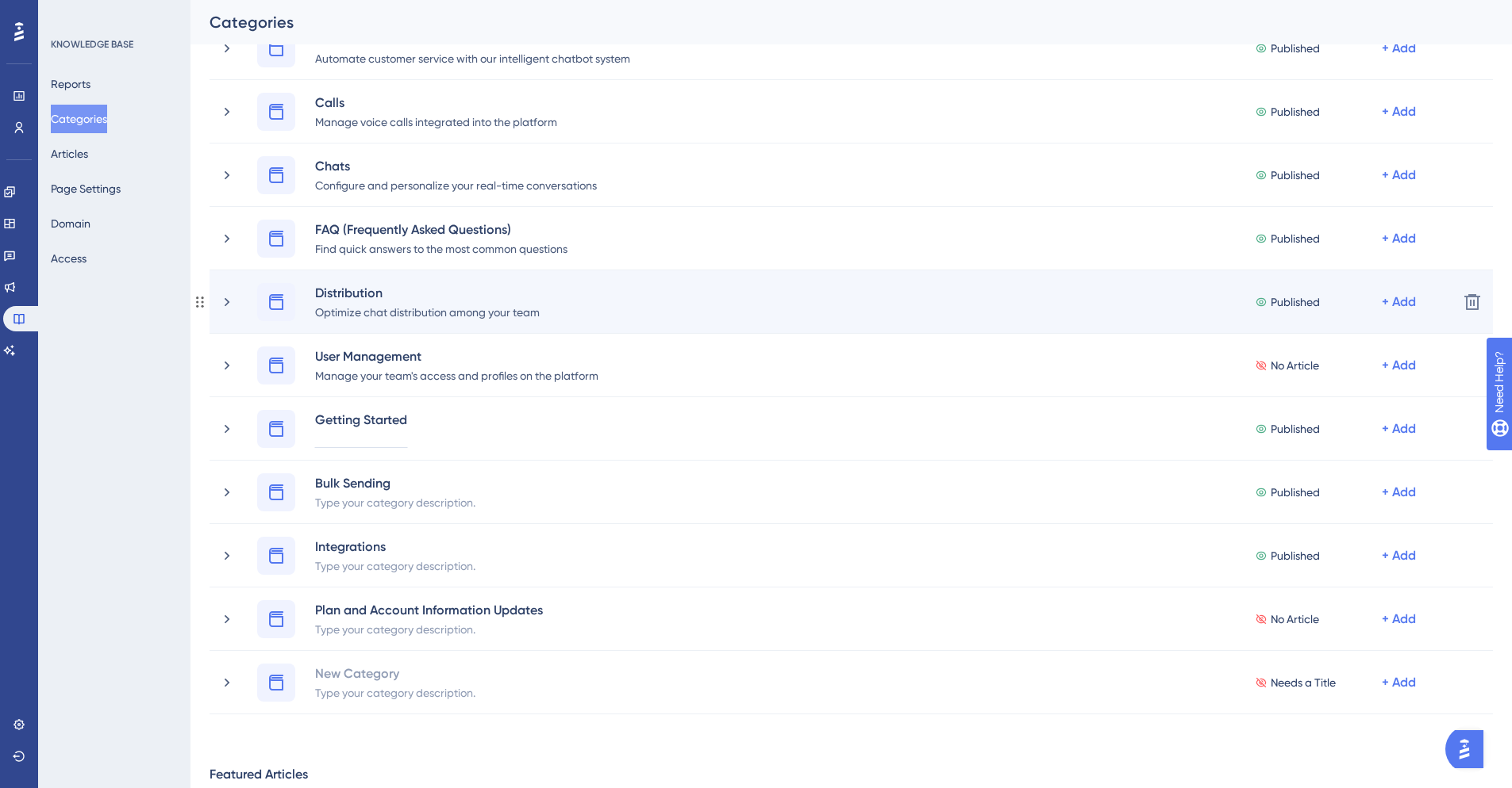
paste div
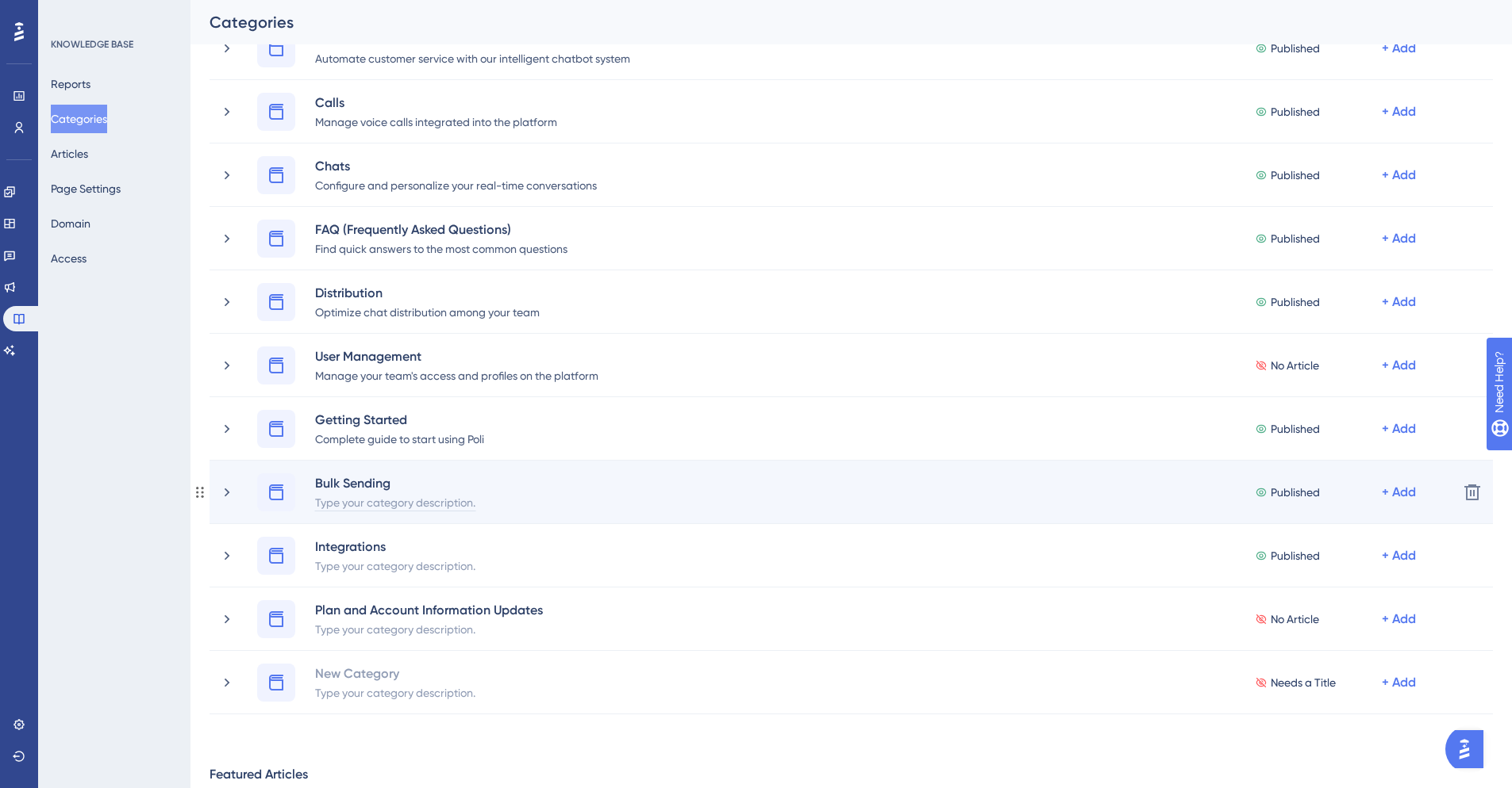
click at [377, 501] on div "Type your category description." at bounding box center [395, 502] width 162 height 19
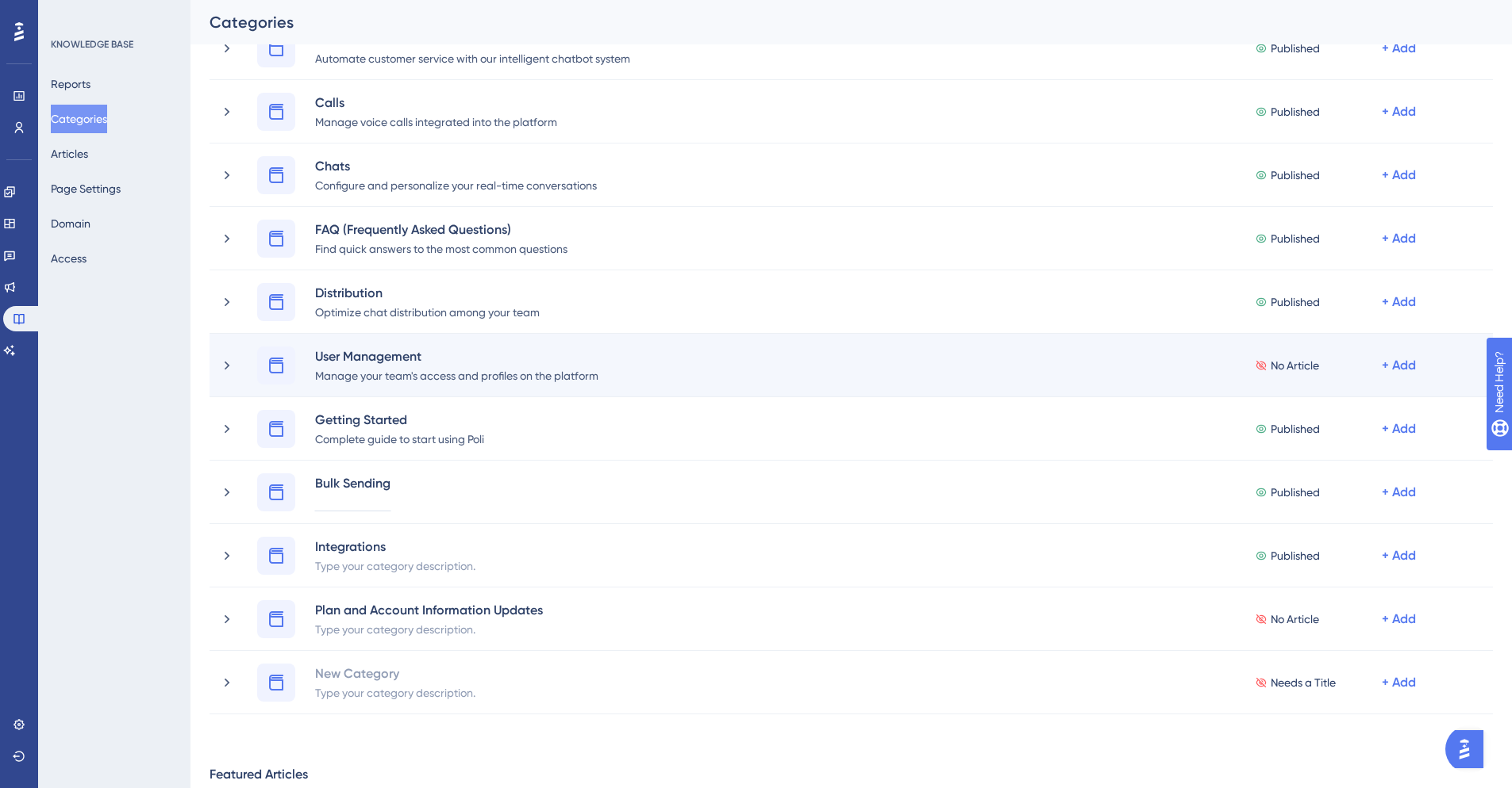
paste div
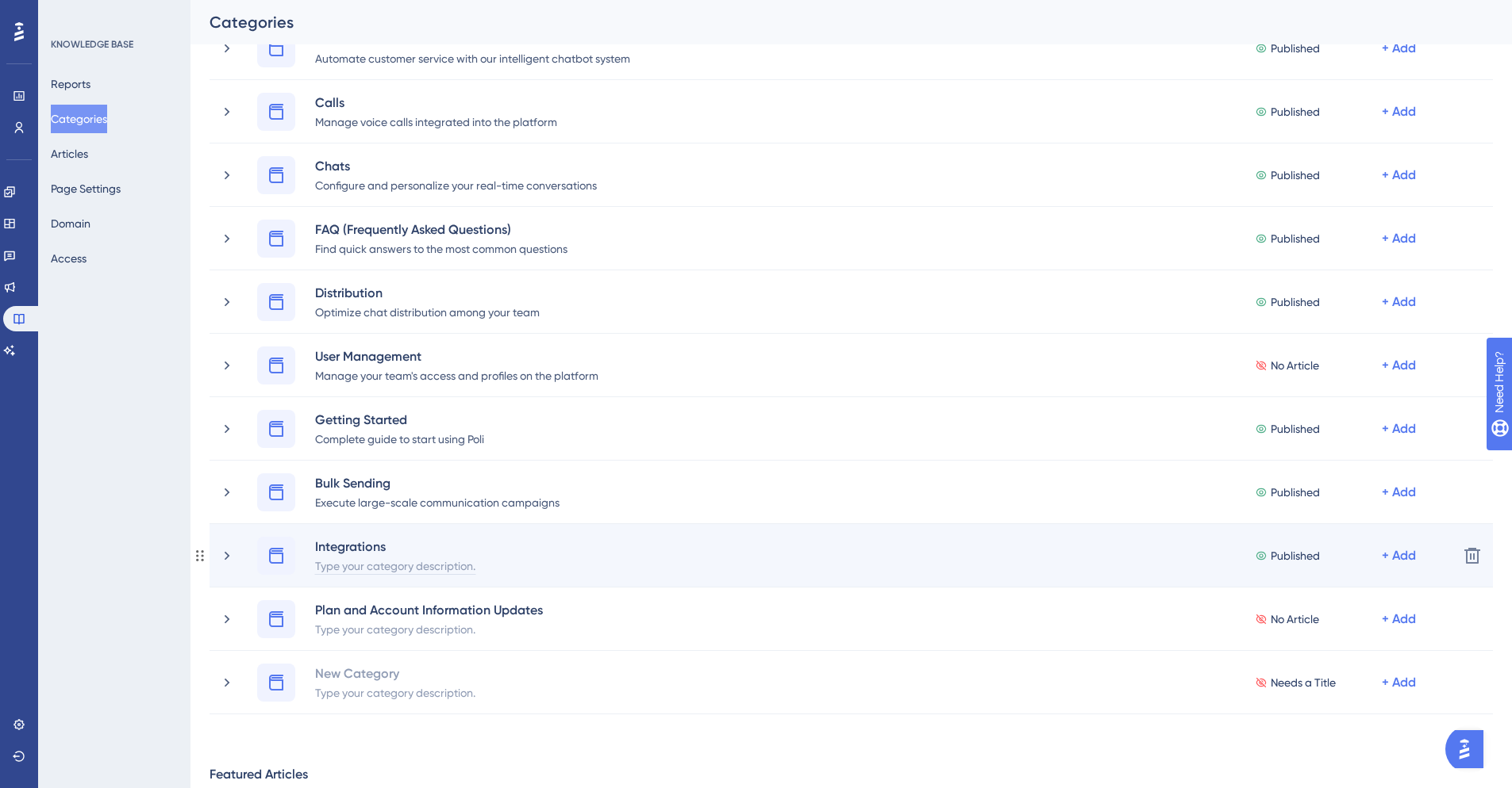
click at [355, 566] on div "Type your category description." at bounding box center [395, 565] width 162 height 19
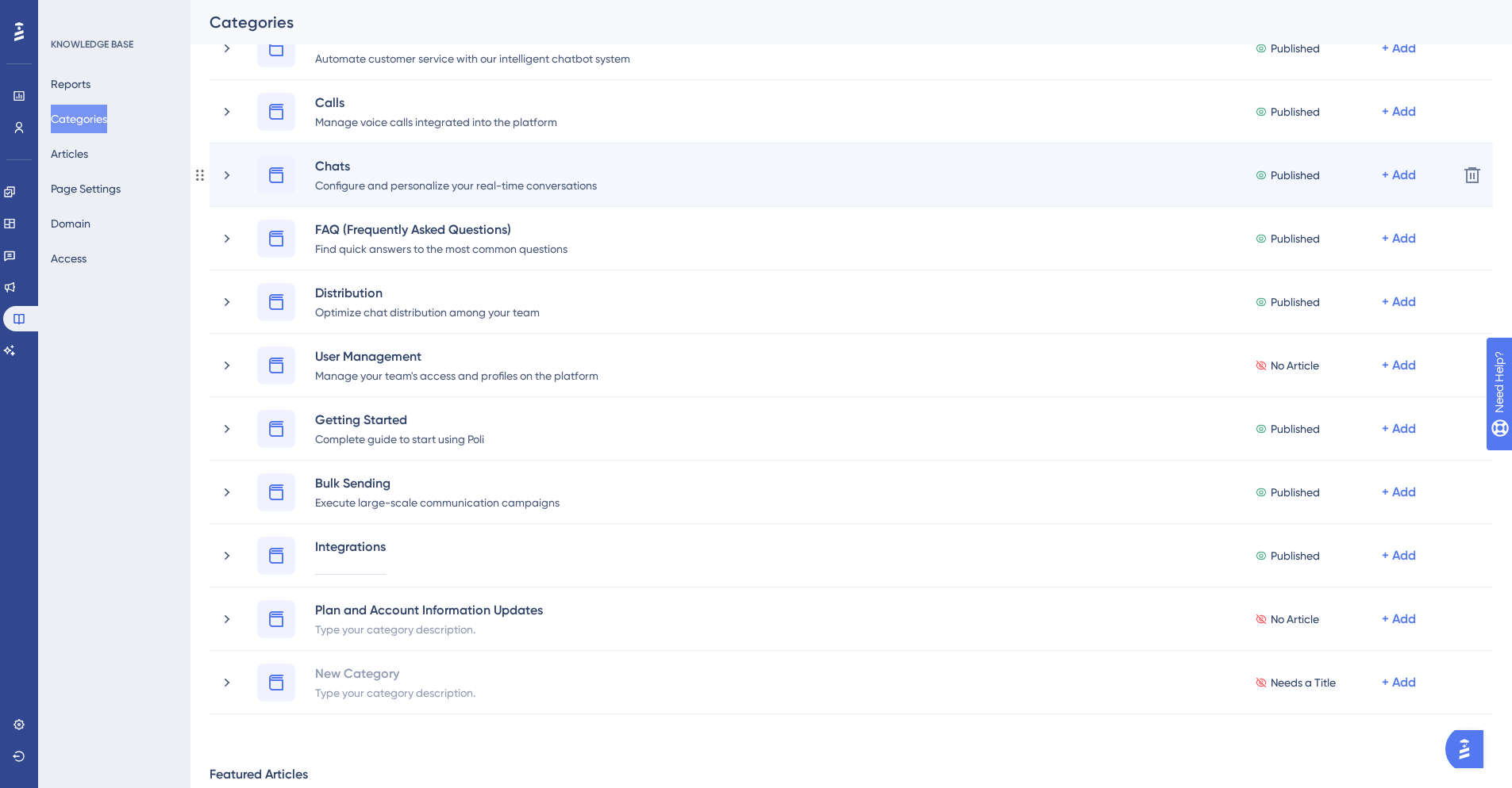
paste div
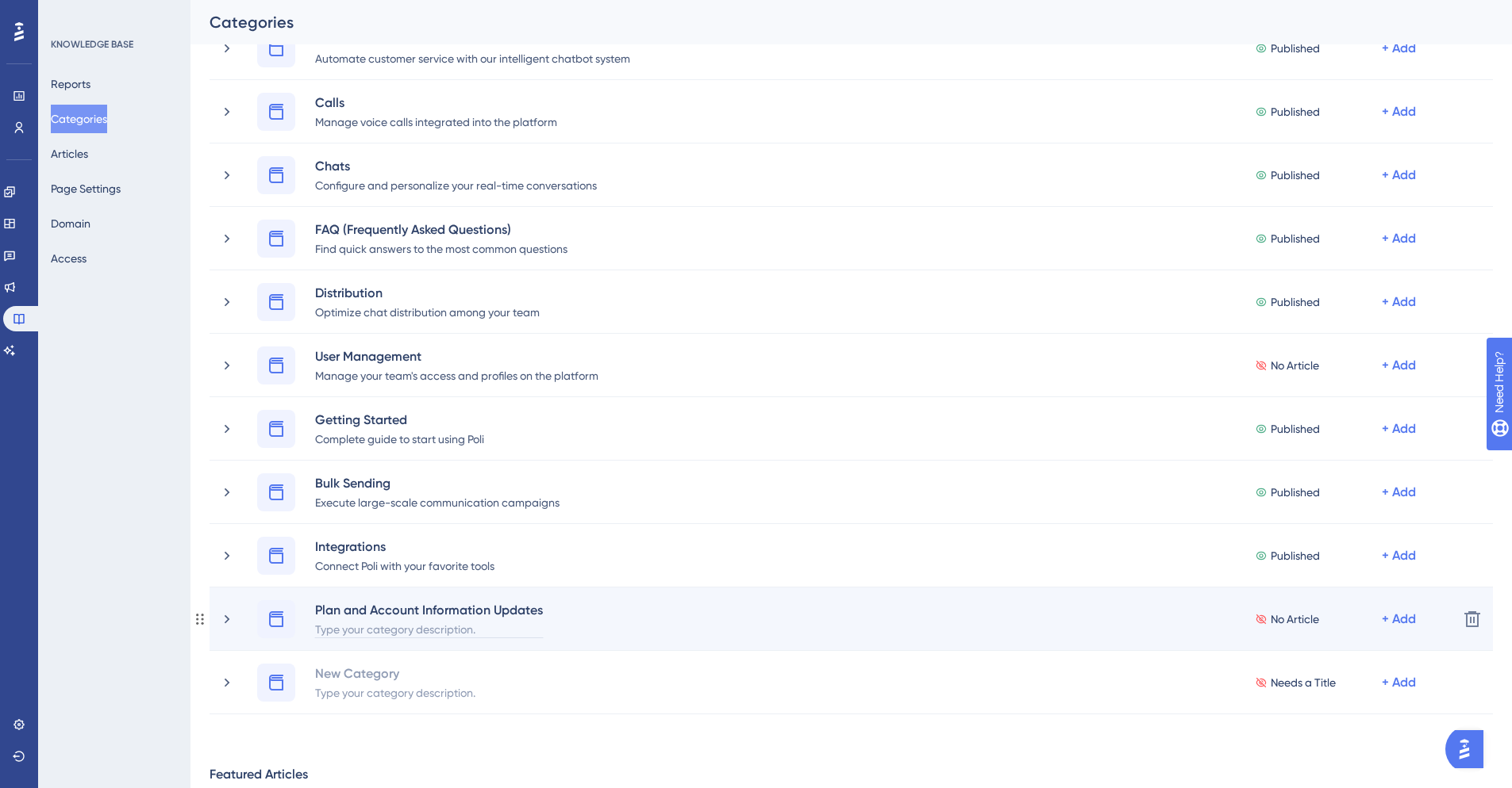
click at [410, 636] on div "Type your category description." at bounding box center [429, 629] width 229 height 19
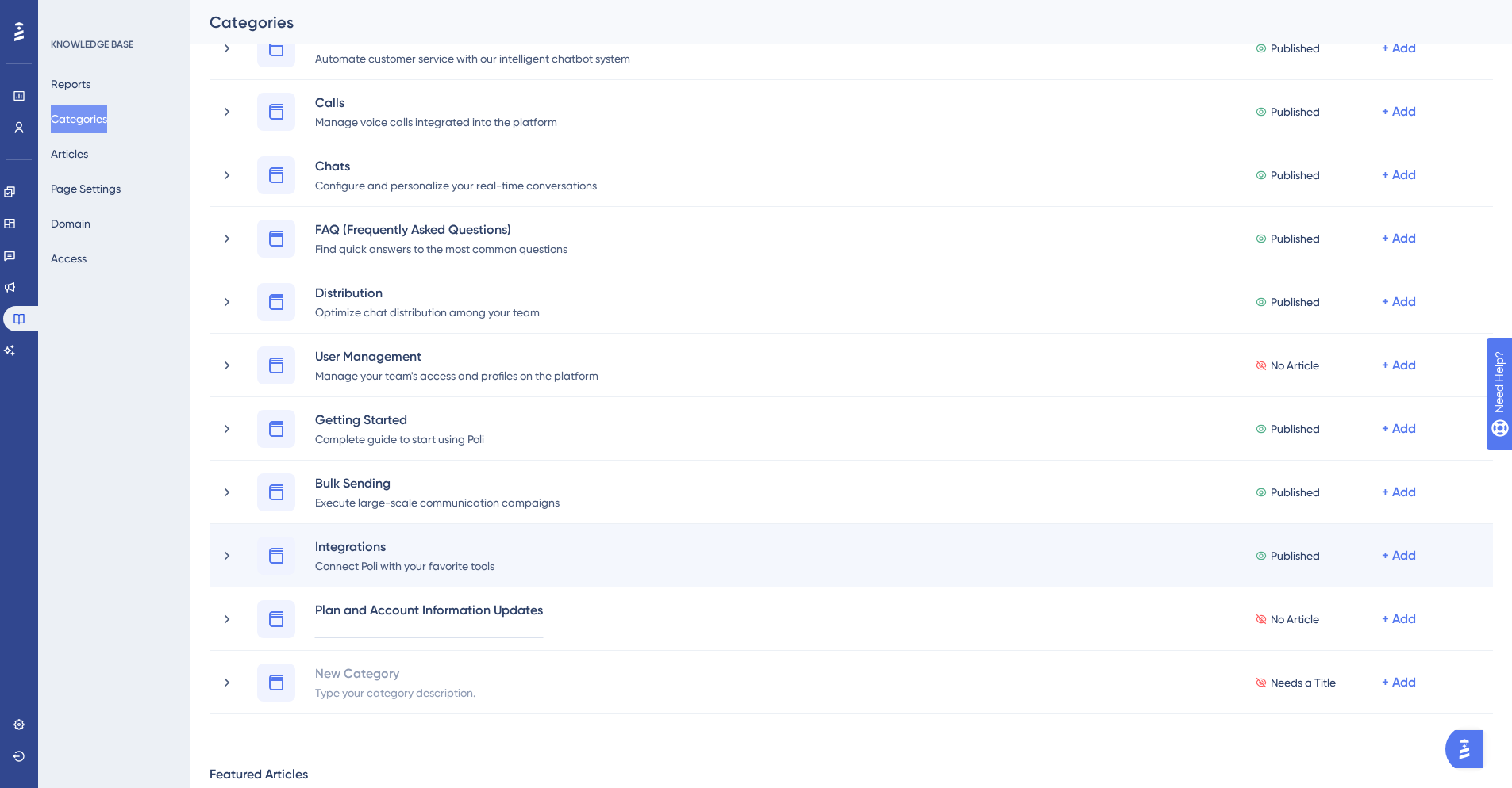
paste div
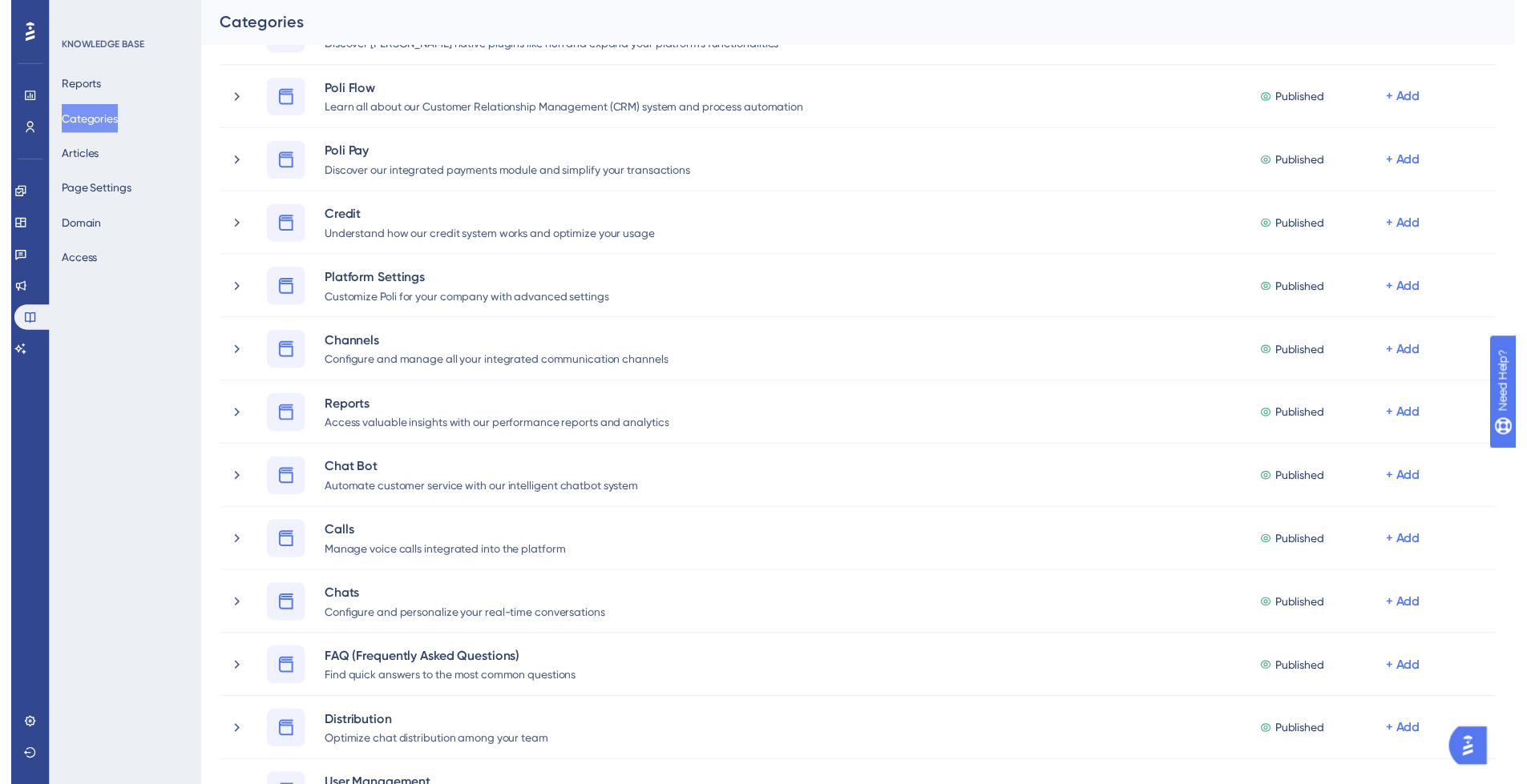
scroll to position [0, 0]
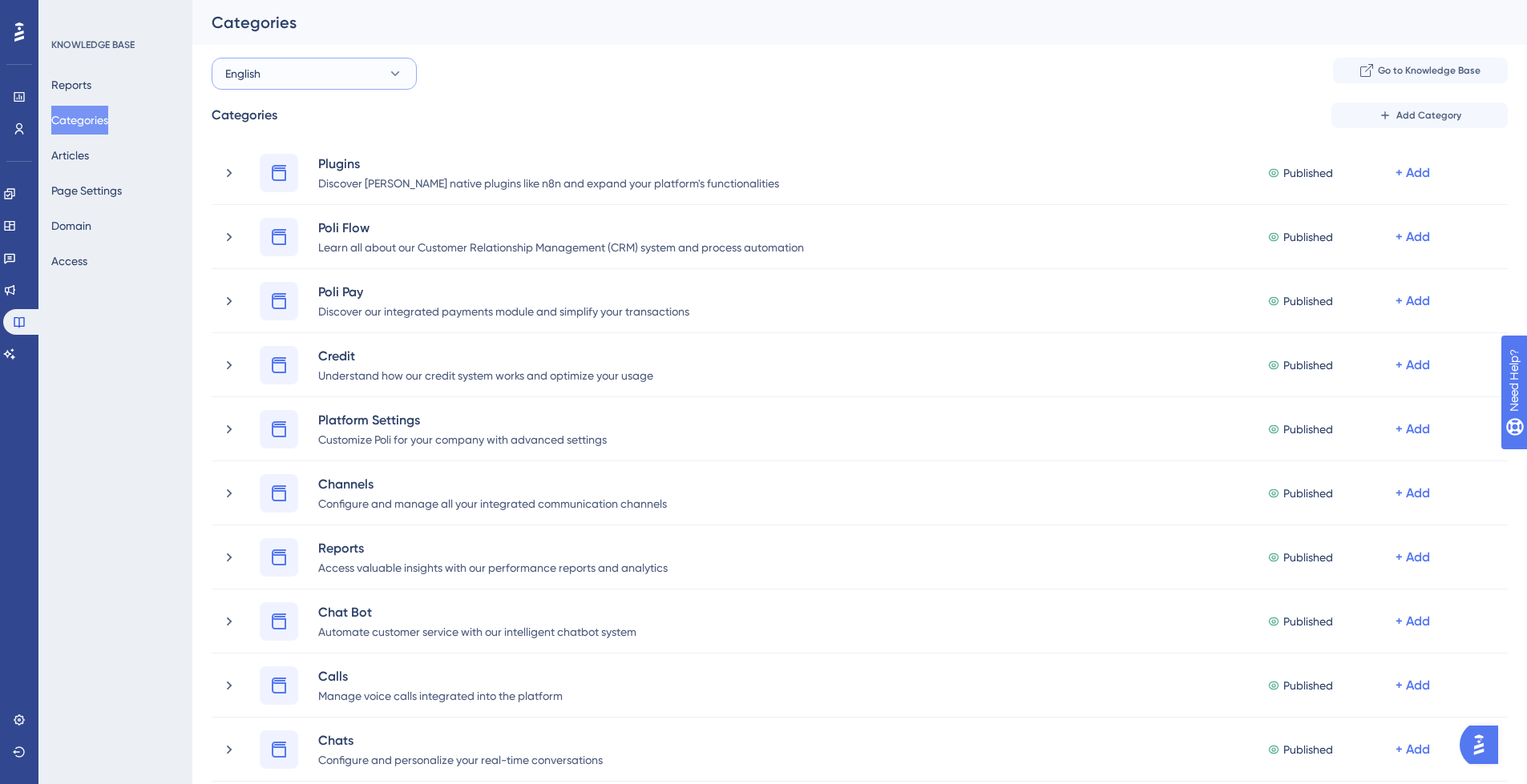
drag, startPoint x: 330, startPoint y: 82, endPoint x: 332, endPoint y: 94, distance: 12.2
click at [331, 85] on button "English" at bounding box center [314, 74] width 205 height 32
drag, startPoint x: 344, startPoint y: 235, endPoint x: 1117, endPoint y: 99, distance: 784.9
click at [344, 235] on div "Spanish Spanish" at bounding box center [314, 236] width 159 height 32
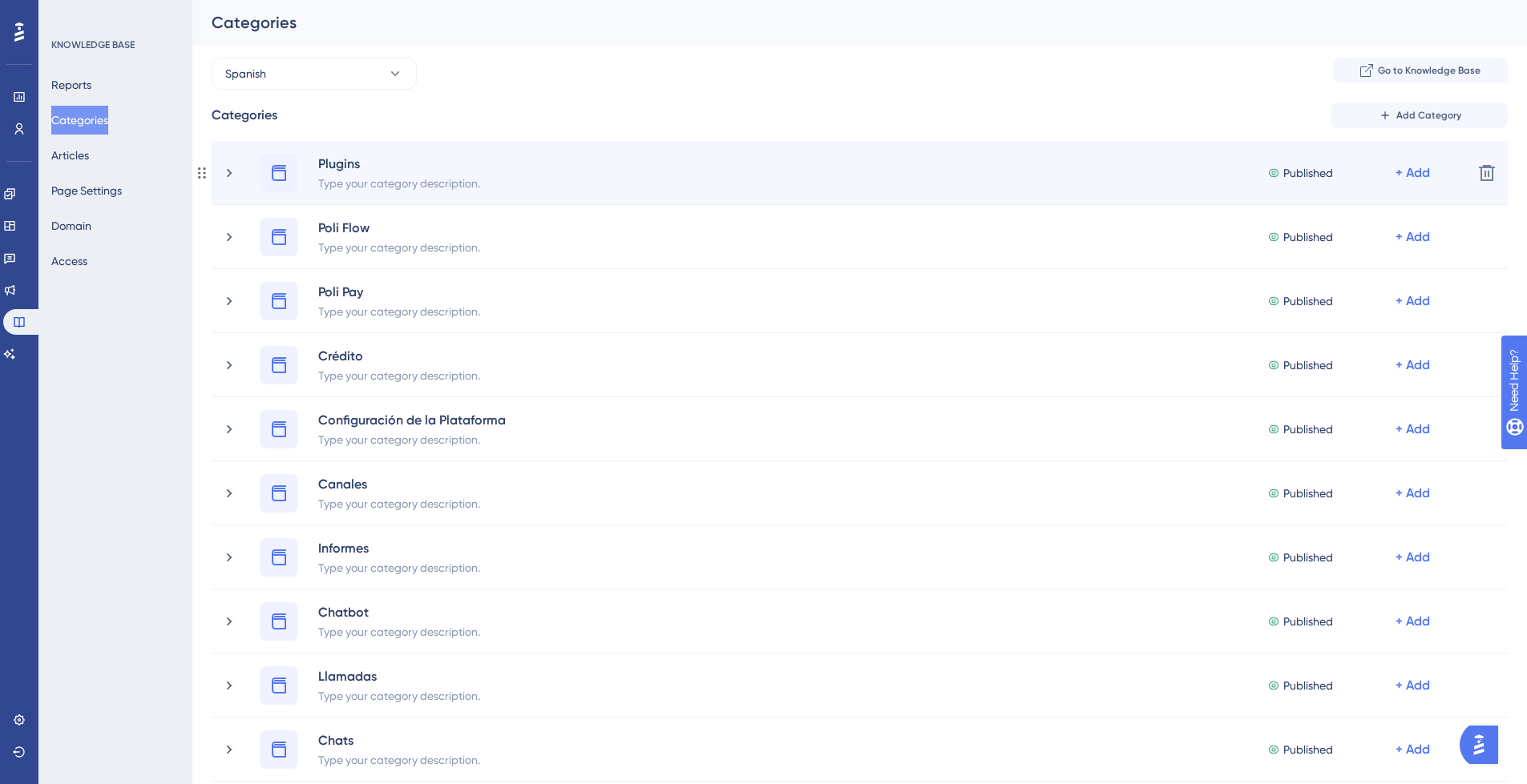
click at [400, 179] on div "Type your category description." at bounding box center [399, 182] width 163 height 20
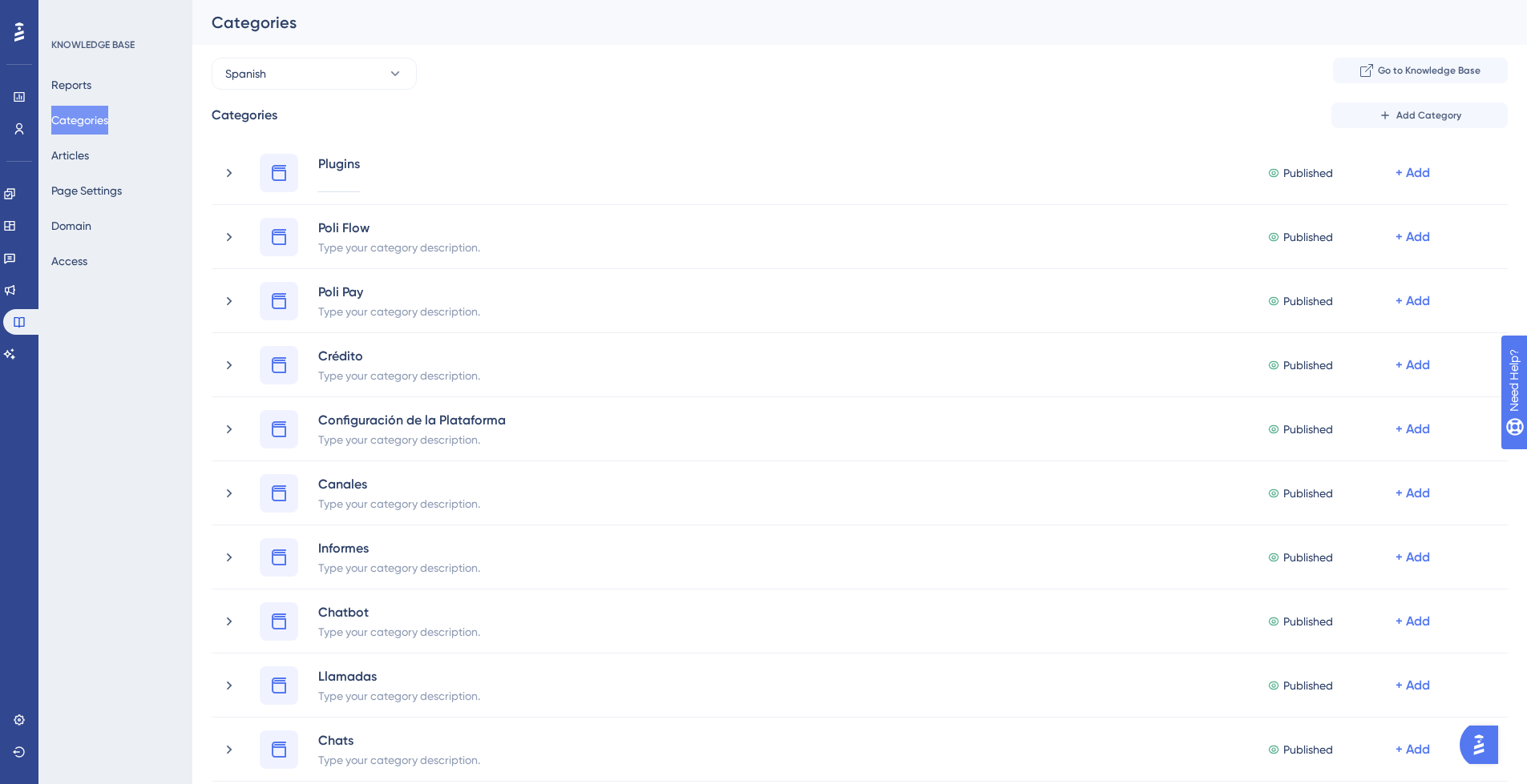
paste div
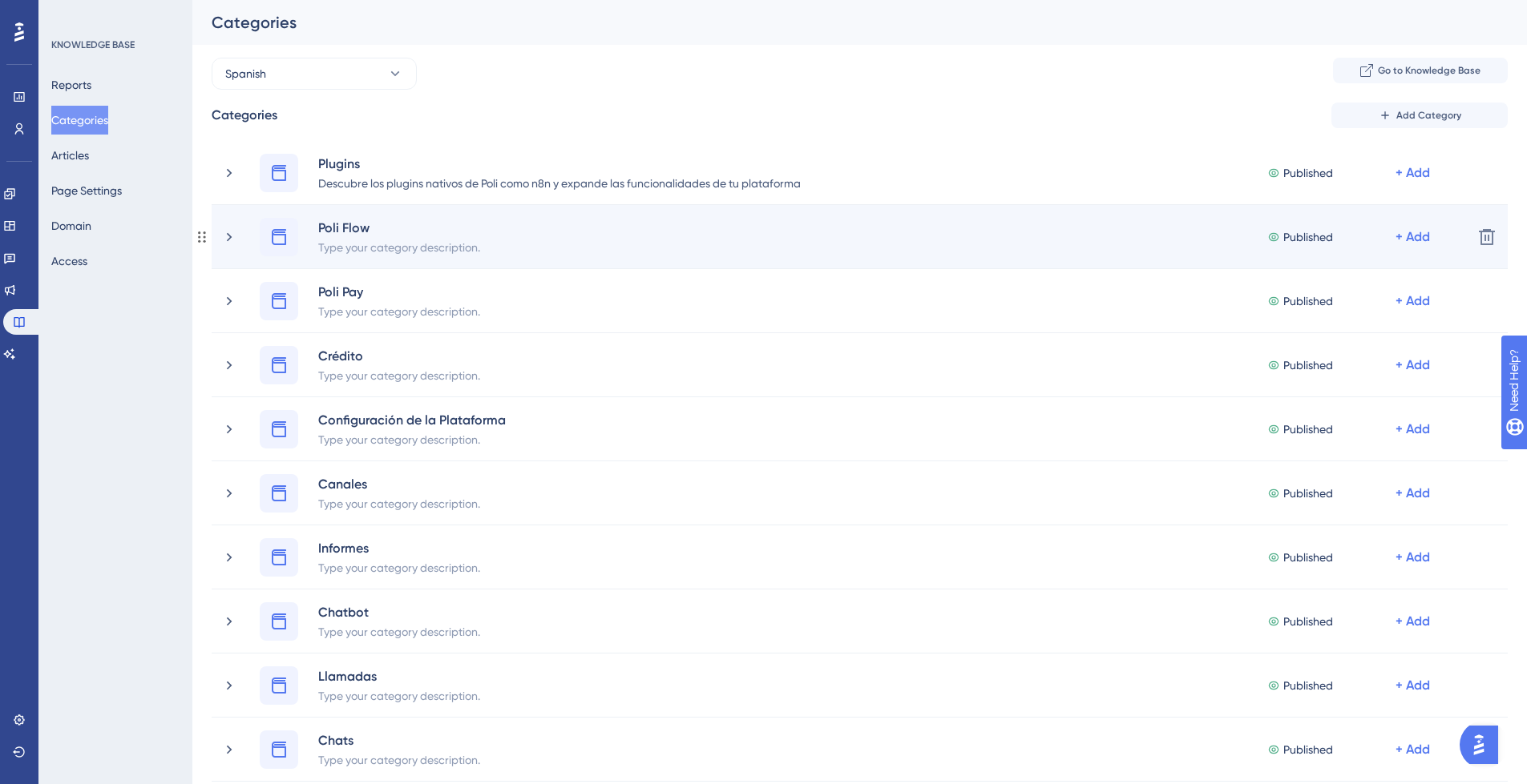
drag, startPoint x: 402, startPoint y: 249, endPoint x: 420, endPoint y: 231, distance: 25.5
click at [404, 247] on div "Type your category description." at bounding box center [399, 247] width 163 height 20
paste div
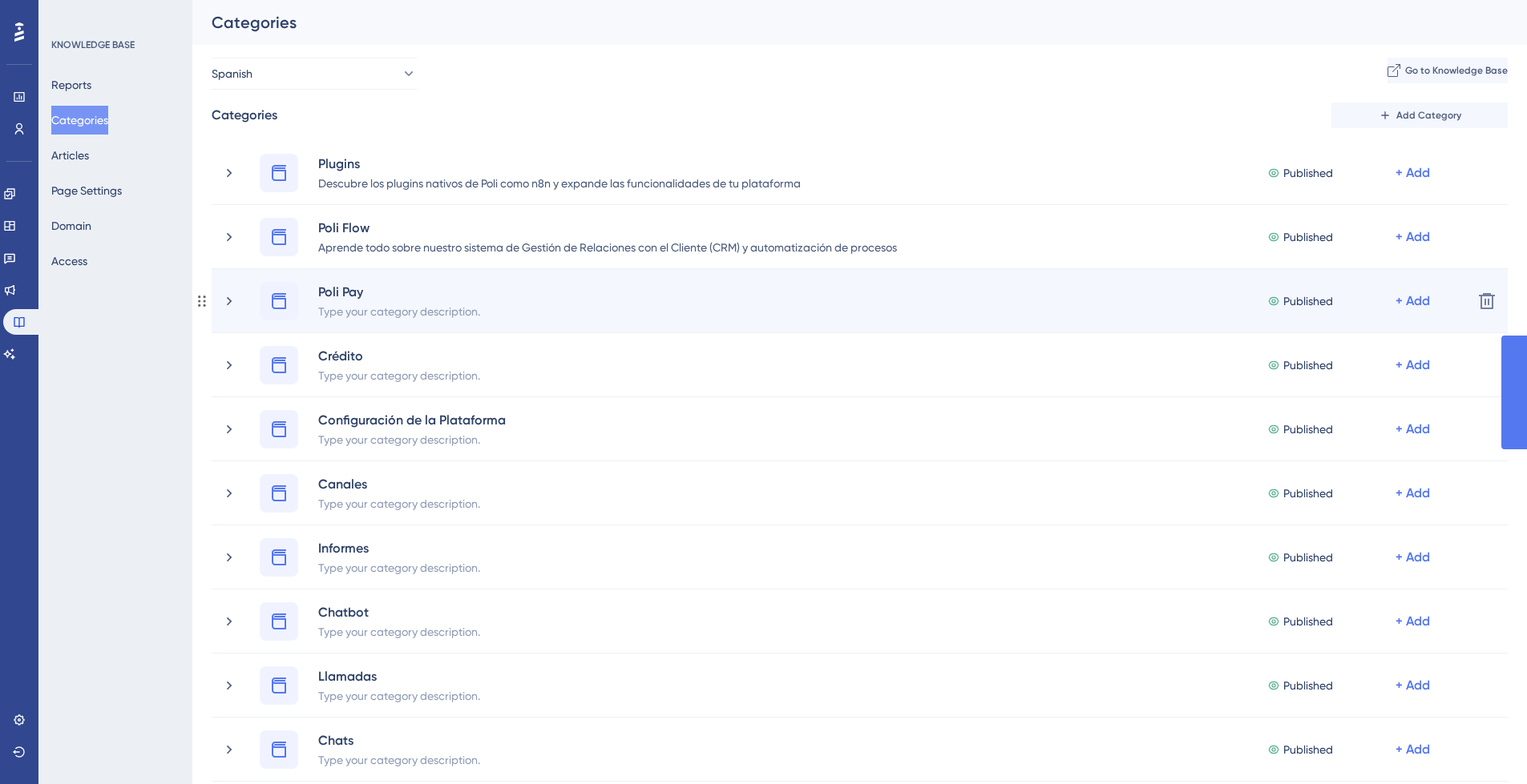
click at [396, 304] on div "Type your category description." at bounding box center [399, 310] width 163 height 20
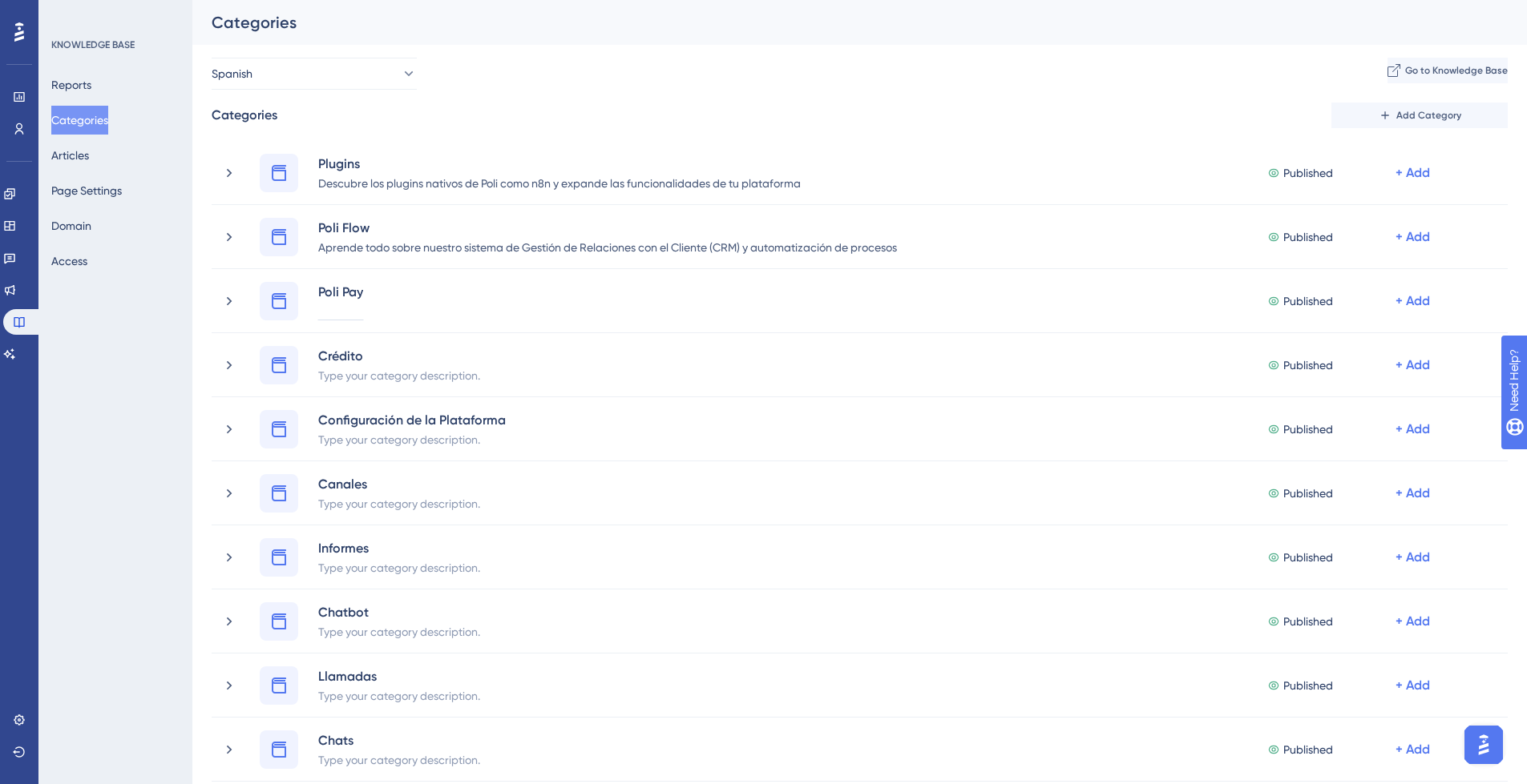
paste div
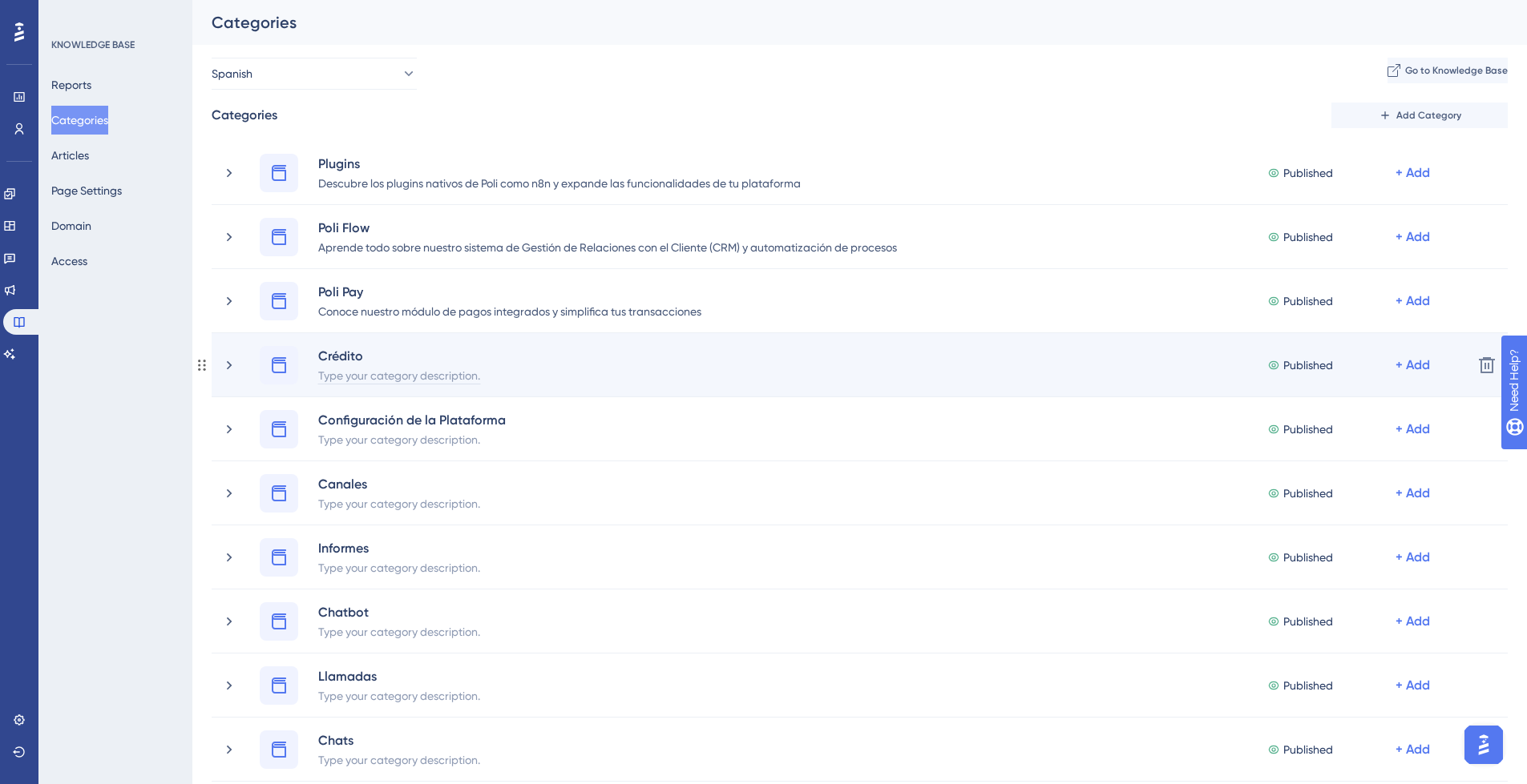
click at [362, 374] on div "Type your category description." at bounding box center [399, 375] width 163 height 20
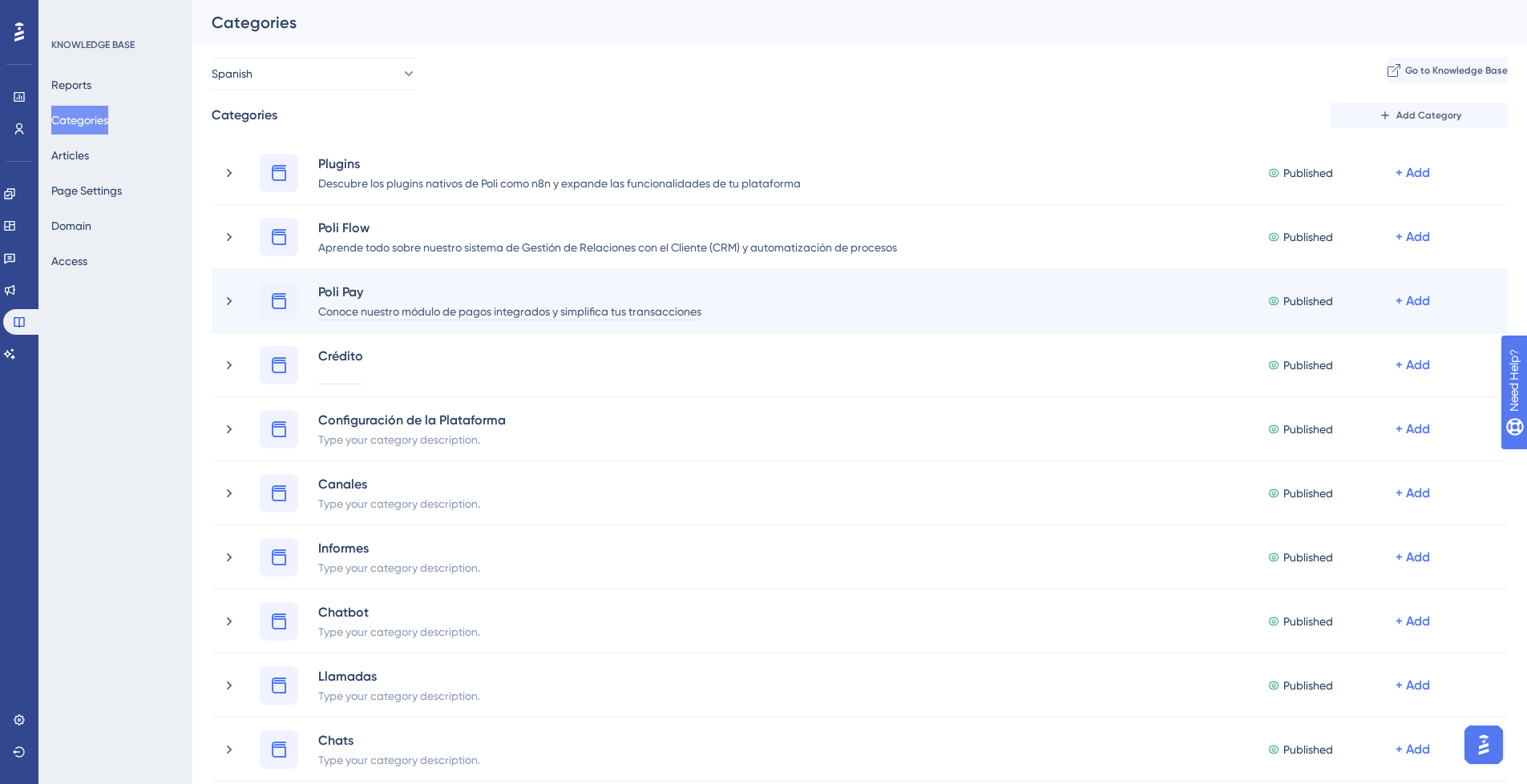
paste div
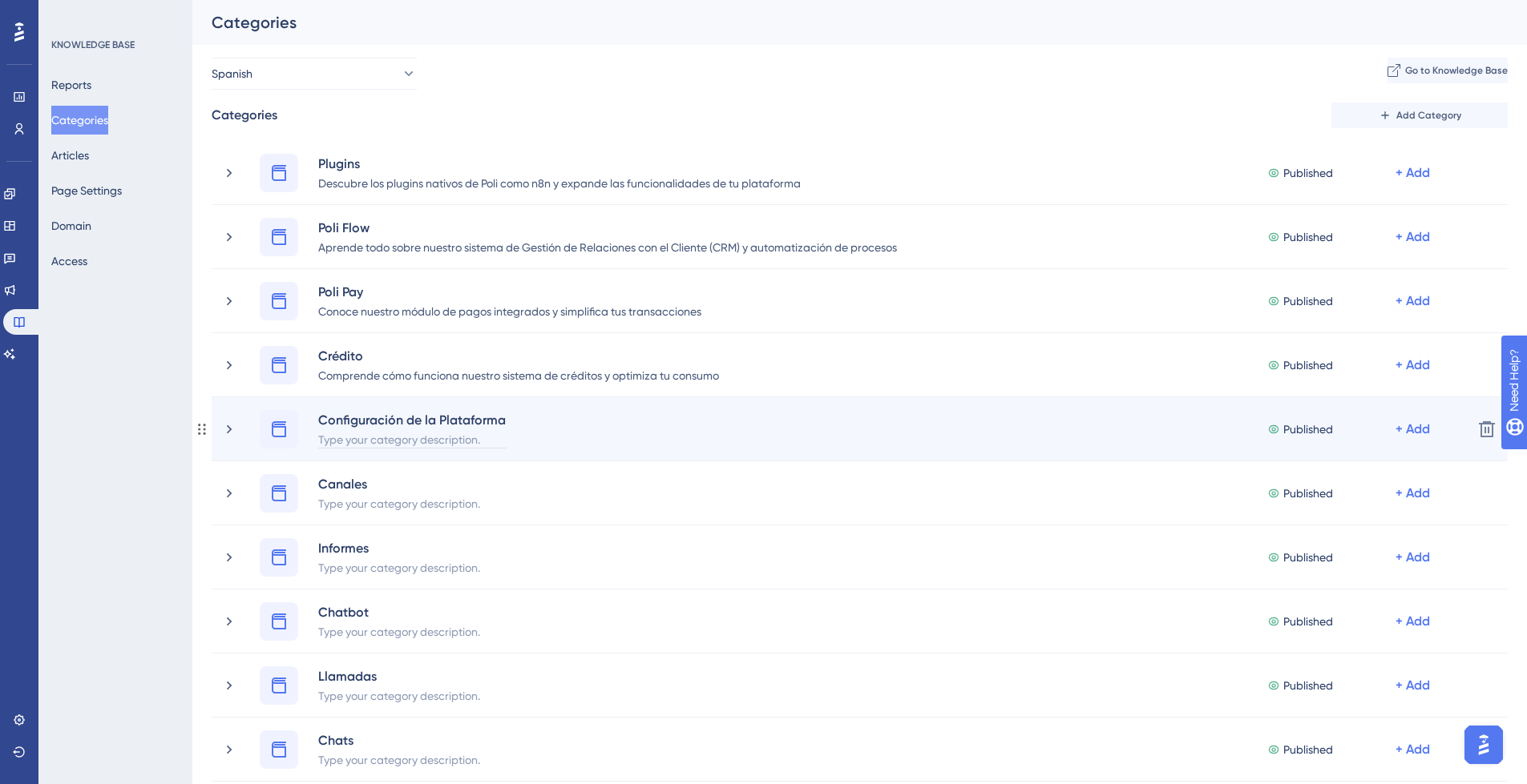
drag, startPoint x: 416, startPoint y: 441, endPoint x: 427, endPoint y: 431, distance: 14.9
click at [416, 441] on div "Type your category description." at bounding box center [412, 439] width 189 height 20
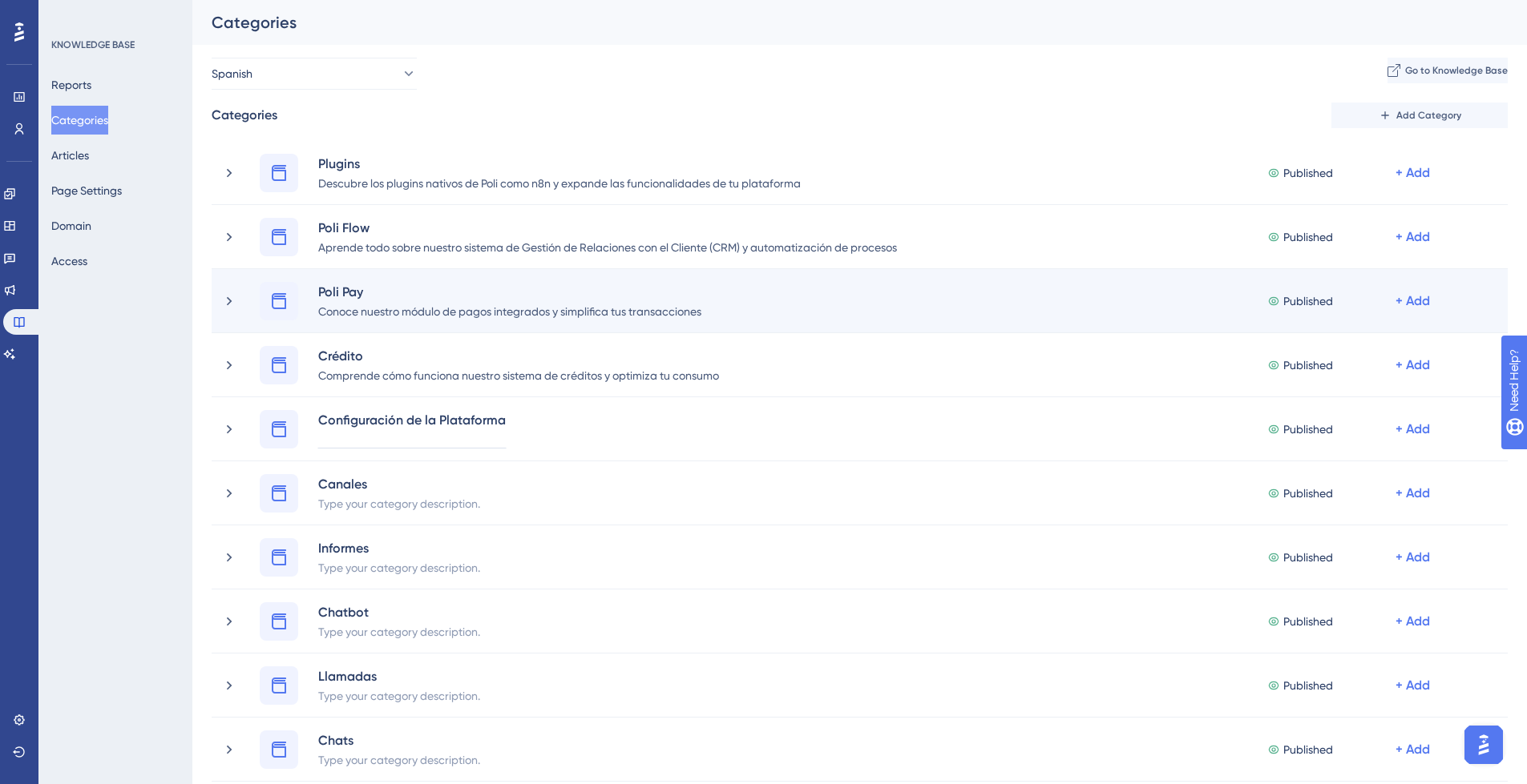
paste div
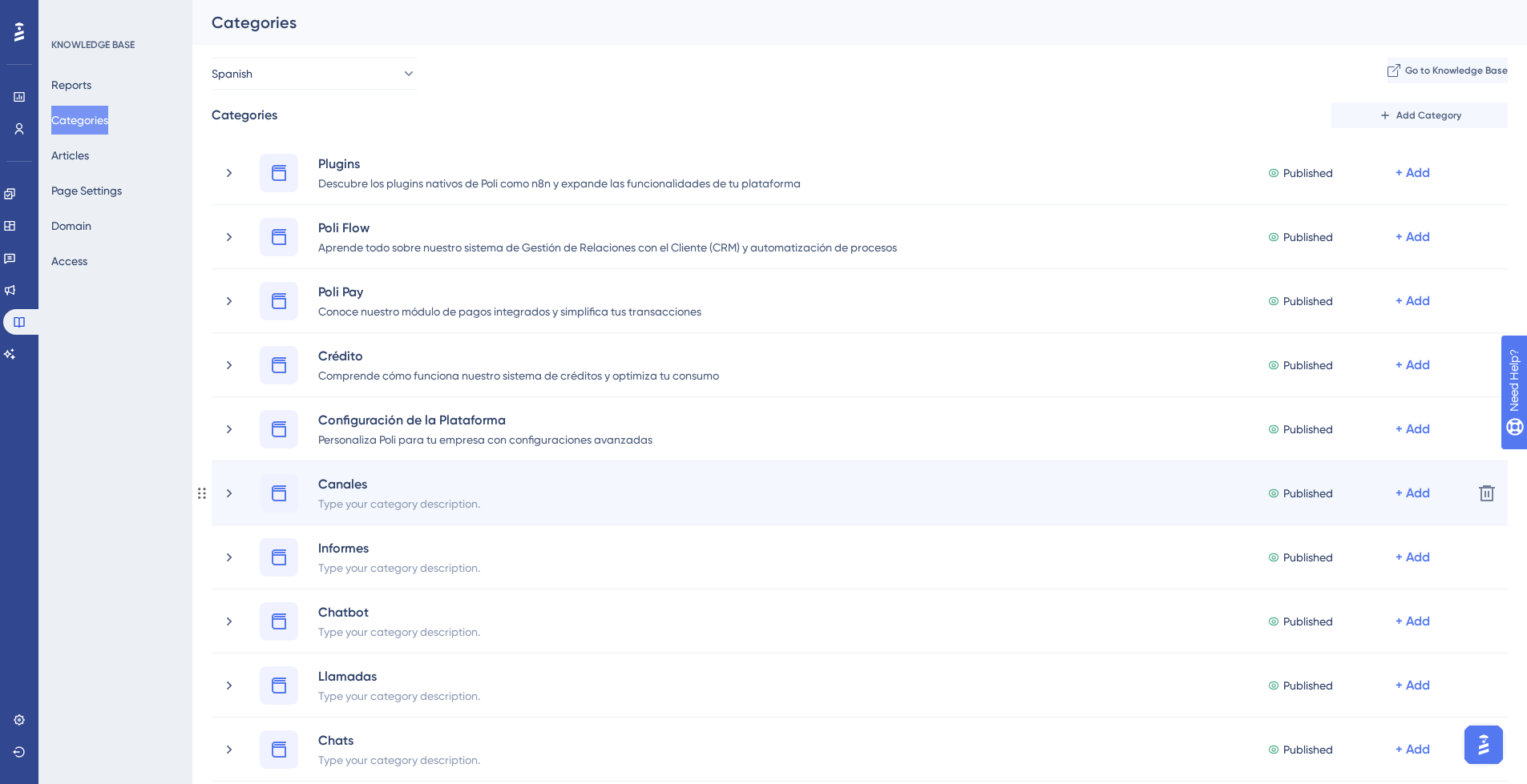
click at [393, 499] on div "Type your category description." at bounding box center [399, 503] width 163 height 20
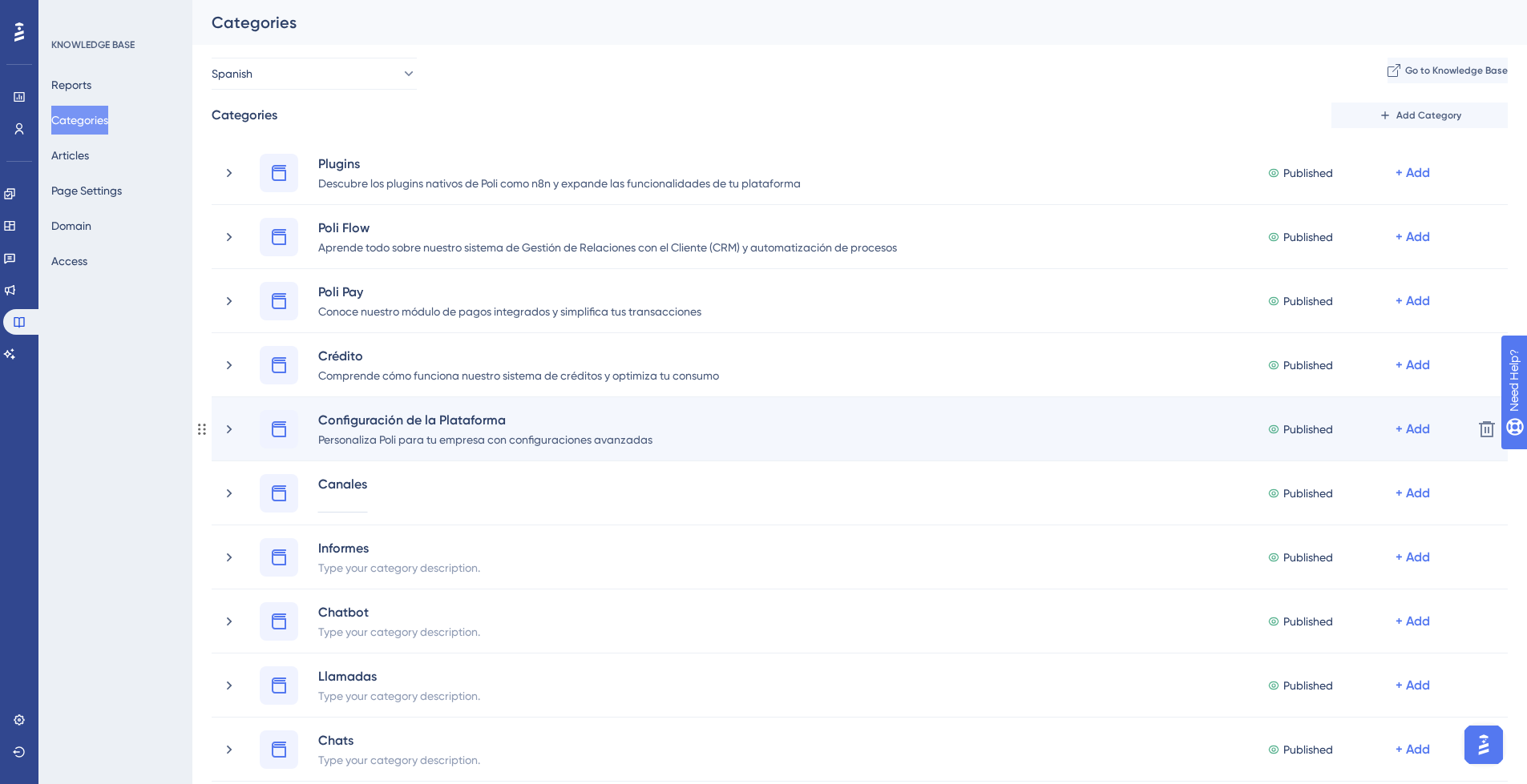
paste div
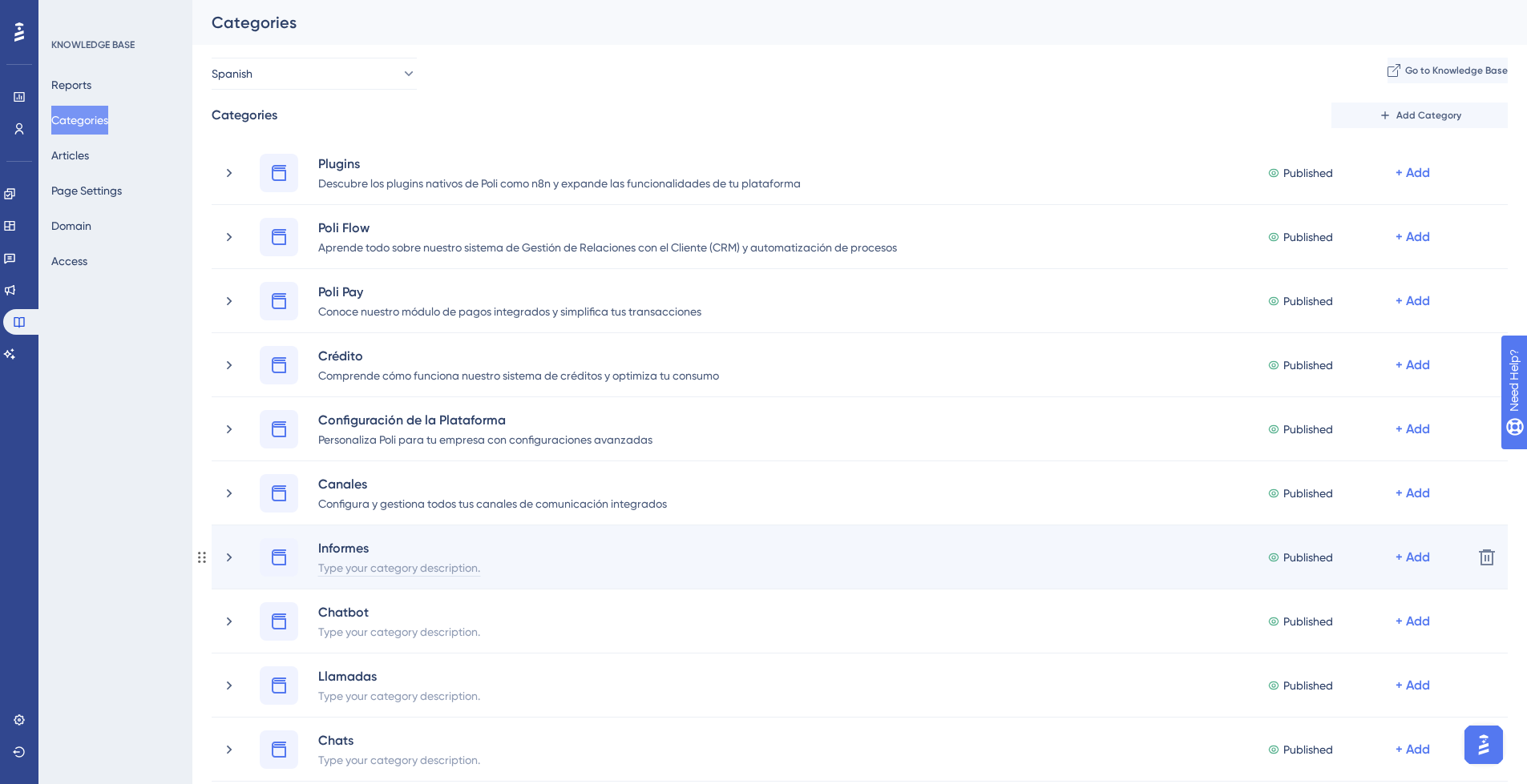
click at [368, 563] on div "Type your category description." at bounding box center [399, 567] width 163 height 20
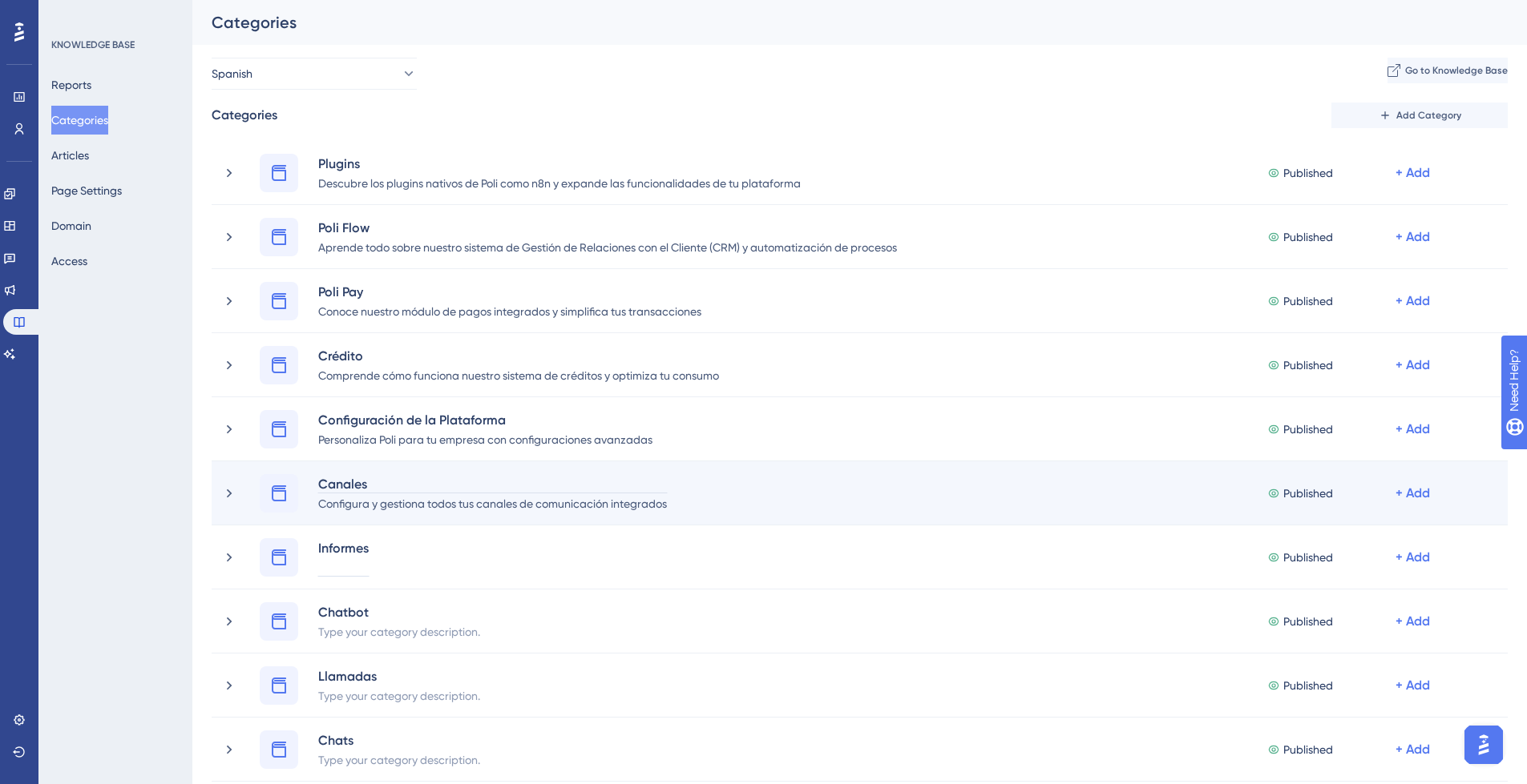
paste div
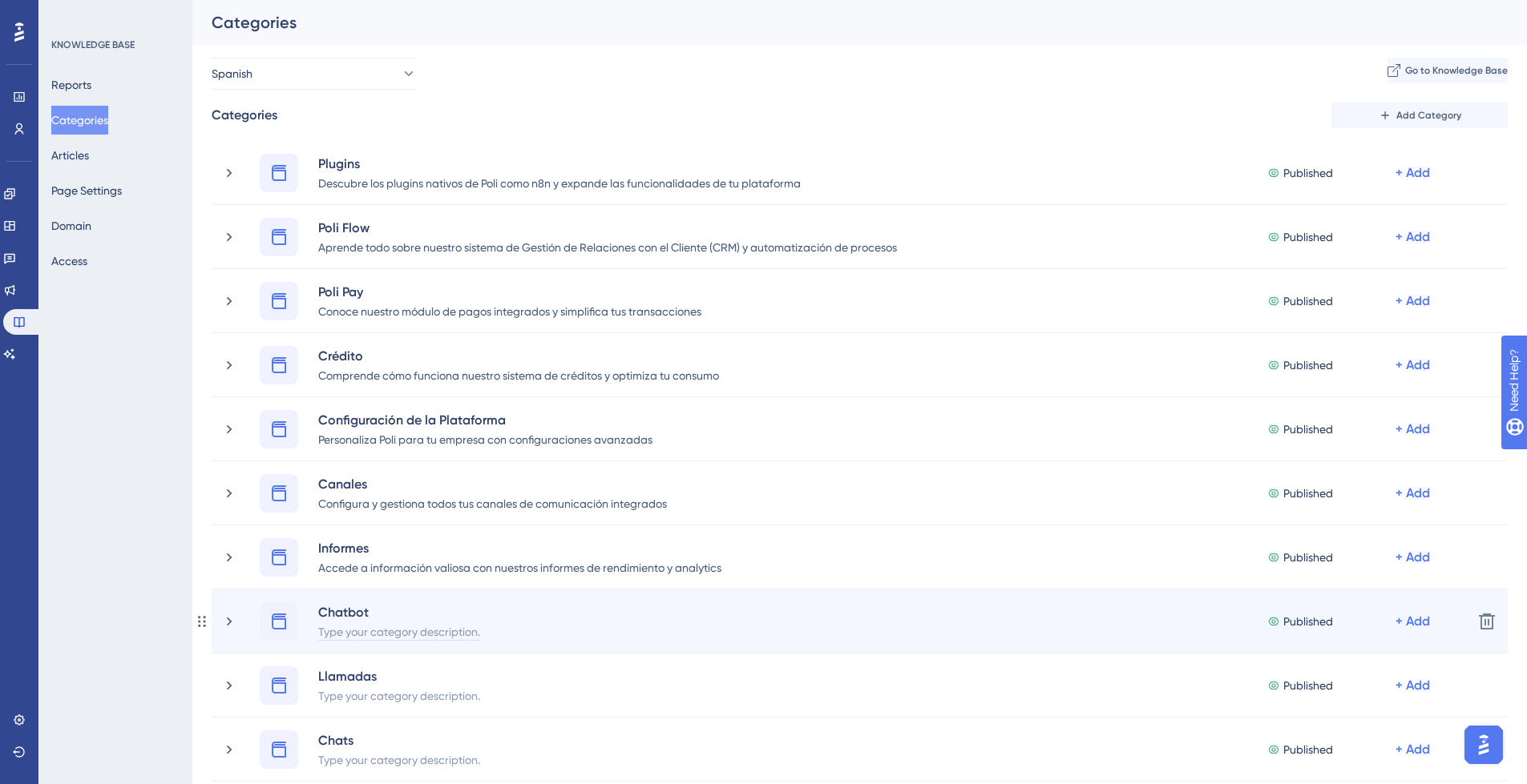
click at [398, 635] on div "Type your category description." at bounding box center [399, 631] width 163 height 20
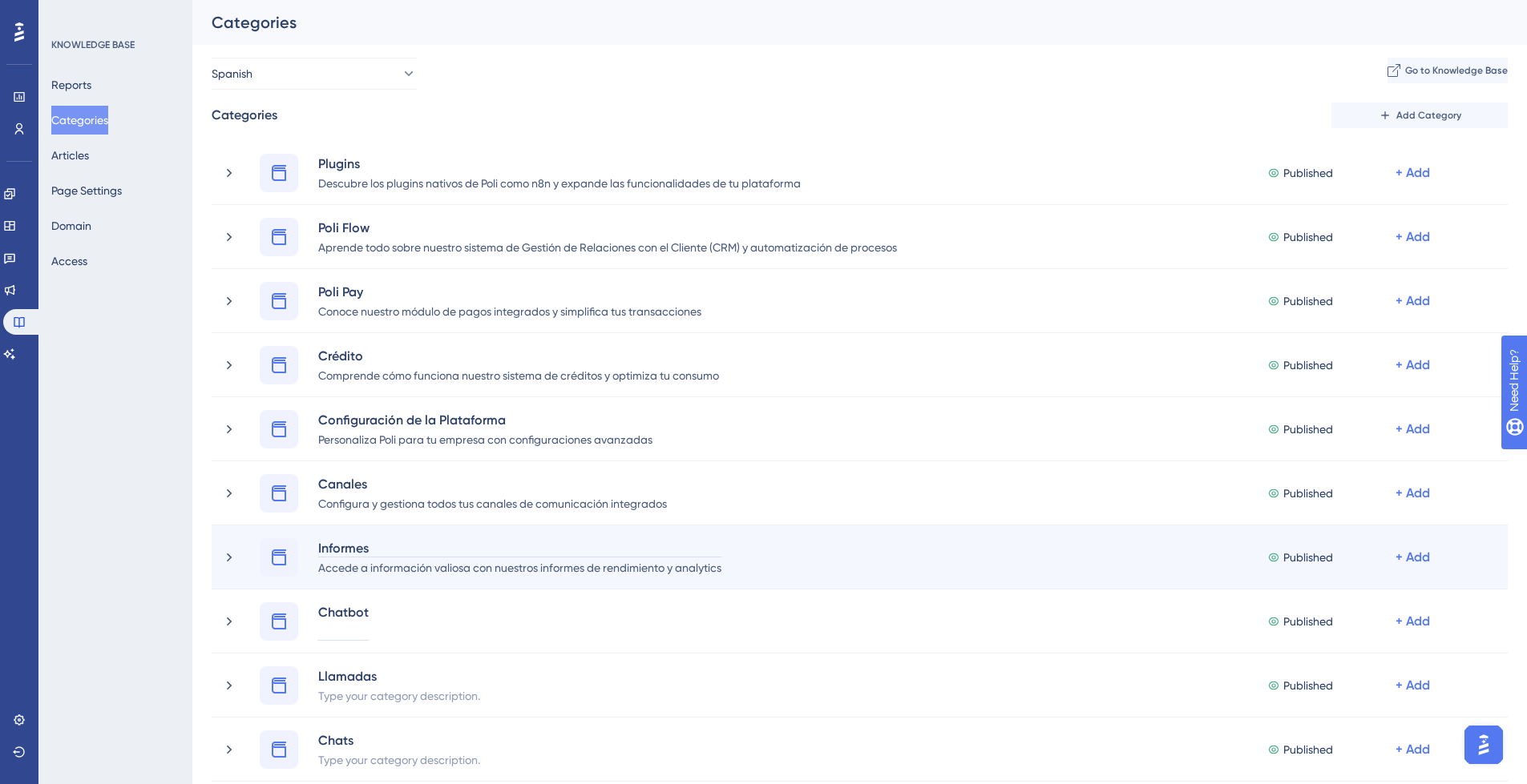
paste div
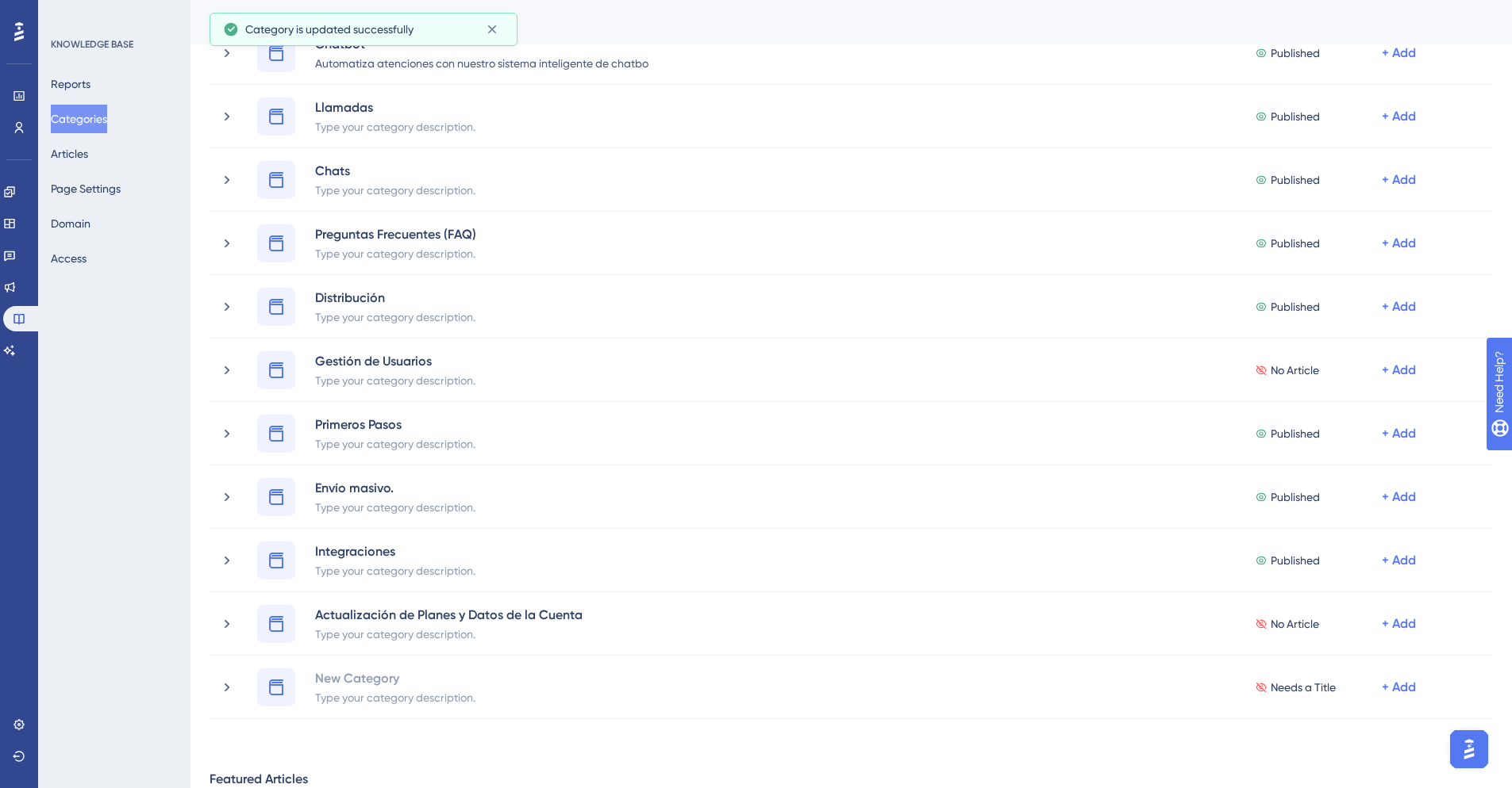
scroll to position [568, 0]
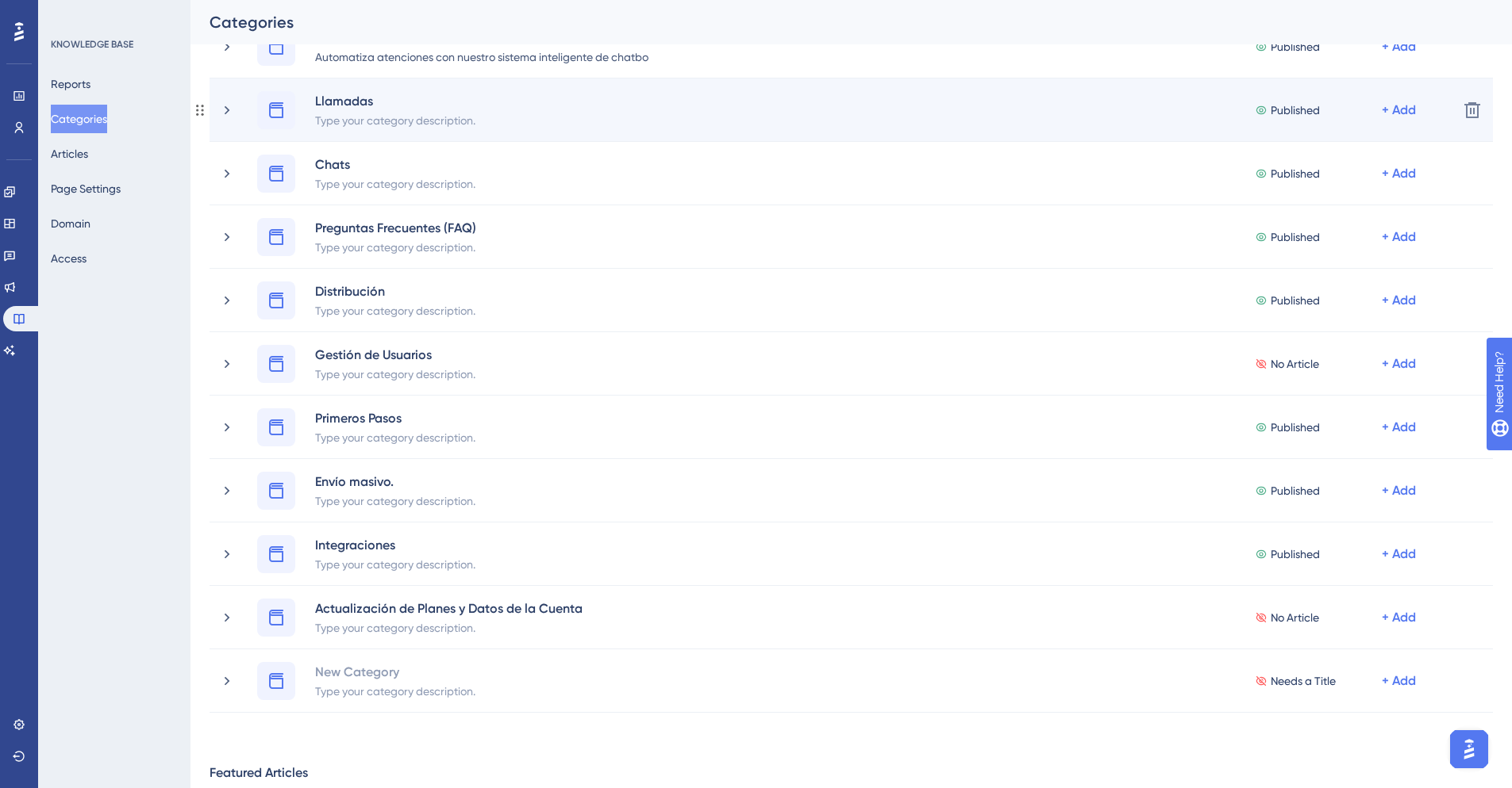
drag, startPoint x: 425, startPoint y: 124, endPoint x: 475, endPoint y: 79, distance: 67.3
click at [425, 123] on div "Type your category description." at bounding box center [395, 120] width 162 height 19
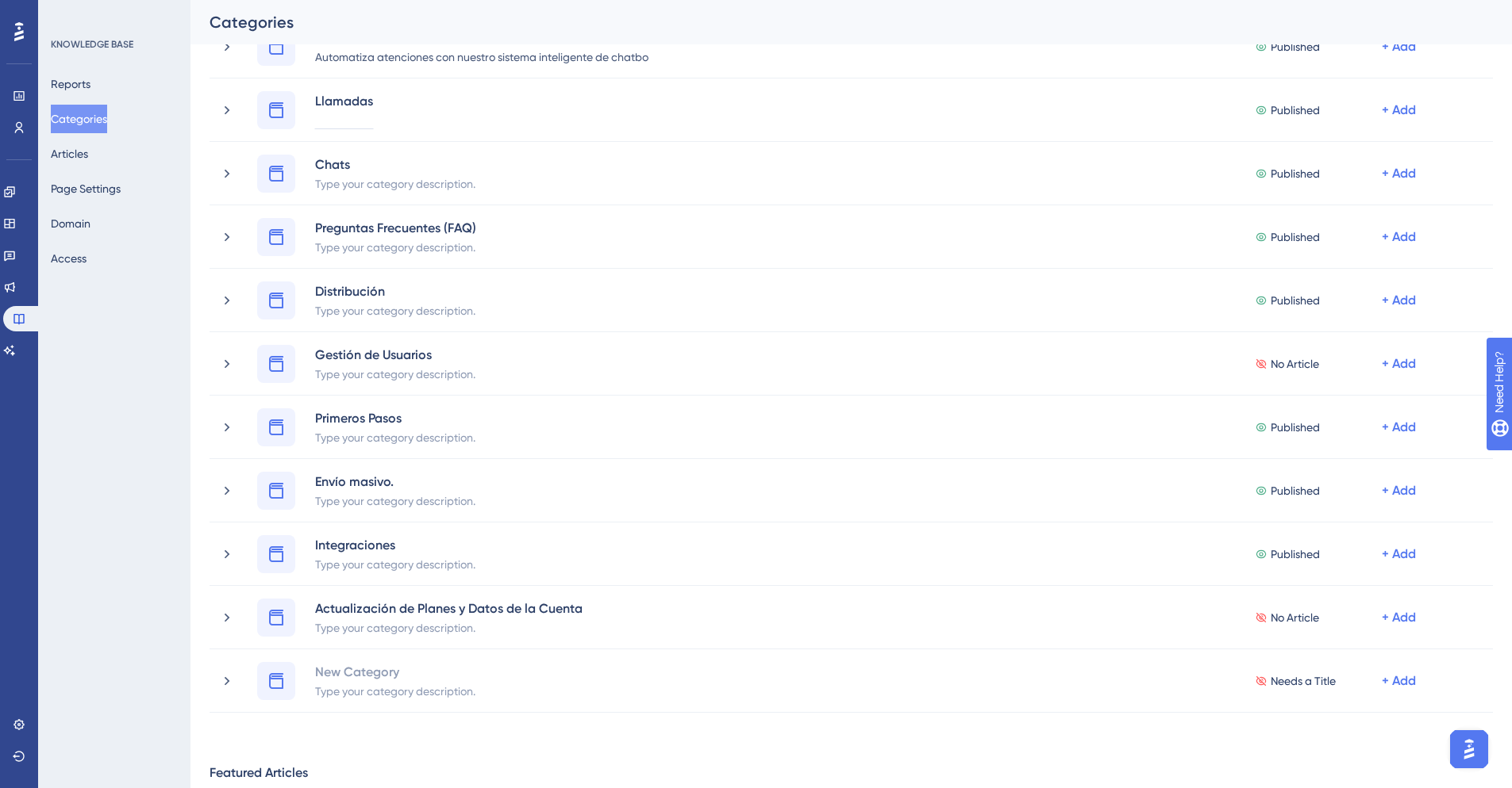
paste div
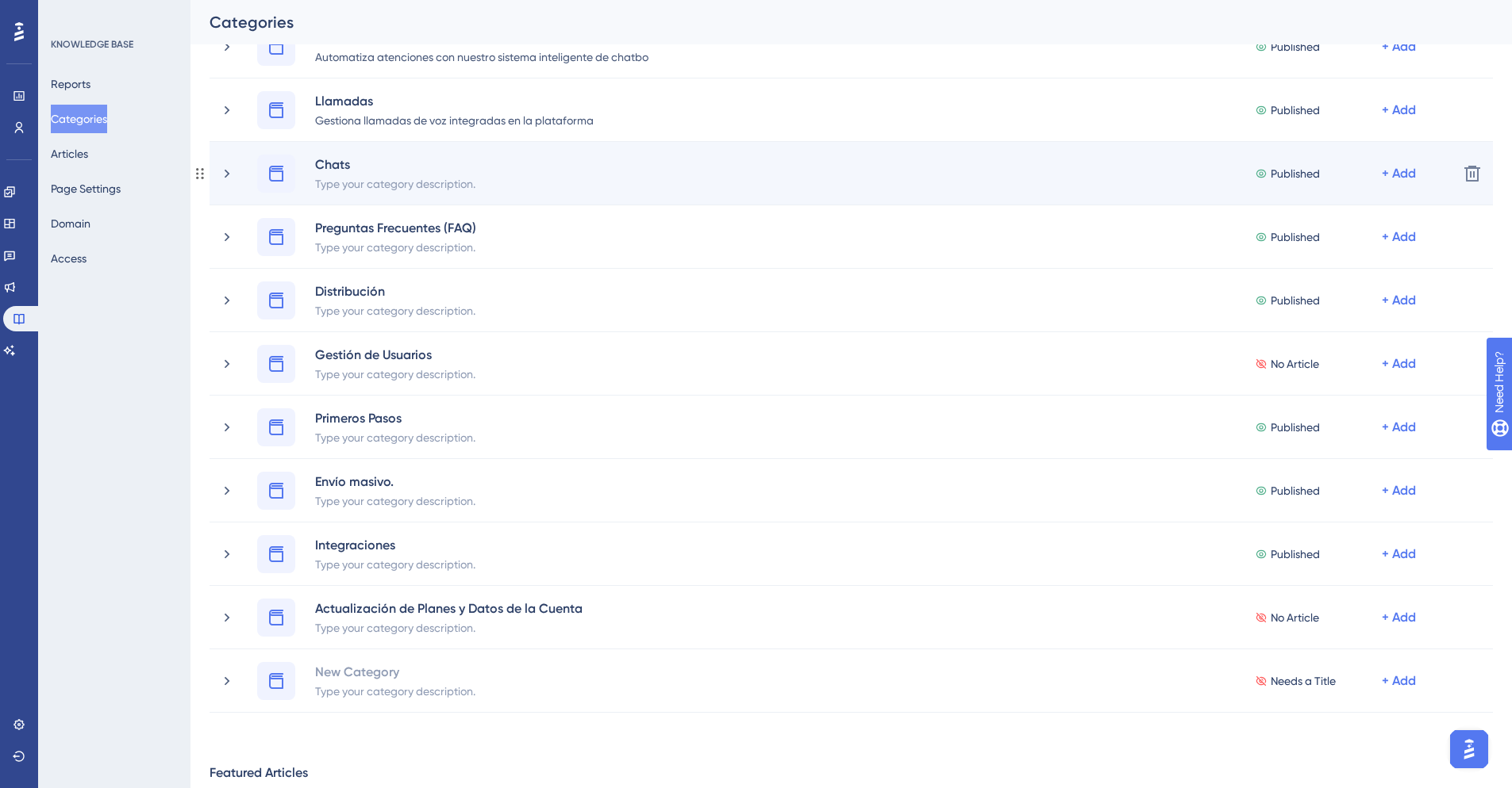
drag, startPoint x: 415, startPoint y: 178, endPoint x: 428, endPoint y: 164, distance: 19.1
click at [415, 178] on div "Type your category description." at bounding box center [395, 183] width 162 height 19
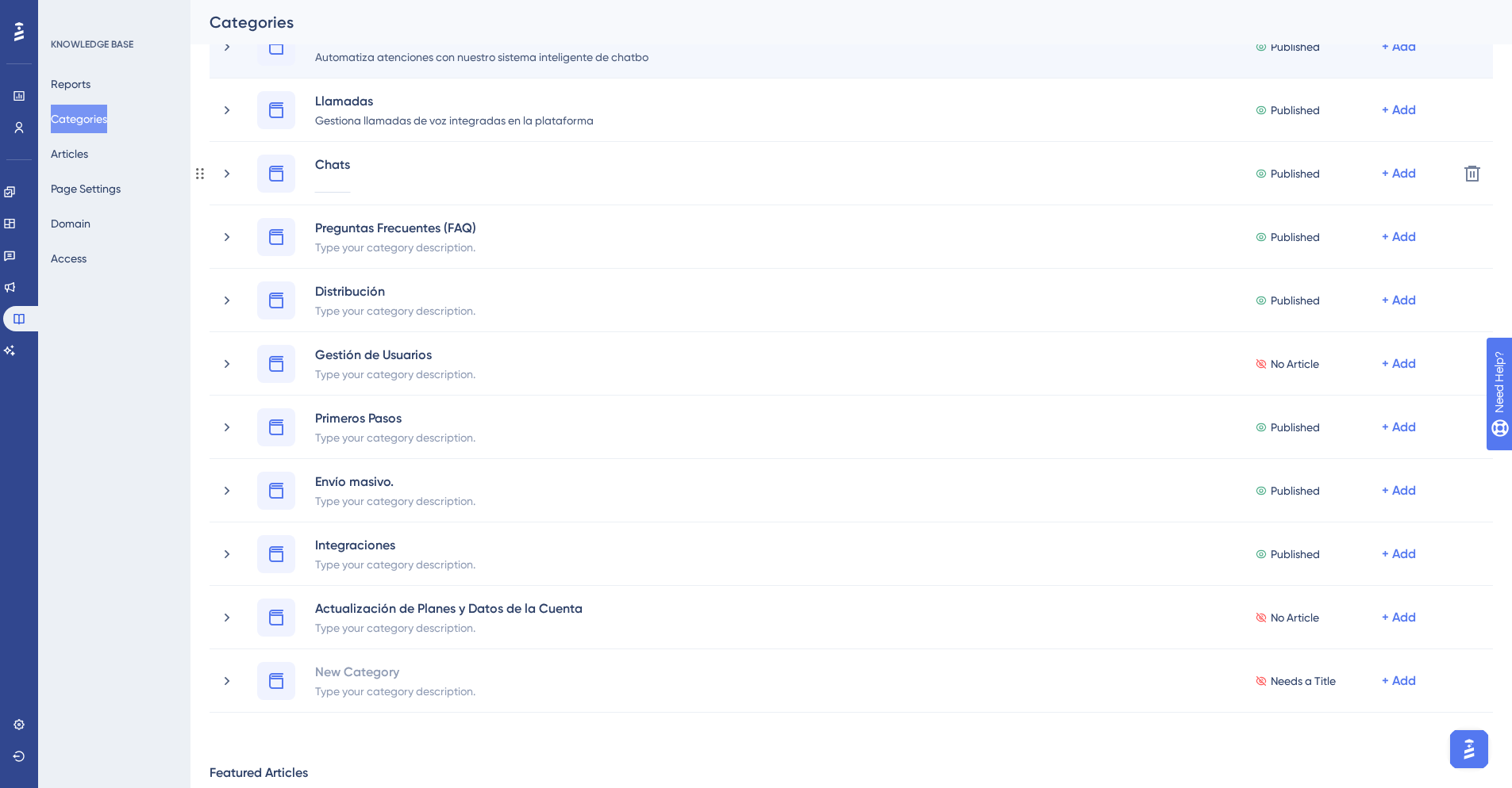
paste div
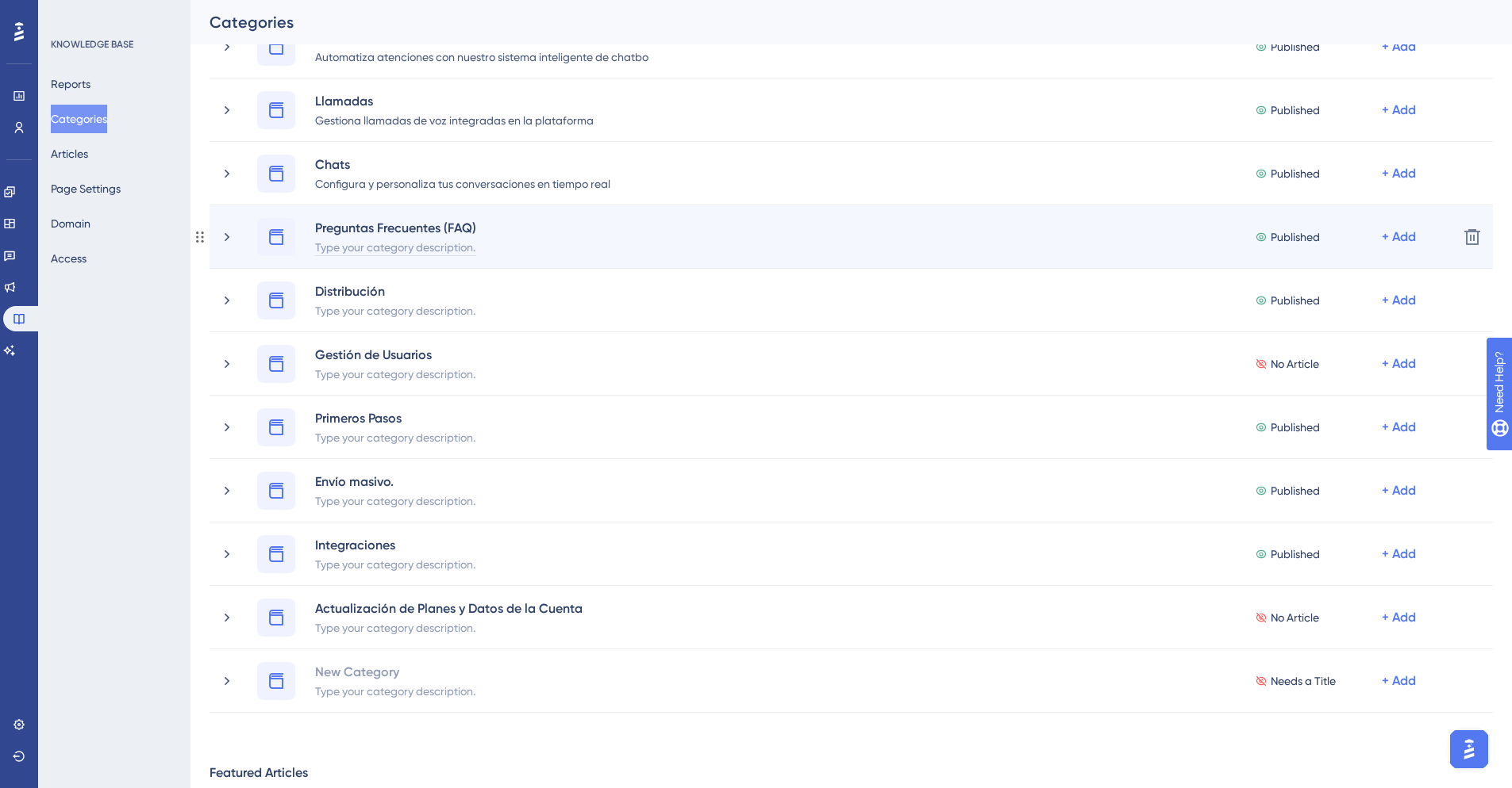
click at [411, 248] on div "Type your category description." at bounding box center [395, 247] width 163 height 19
paste div
drag, startPoint x: 473, startPoint y: 249, endPoint x: 485, endPoint y: 250, distance: 12.0
click at [474, 249] on div "Encuentra respuestas rápidas a las dudas más comunes" at bounding box center [457, 247] width 287 height 19
click at [510, 244] on div "Encuentra respuestas rápidas a las dudas más comunes" at bounding box center [457, 247] width 287 height 19
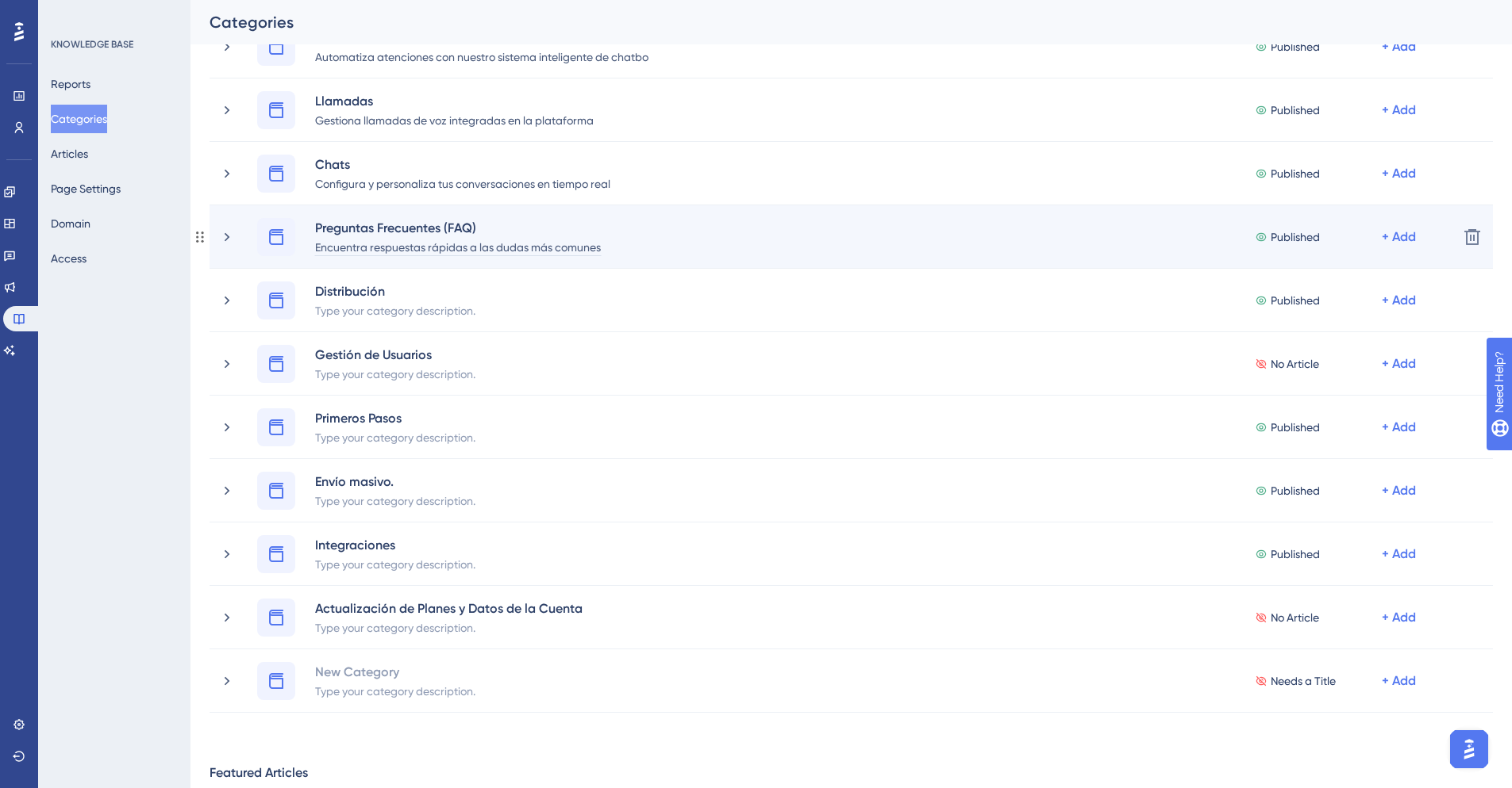
click at [513, 247] on div "Encuentra respuestas rápidas a las dudas más comunes" at bounding box center [457, 247] width 287 height 19
click at [514, 247] on div "Encuentra respuestas rápidas a las dudas más comunes" at bounding box center [457, 247] width 287 height 19
click at [512, 247] on div "Encuentra respuestas rápidas a las dudas más comunes" at bounding box center [457, 247] width 287 height 19
drag, startPoint x: 527, startPoint y: 248, endPoint x: 500, endPoint y: 250, distance: 27.1
click at [500, 250] on div "Encuentra respuestas rápidas a las dudas más comunes" at bounding box center [457, 247] width 287 height 19
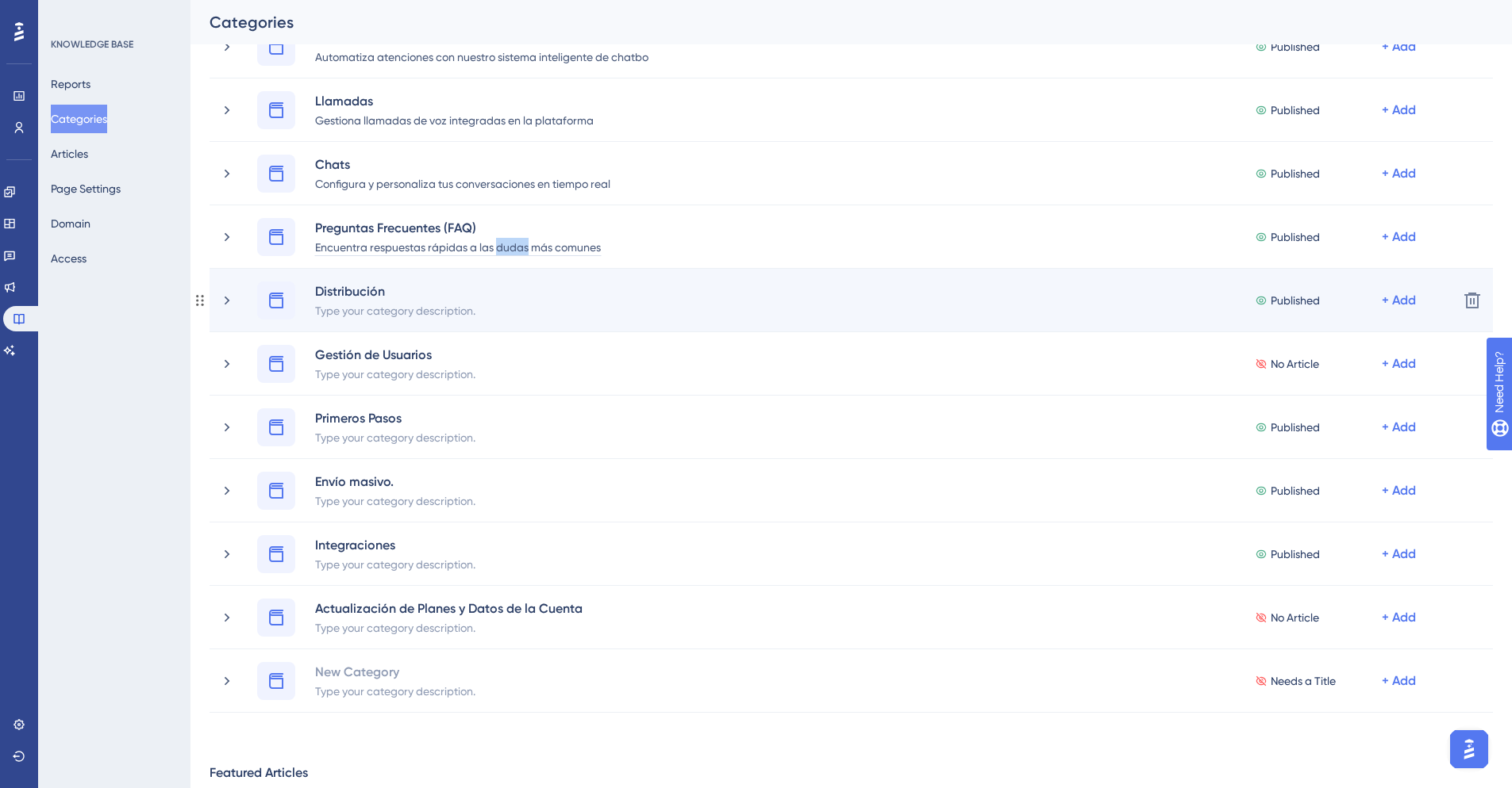
paste div
drag, startPoint x: 420, startPoint y: 308, endPoint x: 440, endPoint y: 304, distance: 20.4
click at [421, 308] on div "Type your category description." at bounding box center [395, 310] width 162 height 19
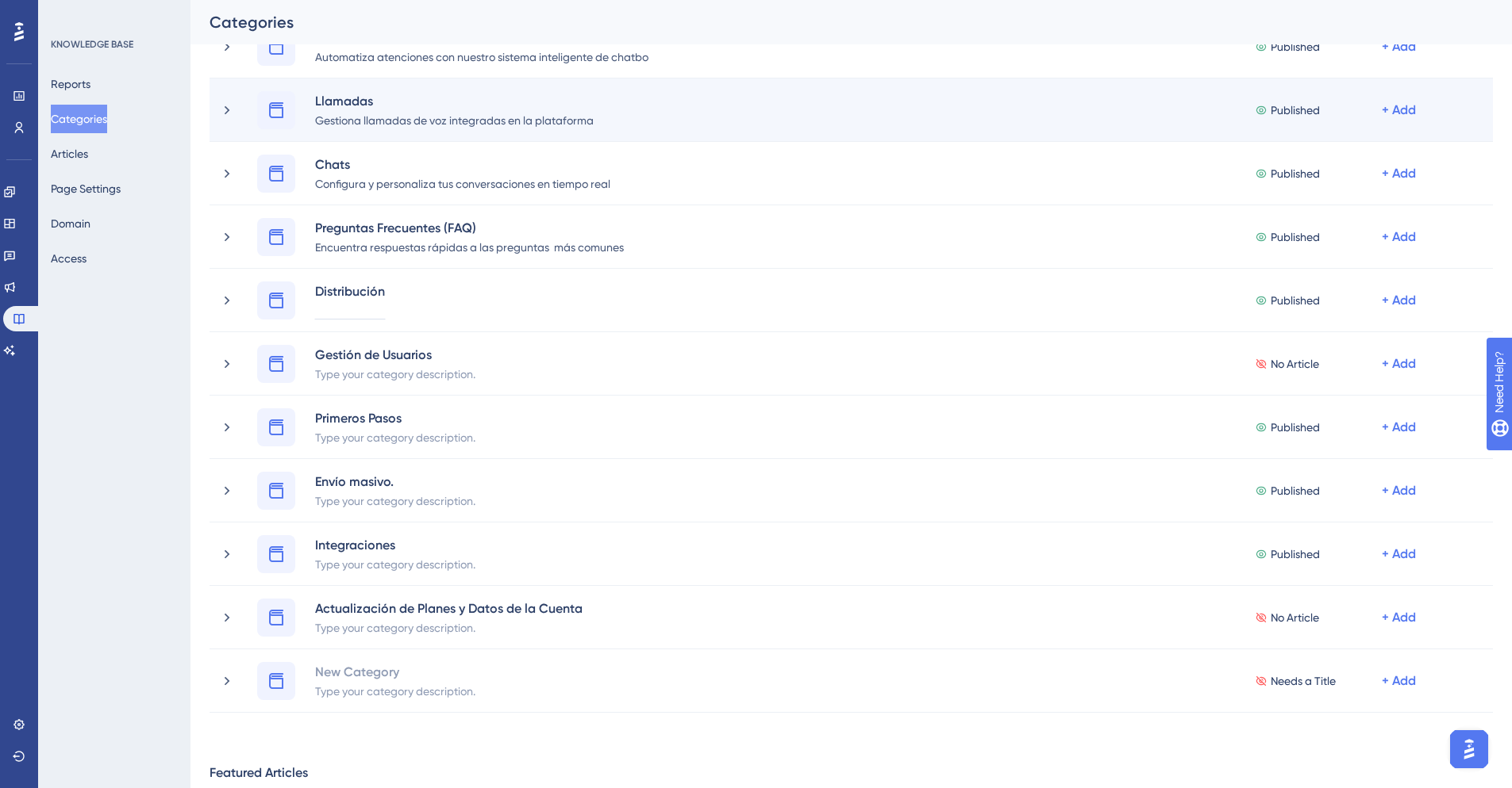
paste div
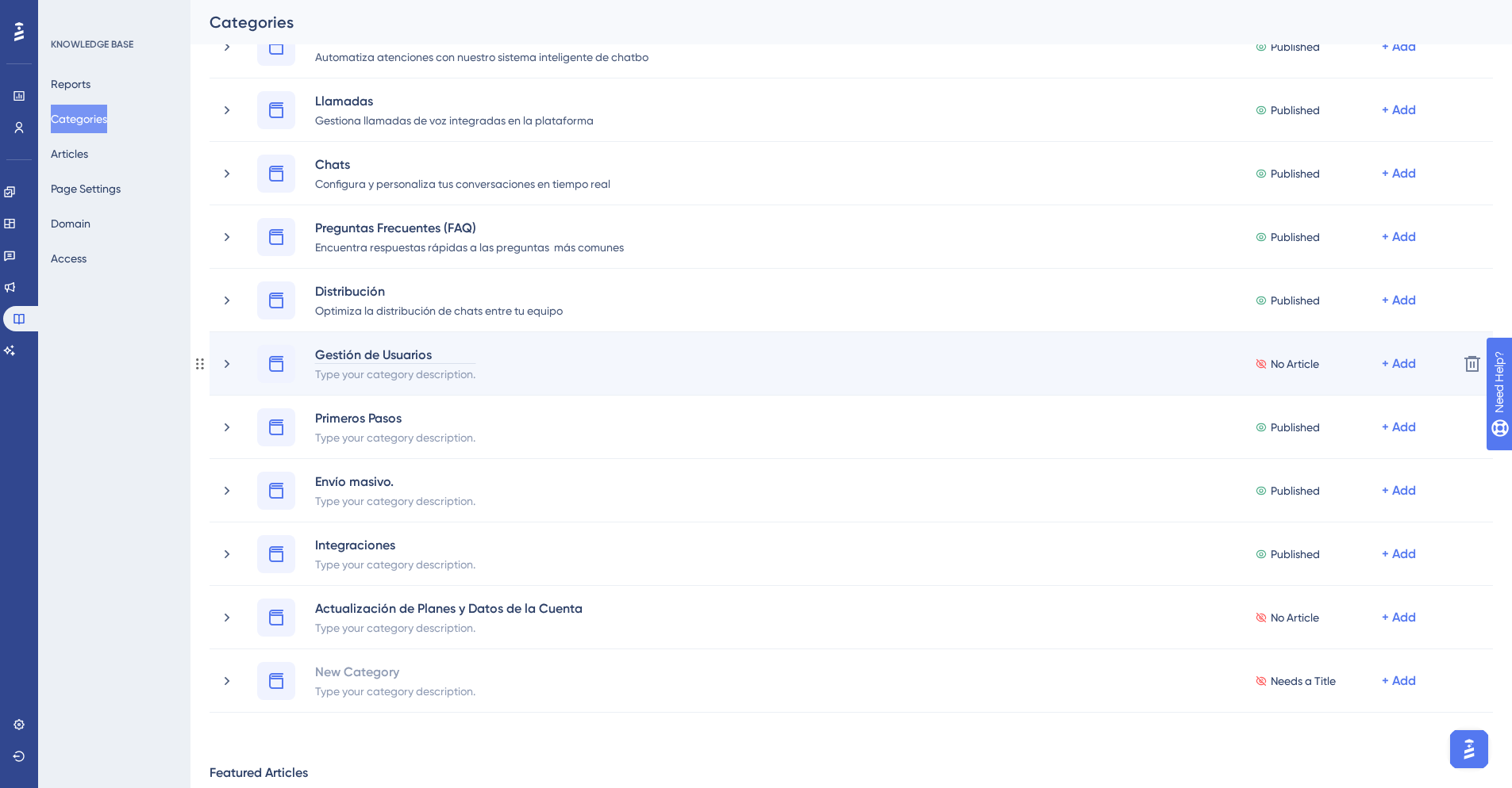
drag, startPoint x: 402, startPoint y: 374, endPoint x: 431, endPoint y: 345, distance: 41.0
click at [402, 375] on div "Type your category description." at bounding box center [395, 373] width 162 height 19
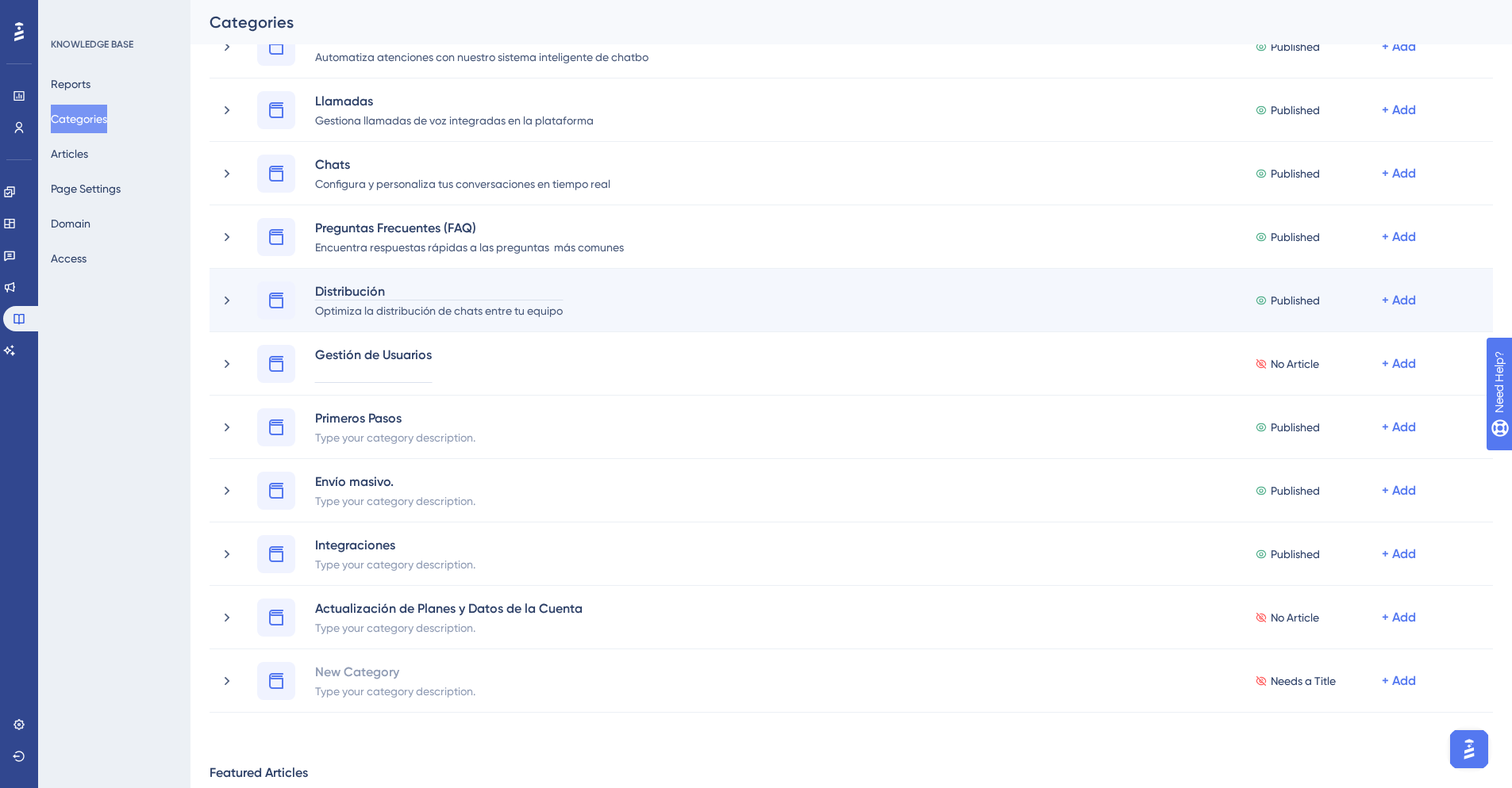
paste div
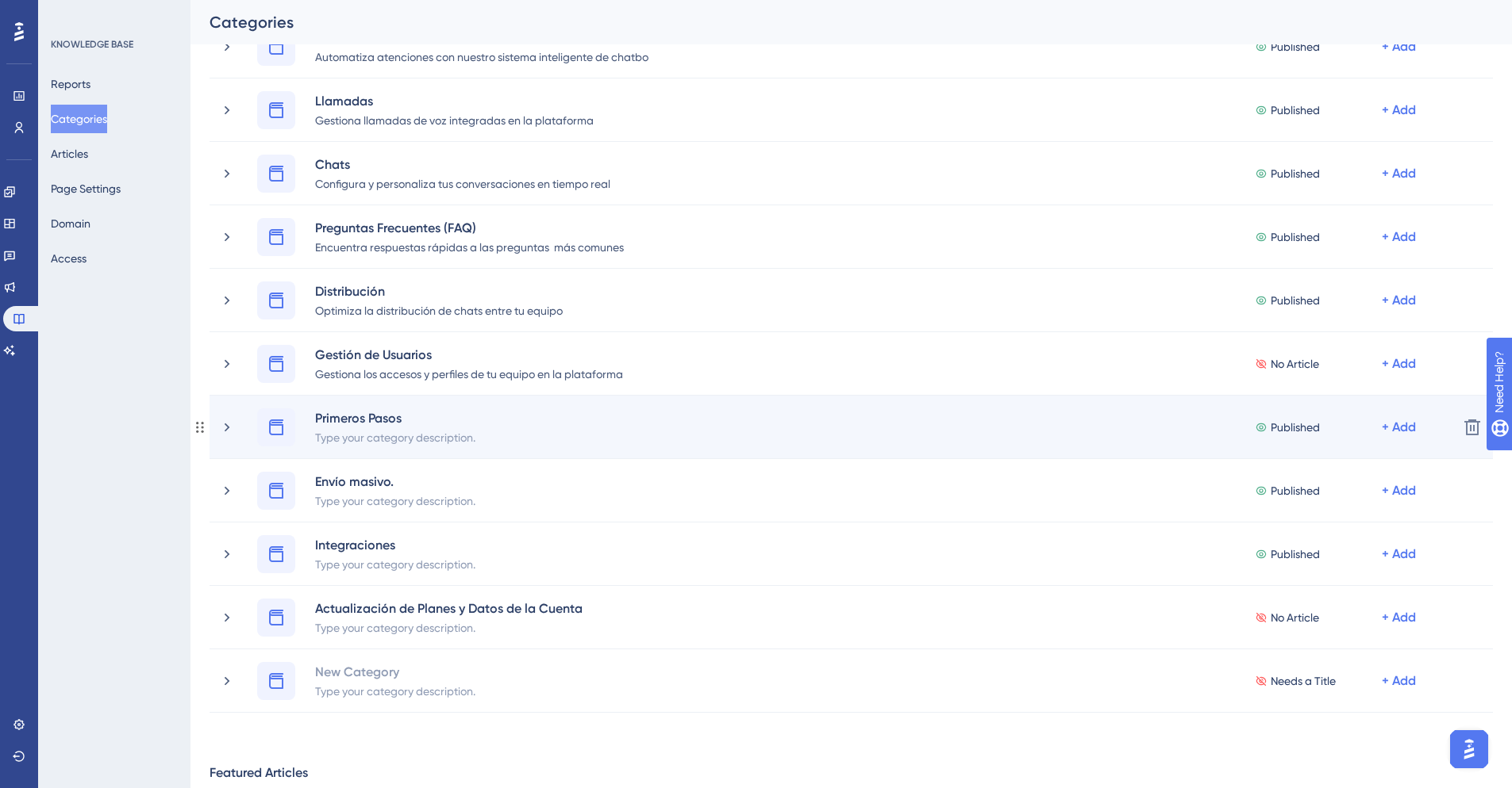
click at [425, 437] on div "Type your category description." at bounding box center [395, 437] width 162 height 19
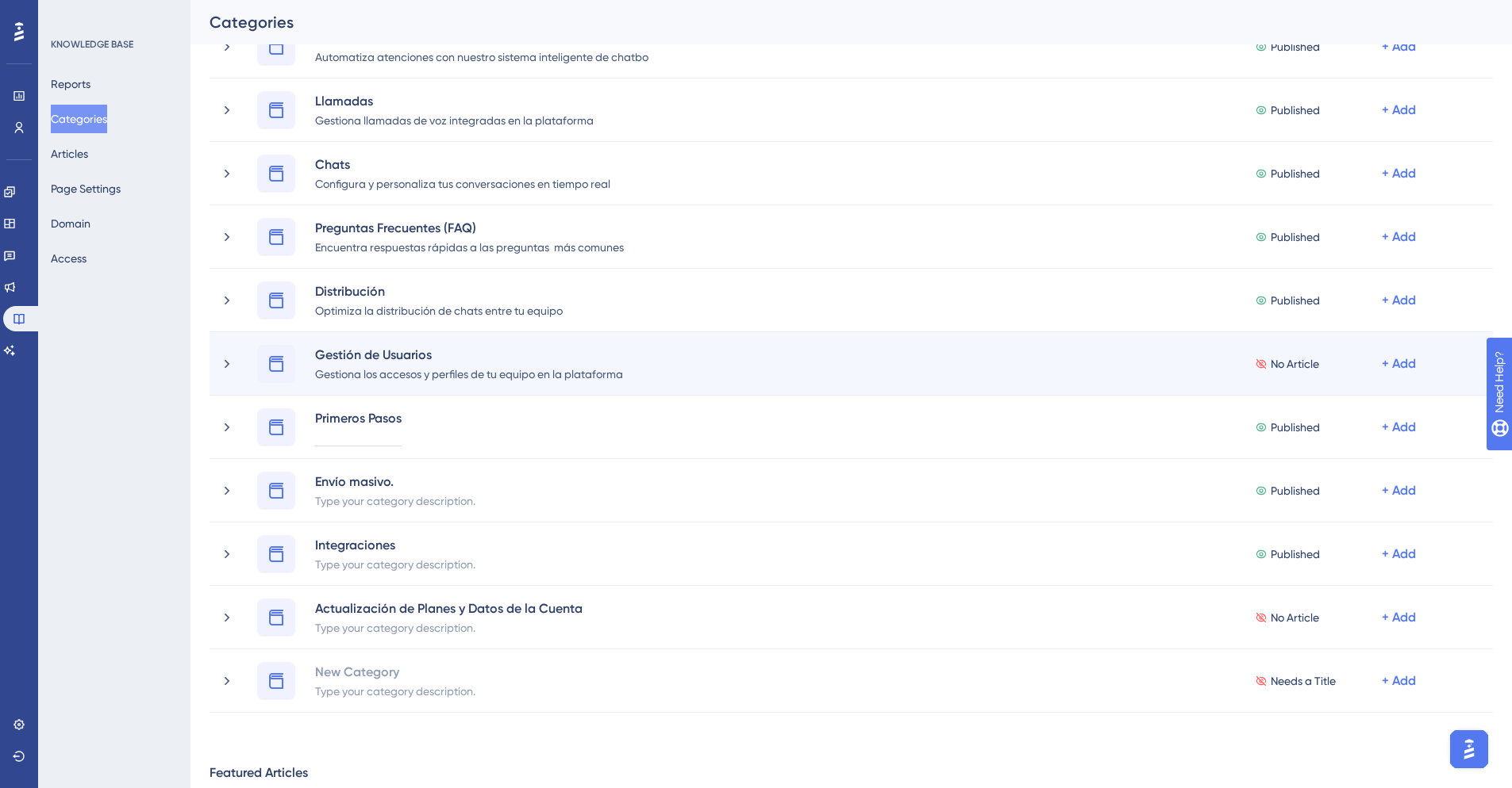
paste div
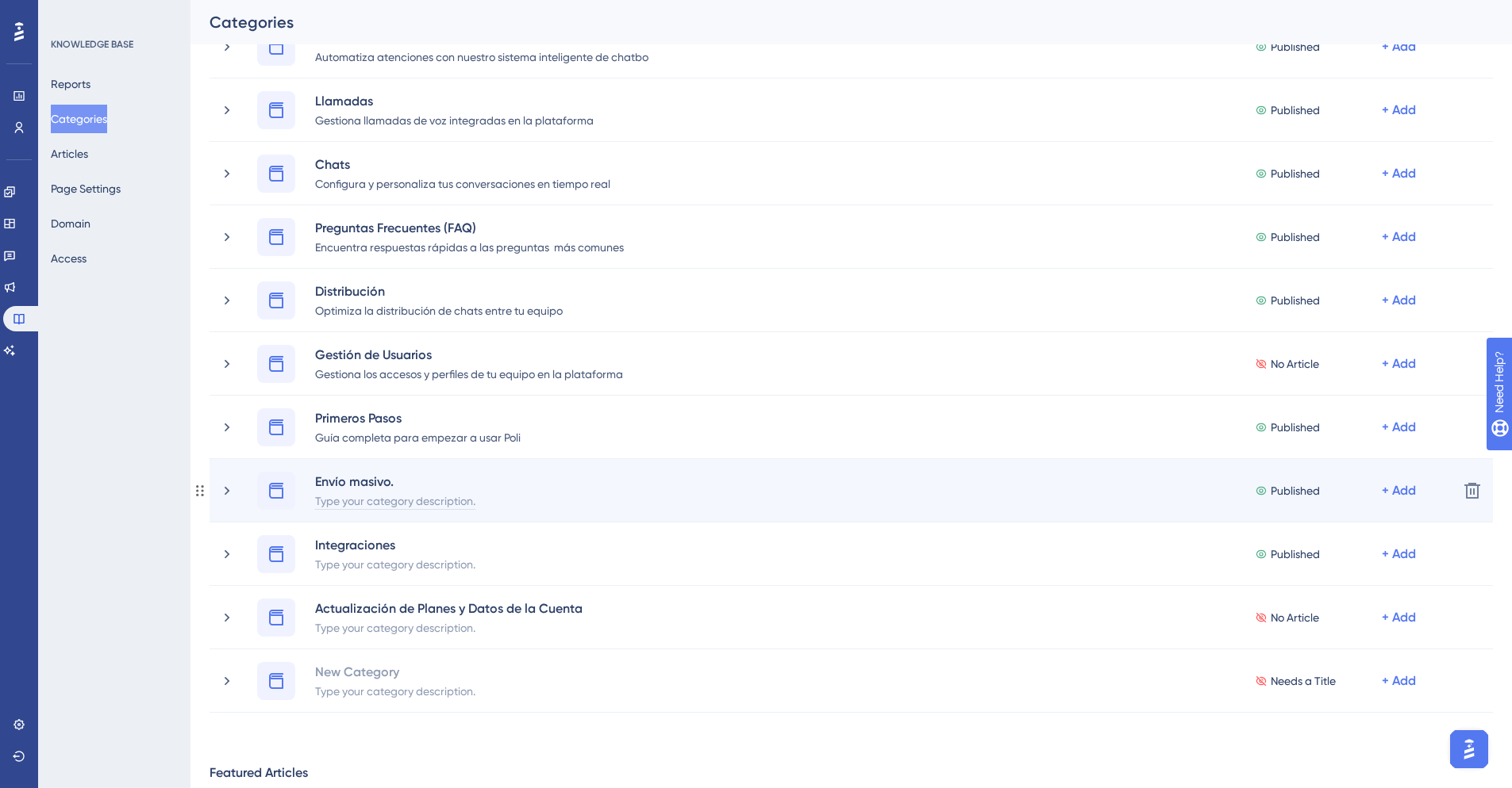
click at [364, 502] on div "Type your category description." at bounding box center [395, 500] width 162 height 19
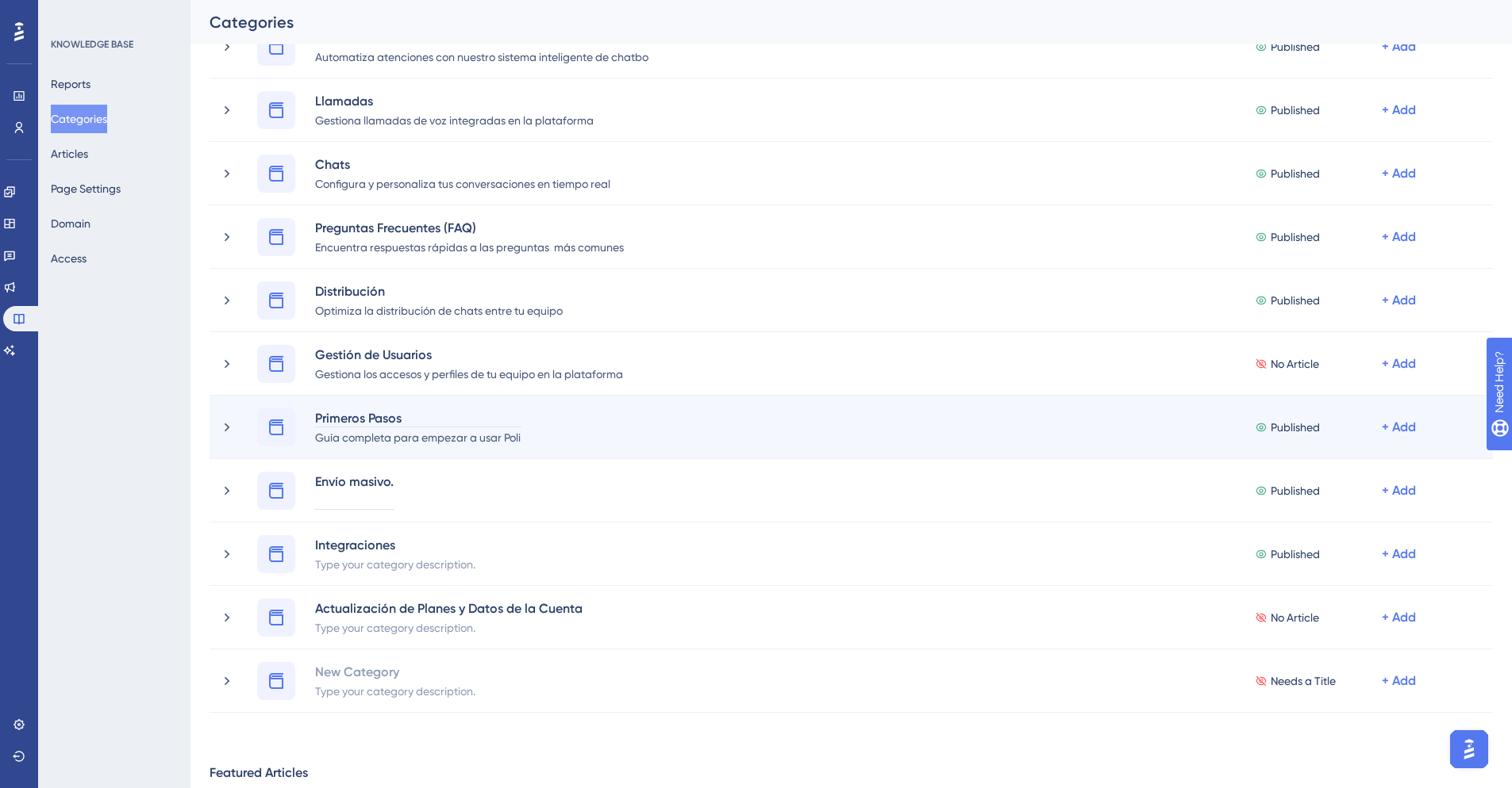
paste div
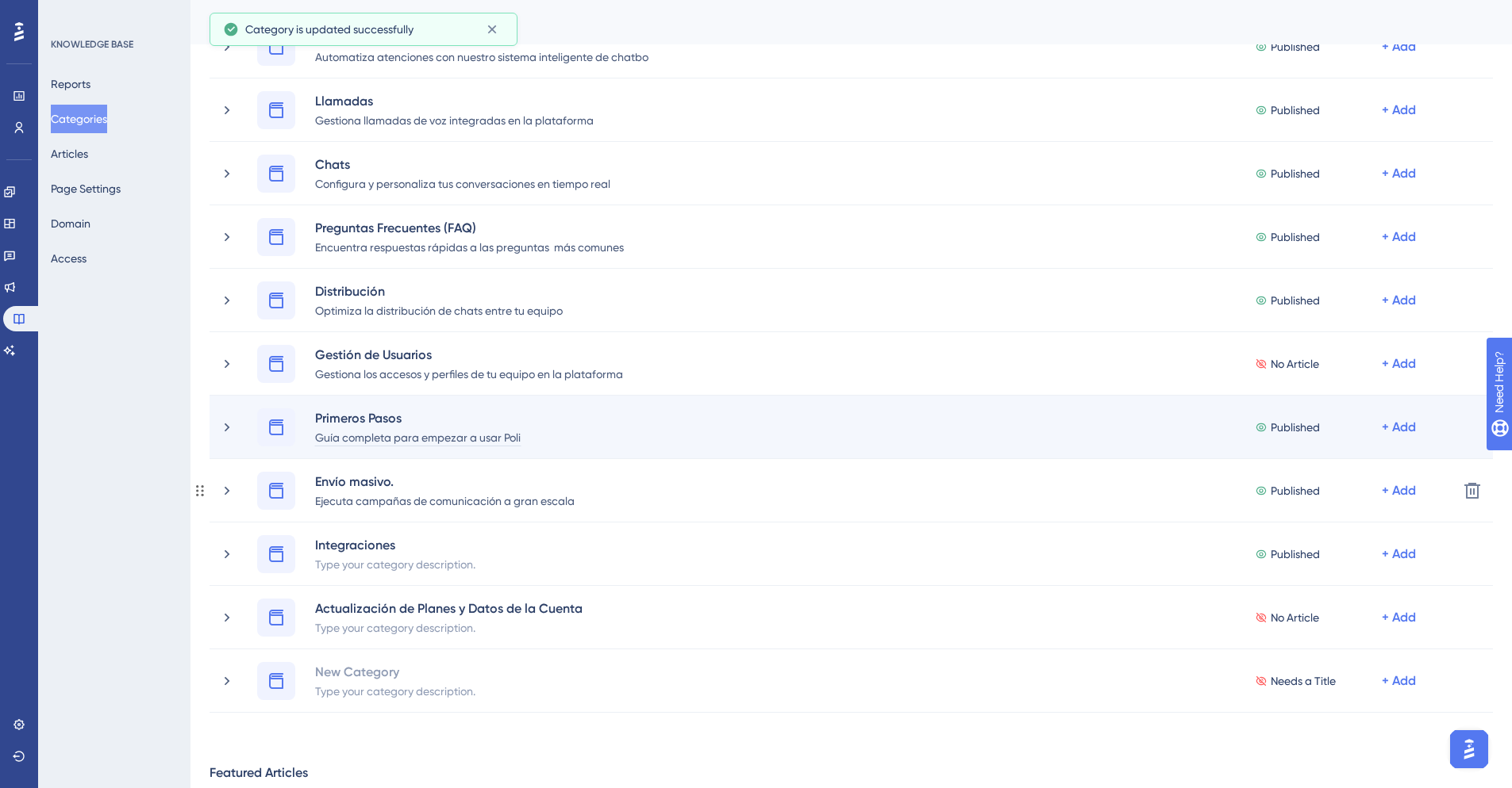
drag, startPoint x: 392, startPoint y: 481, endPoint x: 445, endPoint y: 432, distance: 72.2
click at [393, 481] on div "Envío masivo." at bounding box center [445, 482] width 261 height 19
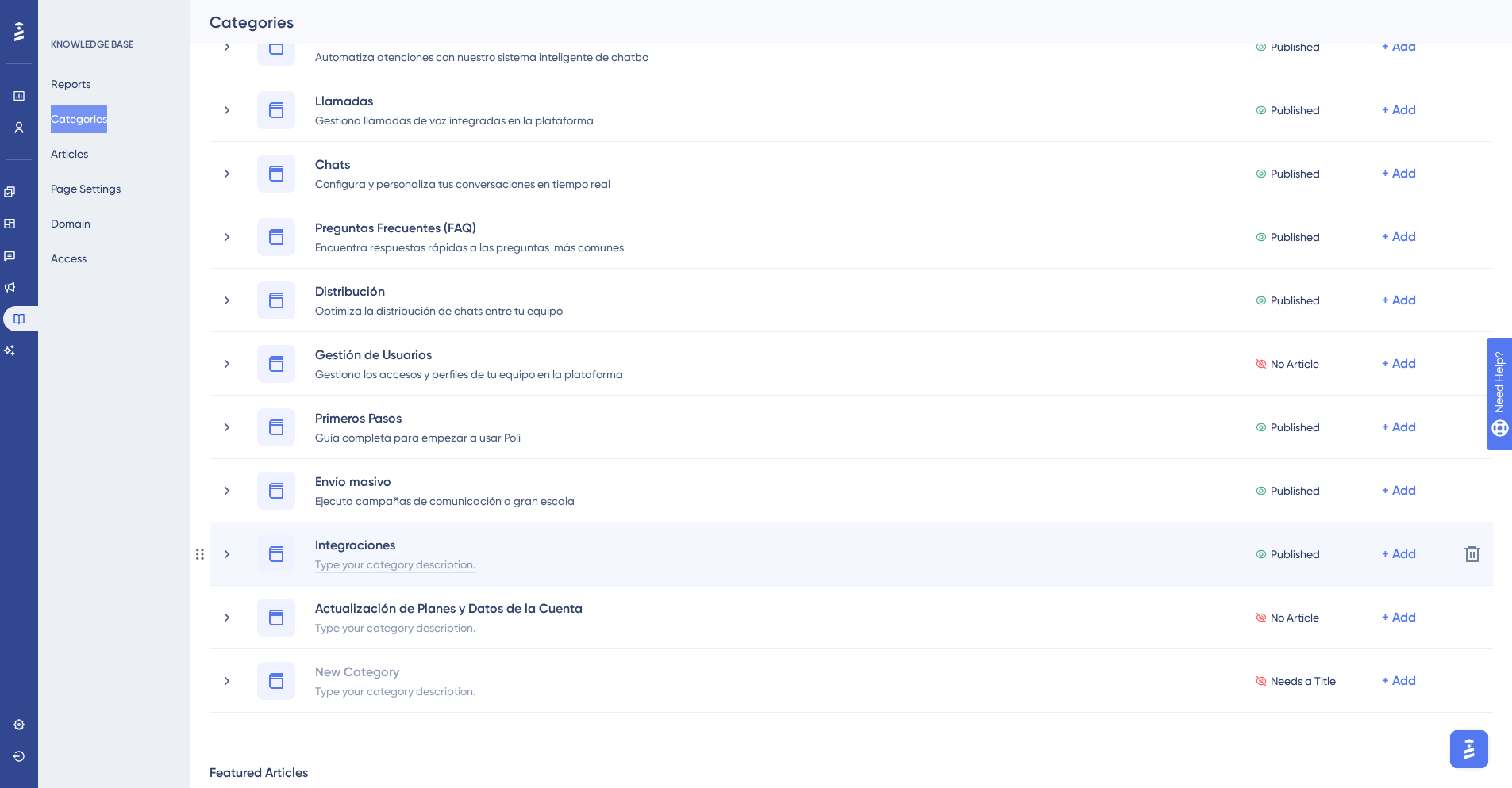
drag, startPoint x: 384, startPoint y: 564, endPoint x: 392, endPoint y: 557, distance: 10.6
click at [385, 564] on div "Type your category description." at bounding box center [395, 563] width 162 height 19
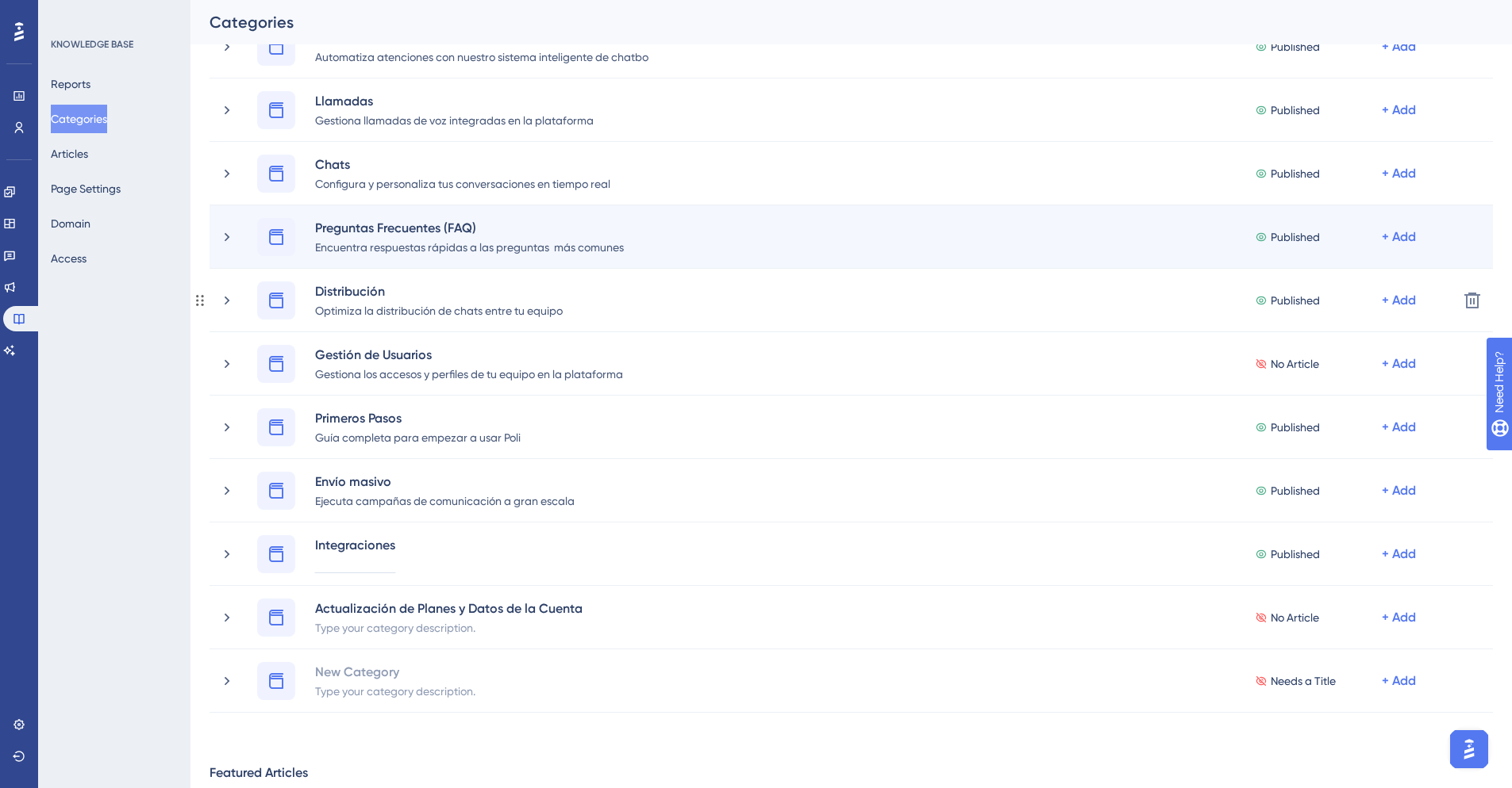
paste div
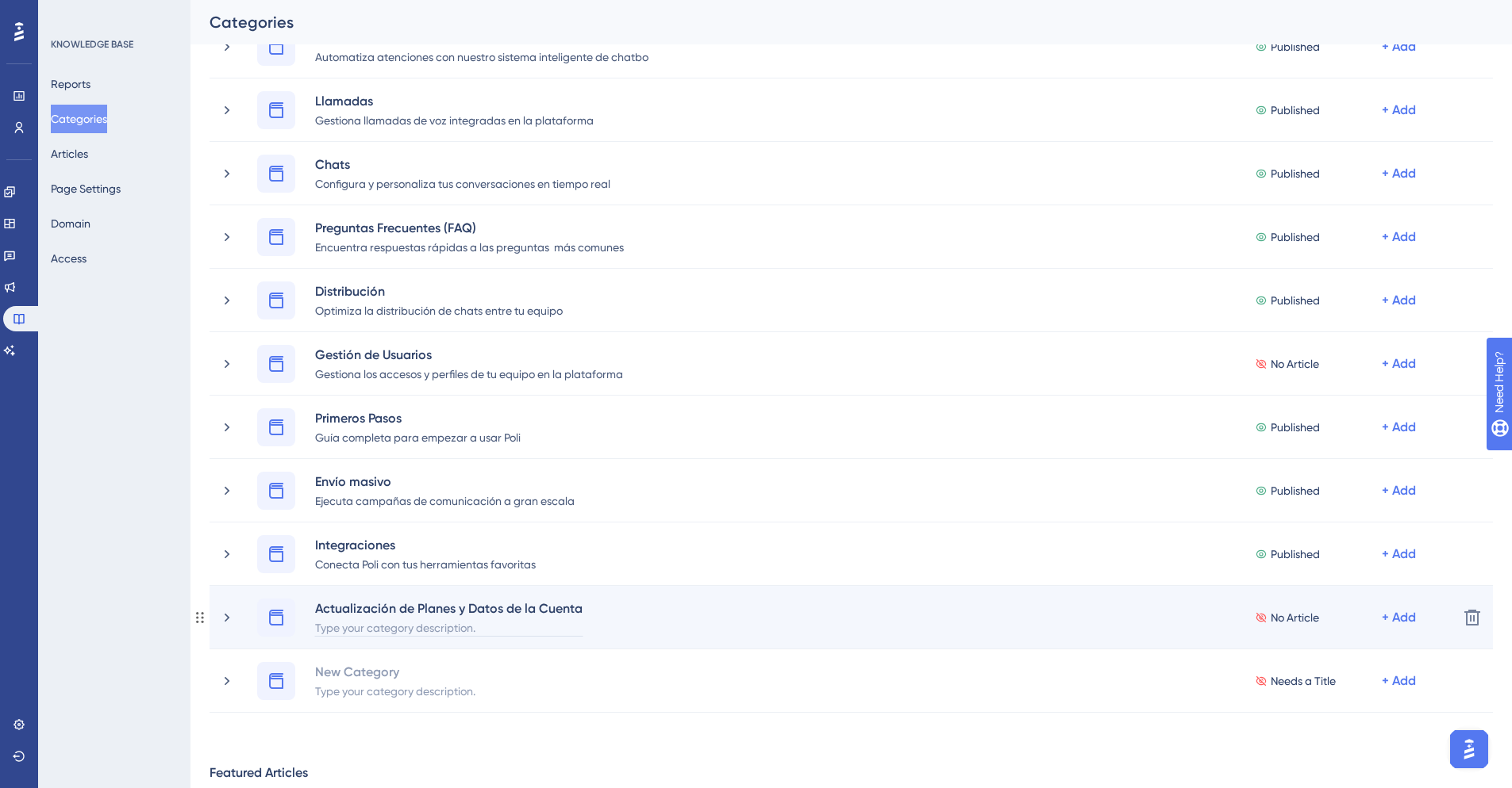
click at [413, 628] on div "Type your category description." at bounding box center [448, 627] width 269 height 19
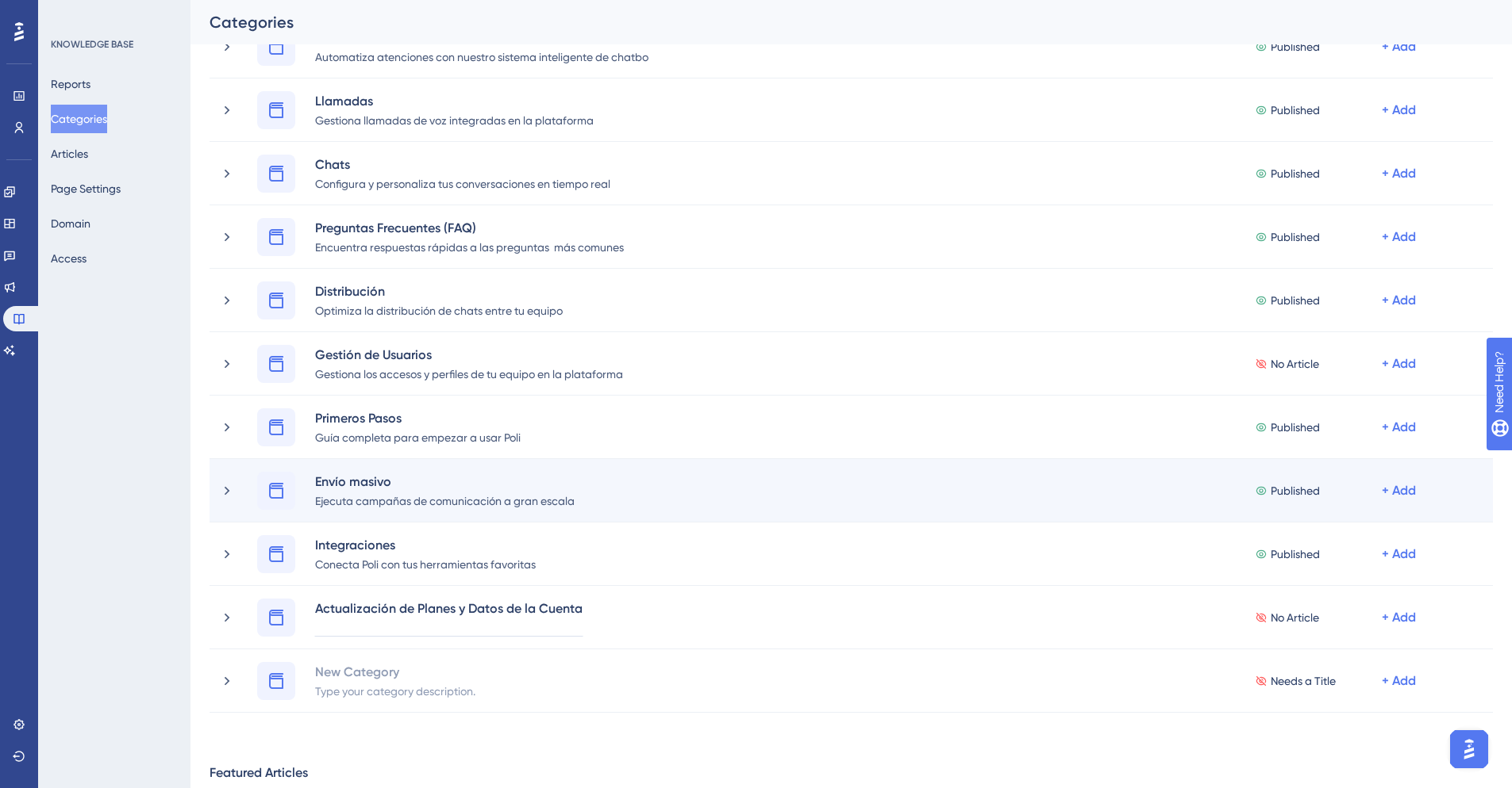
paste div
